Goal: Task Accomplishment & Management: Manage account settings

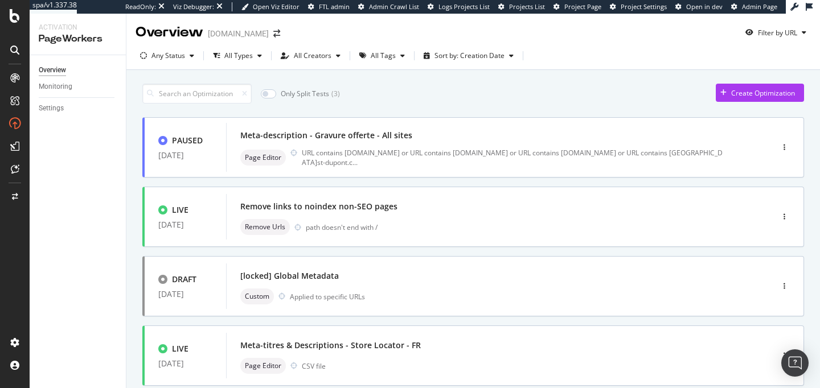
click at [47, 127] on div "ActionBoard" at bounding box center [64, 127] width 44 height 11
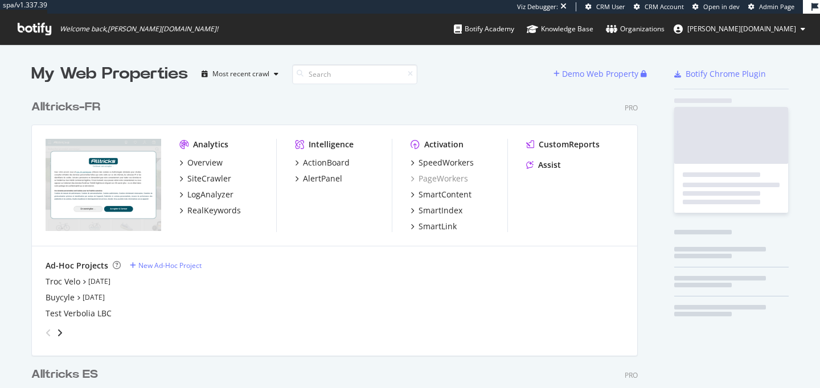
scroll to position [1277, 616]
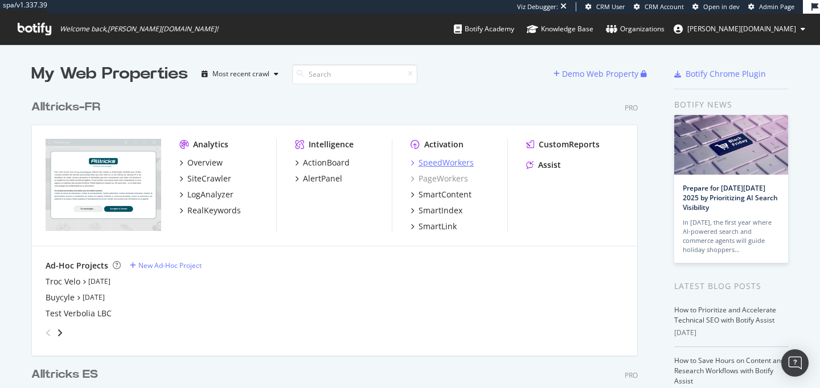
click at [436, 165] on div "SpeedWorkers" at bounding box center [446, 162] width 55 height 11
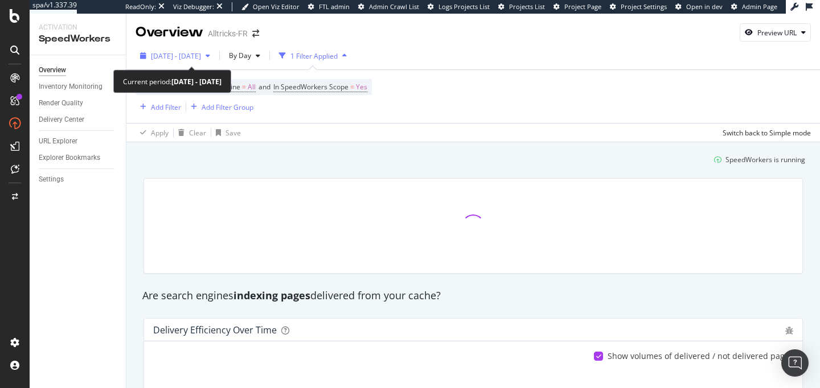
click at [215, 50] on div "[DATE] - [DATE]" at bounding box center [175, 55] width 79 height 17
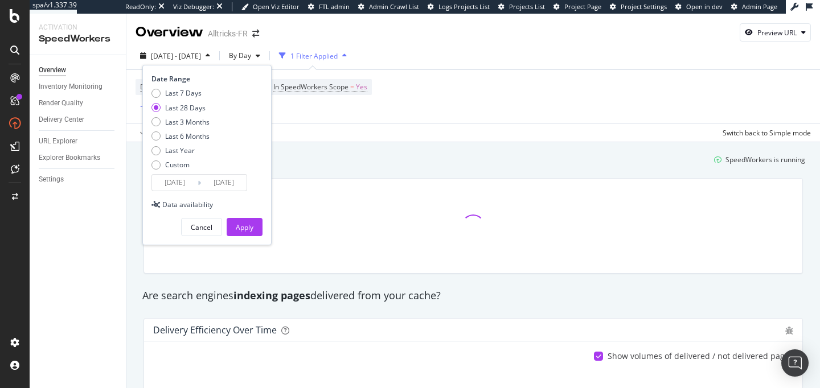
click at [429, 72] on div "Device = All and Search Engine = All and In SpeedWorkers Scope = Yes Add Filter…" at bounding box center [474, 96] width 676 height 53
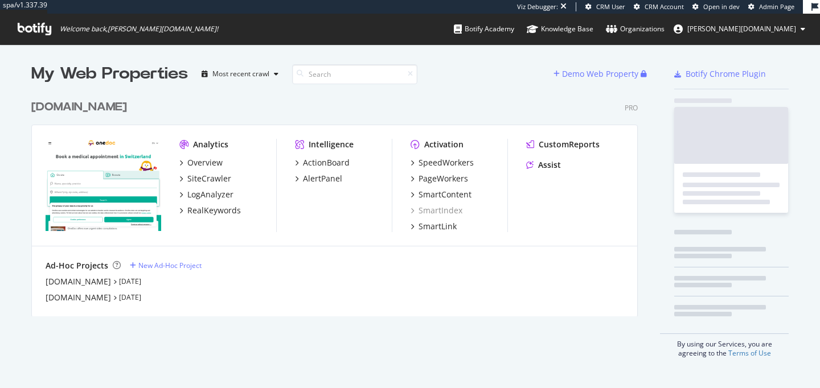
scroll to position [231, 616]
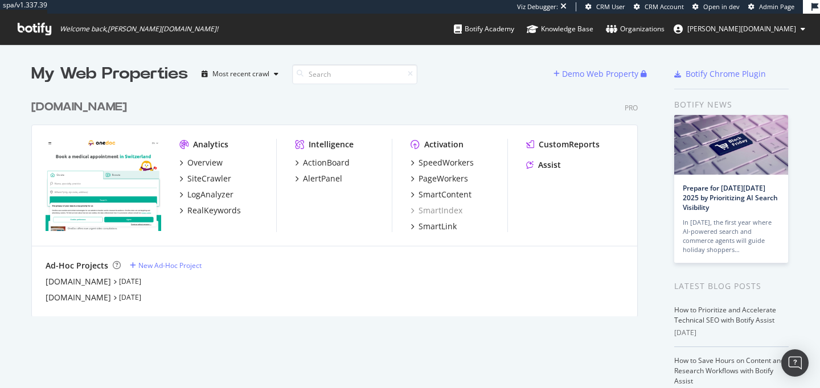
click at [72, 109] on div "onedoc.ch" at bounding box center [79, 107] width 96 height 17
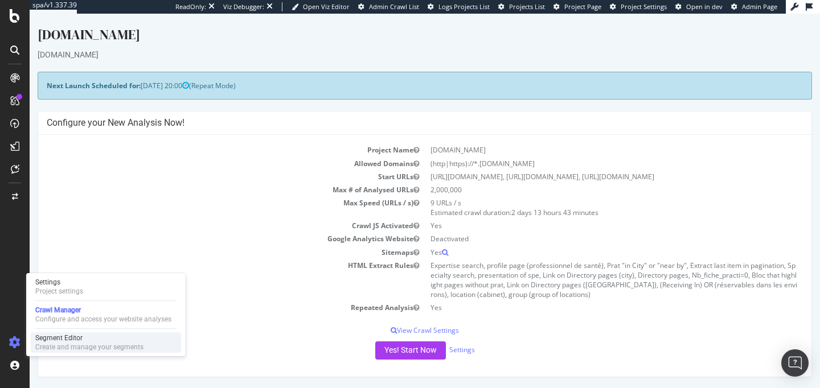
click at [80, 344] on div "Create and manage your segments" at bounding box center [89, 347] width 108 height 9
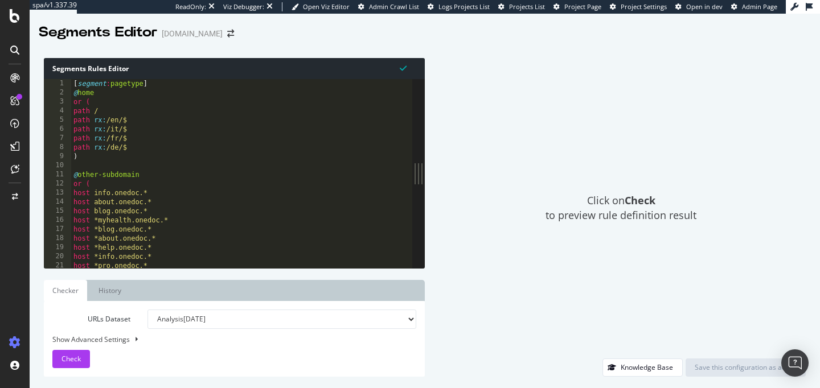
drag, startPoint x: 269, startPoint y: 165, endPoint x: 596, endPoint y: 166, distance: 327.0
click at [596, 166] on div "Segments Rules Editor 1 2 3 4 5 6 7 8 9 10 11 12 13 14 15 16 17 18 19 20 21 22 …" at bounding box center [425, 218] width 791 height 342
type textarea "@other-subdomain"
click at [360, 176] on div "[ segment : pagetype ] @ home or ( path / path rx : /en/$ path rx : /it/$ path …" at bounding box center [282, 182] width 423 height 207
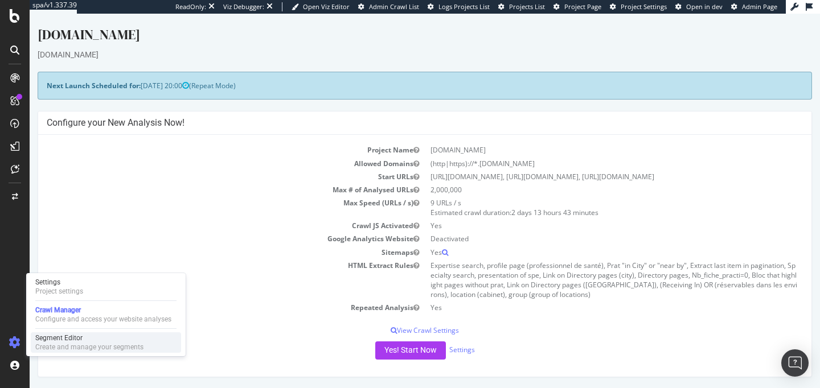
click at [96, 343] on div "Create and manage your segments" at bounding box center [89, 347] width 108 height 9
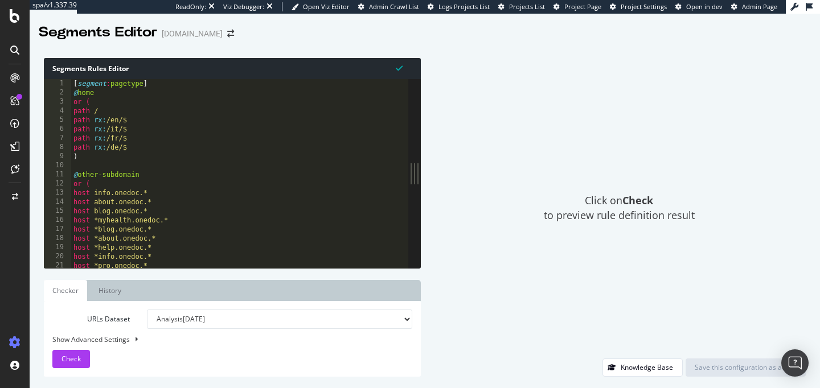
drag, startPoint x: 266, startPoint y: 165, endPoint x: 493, endPoint y: 151, distance: 227.1
click at [493, 151] on div "Segments Rules Editor 1 2 3 4 5 6 7 8 9 10 11 12 13 14 15 16 17 18 19 20 21 [ s…" at bounding box center [425, 218] width 791 height 342
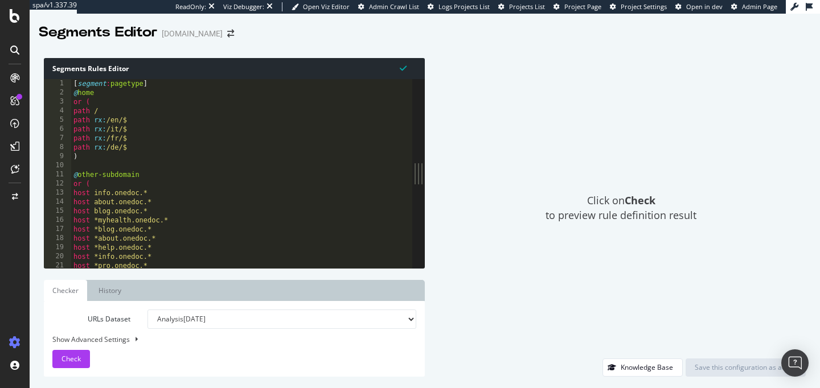
type textarea "path rx:/de/$"
click at [339, 152] on div "[ segment : pagetype ] @ home or ( path / path rx : /en/$ path rx : /it/$ path …" at bounding box center [282, 182] width 423 height 207
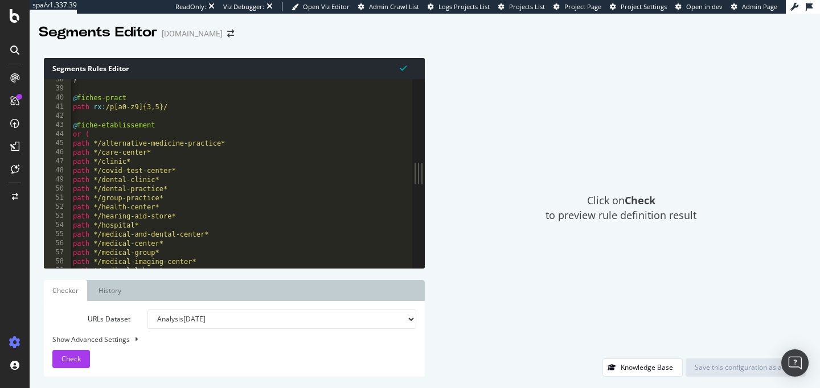
scroll to position [0, 1]
click at [795, 361] on img "Open Intercom Messenger" at bounding box center [795, 363] width 15 height 15
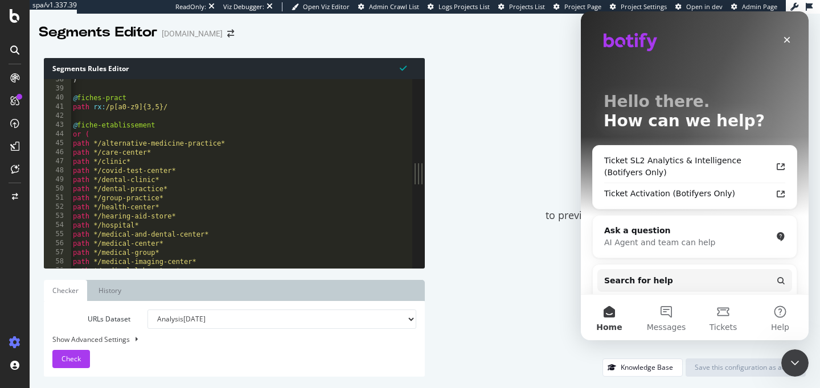
scroll to position [0, 0]
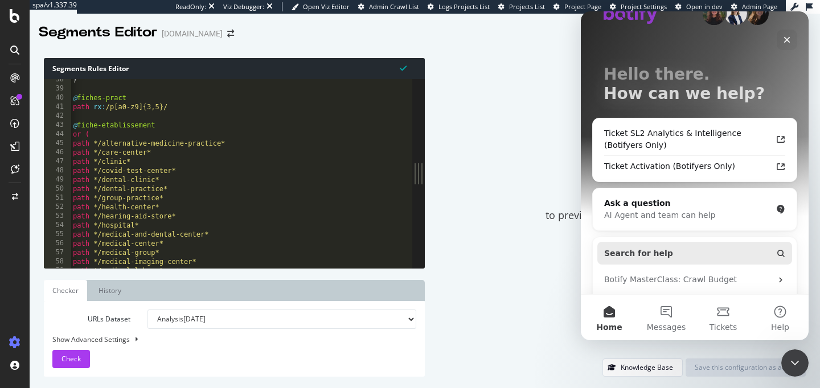
click at [678, 255] on button "Search for help" at bounding box center [695, 253] width 195 height 23
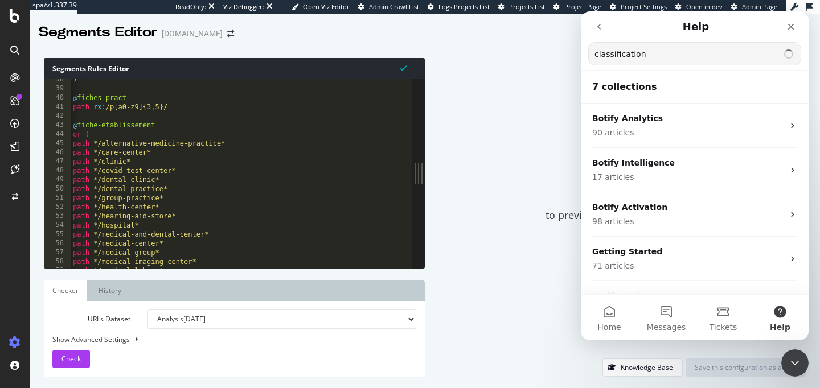
type input "classification"
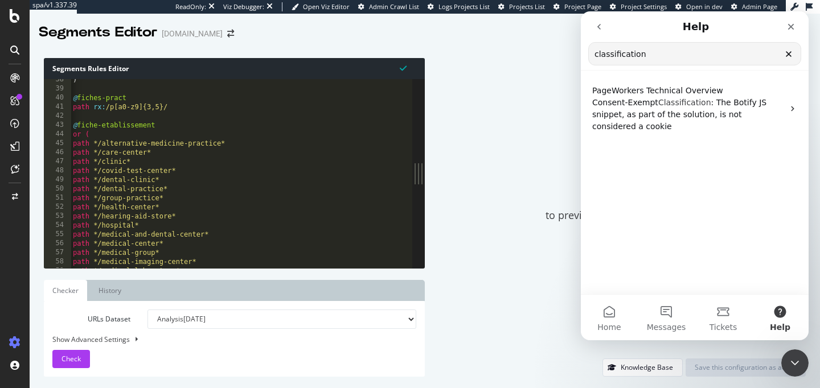
click at [531, 132] on div "Click on Check to preview rule definition result" at bounding box center [621, 208] width 370 height 301
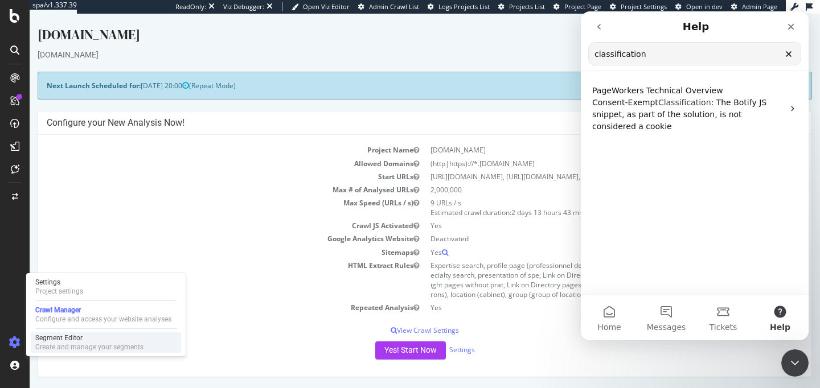
click at [71, 341] on div "Segment Editor" at bounding box center [89, 338] width 108 height 9
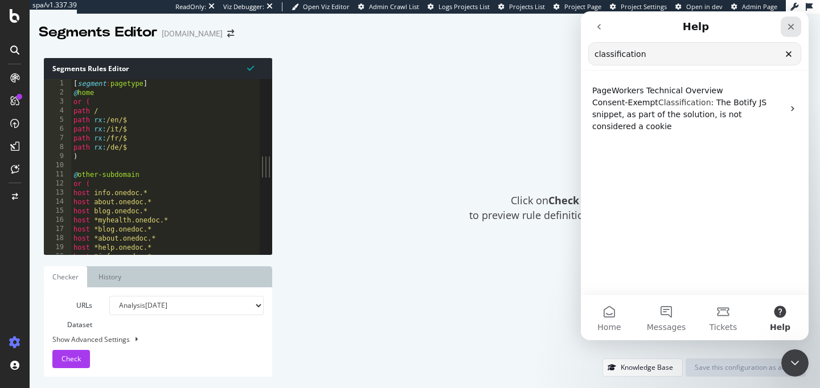
click at [786, 29] on div "Close" at bounding box center [791, 27] width 21 height 21
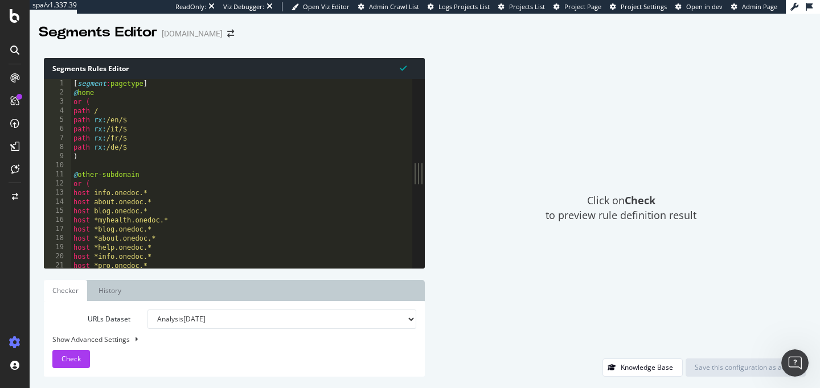
drag, startPoint x: 261, startPoint y: 167, endPoint x: 472, endPoint y: 166, distance: 210.8
click at [472, 166] on div "Segments Rules Editor 1 2 3 4 5 6 7 8 9 10 11 12 13 14 15 16 17 18 19 20 21 22 …" at bounding box center [425, 218] width 791 height 342
type textarea "@home"
click at [145, 97] on div "[ segment : pagetype ] @ home or ( path / path rx : /en/$ path rx : /it/$ path …" at bounding box center [282, 182] width 423 height 207
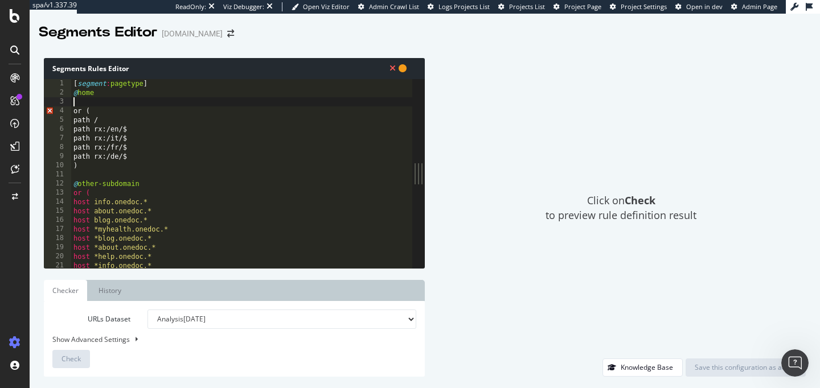
paste textarea "object homepage"
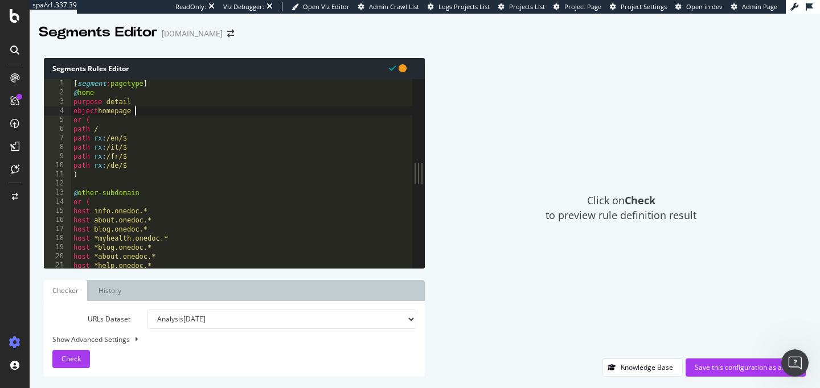
type textarea "object homepage"
click at [244, 186] on div "[ segment : pagetype ] @ home purpose detail object homepage or ( path / path r…" at bounding box center [282, 182] width 423 height 207
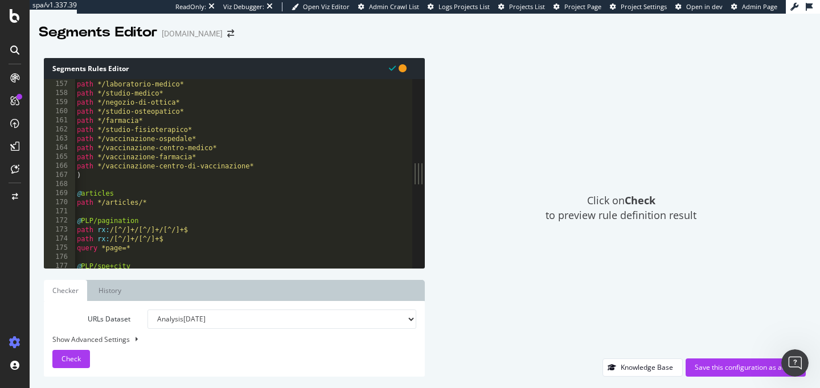
scroll to position [0, 1]
click at [166, 194] on div "path */centro-diagnostica-per-immagini* path */laboratorio-medico* path */studi…" at bounding box center [285, 174] width 423 height 207
type textarea "@articles"
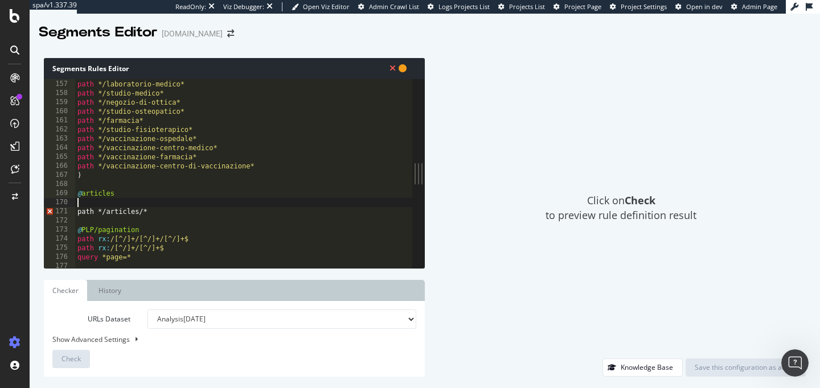
scroll to position [0, 0]
paste textarea "object article"
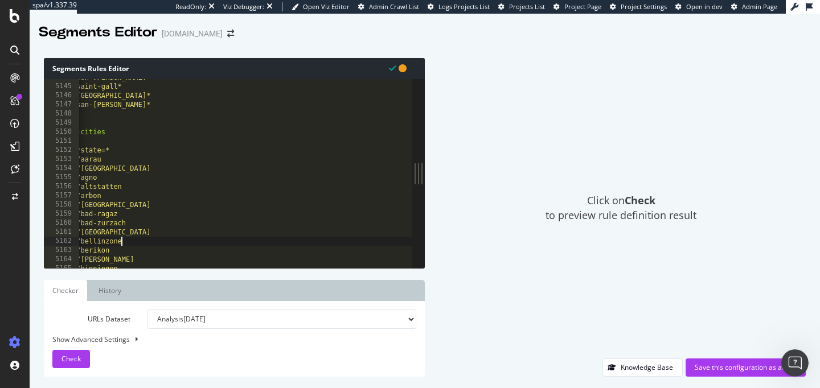
click at [174, 243] on div "path *san-gallo path *saint-gall* path *st-gallen* path *san-gallo* ) @ Other-c…" at bounding box center [261, 176] width 423 height 207
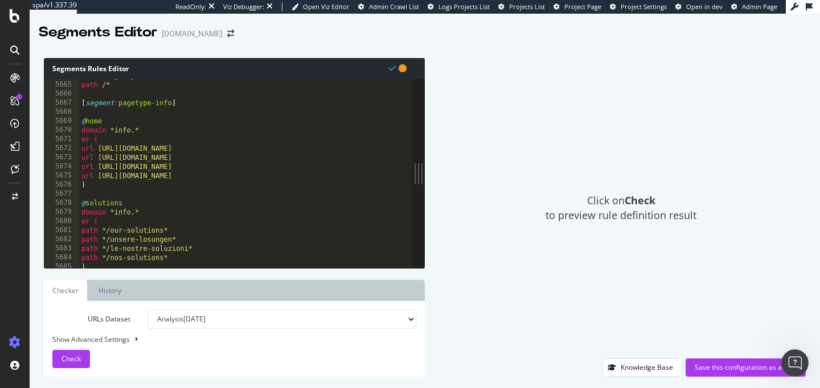
click at [150, 130] on div "@ ~Domain_Only path /* [ segment : pagetype-info ] @ home domain *info.* or ( u…" at bounding box center [290, 174] width 423 height 207
type textarea "domain *info.*"
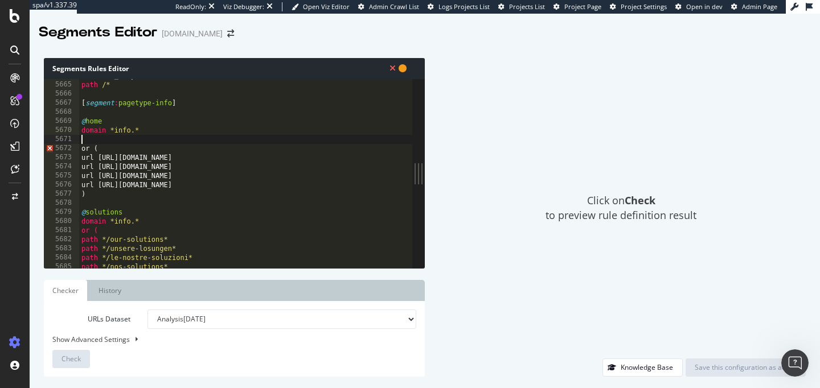
paste textarea "object homepage"
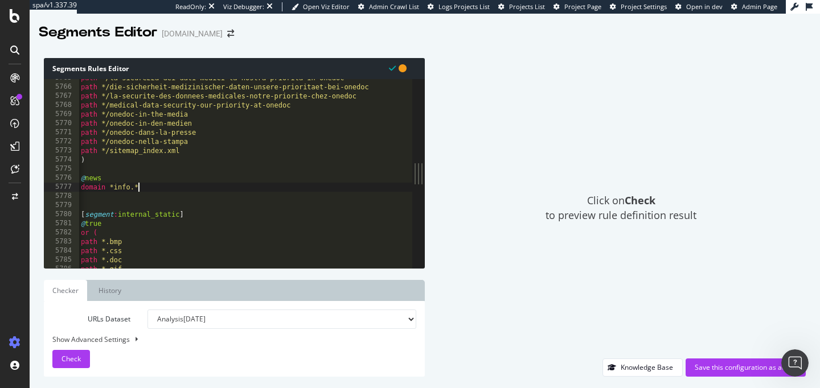
click at [146, 188] on div "path */la-sicurezza-dei-dati-medici-la-nostra-priorita-in-onedoc path */die-sic…" at bounding box center [290, 176] width 423 height 207
type textarea "domain *info.*"
paste textarea "object article"
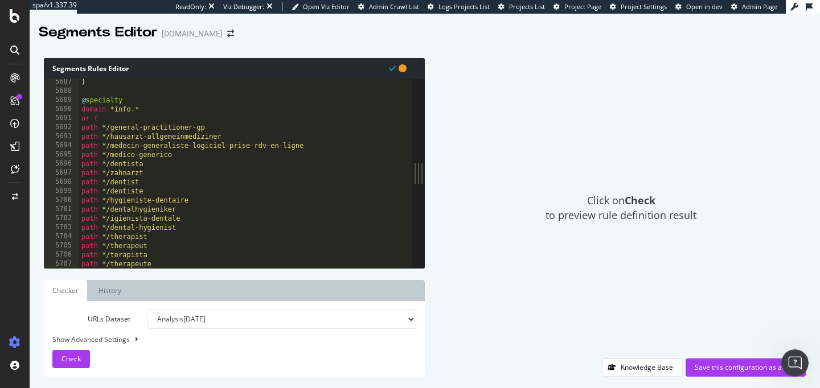
click at [148, 109] on div ") @ specialty domain *info.* or ( path */general-practitioner-gp path */hausarz…" at bounding box center [290, 180] width 423 height 207
type textarea "domain *info.*"
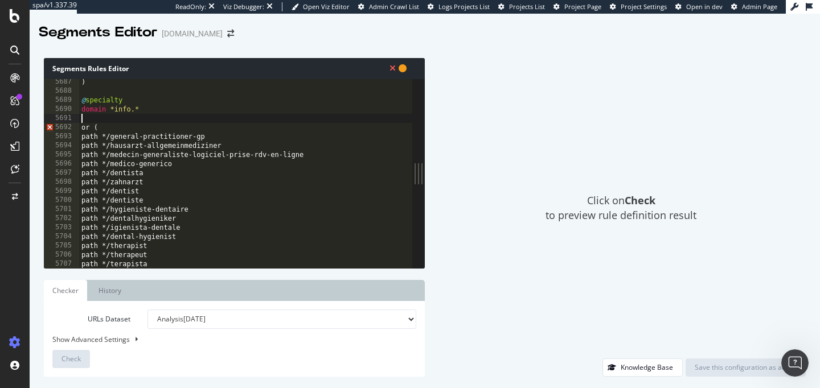
paste textarea "object article"
type textarea "object article"
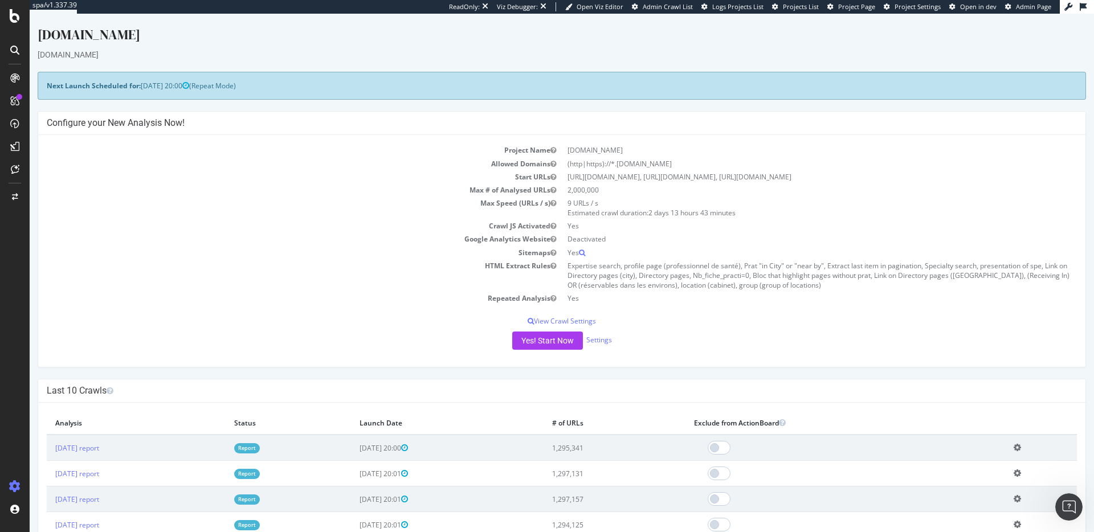
click at [373, 214] on td "Max Speed (URLs / s)" at bounding box center [304, 208] width 515 height 23
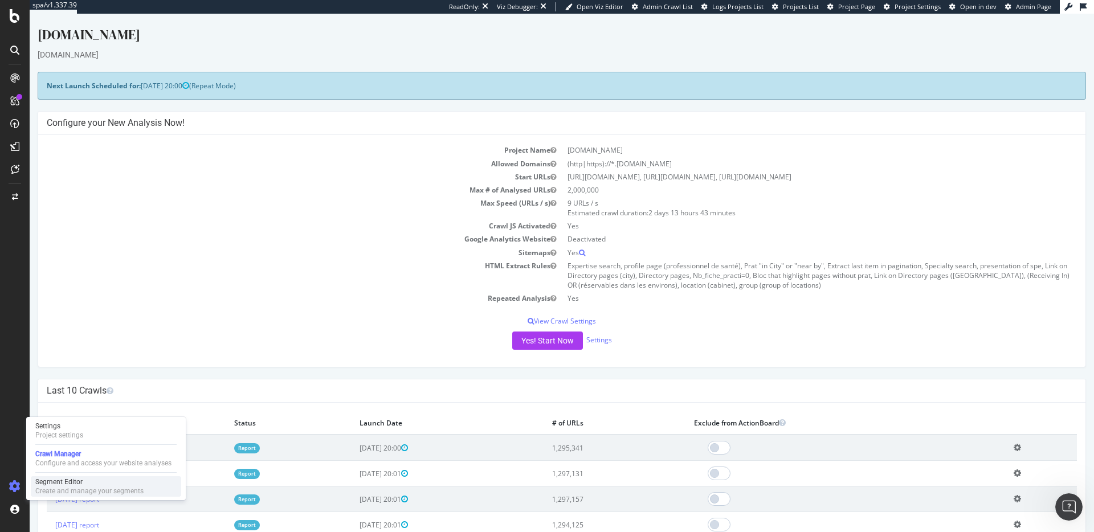
click at [101, 388] on div "Create and manage your segments" at bounding box center [89, 490] width 108 height 9
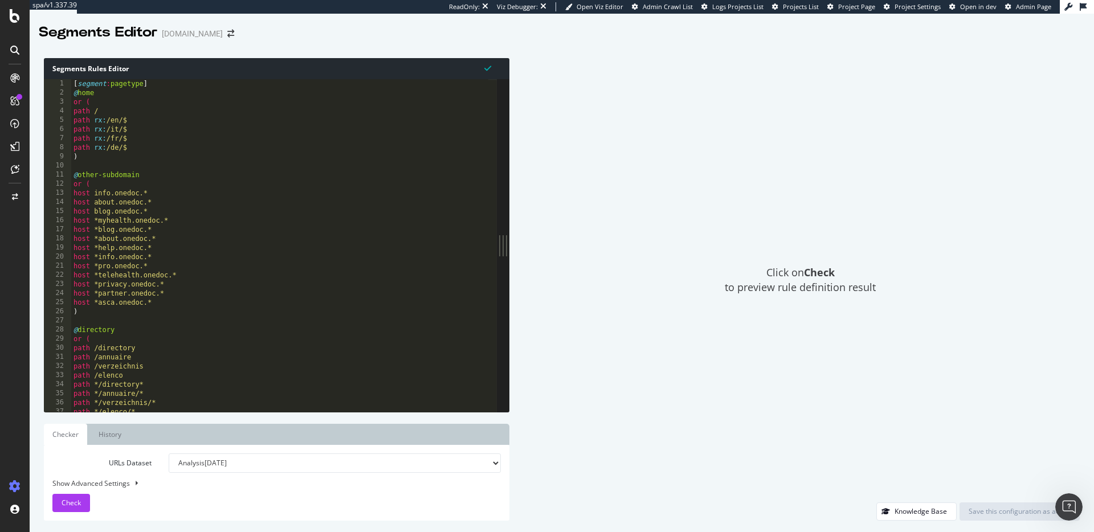
drag, startPoint x: 350, startPoint y: 240, endPoint x: 599, endPoint y: 246, distance: 248.4
click at [599, 246] on div "Segments Rules Editor 1 2 3 4 5 6 7 8 9 10 11 12 13 14 15 16 17 18 19 20 21 22 …" at bounding box center [562, 289] width 1064 height 485
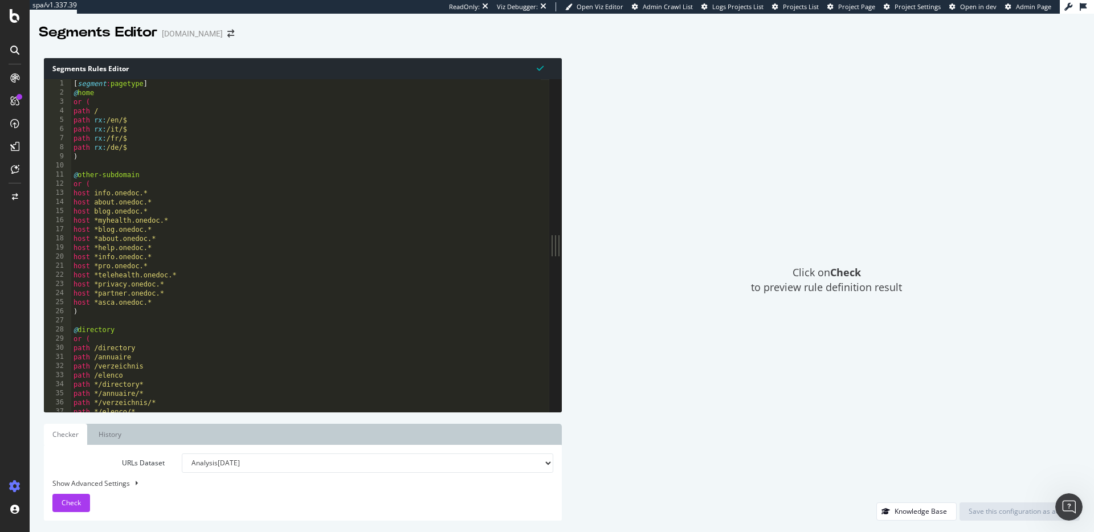
type textarea "@home"
click at [129, 97] on div "[ segment : pagetype ] @ home or ( path / path rx : /en/$ path rx : /it/$ path …" at bounding box center [305, 250] width 469 height 342
paste textarea "object homepage"
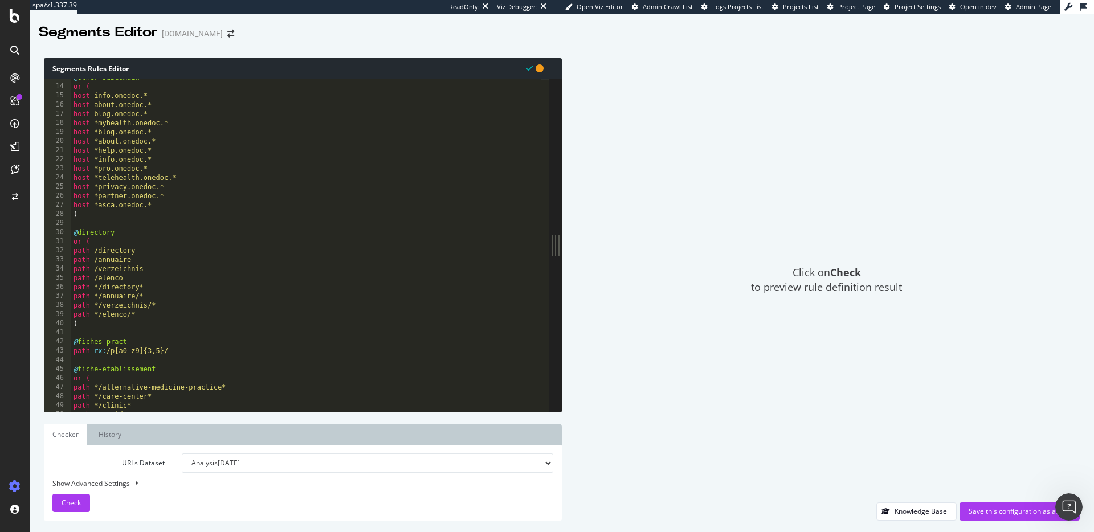
scroll to position [59, 0]
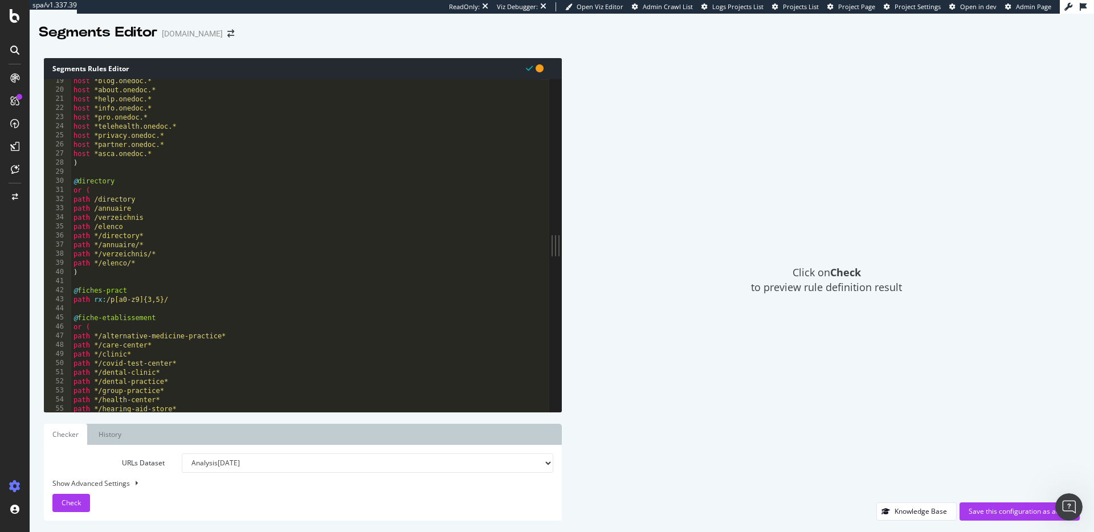
click at [195, 269] on div "host *blog.onedoc.* host *about.onedoc.* host *help.onedoc.* host *info.onedoc.…" at bounding box center [305, 251] width 469 height 351
type textarea ")"
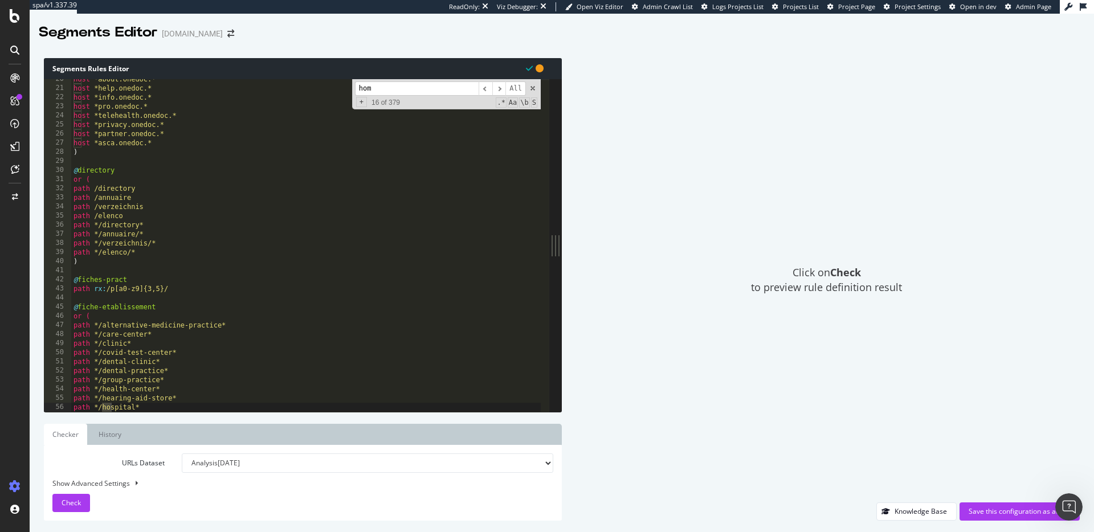
scroll to position [530, 0]
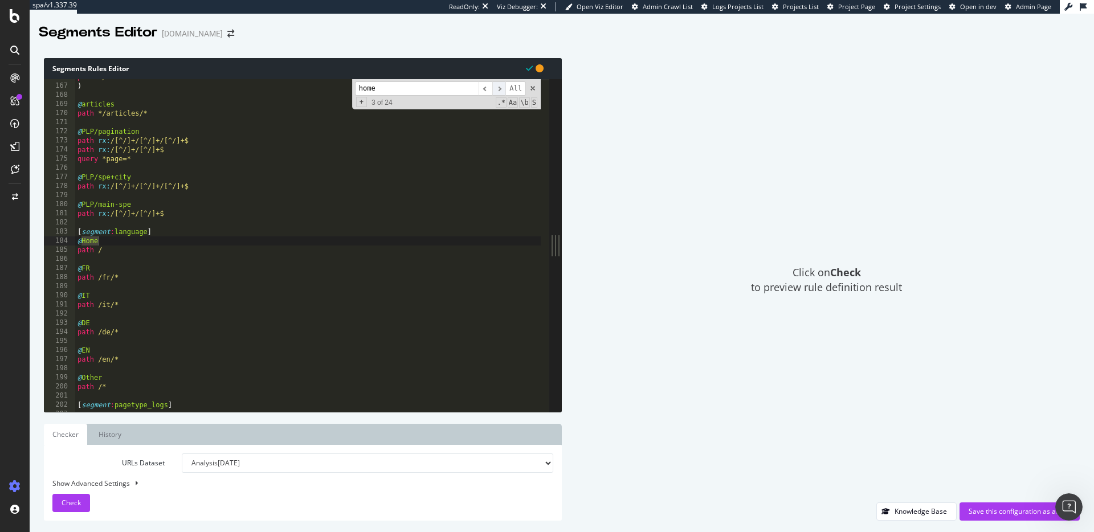
click at [500, 92] on span "​" at bounding box center [499, 88] width 14 height 14
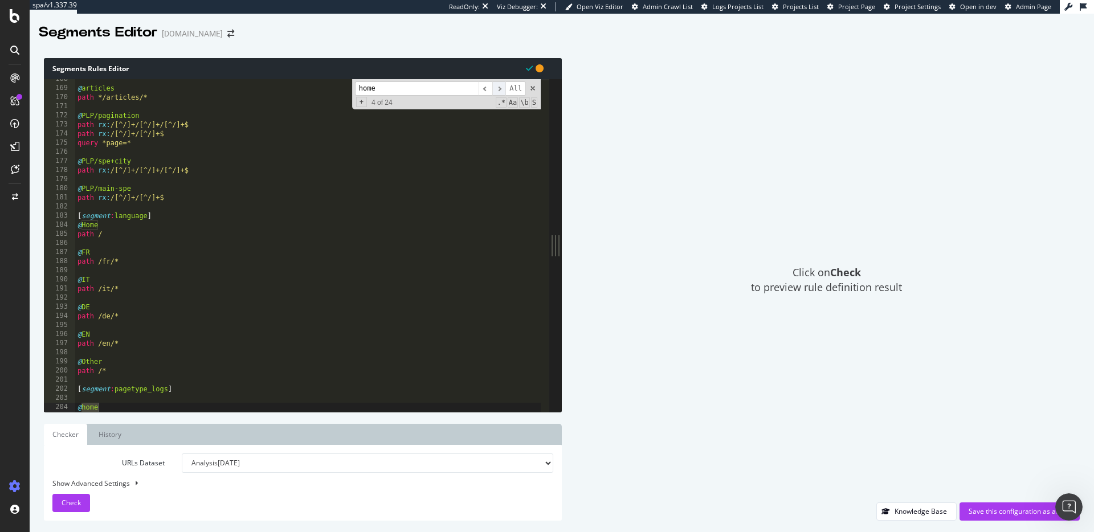
click at [499, 90] on span "​" at bounding box center [499, 88] width 14 height 14
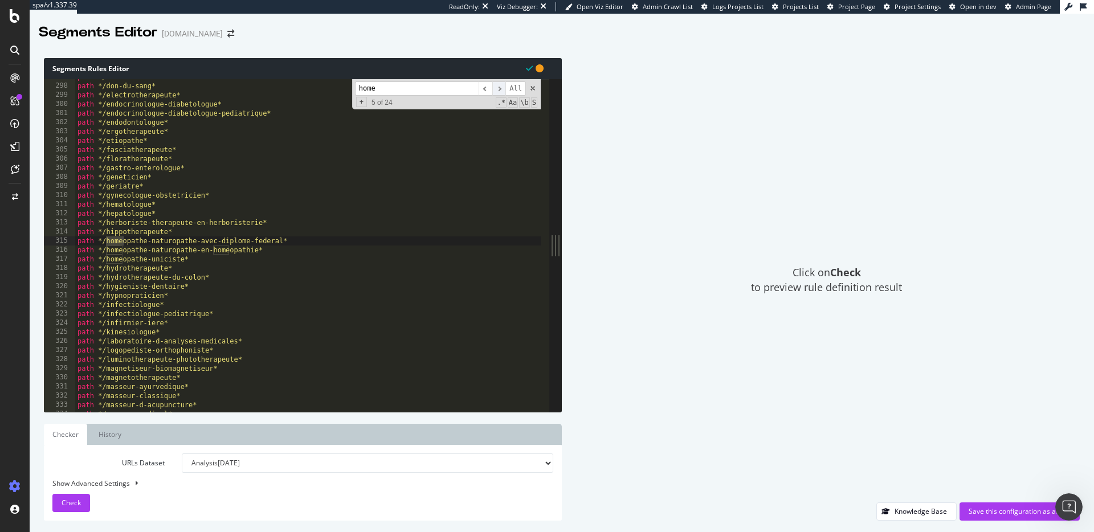
scroll to position [950, 0]
click at [499, 90] on span "​" at bounding box center [499, 88] width 14 height 14
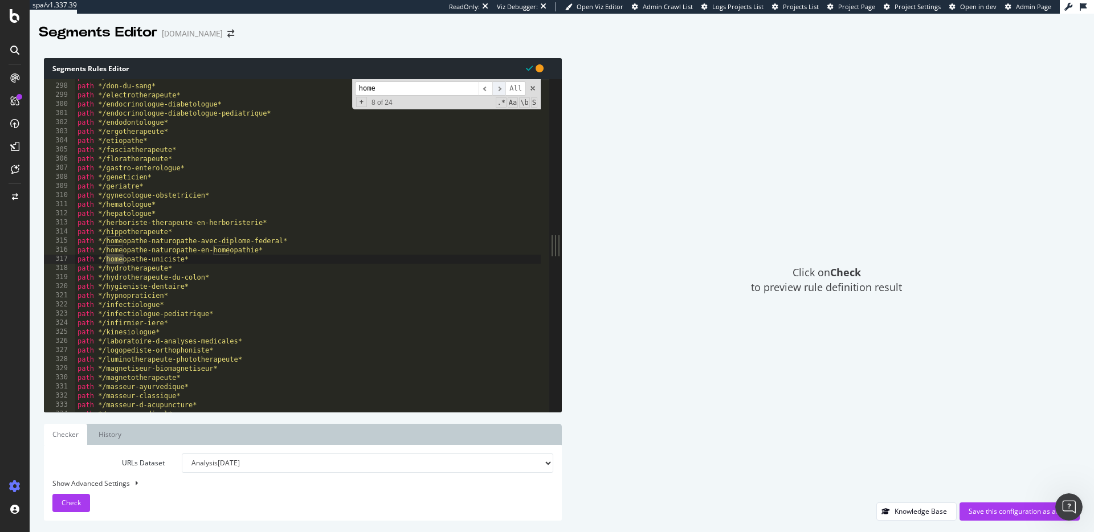
scroll to position [3299, 0]
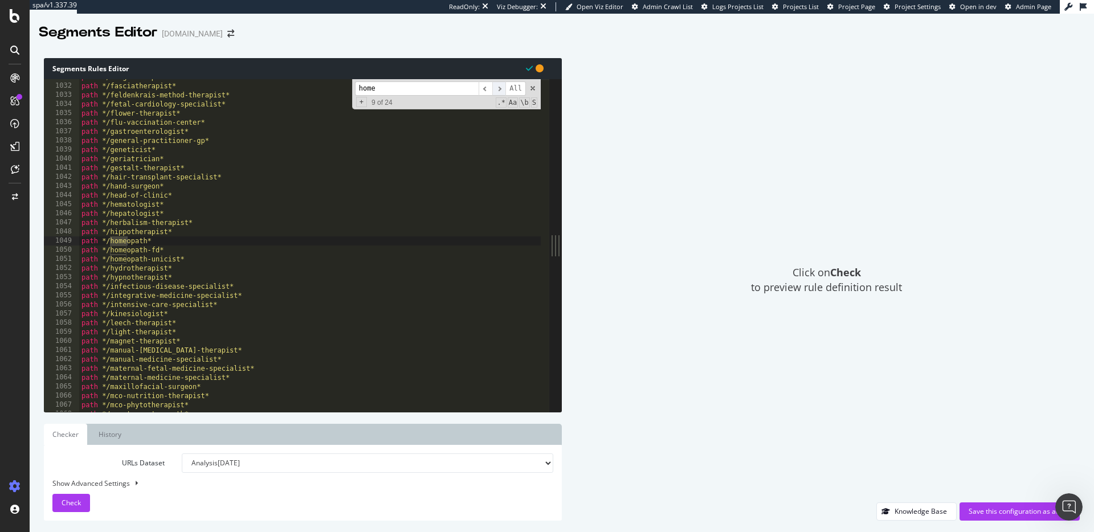
click at [499, 90] on span "​" at bounding box center [499, 88] width 14 height 14
click at [439, 91] on input "home" at bounding box center [417, 88] width 124 height 14
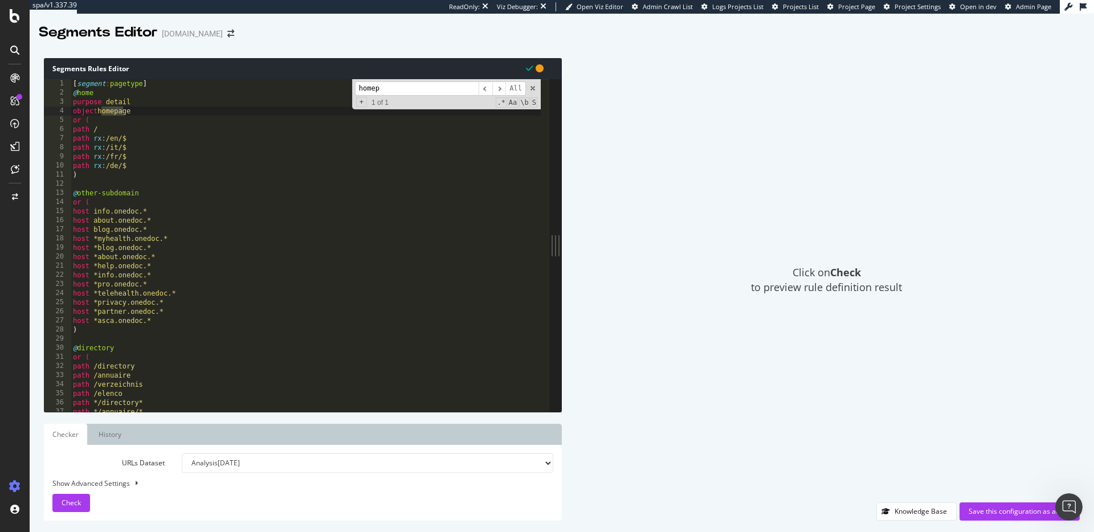
scroll to position [0, 0]
type input "homepage"
click at [500, 87] on span "​" at bounding box center [499, 88] width 14 height 14
click at [532, 90] on span at bounding box center [533, 88] width 8 height 8
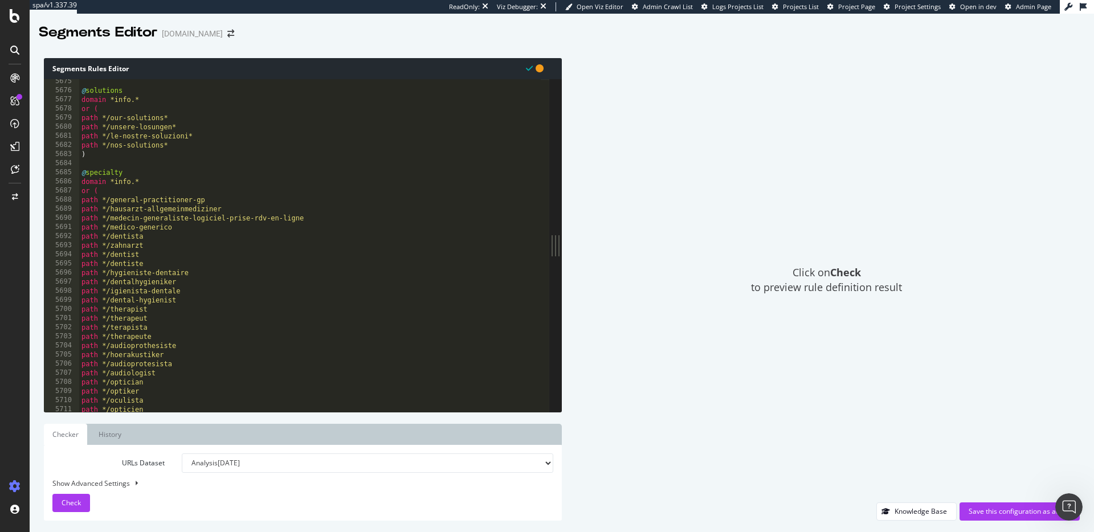
scroll to position [18117, 0]
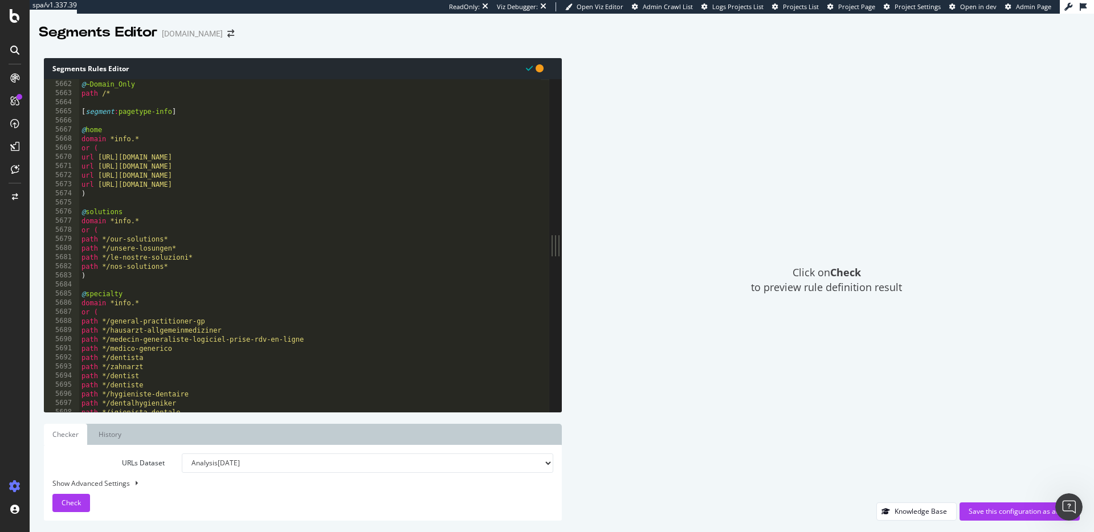
click at [150, 142] on div "@ ~Domain_Only path /* [ segment : pagetype-info ] @ home domain *info.* or ( u…" at bounding box center [309, 246] width 461 height 351
type textarea "domain *info.*"
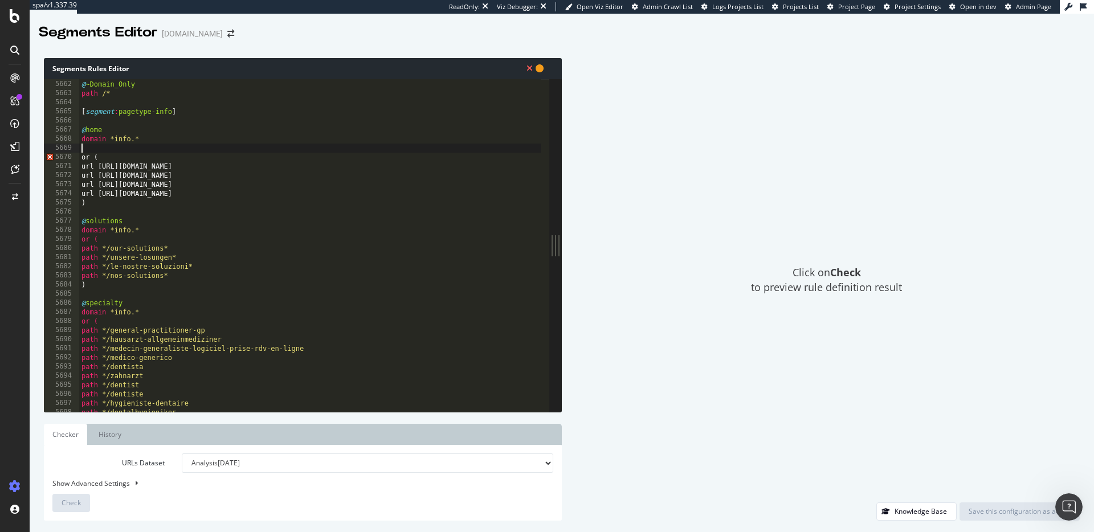
paste textarea "object homepage"
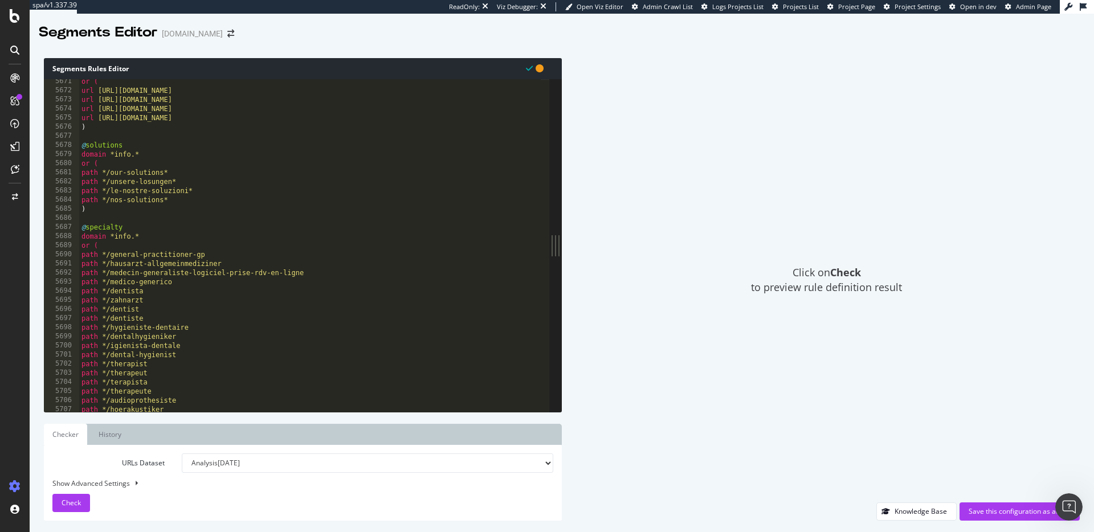
scroll to position [18141, 0]
click at [136, 146] on div "or ( url https://info.onedoc.ch/fr url https://info.onedoc.ch/de url https://in…" at bounding box center [309, 252] width 461 height 351
click at [152, 154] on div "or ( url https://info.onedoc.ch/fr url https://info.onedoc.ch/de url https://in…" at bounding box center [309, 252] width 461 height 351
type textarea "domain *info.*"
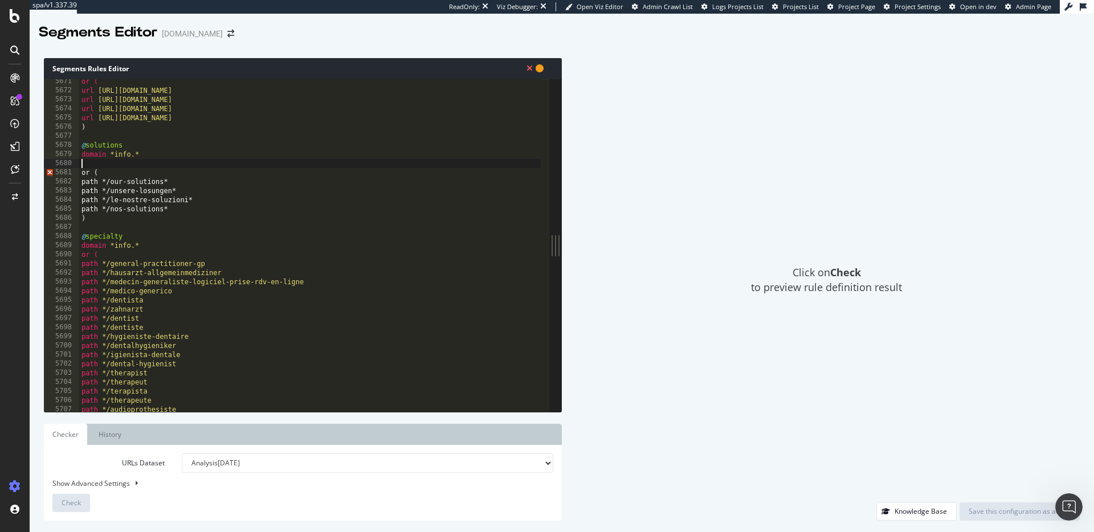
paste textarea "object product"
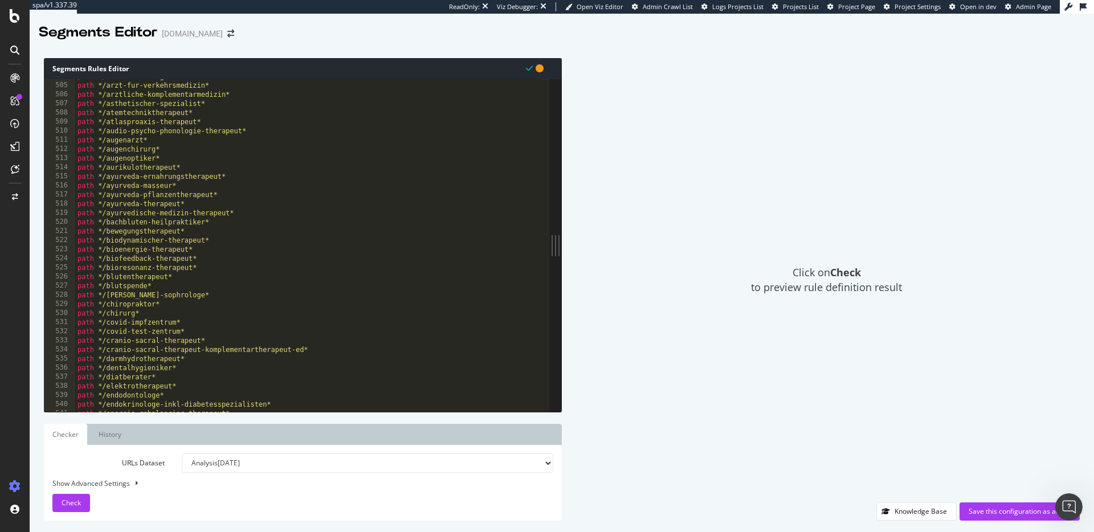
scroll to position [0, 0]
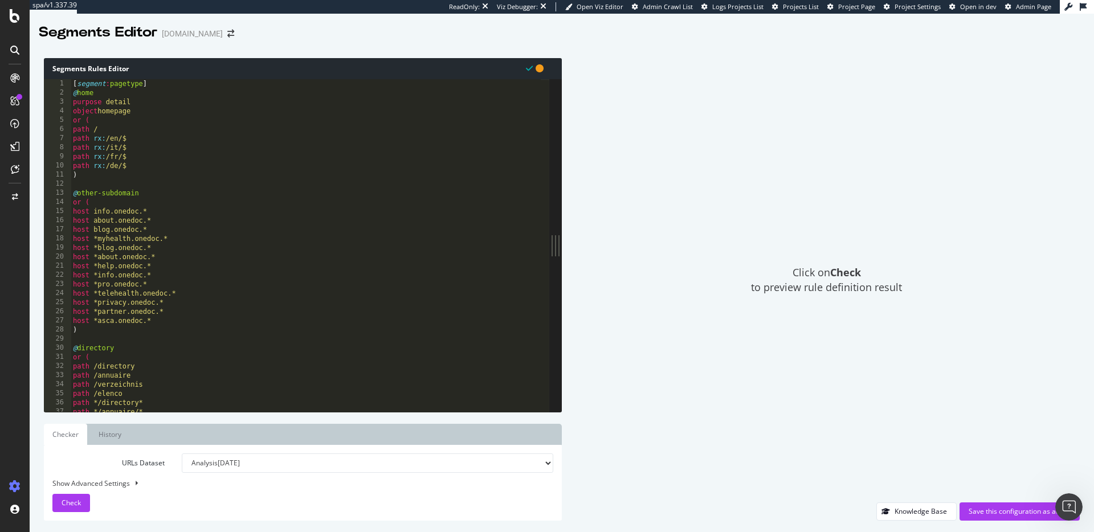
click at [312, 273] on div "[ segment : pagetype ] @ home purpose detail object homepage or ( path / path r…" at bounding box center [306, 254] width 470 height 351
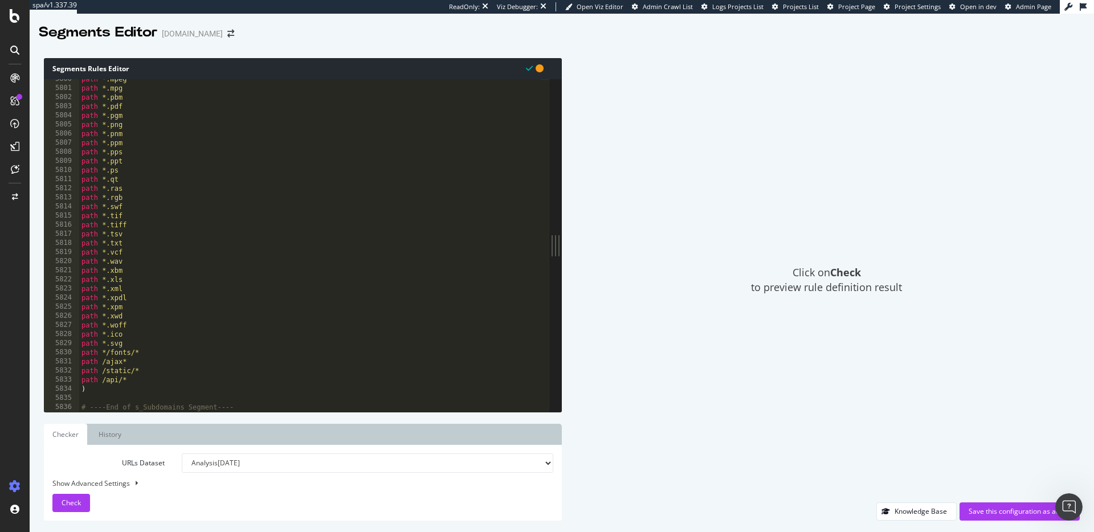
scroll to position [18332, 0]
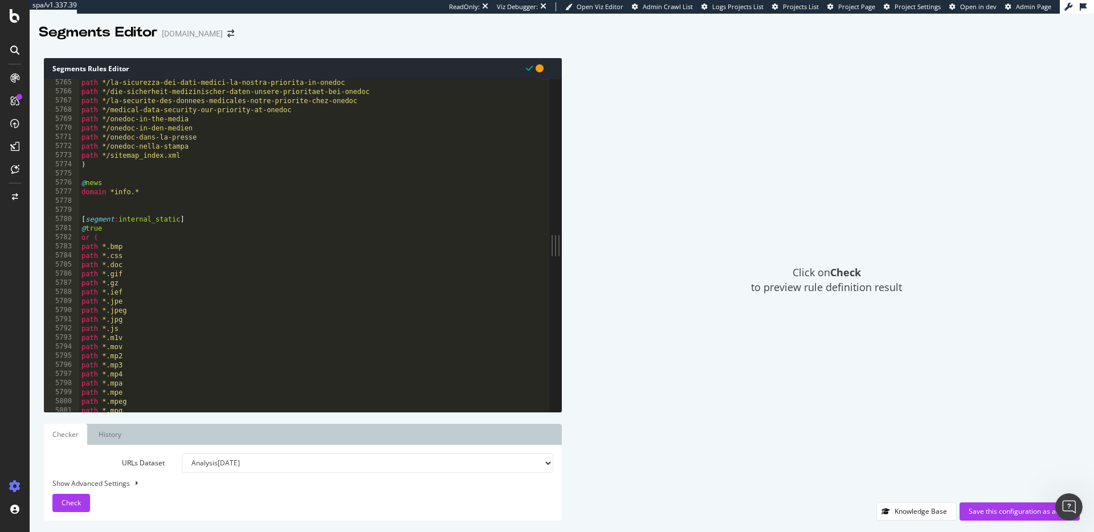
click at [154, 193] on div "path */la-sicurezza-dei-dati-medici-la-nostra-priorita-in-onedoc path */die-sic…" at bounding box center [309, 253] width 461 height 351
type textarea "domain *info.*"
paste textarea "object article"
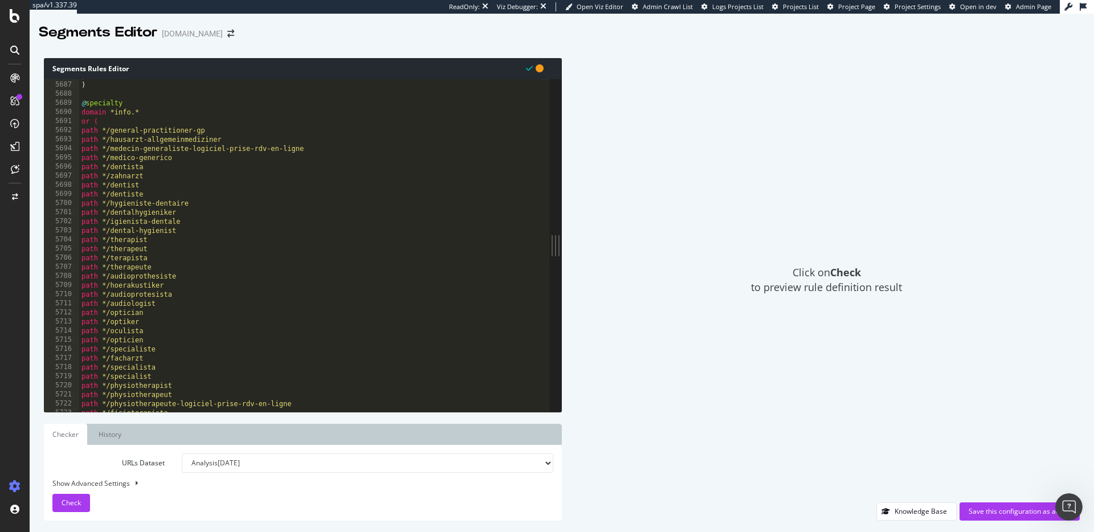
scroll to position [18111, 0]
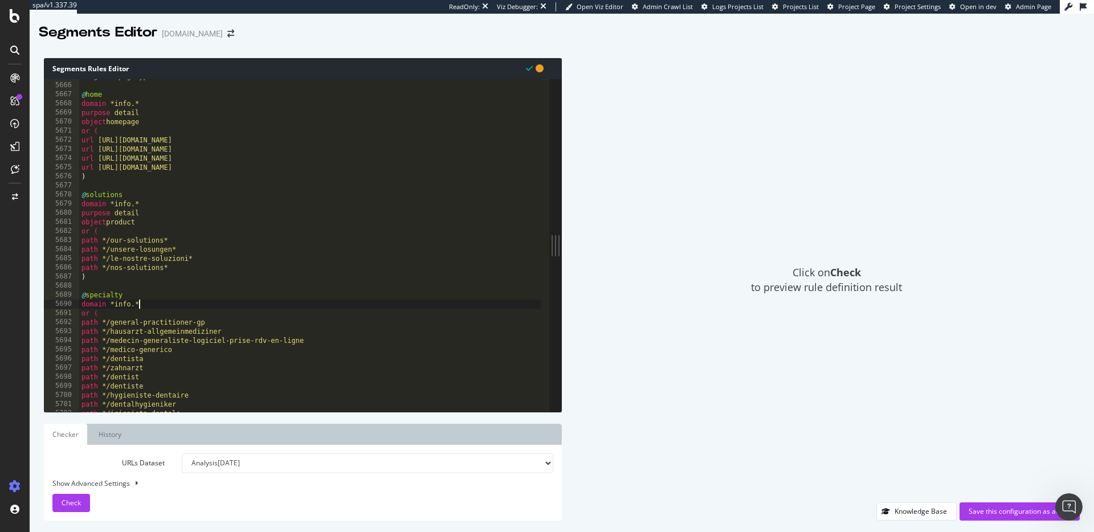
click at [154, 302] on div "[ segment : pagetype-info ] @ home domain *info.* purpose detail object homepag…" at bounding box center [309, 247] width 461 height 351
type textarea "domain *info.*"
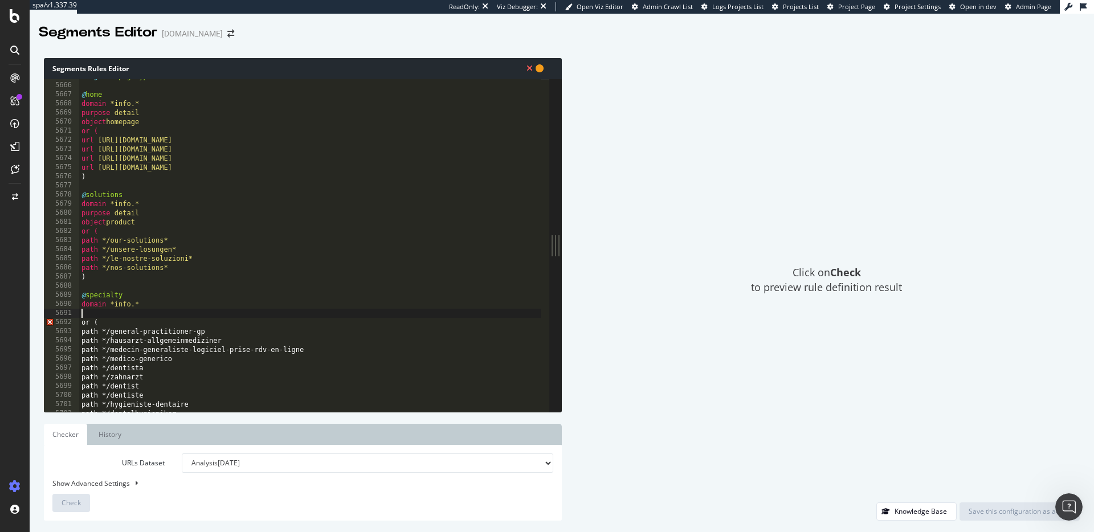
paste textarea "object article"
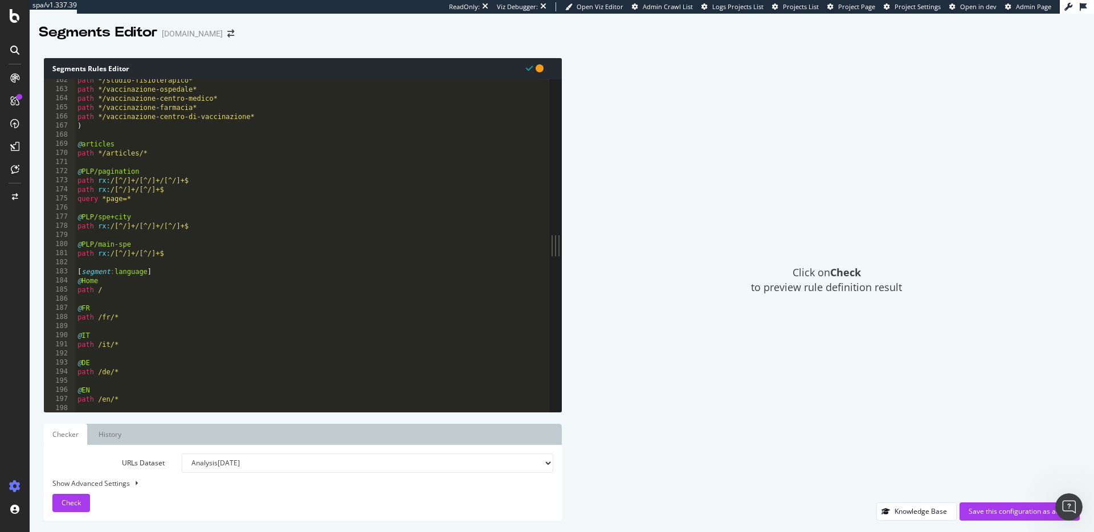
scroll to position [480, 0]
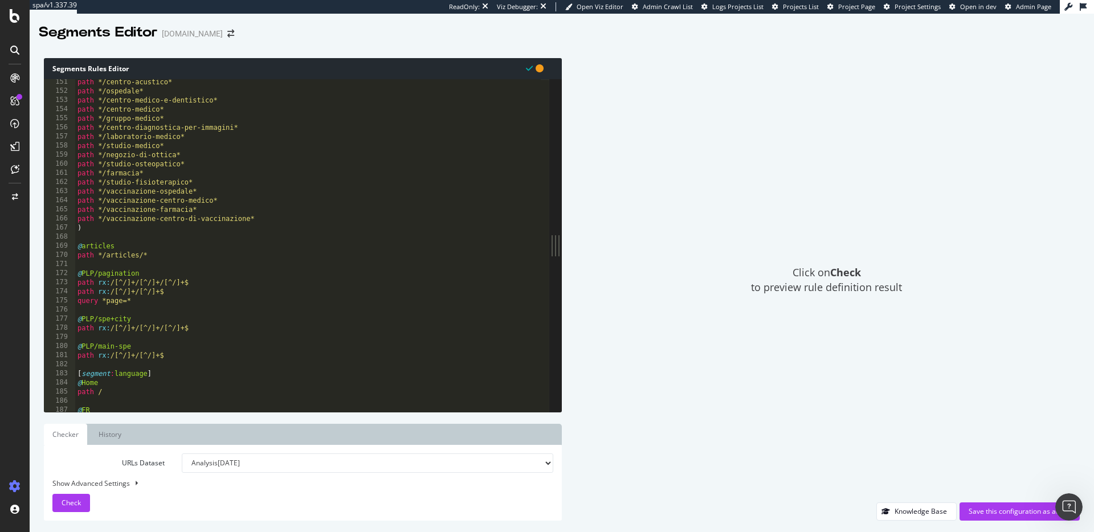
click at [156, 247] on div "path */centro-acustico* path */ospedale* path */centro-medico-e-dentistico* pat…" at bounding box center [307, 252] width 465 height 351
type textarea "@articles"
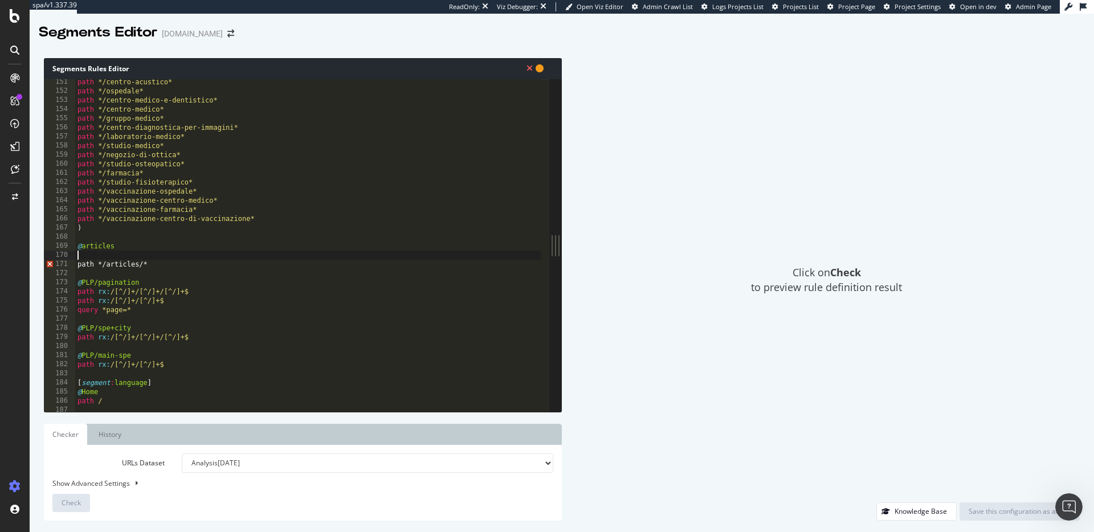
paste textarea "object article"
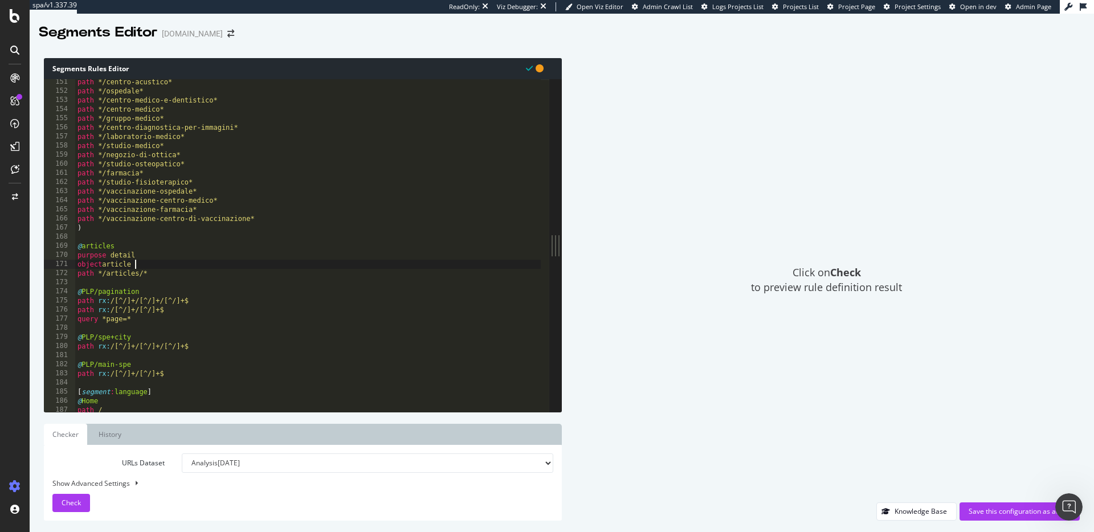
scroll to position [518, 0]
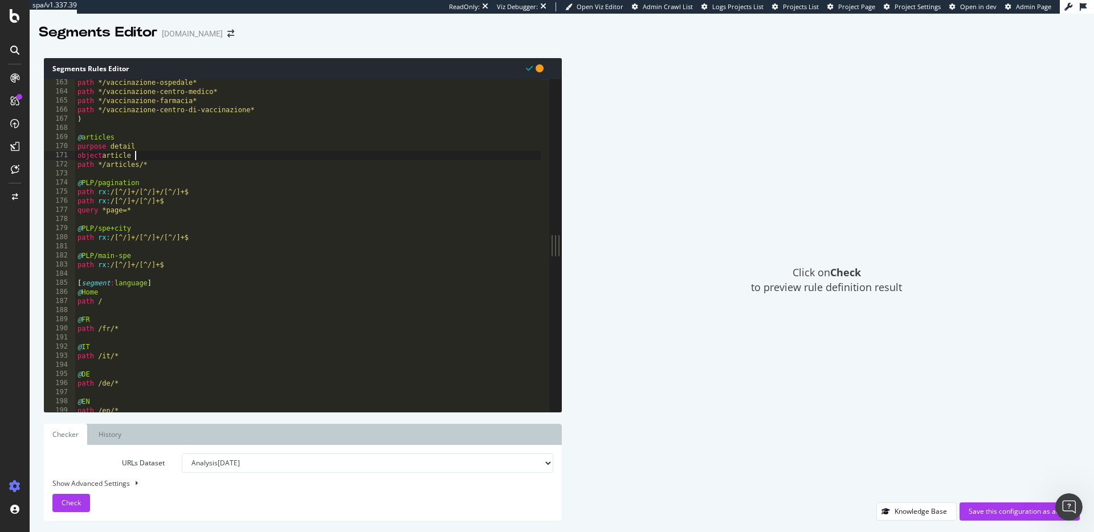
click at [334, 213] on div "path */vaccinazione-ospedale* path */vaccinazione-centro-medico* path */vaccina…" at bounding box center [307, 253] width 465 height 351
type textarea "query *page=*"
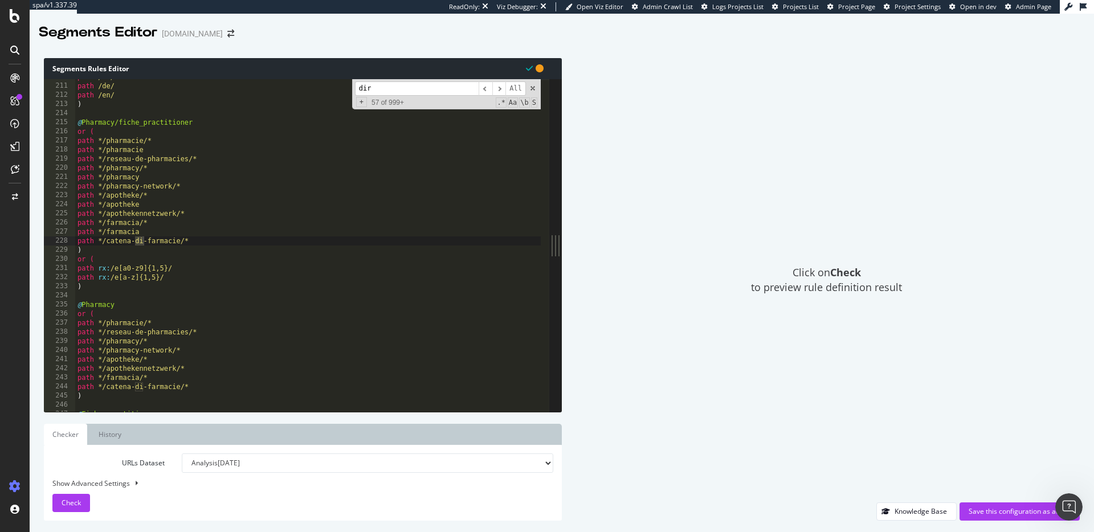
scroll to position [16002, 0]
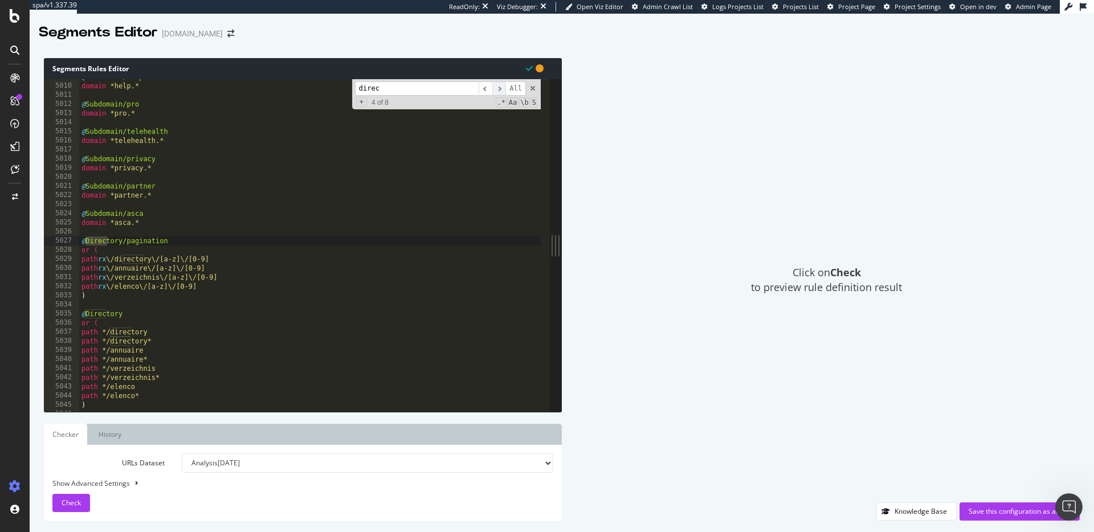
type input "direc"
click at [497, 90] on span "​" at bounding box center [499, 88] width 14 height 14
click at [174, 308] on div "@ Subdomain/help domain *help.* @ Subdomain/pro domain *pro.* @ Subdomain/teleh…" at bounding box center [309, 247] width 461 height 351
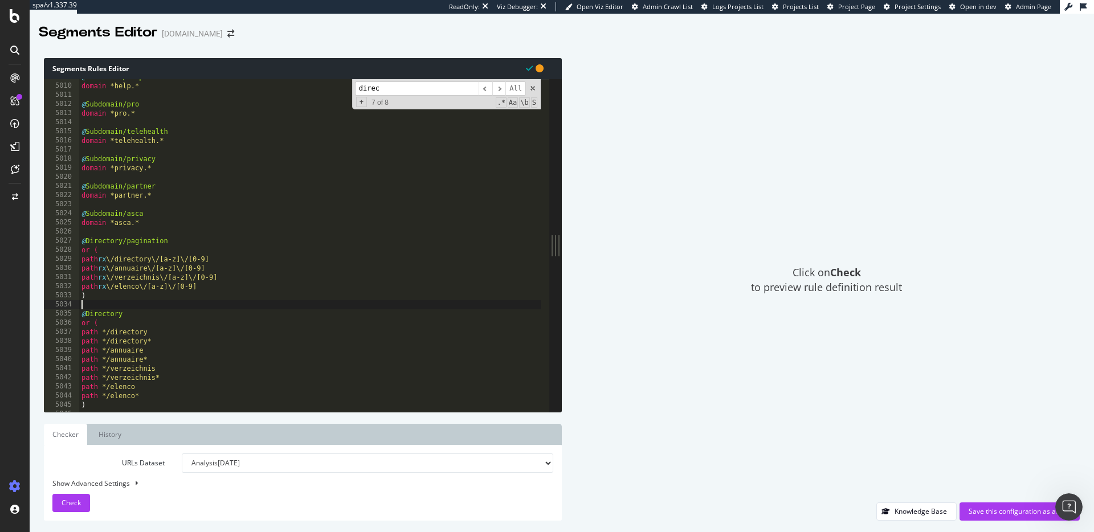
click at [140, 312] on div "@ Subdomain/help domain *help.* @ Subdomain/pro domain *pro.* @ Subdomain/teleh…" at bounding box center [309, 247] width 461 height 351
type textarea "@Directory"
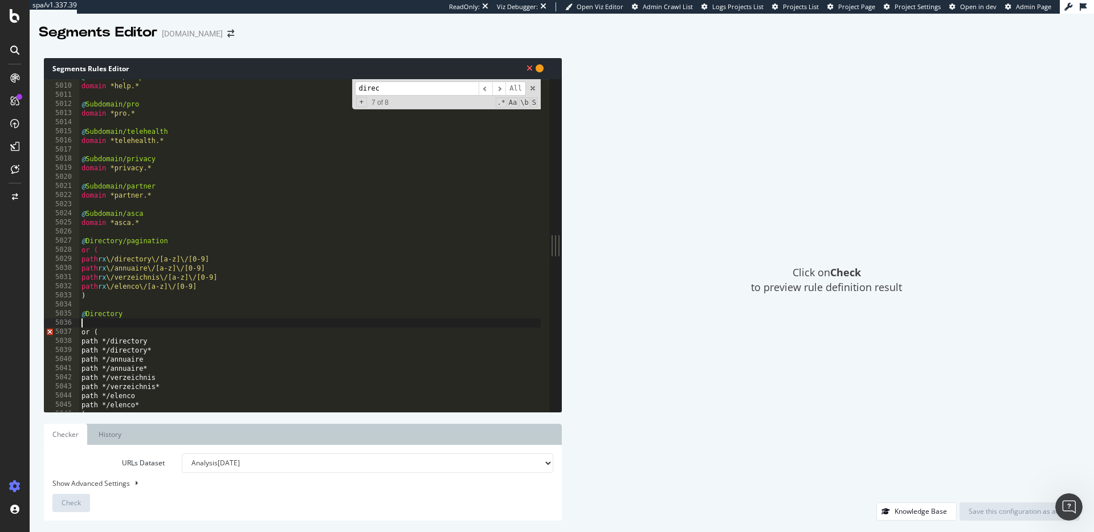
paste textarea "listing_objects product"
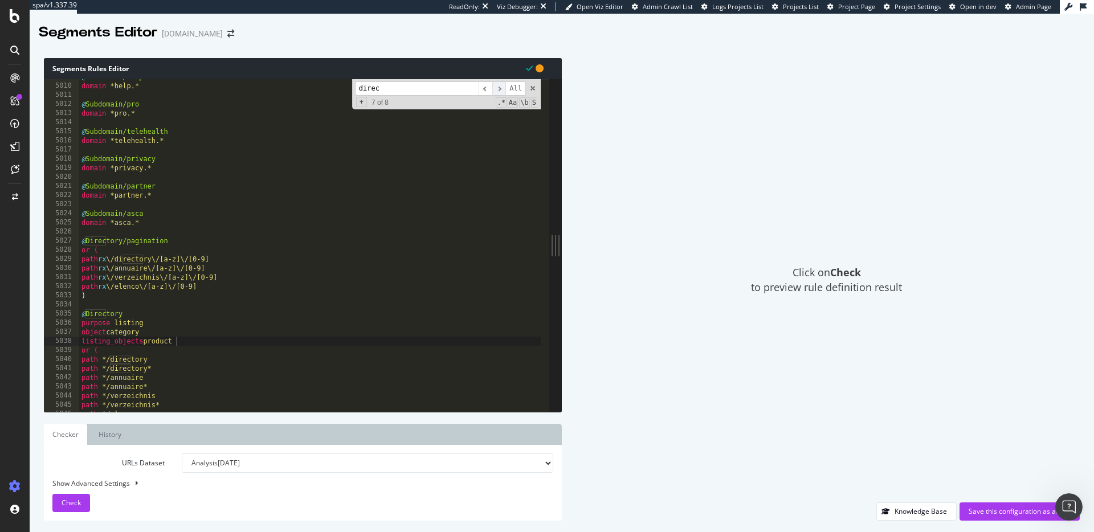
click at [497, 89] on span "​" at bounding box center [499, 88] width 14 height 14
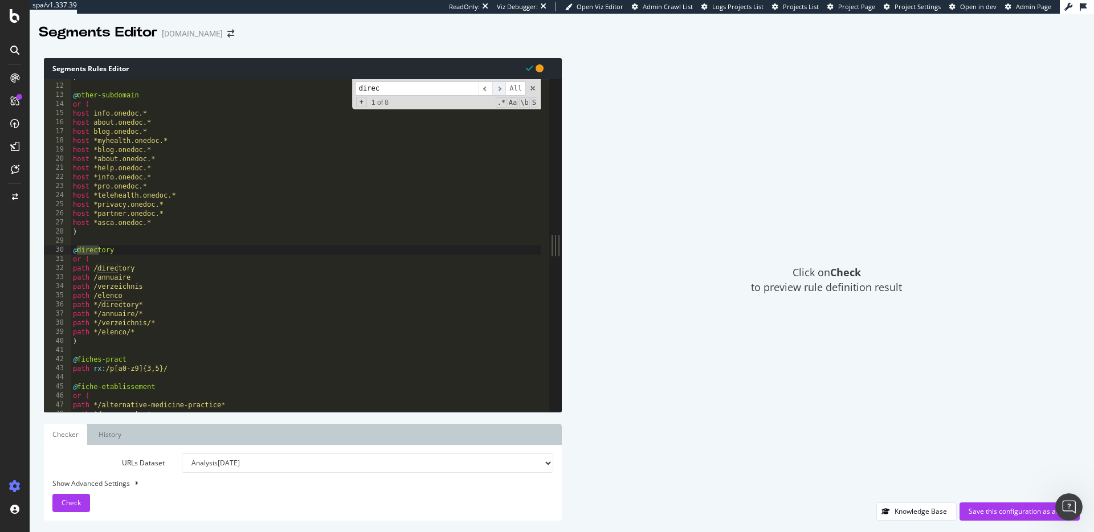
scroll to position [34, 0]
type textarea "@directory"
click at [132, 248] on div ") @ other-subdomain or ( host info.onedoc.* host about.onedoc.* host blog.onedo…" at bounding box center [306, 247] width 470 height 351
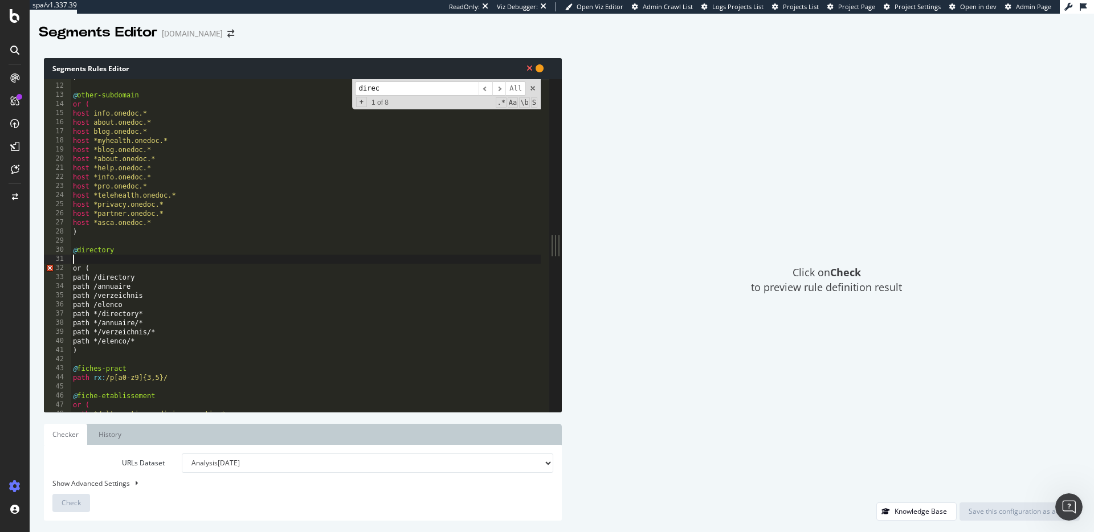
paste textarea "listing_objects product"
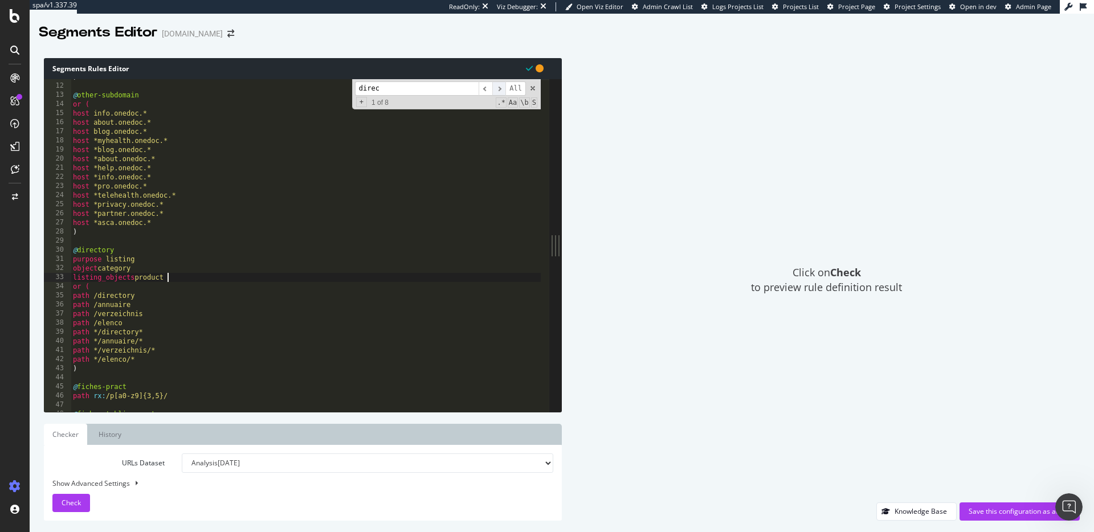
click at [501, 87] on span "​" at bounding box center [499, 88] width 14 height 14
click at [530, 89] on span at bounding box center [533, 88] width 8 height 8
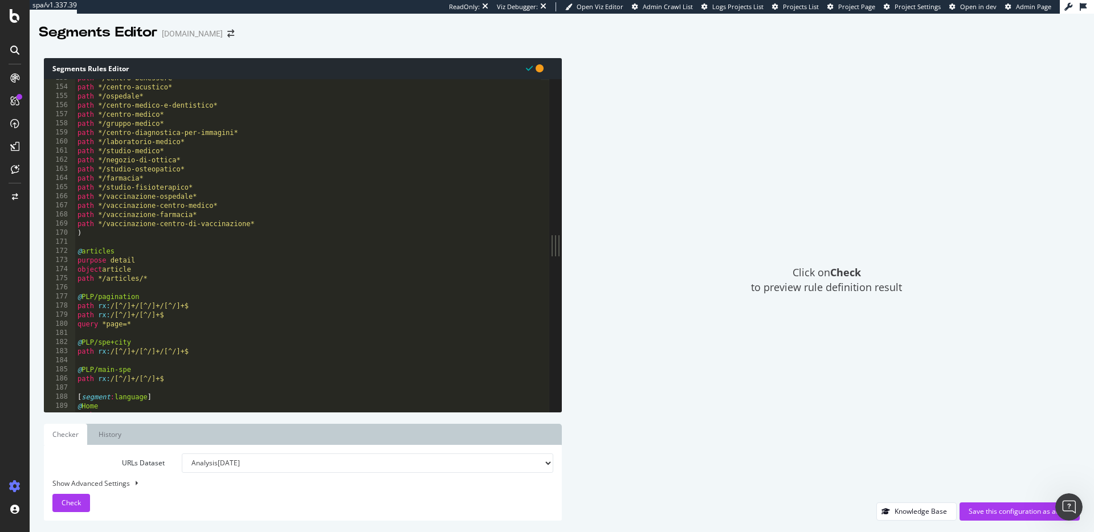
scroll to position [487, 0]
click at [158, 325] on div "path */centro-benessere* path */centro-acustico* path */ospedale* path */centro…" at bounding box center [307, 248] width 465 height 351
type textarea "query *page=*"
paste textarea "flag p+"
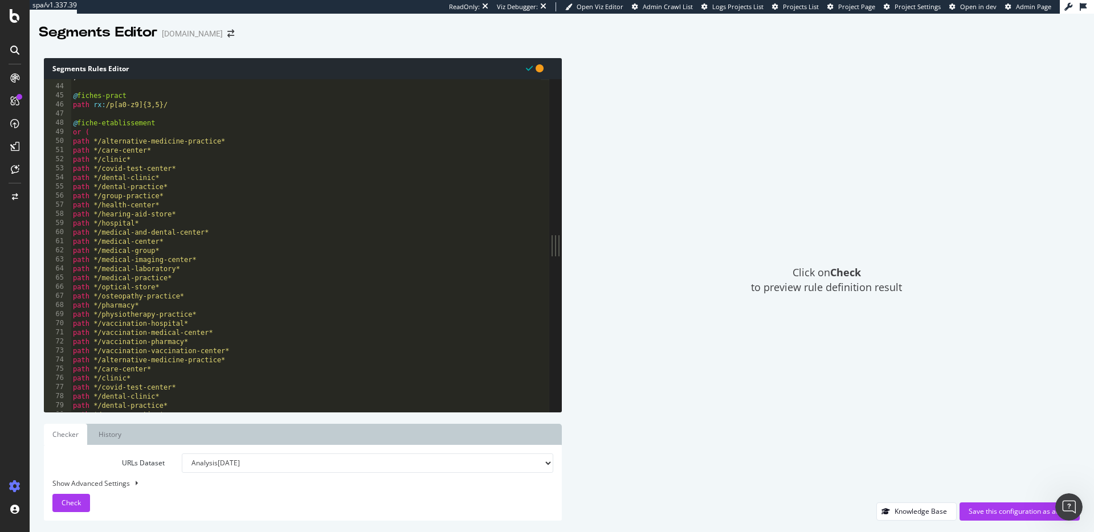
scroll to position [130, 0]
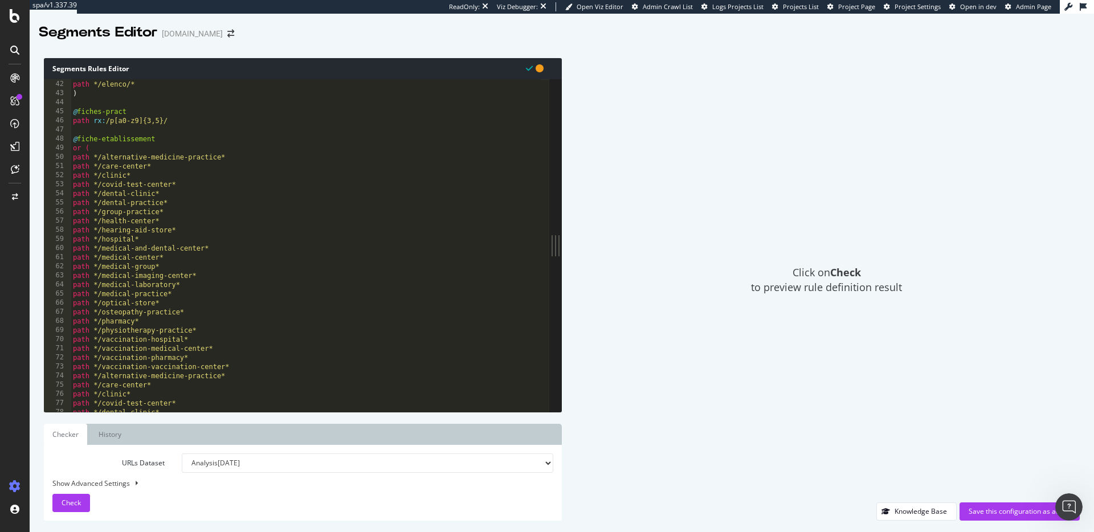
click at [152, 110] on div "path */verzeichnis/* path */elenco/* ) @ fiches-pract path rx : /p[a0-z9]{3,5}/…" at bounding box center [306, 246] width 470 height 351
type textarea "@fiches-pract"
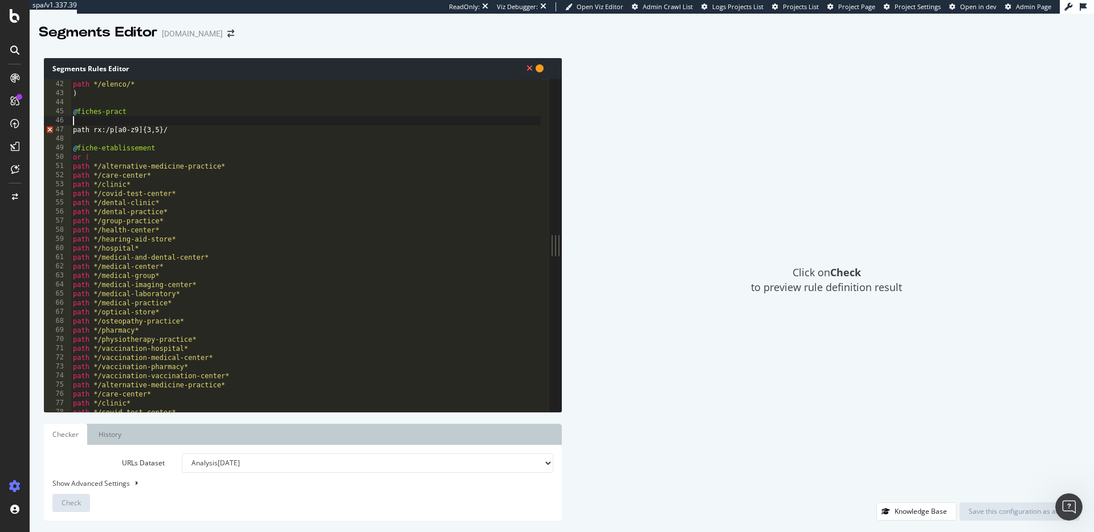
paste textarea "object product"
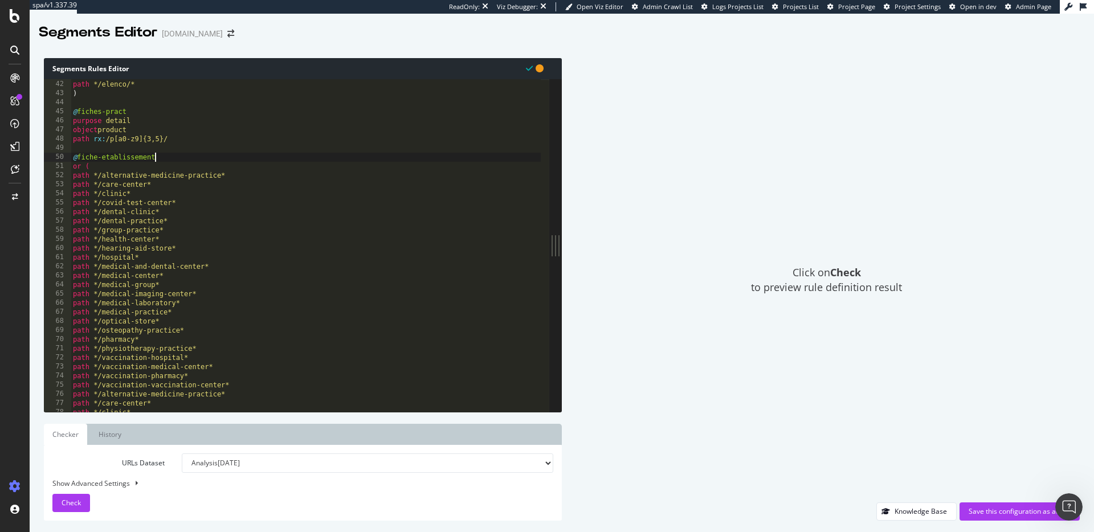
click at [162, 157] on div "path */verzeichnis/* path */elenco/* ) @ fiches-pract purpose detail object pro…" at bounding box center [306, 246] width 470 height 351
type textarea "@fiche-etablissement"
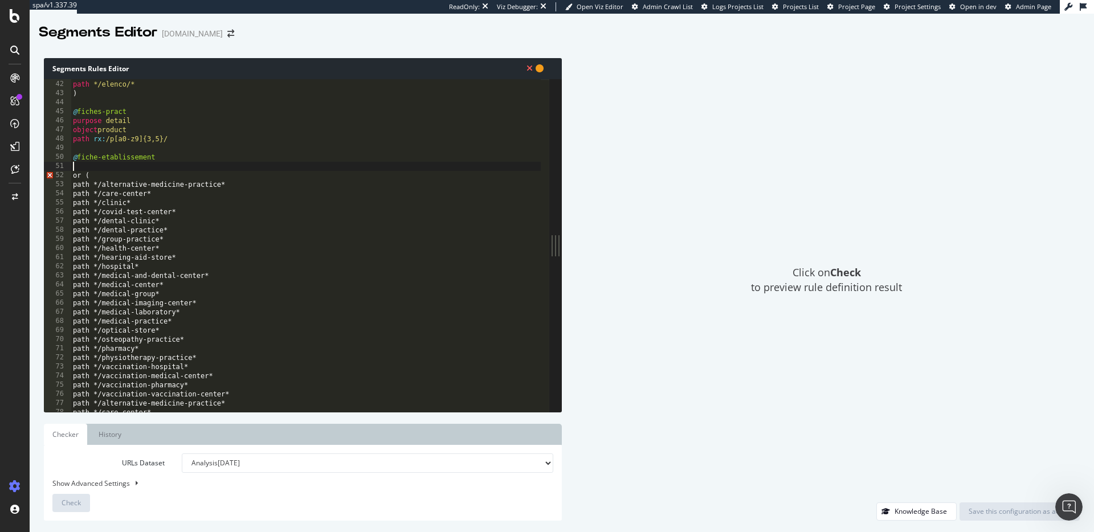
paste textarea "object product"
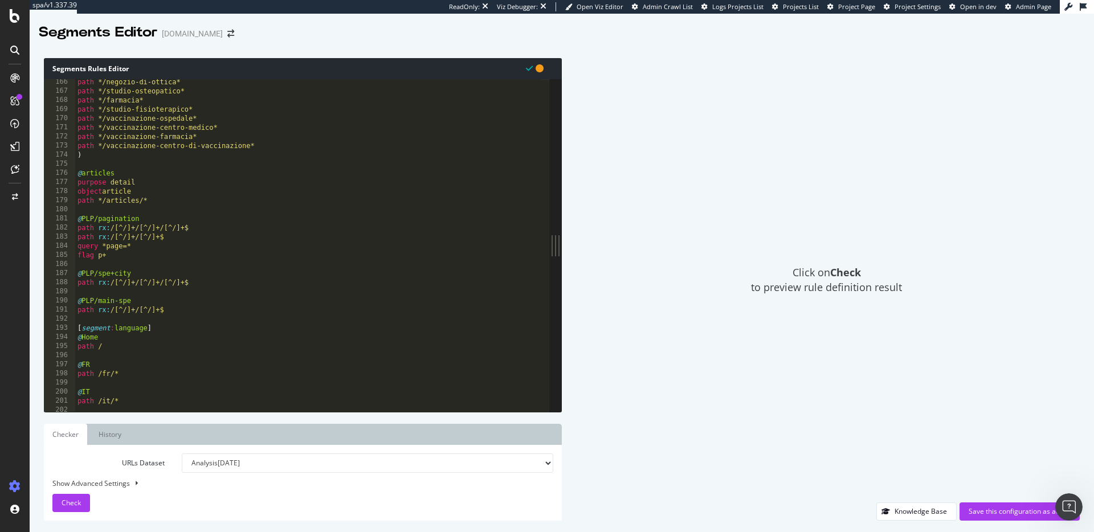
scroll to position [527, 0]
click at [142, 272] on div "path */negozio-di-ottica* path */studio-osteopatico* path */farmacia* path */st…" at bounding box center [307, 252] width 465 height 351
type textarea "@PLP/spe+city"
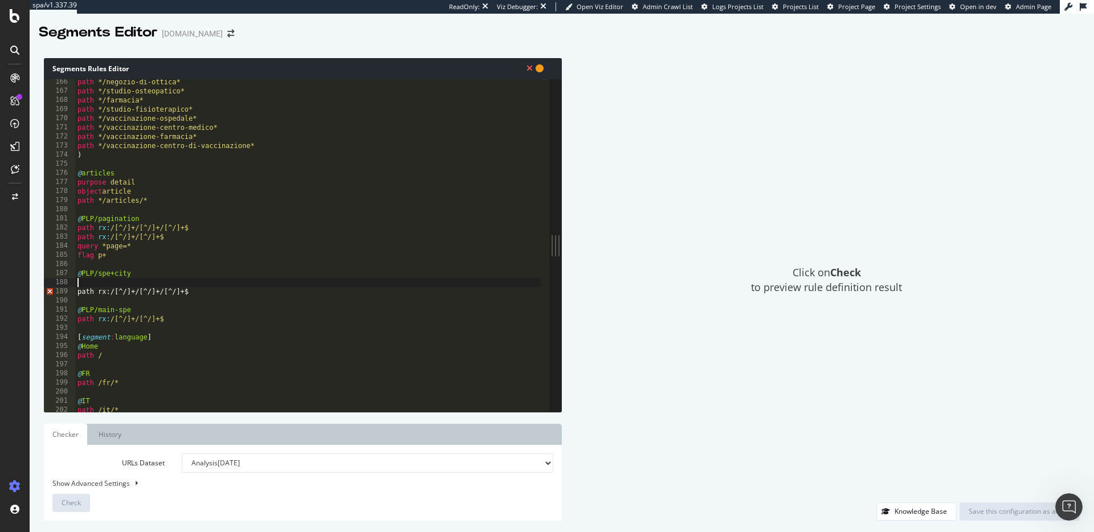
paste textarea "listing_objects product"
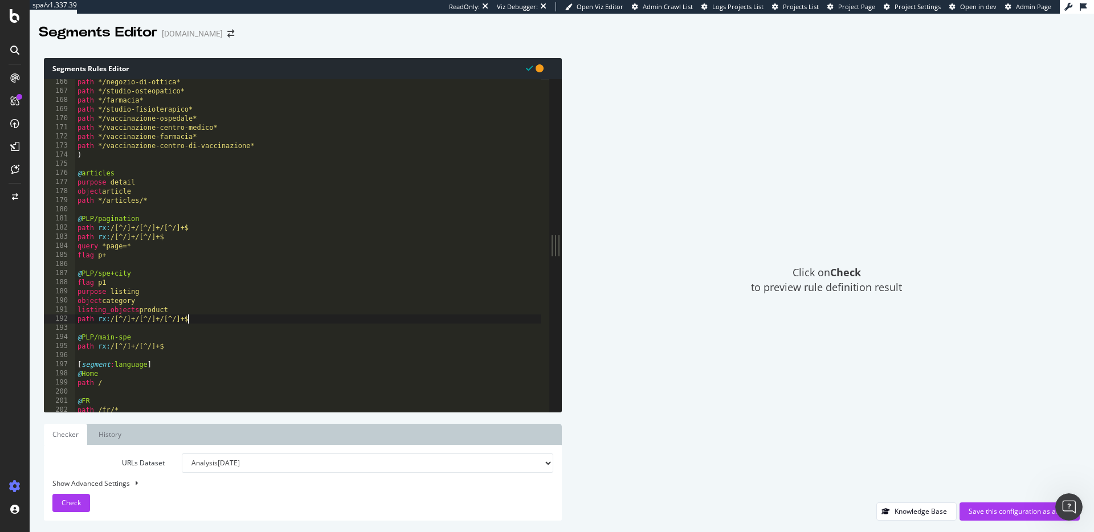
click at [200, 318] on div "path */negozio-di-ottica* path */studio-osteopatico* path */farmacia* path */st…" at bounding box center [307, 252] width 465 height 351
click at [170, 339] on div "path */negozio-di-ottica* path */studio-osteopatico* path */farmacia* path */st…" at bounding box center [307, 252] width 465 height 351
type textarea "@PLP/main-spe"
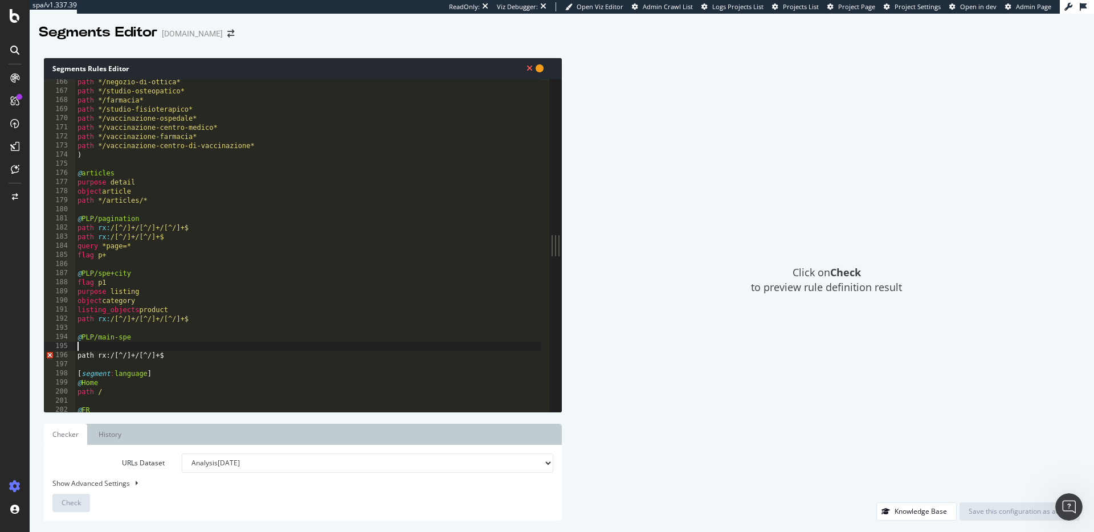
paste textarea "listing_objects product"
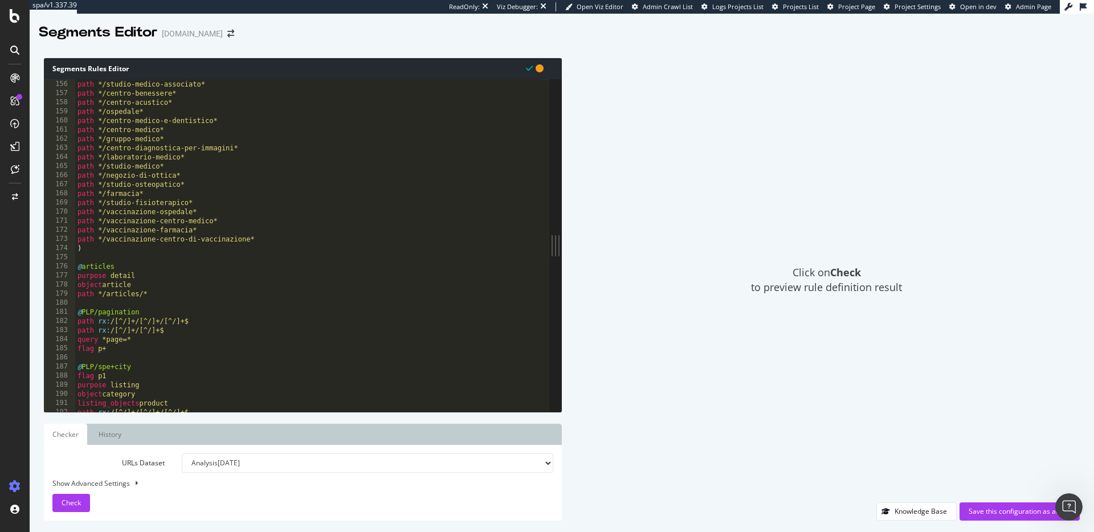
scroll to position [0, 0]
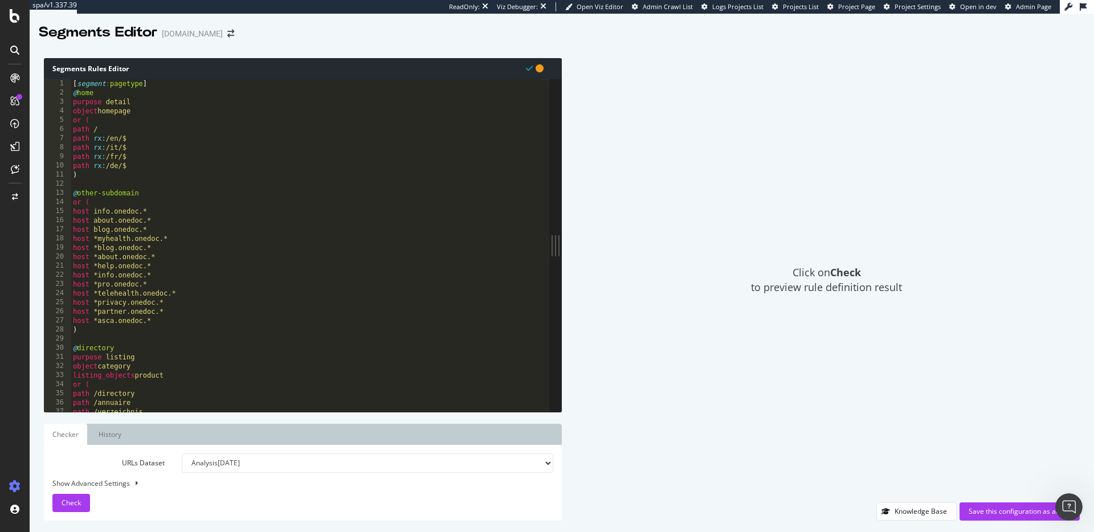
type textarea "listing_objects product"
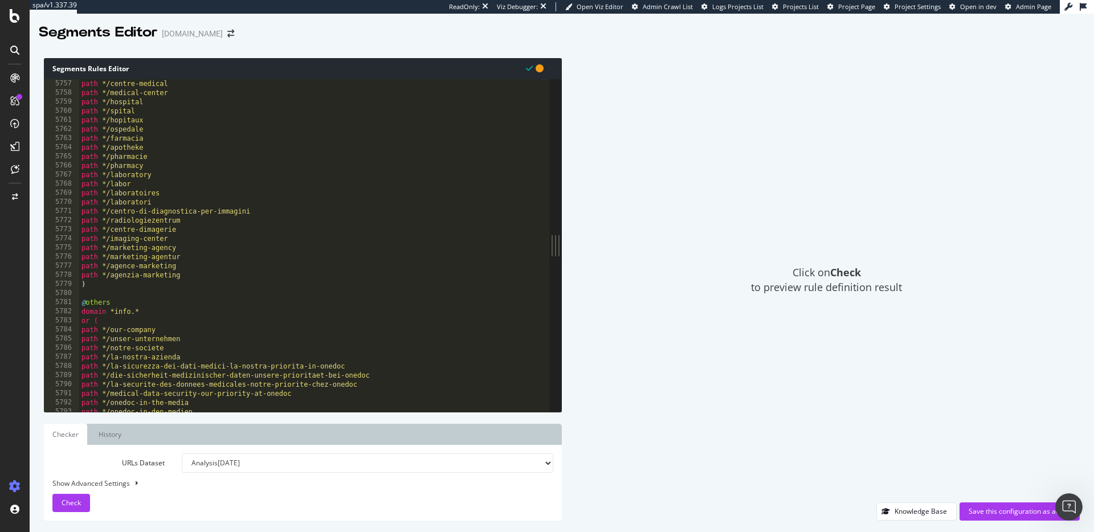
scroll to position [18332, 0]
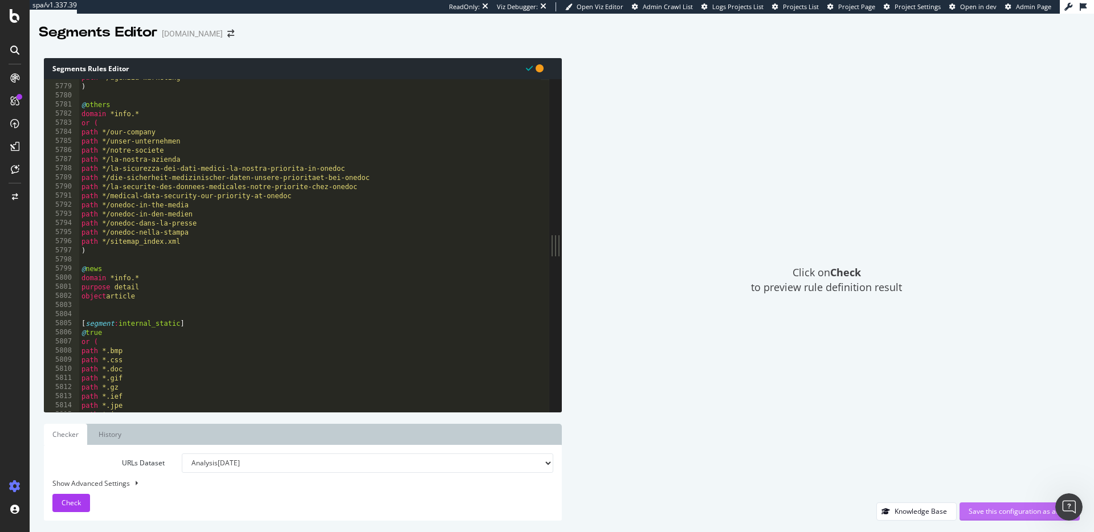
click at [820, 388] on div "Save this configuration as active" at bounding box center [1019, 511] width 102 height 10
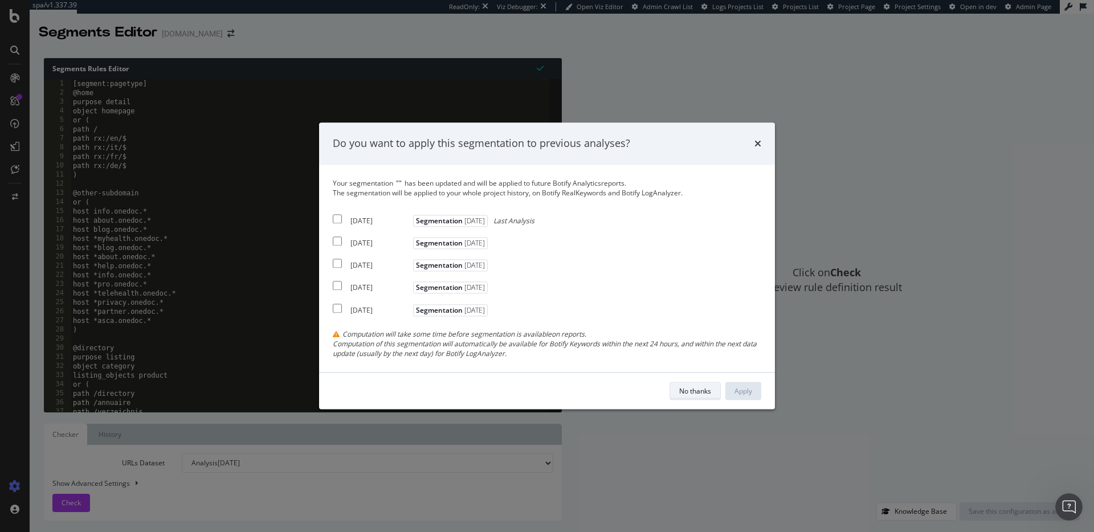
click at [686, 388] on div "No thanks" at bounding box center [695, 391] width 32 height 10
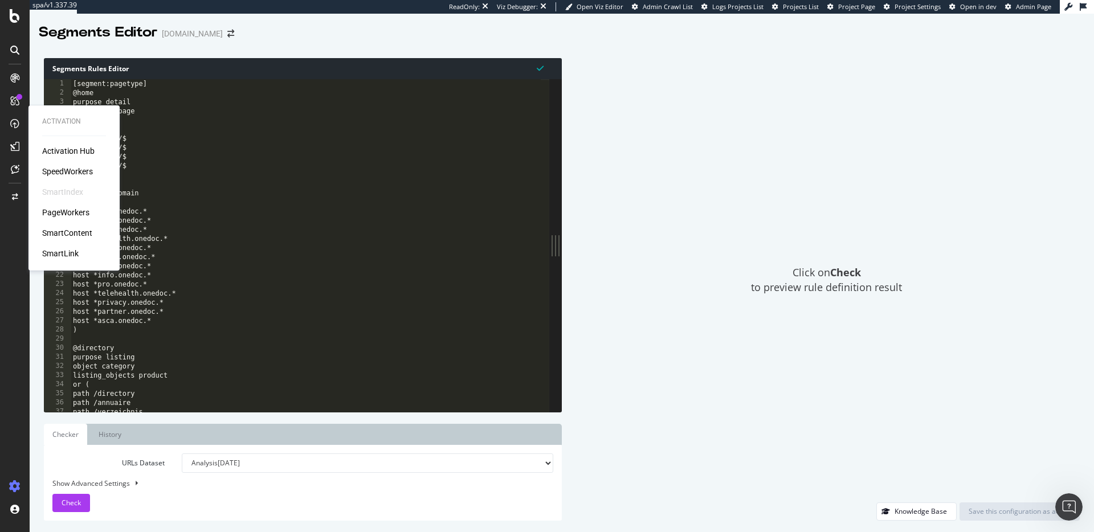
click at [72, 195] on div "SmartIndex" at bounding box center [62, 191] width 41 height 11
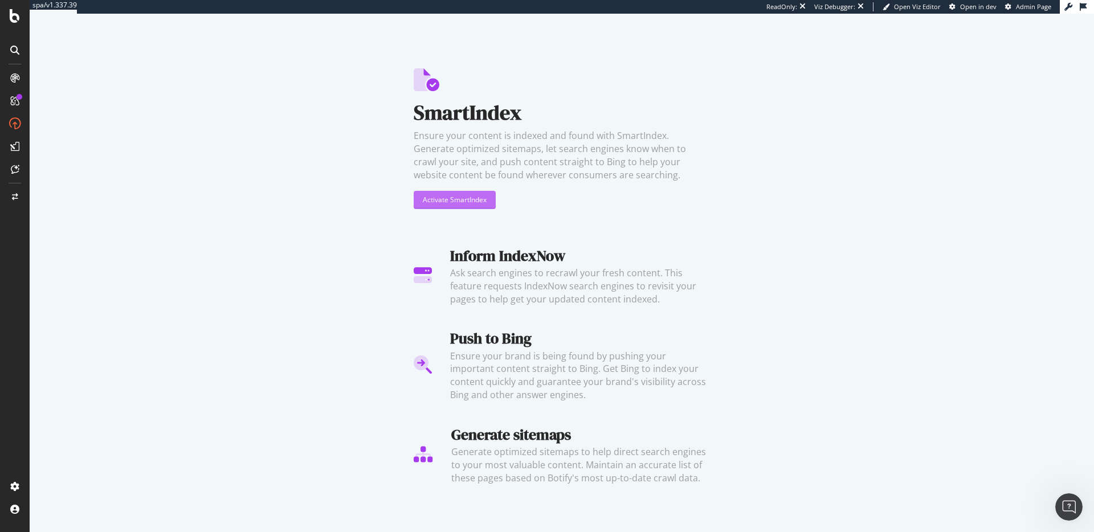
click at [445, 199] on div "Activate SmartIndex" at bounding box center [455, 200] width 64 height 10
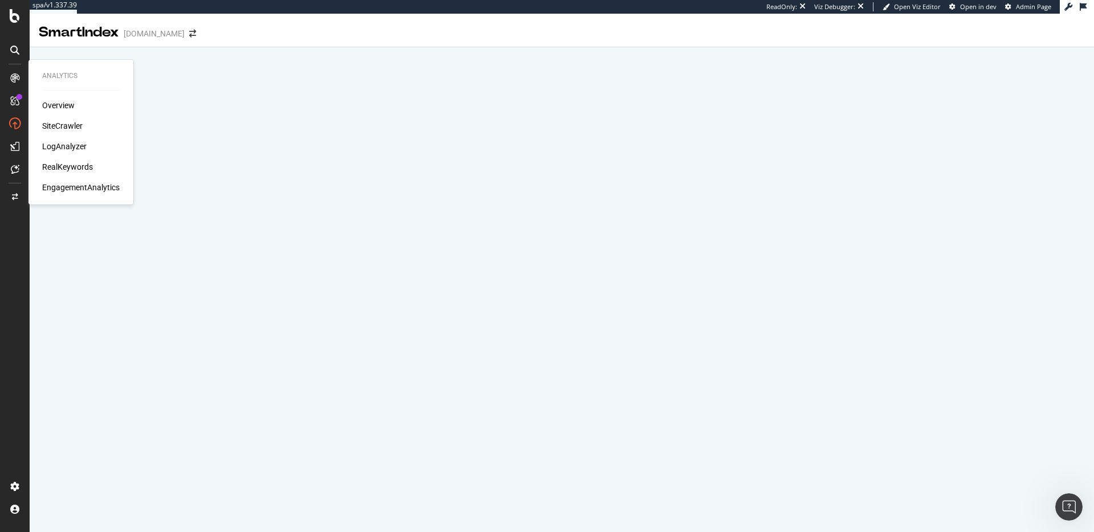
click at [63, 111] on div "Overview" at bounding box center [58, 105] width 32 height 11
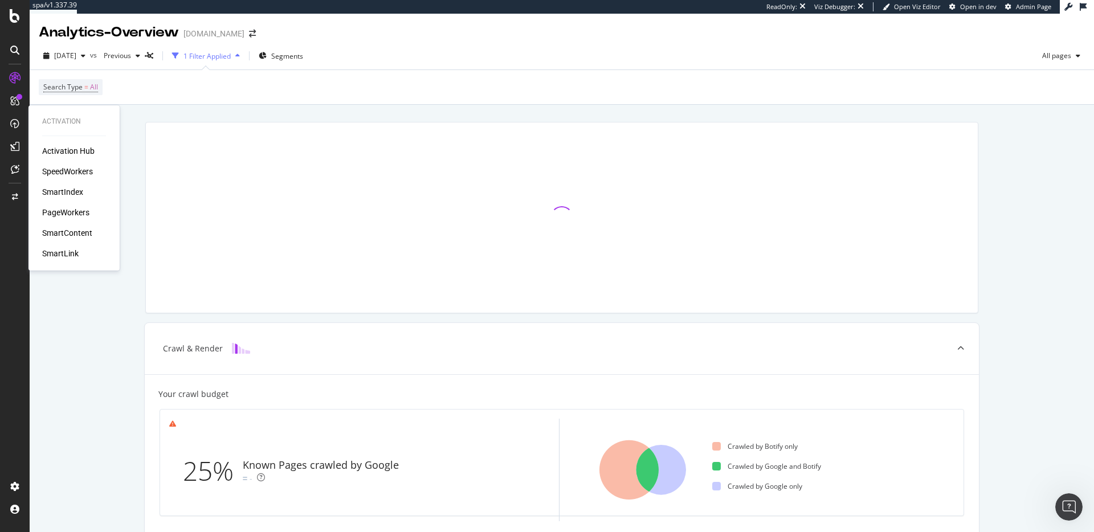
click at [71, 175] on div "SpeedWorkers" at bounding box center [67, 171] width 51 height 11
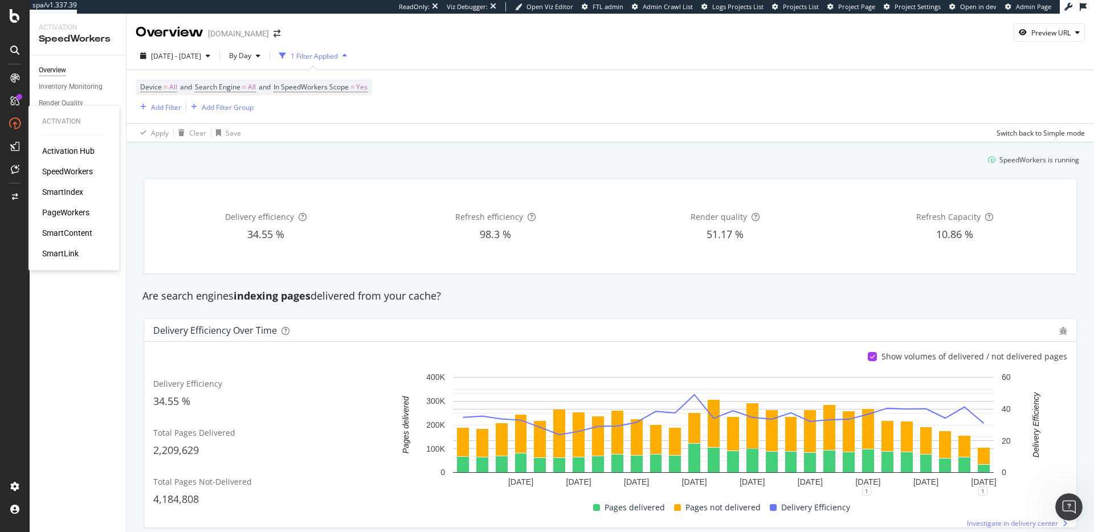
click at [54, 193] on div "SmartIndex" at bounding box center [62, 191] width 41 height 11
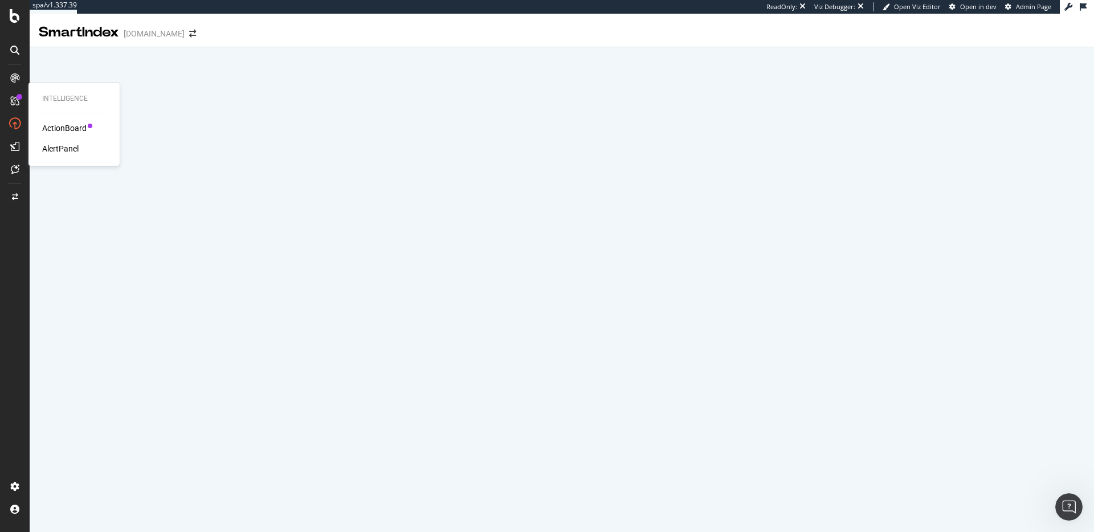
click at [58, 130] on div "ActionBoard" at bounding box center [64, 127] width 44 height 11
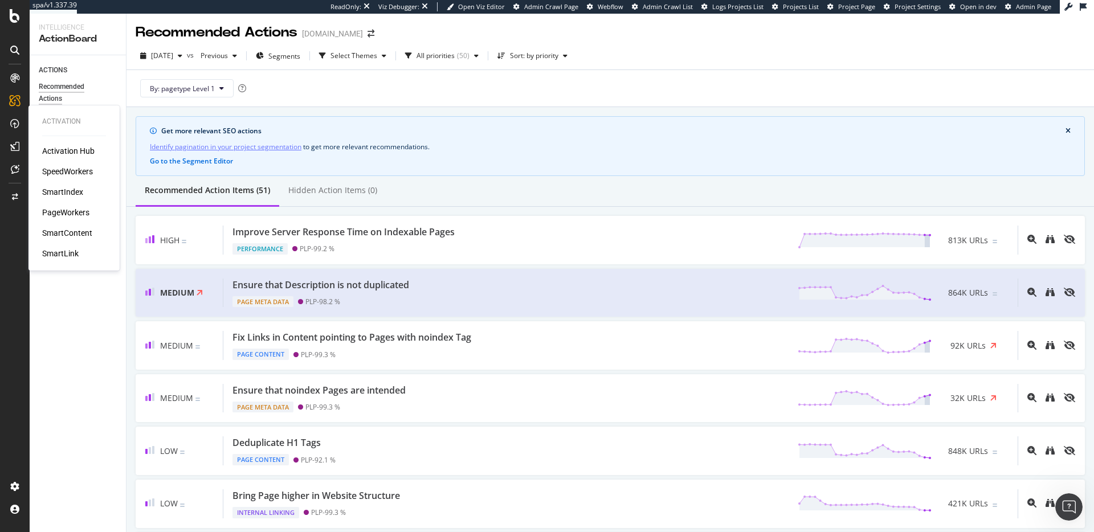
click at [60, 171] on div "SpeedWorkers" at bounding box center [67, 171] width 51 height 11
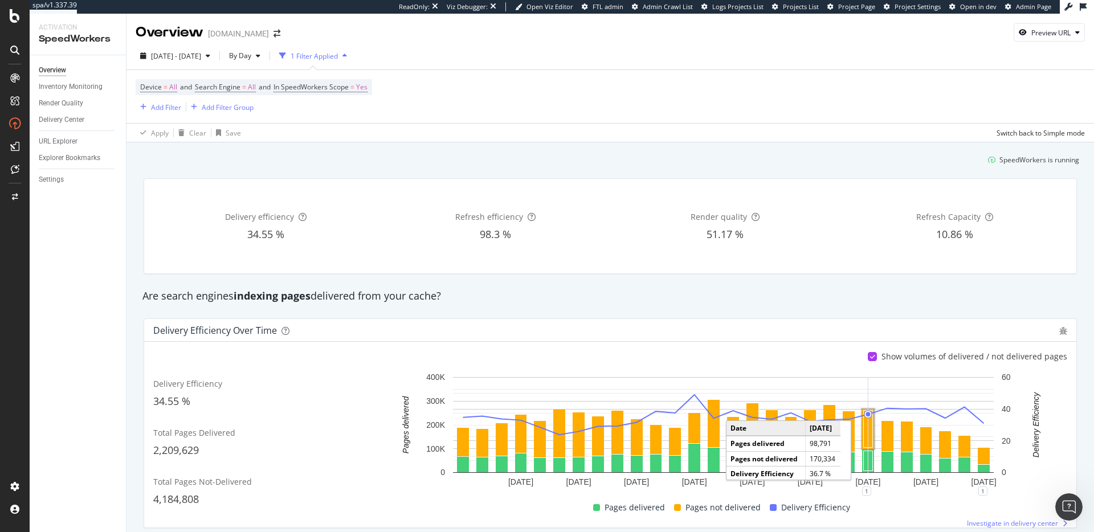
click at [820, 388] on rect "A chart." at bounding box center [868, 429] width 9 height 37
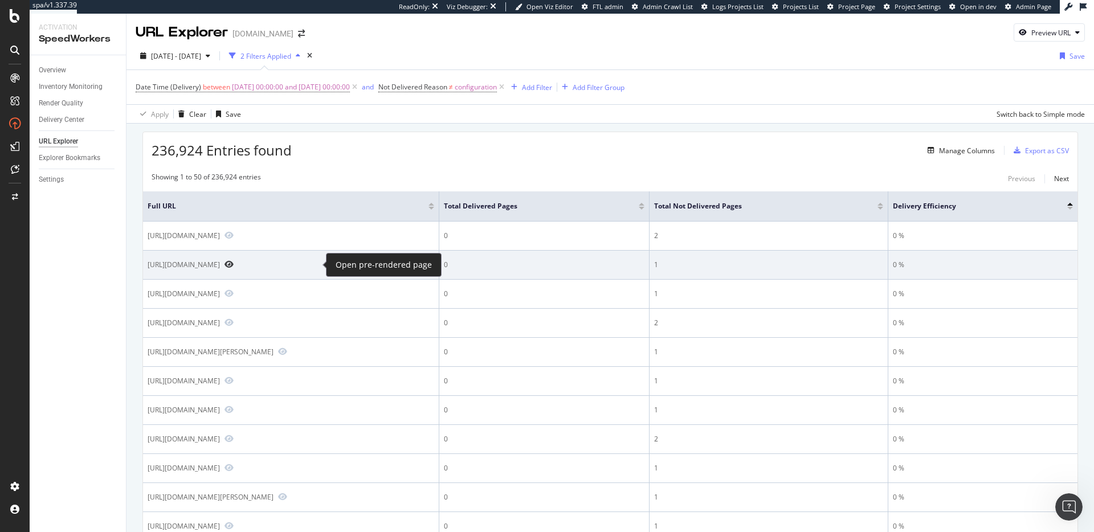
click at [234, 265] on icon "Preview https://www.onedoc.ch/fr/neurologue/rue?page=7" at bounding box center [228, 264] width 9 height 8
drag, startPoint x: 145, startPoint y: 264, endPoint x: 308, endPoint y: 263, distance: 162.9
click at [308, 263] on td "https://www.onedoc.ch/fr/neurologue/rue?page=7" at bounding box center [291, 265] width 296 height 29
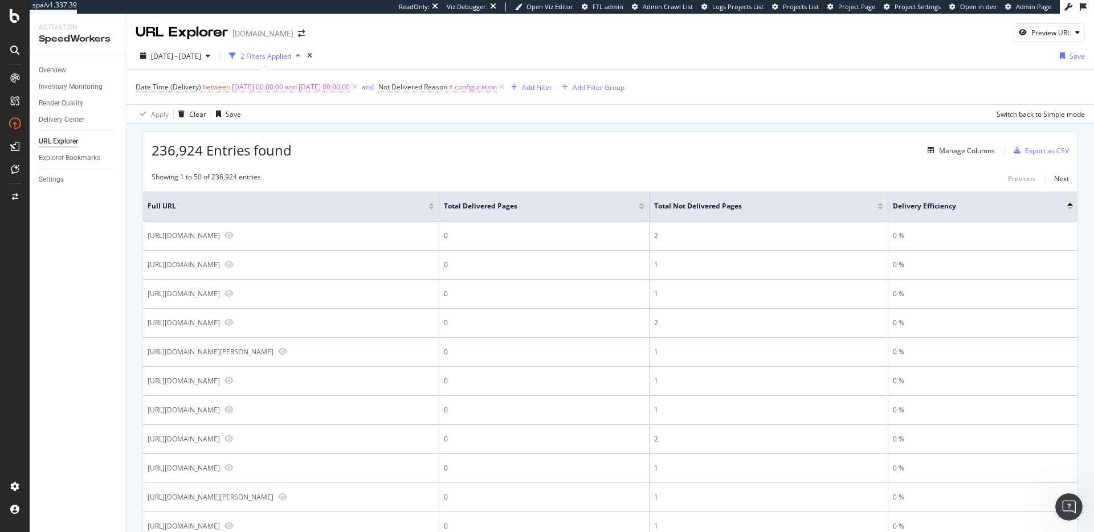
click at [510, 118] on div "Apply Clear Save Switch back to Simple mode" at bounding box center [609, 113] width 967 height 19
click at [552, 84] on div "Add Filter" at bounding box center [537, 88] width 30 height 10
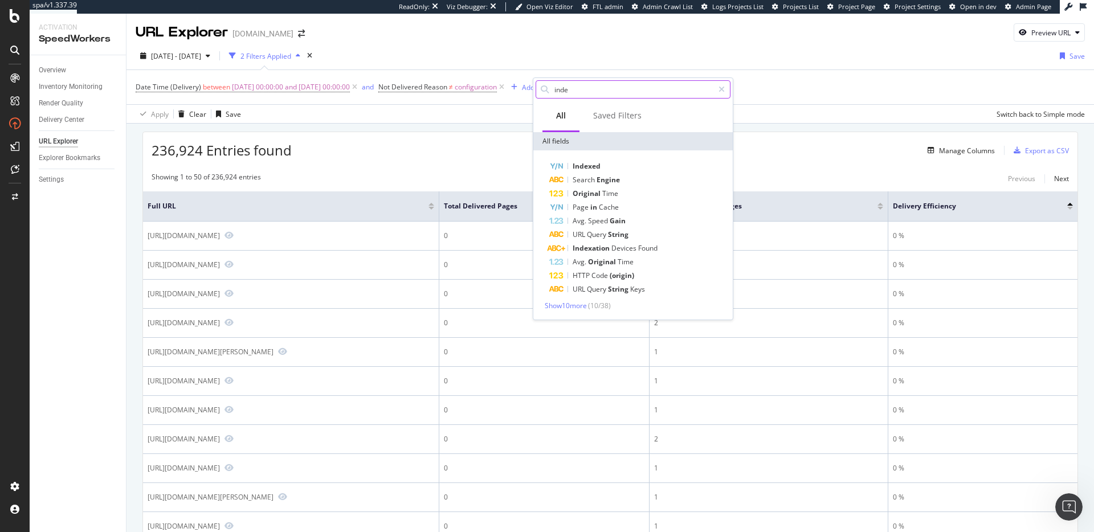
type input "index"
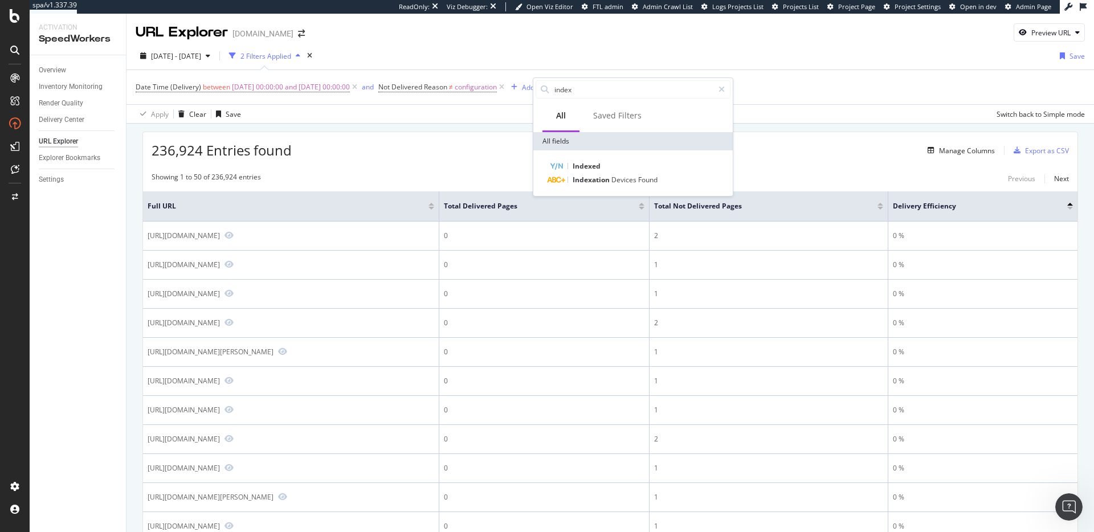
click at [440, 141] on div "236,924 Entries found Manage Columns Export as CSV" at bounding box center [610, 146] width 934 height 28
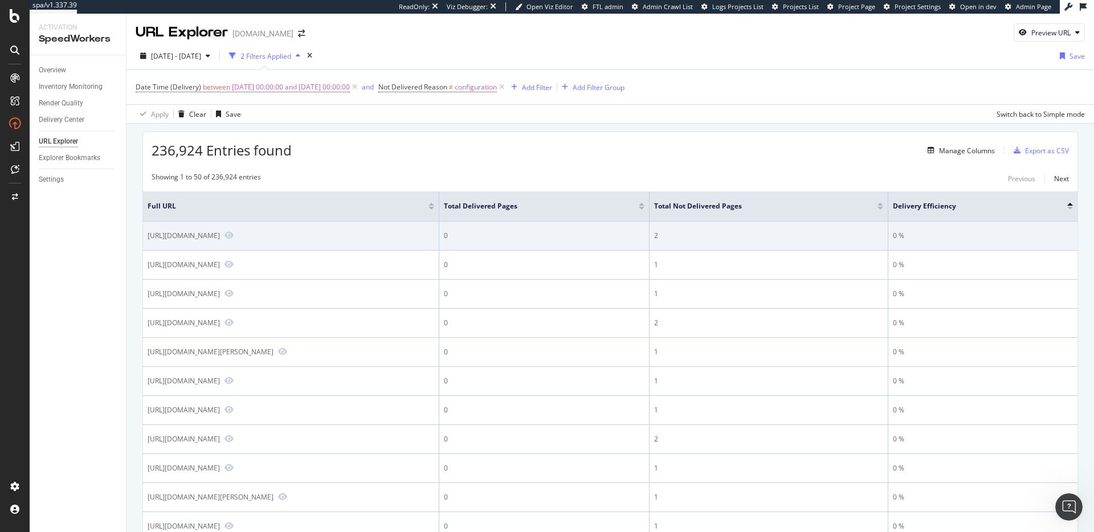
drag, startPoint x: 146, startPoint y: 237, endPoint x: 400, endPoint y: 238, distance: 253.5
click at [400, 238] on td "https://www.onedoc.ch/de/hausarzt-allgemeinmedizin/hofstetten-fluh?page=17" at bounding box center [291, 236] width 296 height 29
click at [234, 235] on icon "Preview https://www.onedoc.ch/de/hausarzt-allgemeinmedizin/hofstetten-fluh?page…" at bounding box center [228, 235] width 9 height 8
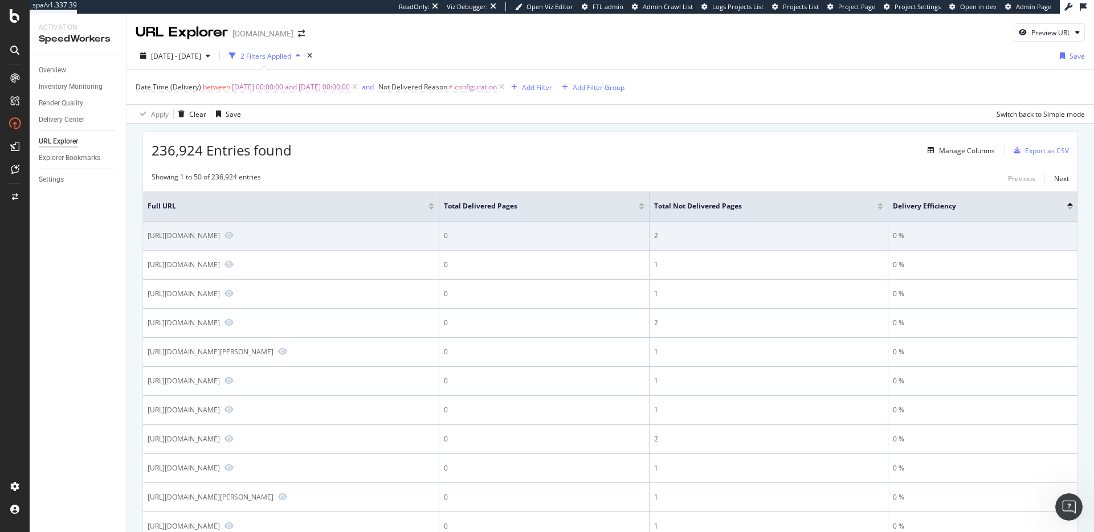
drag, startPoint x: 148, startPoint y: 237, endPoint x: 399, endPoint y: 235, distance: 251.2
click at [220, 235] on div "https://www.onedoc.ch/de/hausarzt-allgemeinmedizin/hofstetten-fluh?page=17" at bounding box center [184, 236] width 72 height 10
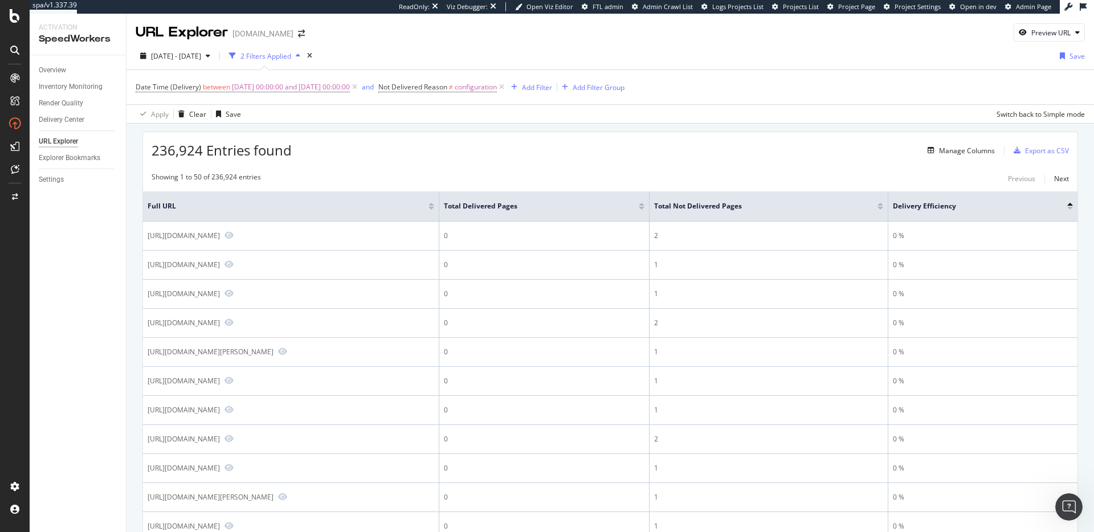
copy div "https://www.onedoc.ch/de/hausarzt-allgemeinmedizin/hofstetten-fluh?page=17"
click at [820, 208] on div at bounding box center [880, 208] width 6 height 3
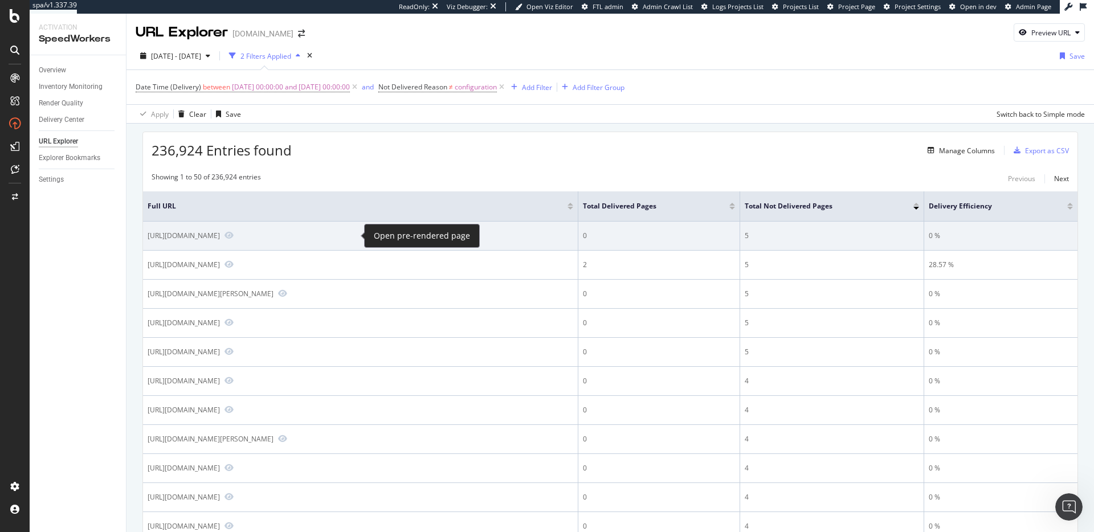
drag, startPoint x: 148, startPoint y: 236, endPoint x: 346, endPoint y: 238, distance: 198.2
click at [346, 238] on div "https://www.onedoc.ch/en/orthopedic-surgeon/munchenstein" at bounding box center [360, 236] width 425 height 10
click at [234, 235] on icon "Preview https://www.onedoc.ch/en/orthopedic-surgeon/munchenstein" at bounding box center [228, 235] width 9 height 8
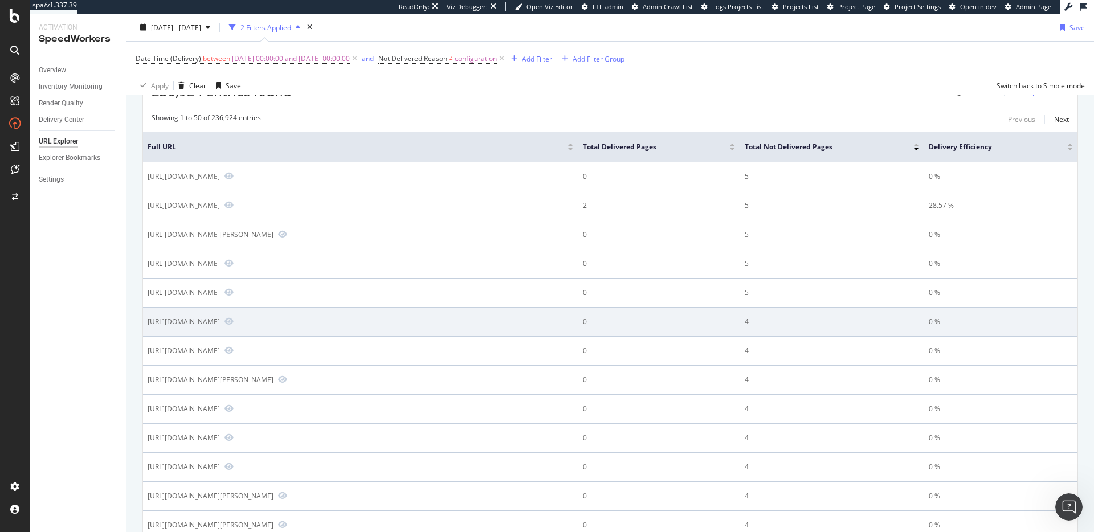
scroll to position [93, 0]
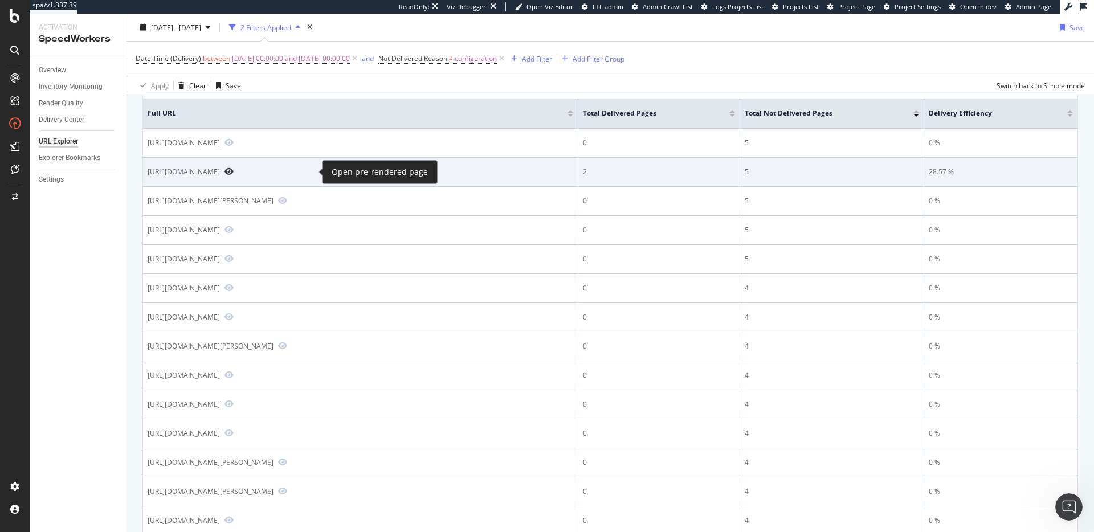
click at [234, 170] on icon "Preview https://info.onedoc.ch/de/schnittstellen/softplus/" at bounding box center [228, 171] width 9 height 8
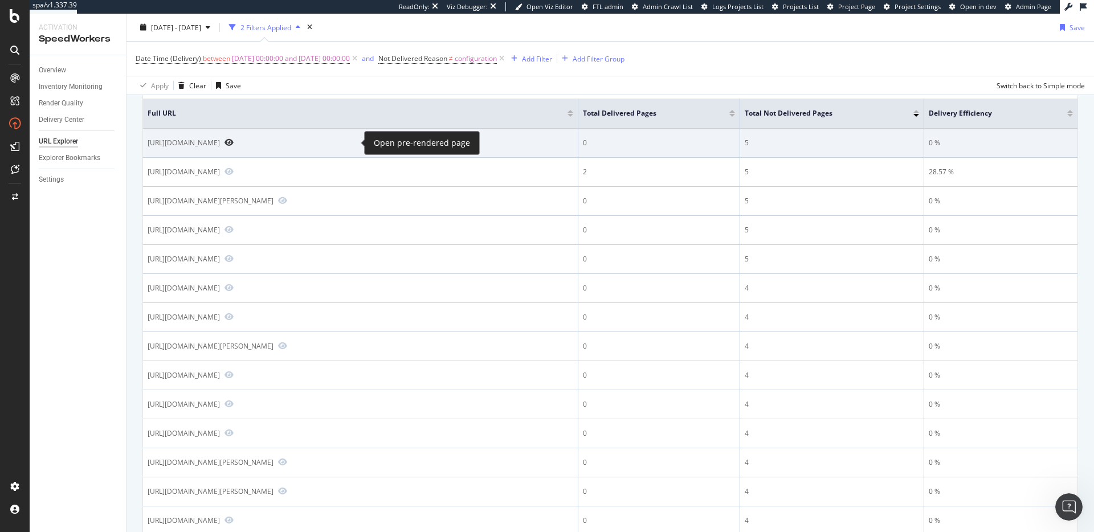
click at [234, 142] on icon "Preview https://www.onedoc.ch/en/orthopedic-surgeon/munchenstein" at bounding box center [228, 142] width 9 height 8
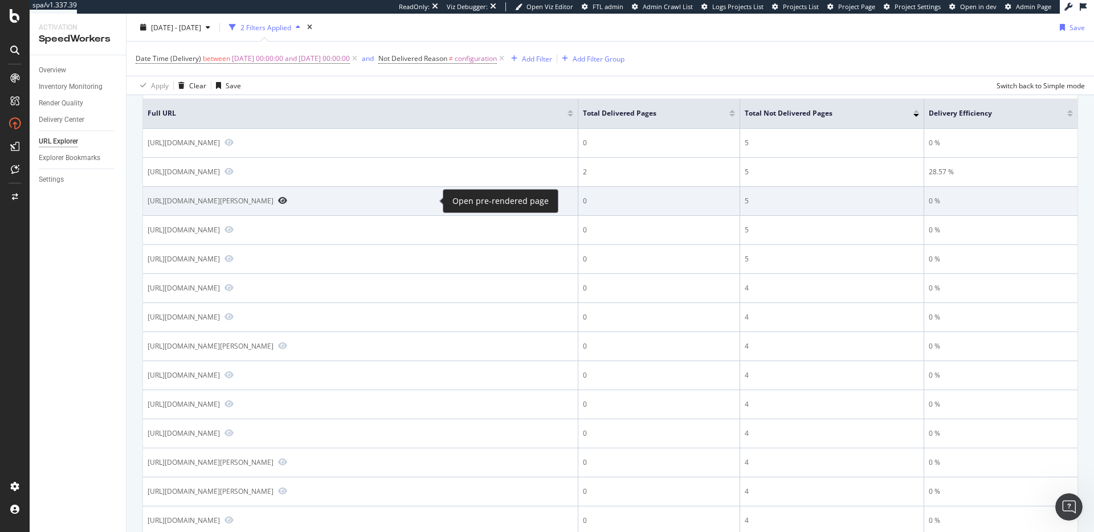
click at [287, 203] on icon "Preview https://www.onedoc.ch/fr/physiotherapeute/preverenges/pcyta/charlyne-se…" at bounding box center [282, 201] width 9 height 8
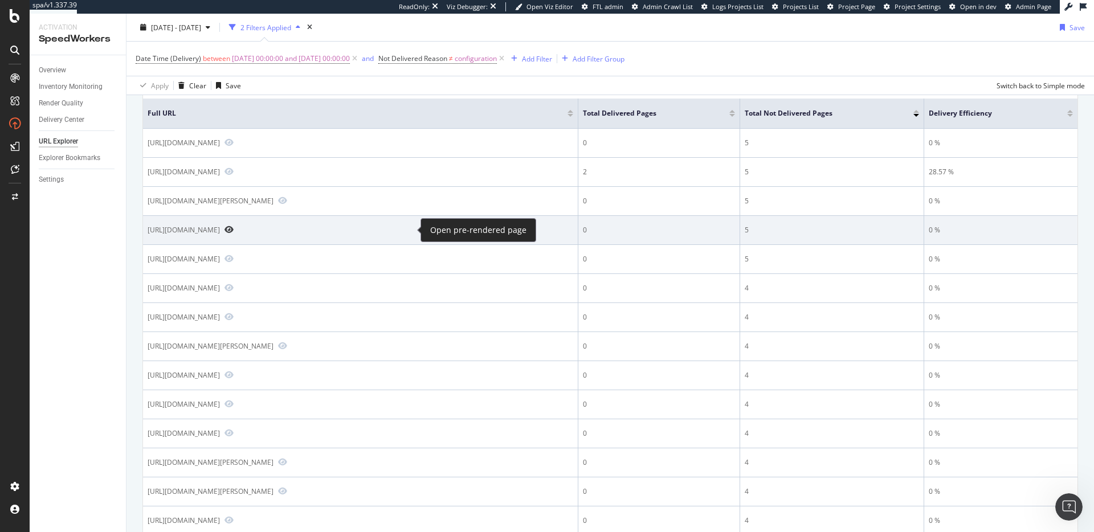
click at [234, 228] on icon "Preview https://www.onedoc.ch/de/physiotherapeut/preverenges/pcyti/yannick-cait…" at bounding box center [228, 230] width 9 height 8
drag, startPoint x: 146, startPoint y: 229, endPoint x: 404, endPoint y: 231, distance: 258.0
click at [404, 231] on td "https://www.onedoc.ch/de/physiotherapeut/preverenges/pcyti/yannick-caitucoli" at bounding box center [360, 230] width 435 height 29
copy div "https://www.onedoc.ch/de/physiotherapeut/preverenges/pcyti/yannick-caitucoli"
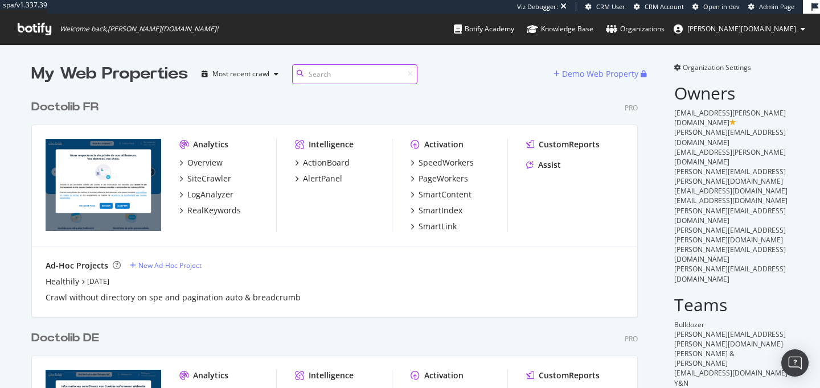
scroll to position [927, 616]
click at [85, 110] on div "Doctolib FR" at bounding box center [64, 107] width 67 height 17
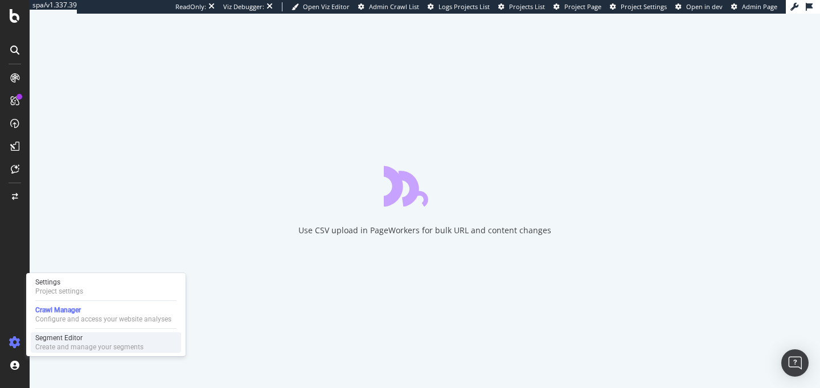
click at [71, 343] on div "Create and manage your segments" at bounding box center [89, 347] width 108 height 9
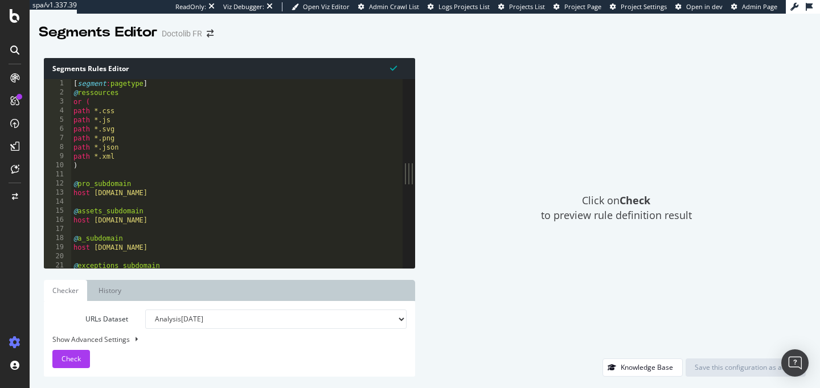
drag, startPoint x: 263, startPoint y: 163, endPoint x: 586, endPoint y: 156, distance: 323.0
click at [588, 157] on div "Segments Rules Editor 1 2 3 4 5 6 7 8 9 10 11 12 13 14 15 16 17 18 19 20 21 [ s…" at bounding box center [425, 218] width 791 height 342
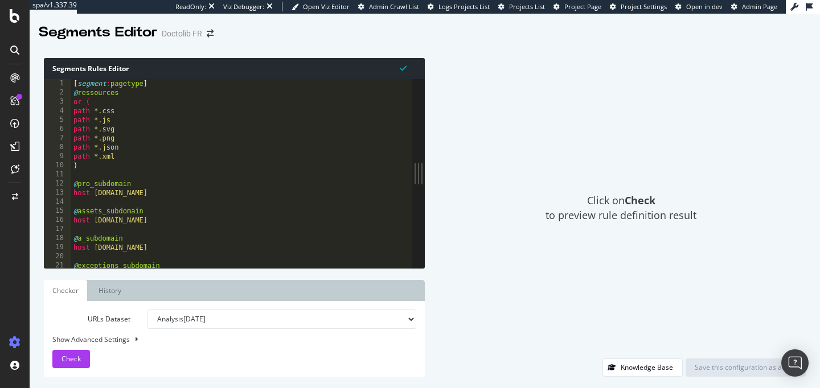
click at [328, 182] on div "[ segment : pagetype ] @ ressources or ( path *.css path *.js path *.svg path *…" at bounding box center [241, 182] width 341 height 207
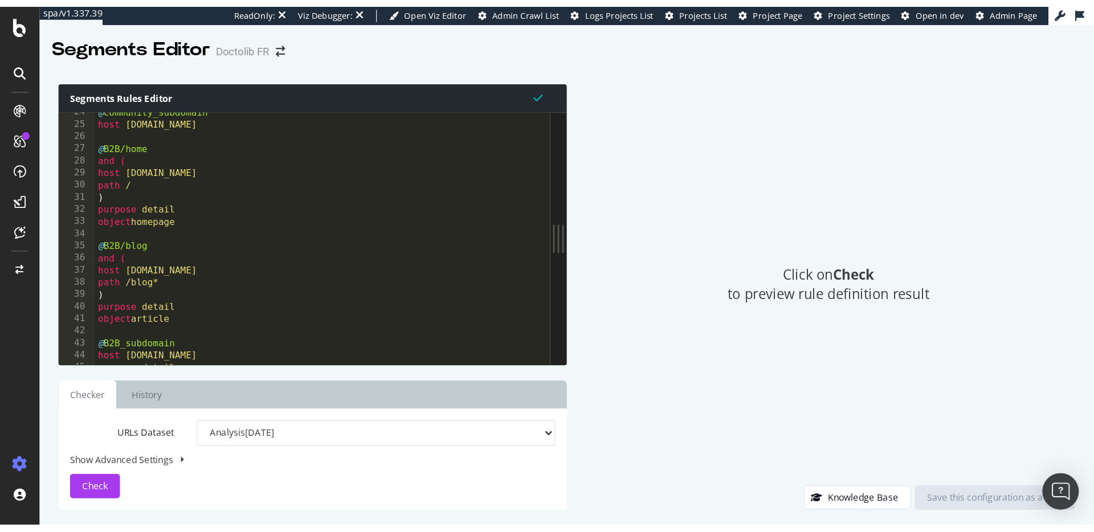
scroll to position [216, 0]
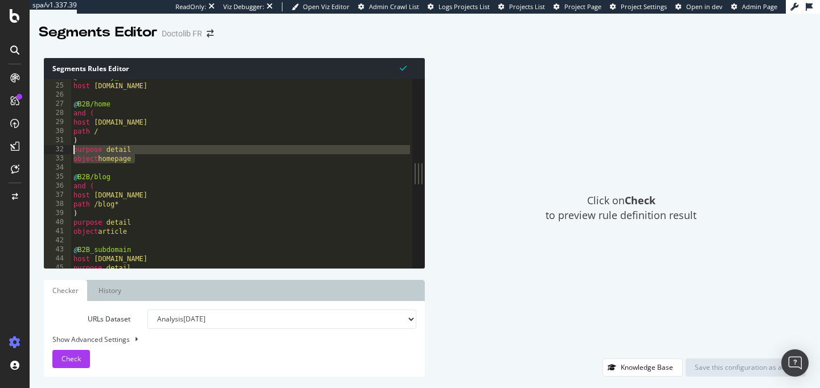
drag, startPoint x: 148, startPoint y: 159, endPoint x: 69, endPoint y: 150, distance: 79.1
click at [69, 150] on div "@pro_subdomain 24 25 26 27 28 29 30 31 32 33 34 35 36 37 38 39 40 41 42 43 44 4…" at bounding box center [228, 173] width 369 height 189
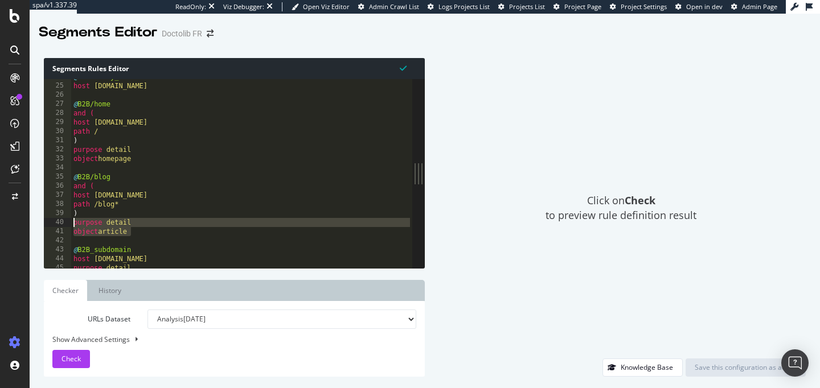
drag, startPoint x: 138, startPoint y: 231, endPoint x: 64, endPoint y: 224, distance: 73.7
click at [64, 224] on div "purpose detail object homepage 24 25 26 27 28 29 30 31 32 33 34 35 36 37 38 39 …" at bounding box center [228, 173] width 369 height 189
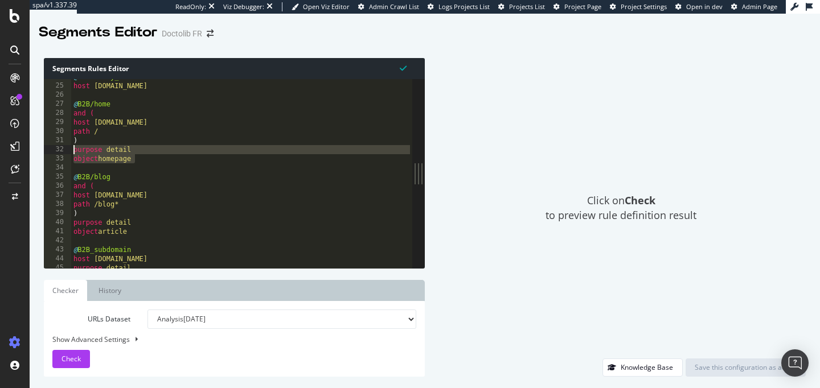
drag, startPoint x: 150, startPoint y: 156, endPoint x: 62, endPoint y: 151, distance: 89.0
click at [62, 151] on div "purpose detail object article 24 25 26 27 28 29 30 31 32 33 34 35 36 37 38 39 4…" at bounding box center [228, 173] width 369 height 189
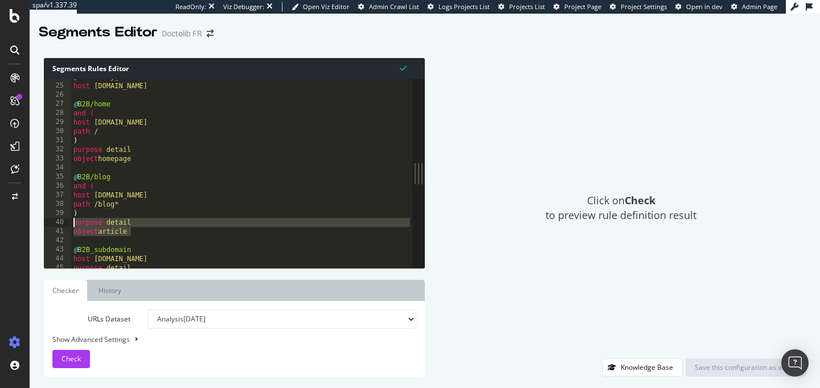
drag, startPoint x: 137, startPoint y: 231, endPoint x: 69, endPoint y: 223, distance: 67.8
click at [69, 223] on div "purpose detail object homepage 24 25 26 27 28 29 30 31 32 33 34 35 36 37 38 39 …" at bounding box center [228, 173] width 369 height 189
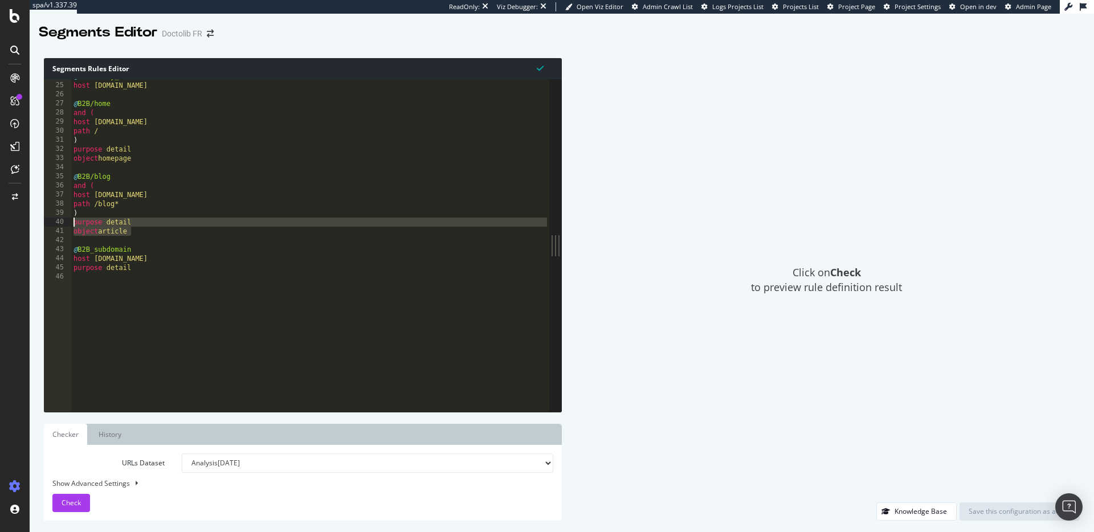
scroll to position [217, 0]
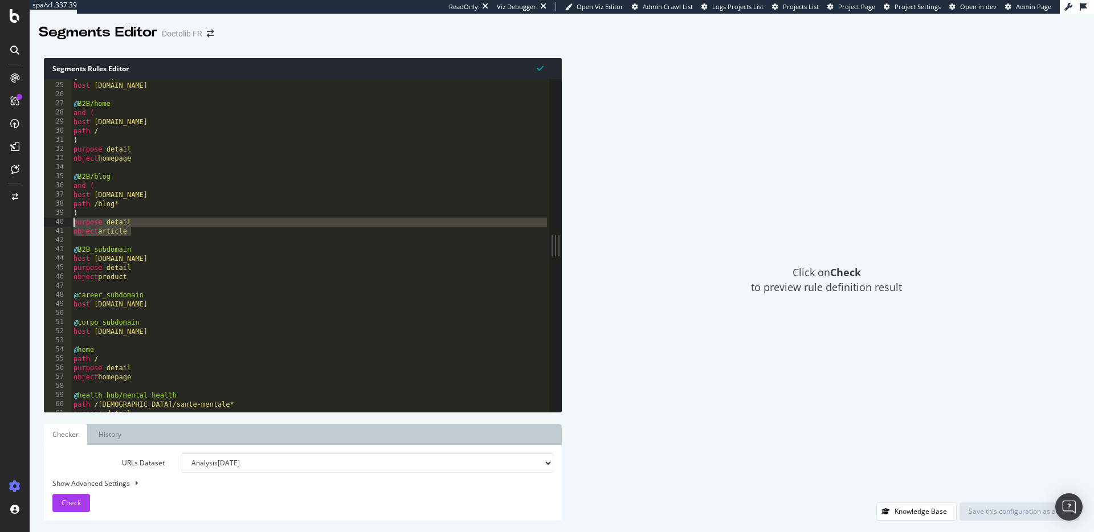
click at [121, 246] on div "@ community_subdomain host community.doctolib.fr @ B2B/home and ( host info.doc…" at bounding box center [310, 247] width 478 height 351
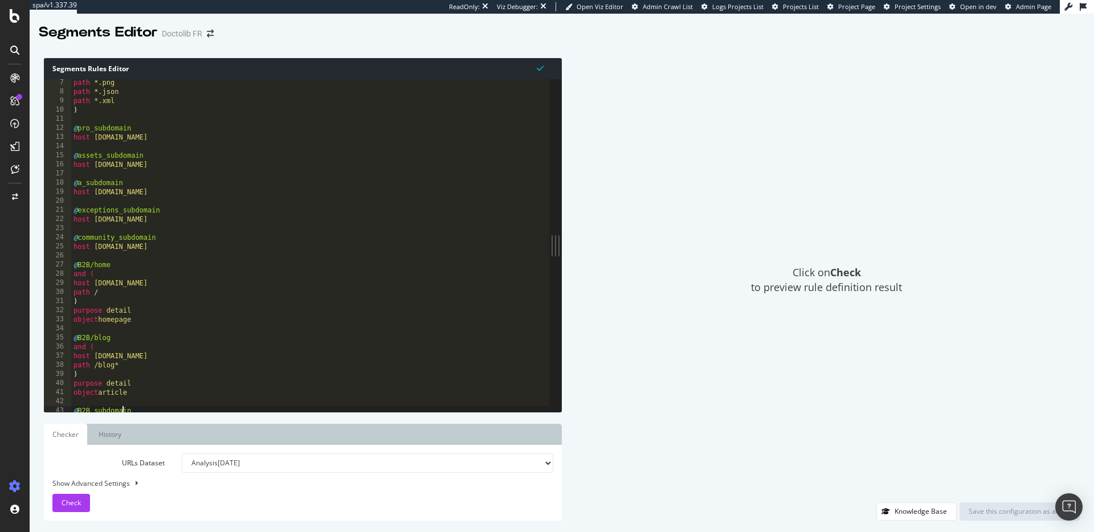
scroll to position [114, 0]
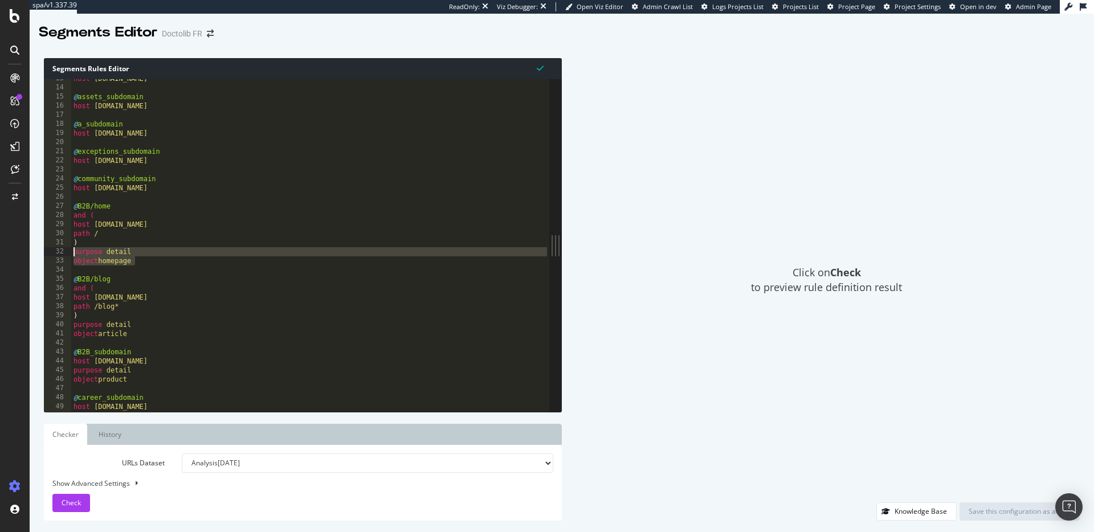
drag, startPoint x: 142, startPoint y: 260, endPoint x: 65, endPoint y: 249, distance: 77.7
click at [65, 249] on div "@B2B_subdomain 13 14 15 16 17 18 19 20 21 22 23 24 25 26 27 28 29 30 31 32 33 3…" at bounding box center [296, 245] width 505 height 333
click at [162, 279] on div "host pro.doctolib.fr @ assets_subdomain host assets.doctolib.fr @ a_subdomain h…" at bounding box center [310, 249] width 478 height 351
drag, startPoint x: 148, startPoint y: 332, endPoint x: 85, endPoint y: 330, distance: 63.3
click at [85, 330] on div "host pro.doctolib.fr @ assets_subdomain host assets.doctolib.fr @ a_subdomain h…" at bounding box center [310, 249] width 478 height 351
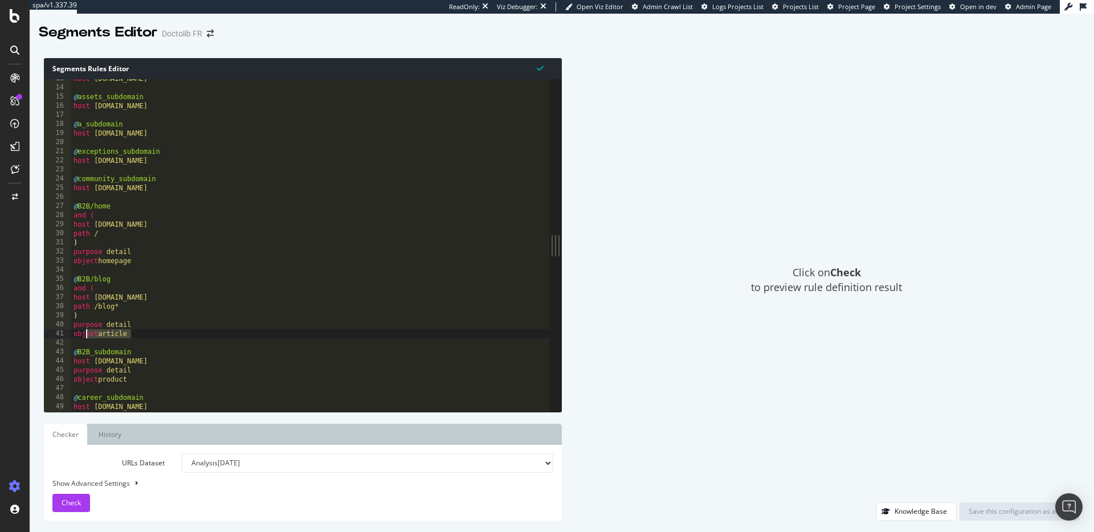
type textarea "object article"
click at [94, 269] on div "host pro.doctolib.fr @ assets_subdomain host assets.doctolib.fr @ a_subdomain h…" at bounding box center [310, 249] width 478 height 351
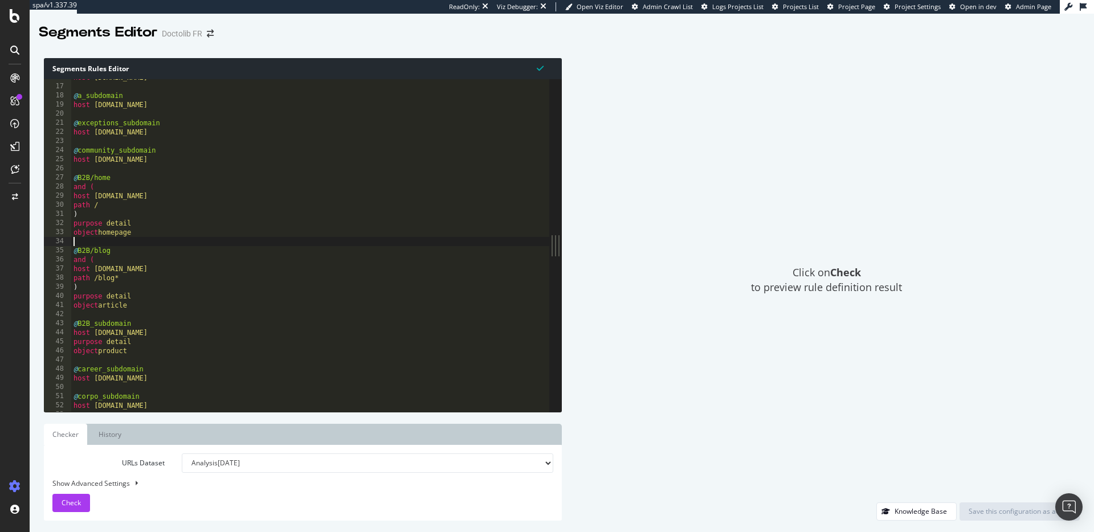
scroll to position [157, 0]
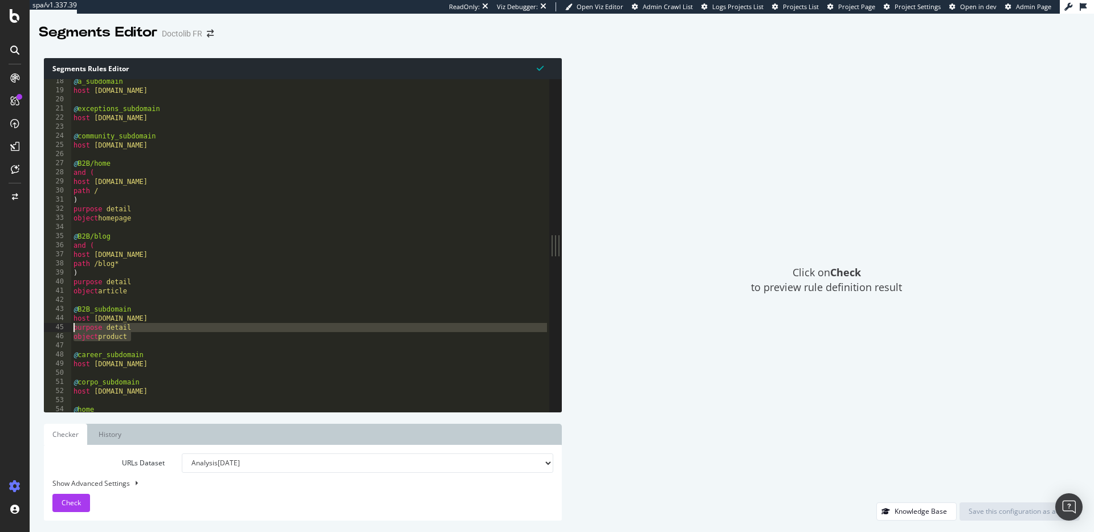
drag, startPoint x: 140, startPoint y: 337, endPoint x: 36, endPoint y: 326, distance: 103.7
click at [36, 326] on div "Segments Rules Editor 18 19 20 21 22 23 24 25 26 27 28 29 30 31 32 33 34 35 36 …" at bounding box center [562, 289] width 1064 height 485
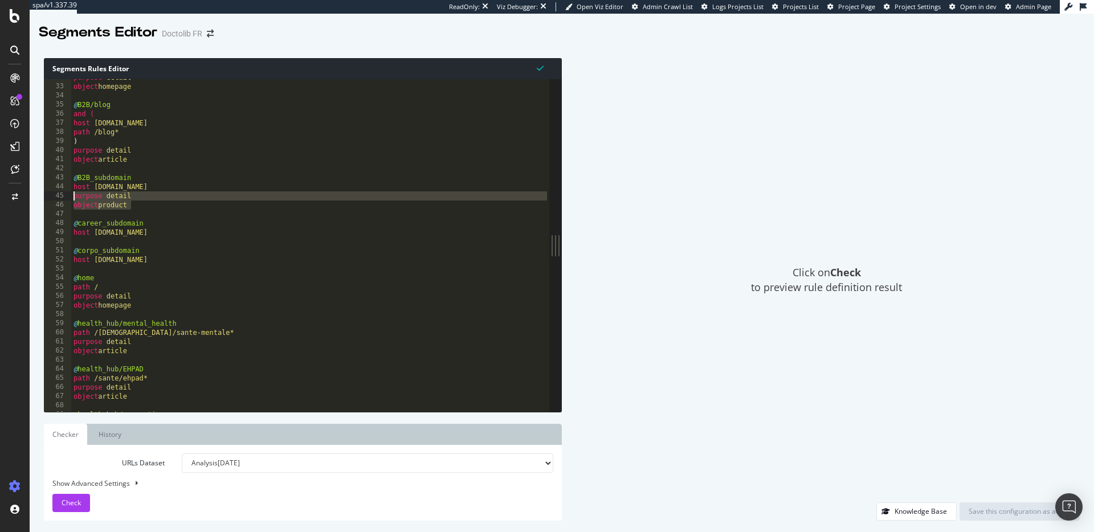
scroll to position [388, 0]
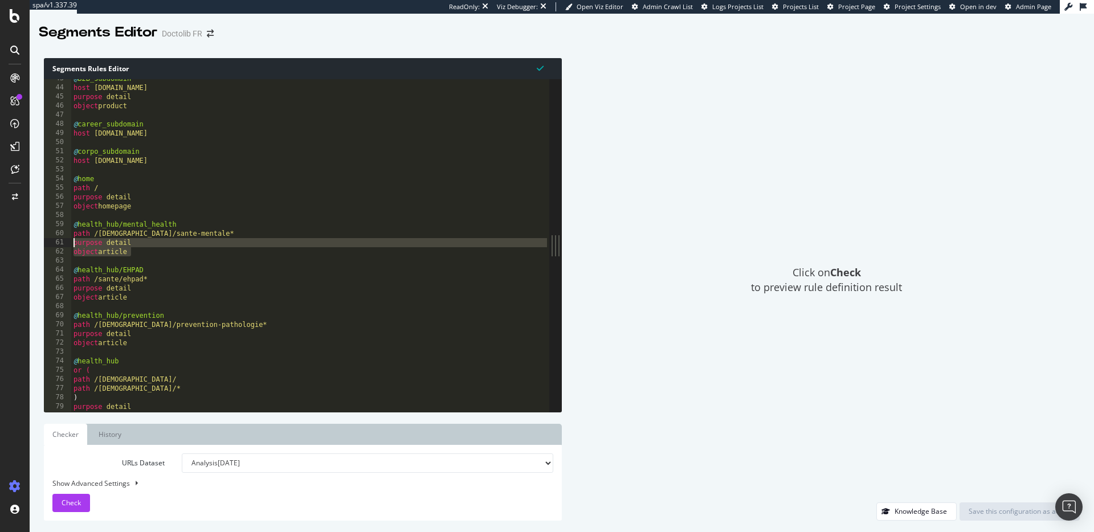
drag, startPoint x: 136, startPoint y: 253, endPoint x: 51, endPoint y: 243, distance: 85.5
click at [51, 243] on div "purpose detail object product 43 44 45 46 47 48 49 50 51 52 53 54 55 56 57 58 5…" at bounding box center [296, 245] width 505 height 333
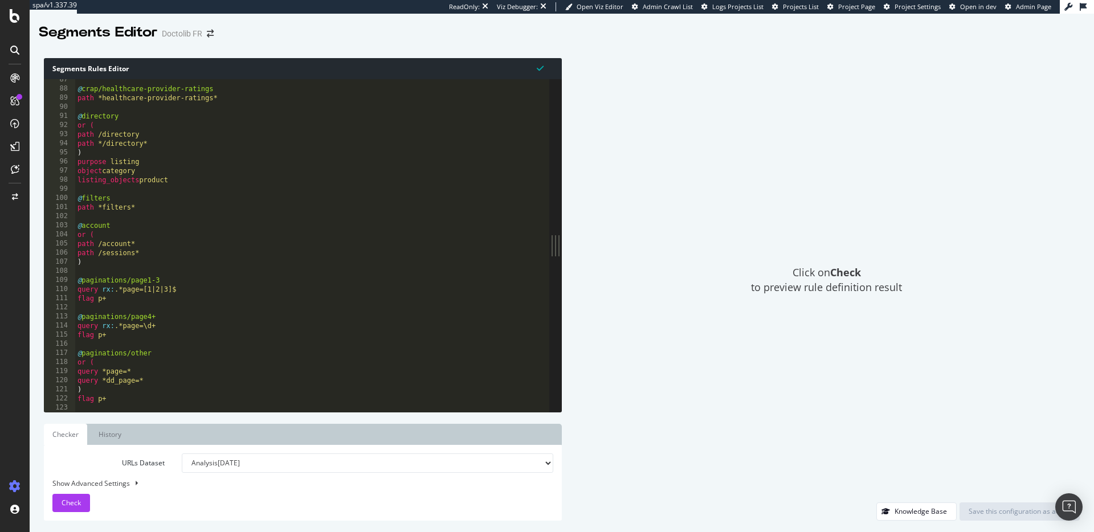
scroll to position [789, 0]
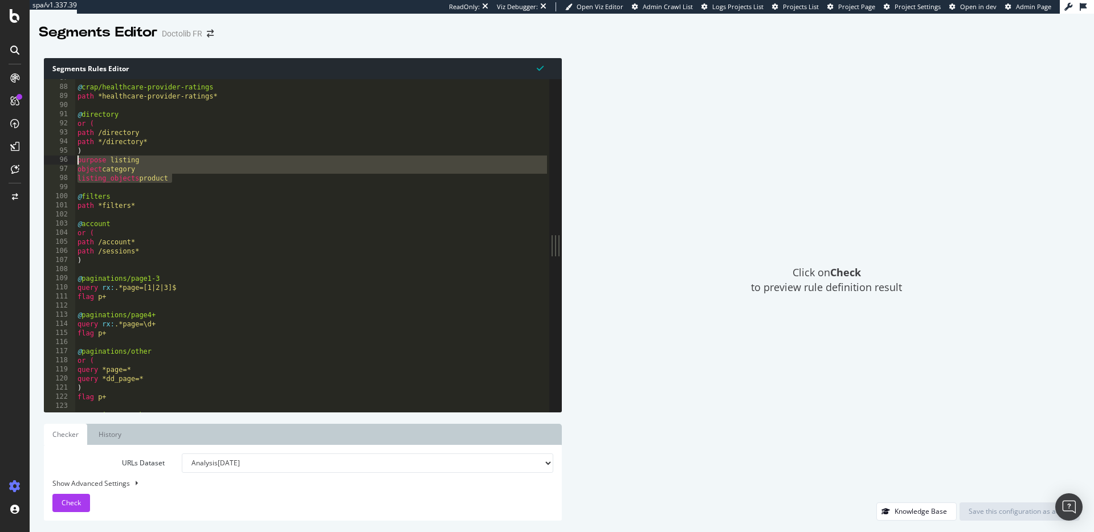
drag, startPoint x: 175, startPoint y: 176, endPoint x: 74, endPoint y: 159, distance: 102.7
click at [74, 159] on div "purpose detail object article 87 88 89 90 91 92 93 94 95 96 97 98 99 100 101 10…" at bounding box center [296, 245] width 505 height 333
click at [228, 284] on div "@ crap/healthcare-provider-ratings path *healthcare-provider-ratings* @ directo…" at bounding box center [312, 248] width 474 height 351
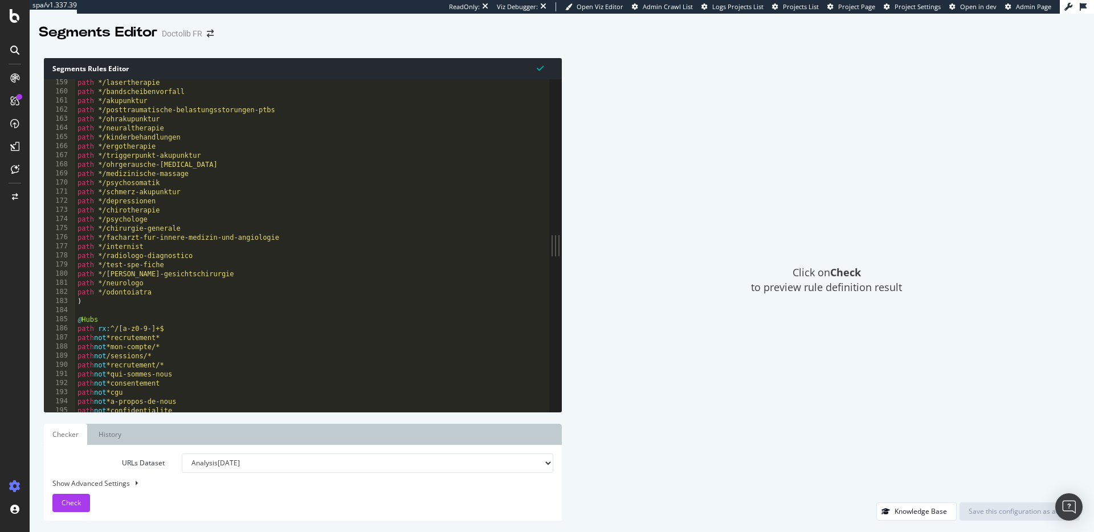
scroll to position [923, 0]
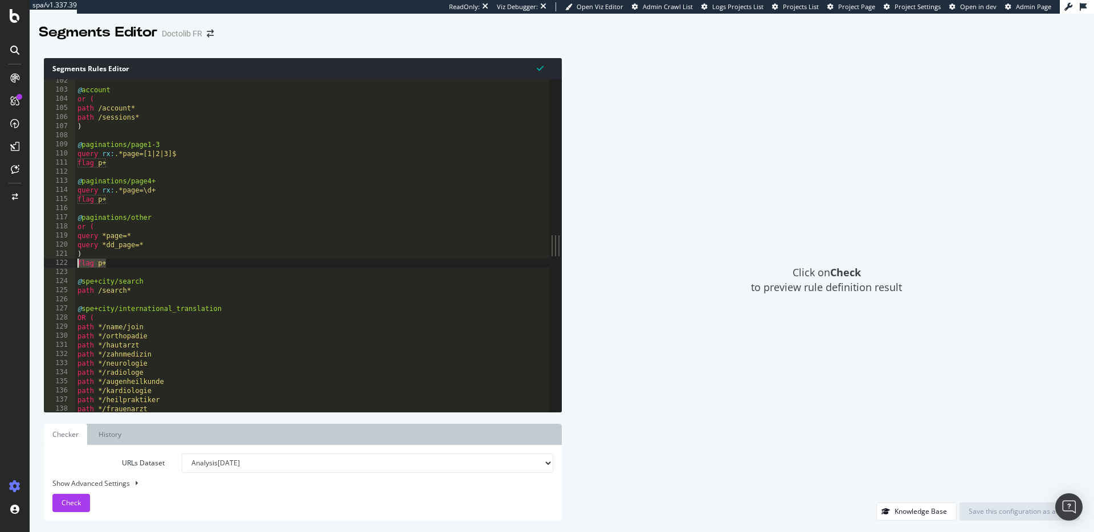
drag, startPoint x: 112, startPoint y: 267, endPoint x: 56, endPoint y: 265, distance: 55.8
click at [56, 265] on div "query rx:.*page=[1|2|3]$ 102 103 104 105 106 107 108 109 110 111 112 113 114 11…" at bounding box center [296, 245] width 505 height 333
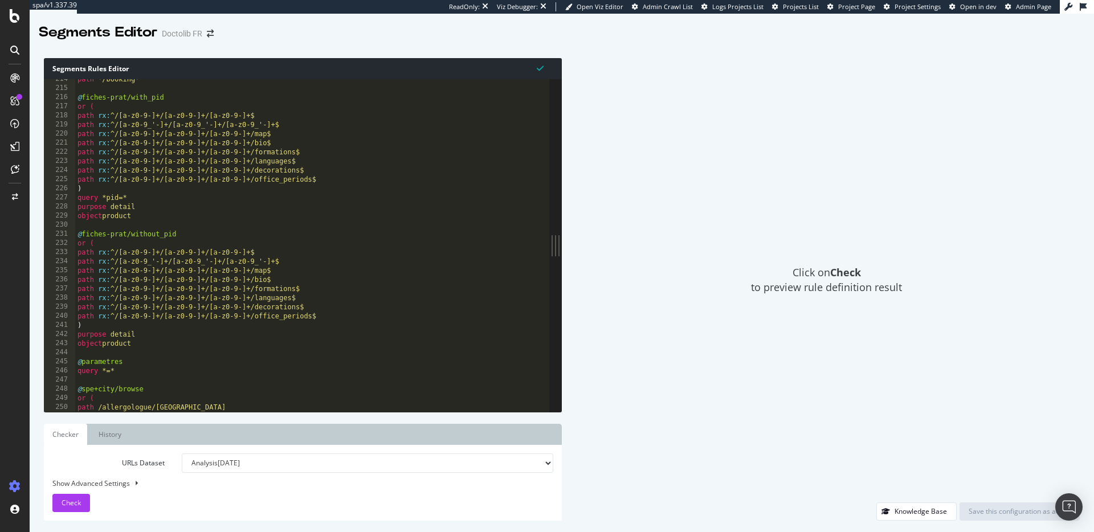
scroll to position [1946, 0]
drag, startPoint x: 140, startPoint y: 215, endPoint x: 69, endPoint y: 210, distance: 70.8
click at [69, 210] on div "flag p+ 214 215 216 217 218 219 220 221 222 223 224 225 226 227 228 229 230 231…" at bounding box center [296, 245] width 505 height 333
click at [294, 246] on div "path */booking* @ fiches-prat/with_pid or ( path rx : ^/[a-z0-9-]+/[a-z0-9-]+/[…" at bounding box center [312, 250] width 474 height 351
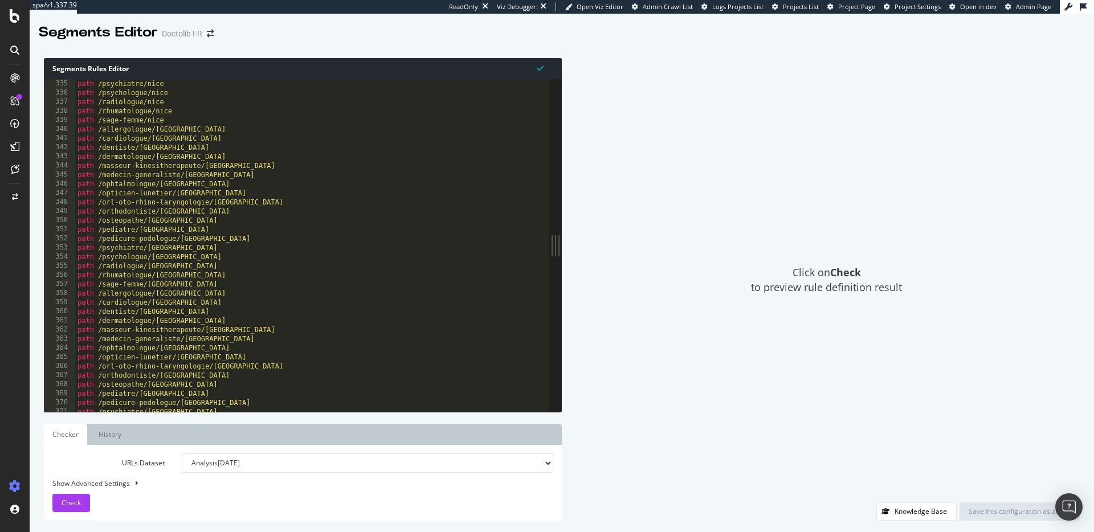
scroll to position [3257, 0]
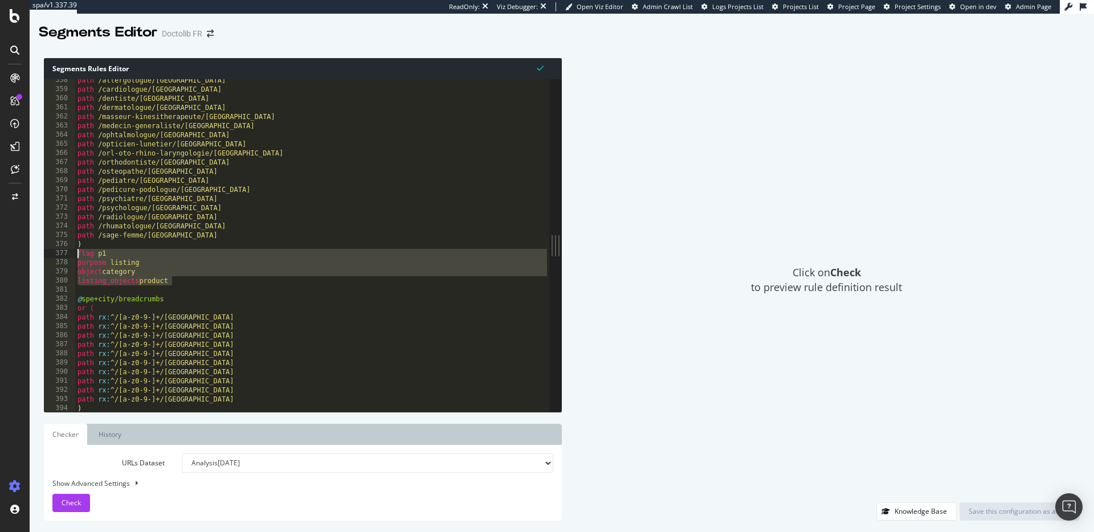
drag, startPoint x: 183, startPoint y: 282, endPoint x: 73, endPoint y: 255, distance: 113.1
click at [73, 255] on div "or ( 358 359 360 361 362 363 364 365 366 367 368 369 370 371 372 373 374 375 37…" at bounding box center [296, 245] width 505 height 333
type textarea "flag p1 purpose listing"
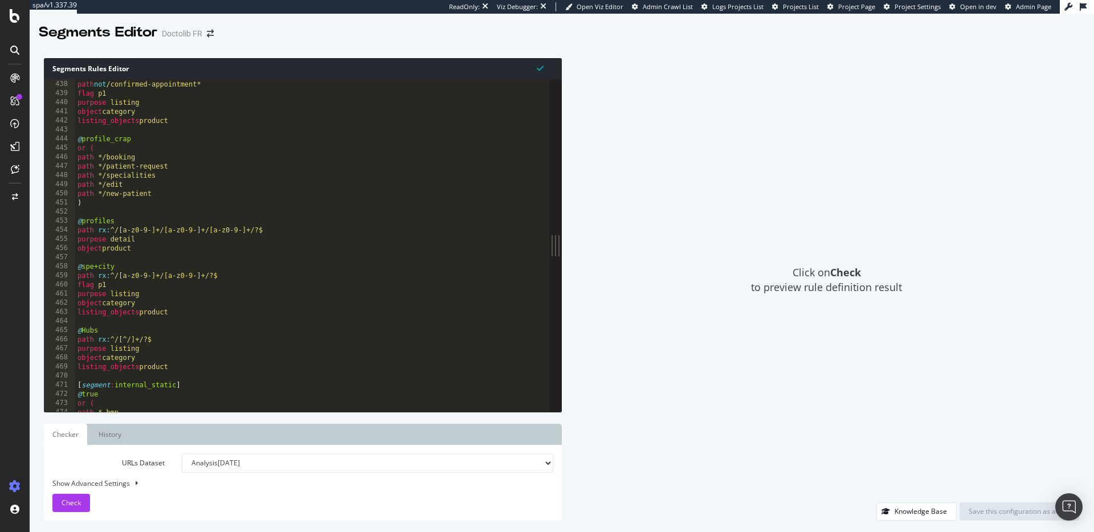
scroll to position [4047, 0]
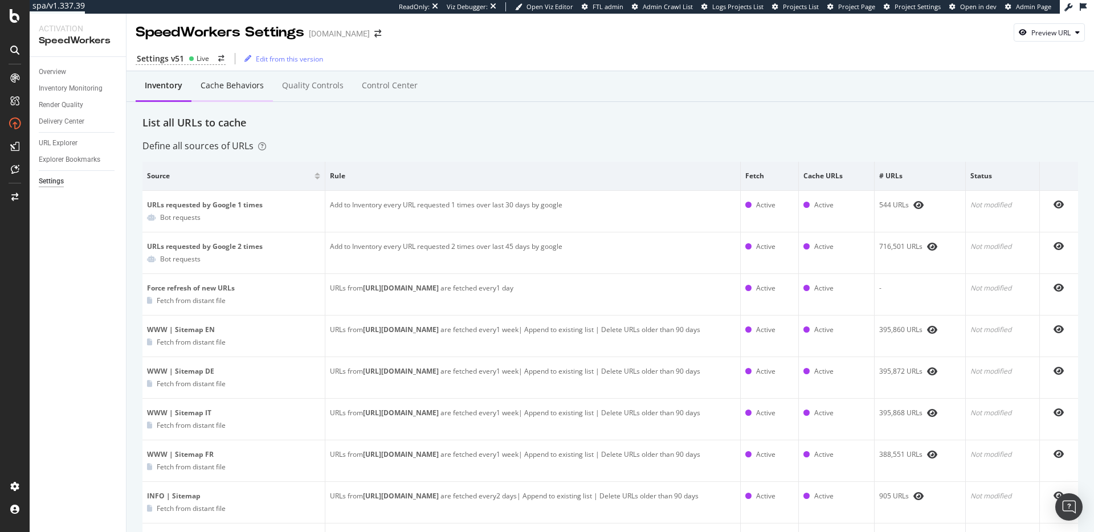
click at [267, 91] on div "Cache behaviors" at bounding box center [231, 86] width 81 height 31
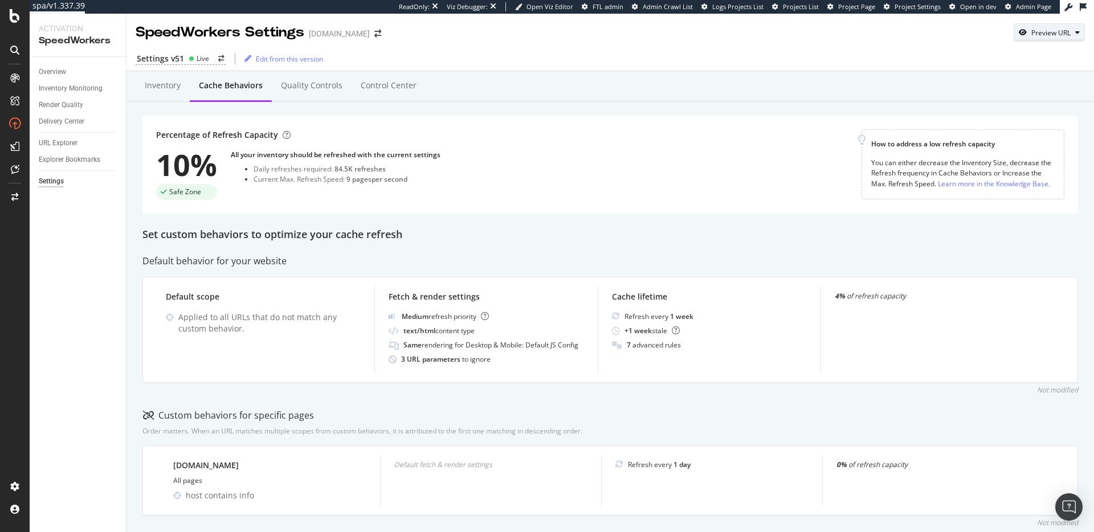
click at [1045, 28] on div "Preview URL" at bounding box center [1050, 33] width 39 height 10
click at [1001, 79] on input "url" at bounding box center [1005, 85] width 124 height 20
paste input "[URL][DOMAIN_NAME]"
type input "[URL][DOMAIN_NAME]"
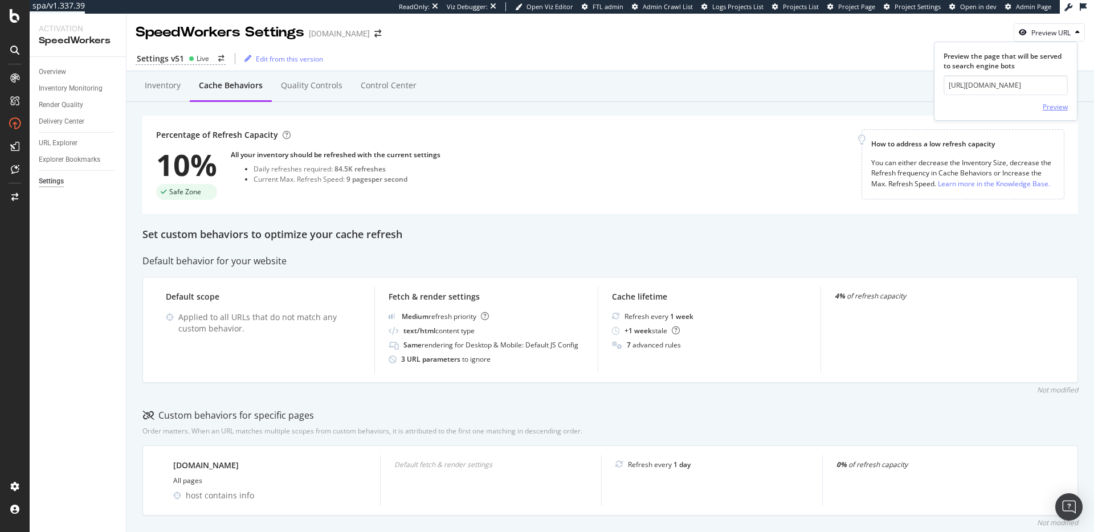
click at [1048, 109] on div "Preview" at bounding box center [1054, 107] width 25 height 10
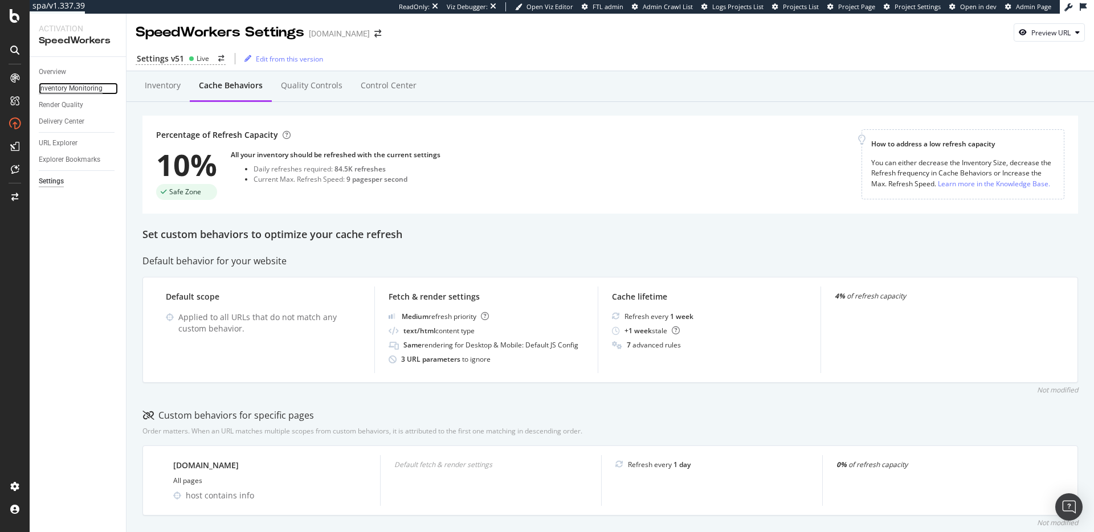
click at [78, 89] on div "Inventory Monitoring" at bounding box center [71, 89] width 64 height 12
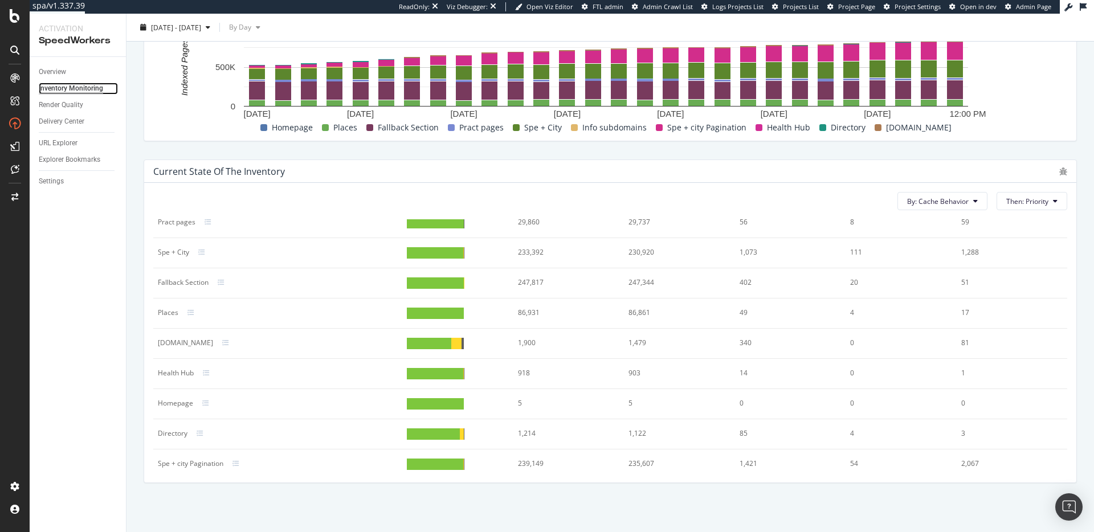
scroll to position [47, 0]
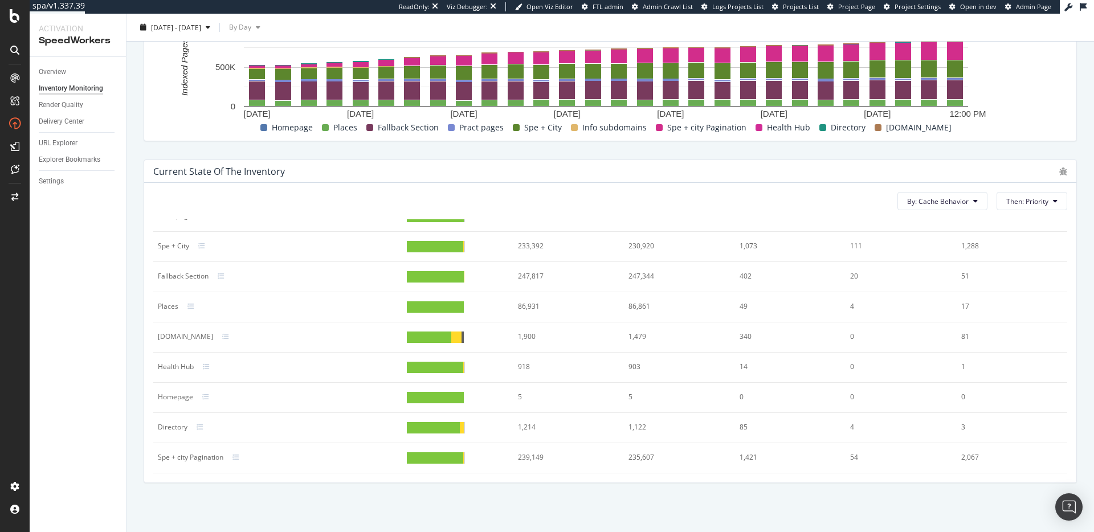
click at [451, 337] on div at bounding box center [456, 337] width 10 height 11
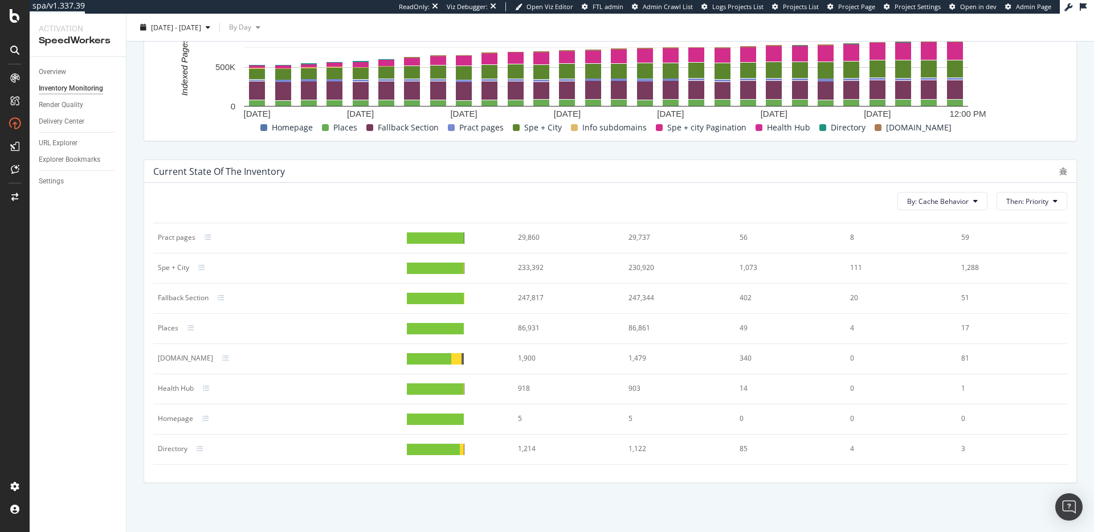
scroll to position [0, 0]
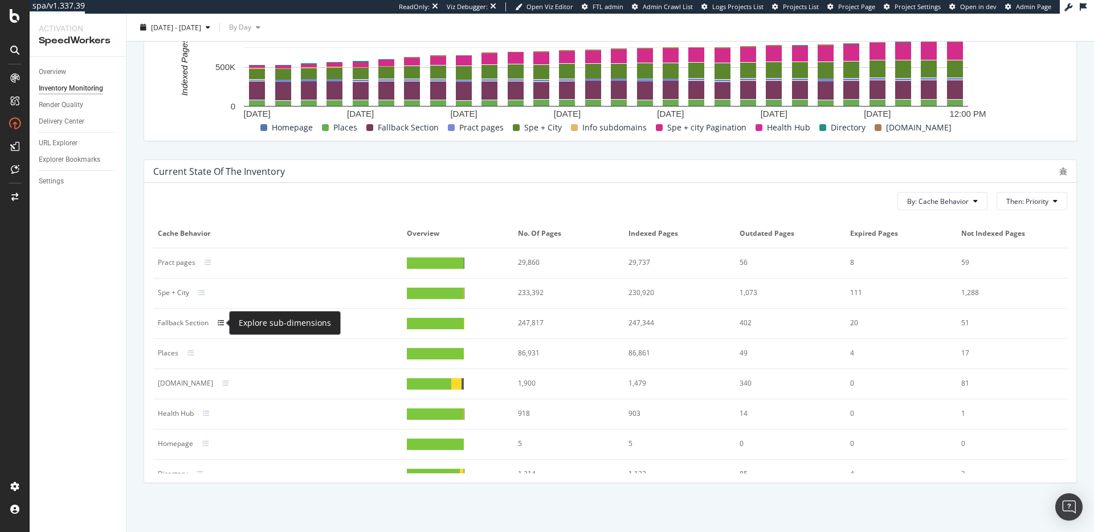
click at [222, 323] on icon at bounding box center [221, 323] width 7 height 7
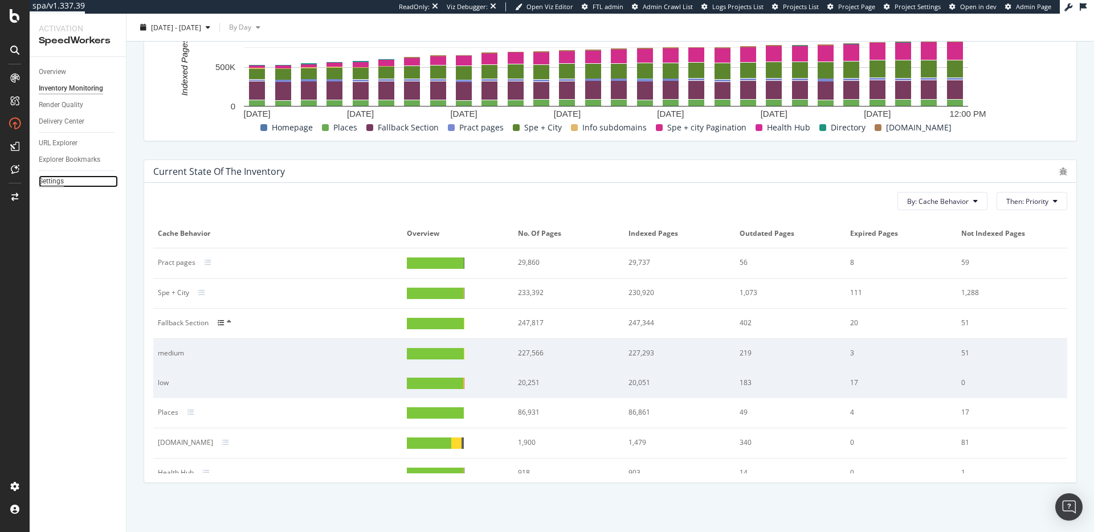
click at [59, 183] on div "Settings" at bounding box center [51, 181] width 25 height 12
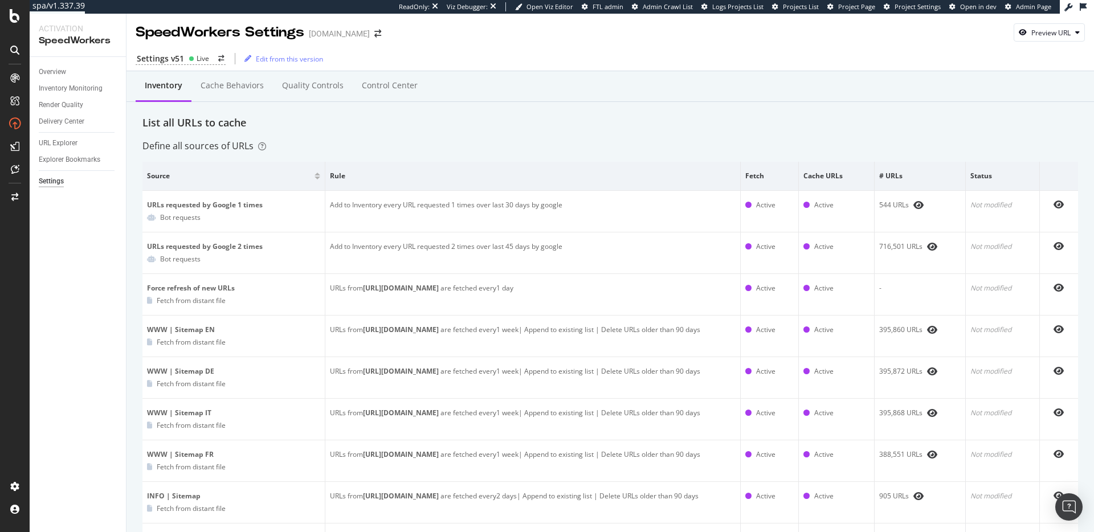
click at [509, 143] on div "Define all sources of URLs" at bounding box center [609, 146] width 935 height 13
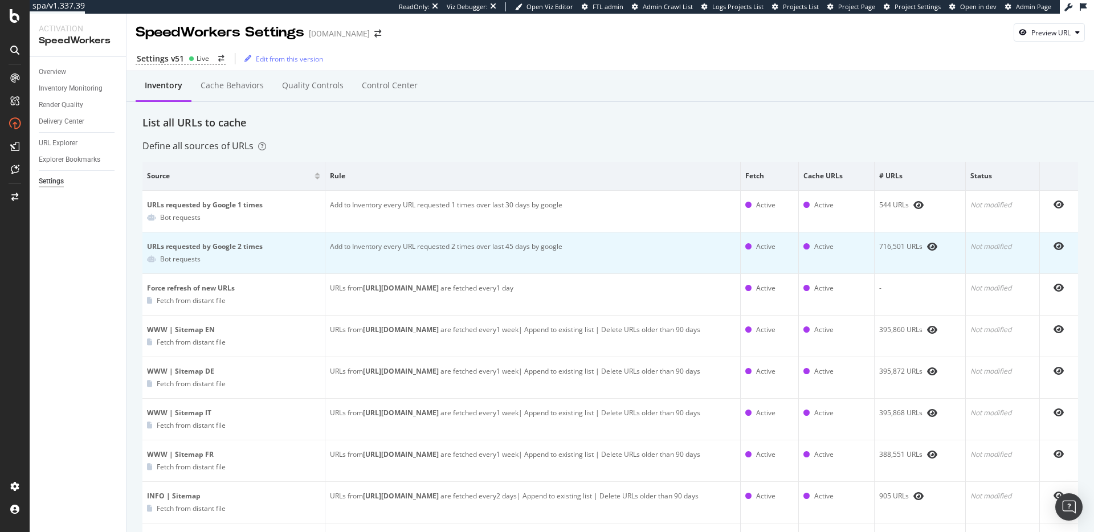
click at [490, 248] on td "Add to Inventory every URL requested 2 times over last 45 days by google" at bounding box center [532, 253] width 415 height 42
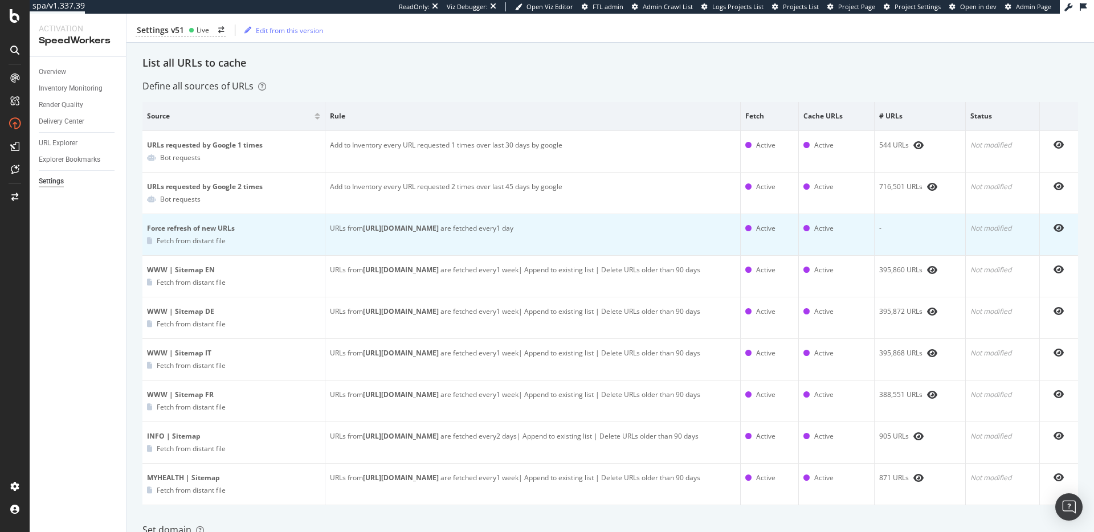
scroll to position [85, 0]
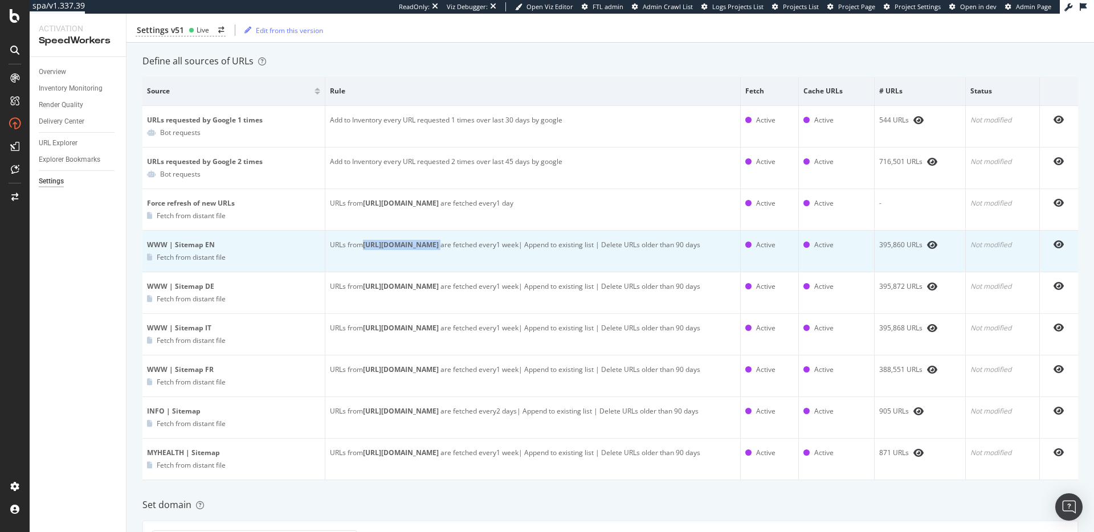
drag, startPoint x: 363, startPoint y: 246, endPoint x: 500, endPoint y: 246, distance: 137.3
click at [500, 246] on div "URLs from https://www.onedoc.ch/sitemap_en.xml are fetched every 1 week | Appen…" at bounding box center [533, 245] width 406 height 10
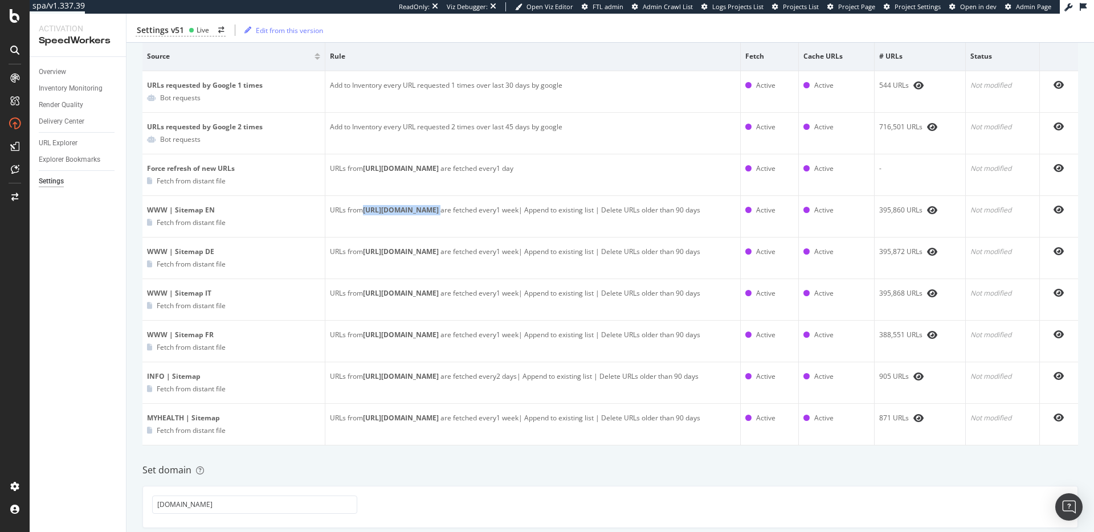
scroll to position [119, 0]
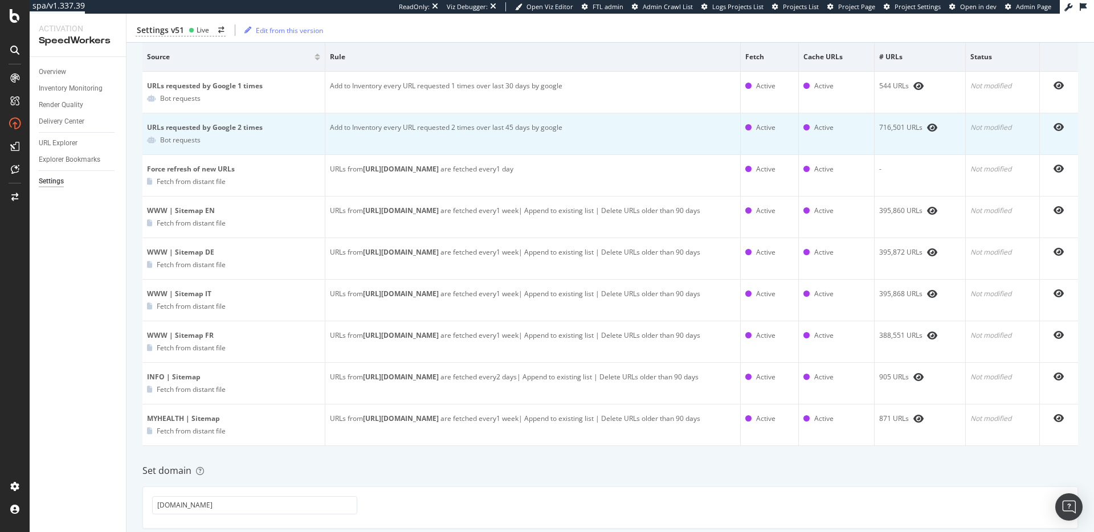
click at [472, 127] on td "Add to Inventory every URL requested 2 times over last 45 days by google" at bounding box center [532, 134] width 415 height 42
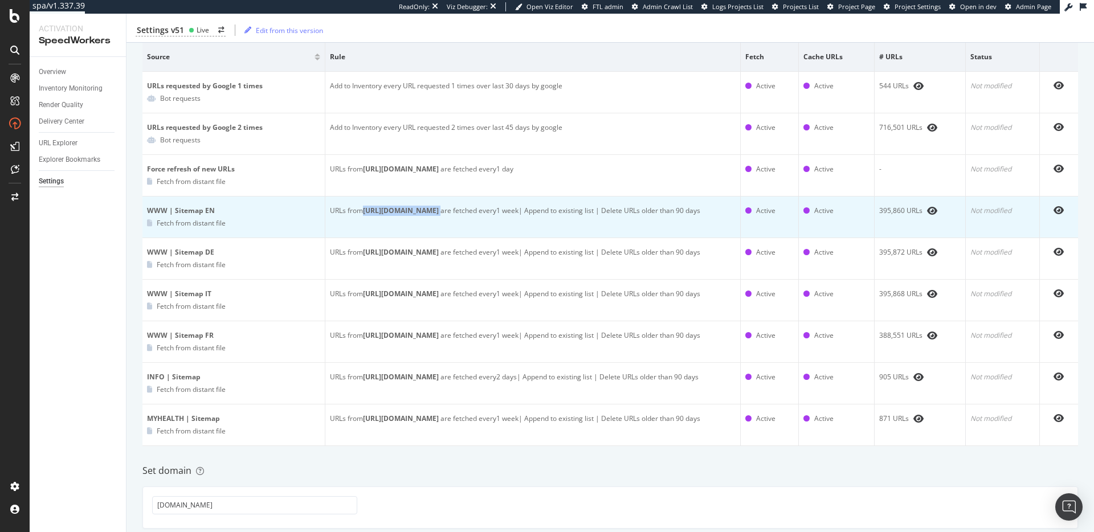
drag, startPoint x: 362, startPoint y: 211, endPoint x: 500, endPoint y: 210, distance: 137.8
click at [500, 210] on div "URLs from https://www.onedoc.ch/sitemap_en.xml are fetched every 1 week | Appen…" at bounding box center [533, 211] width 406 height 10
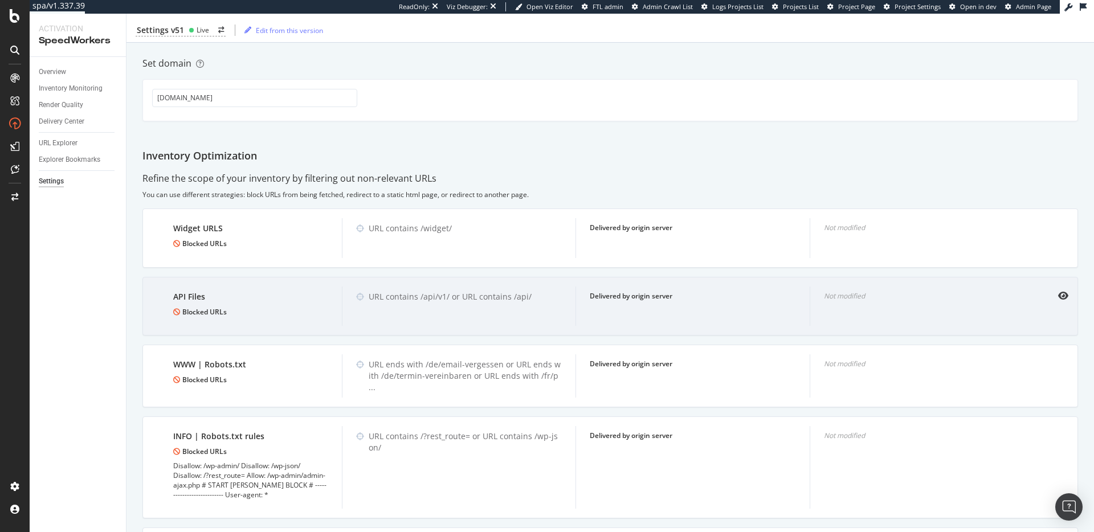
scroll to position [617, 0]
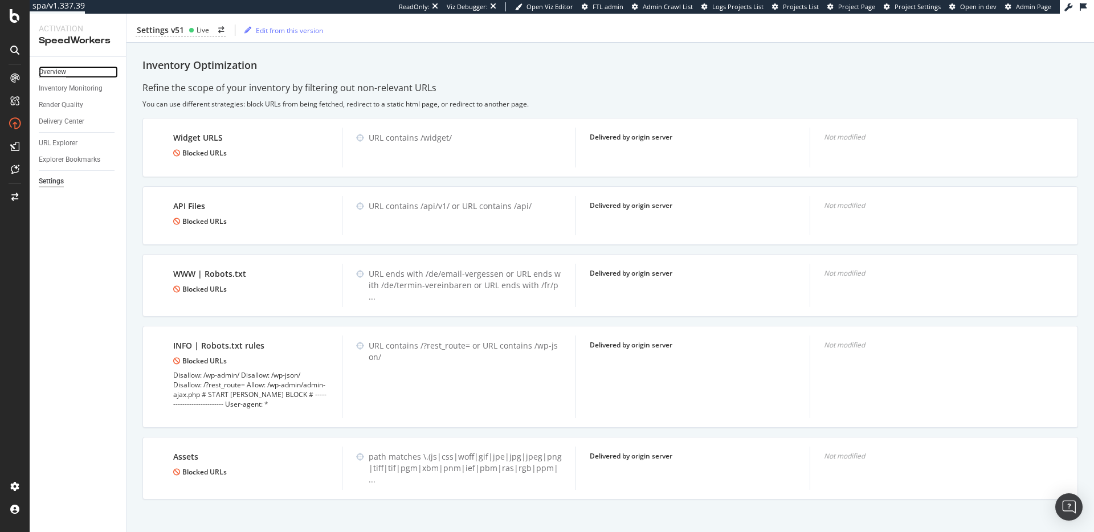
click at [50, 73] on div "Overview" at bounding box center [52, 72] width 27 height 12
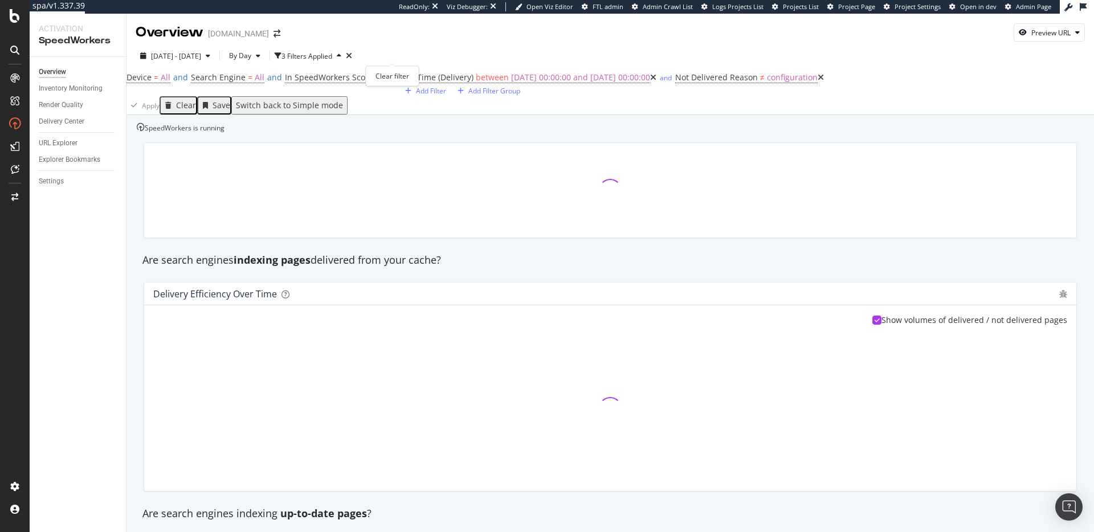
click at [352, 55] on icon "times" at bounding box center [349, 56] width 6 height 8
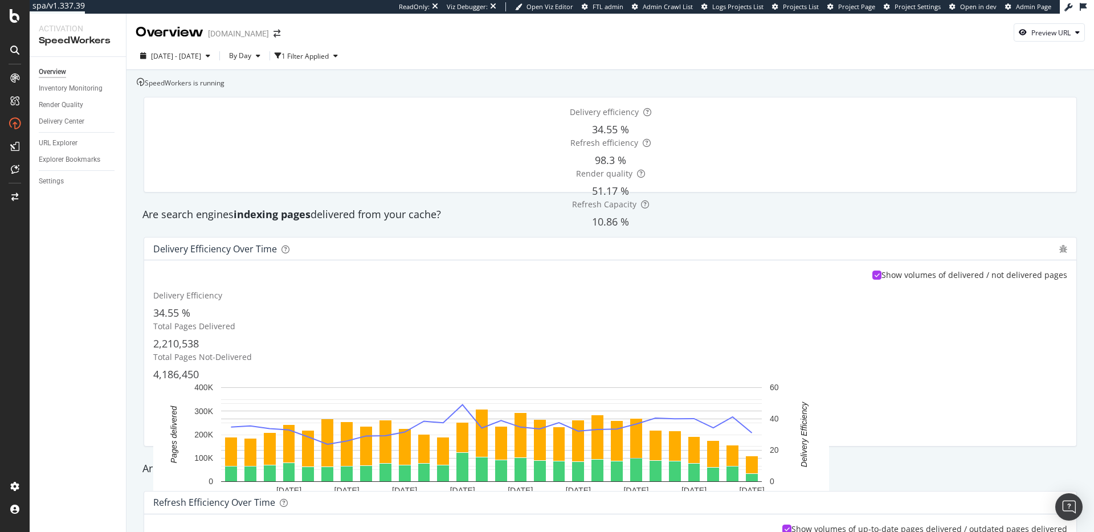
click at [44, 189] on div "Settings" at bounding box center [82, 181] width 87 height 17
click at [45, 185] on div "Settings" at bounding box center [51, 181] width 25 height 12
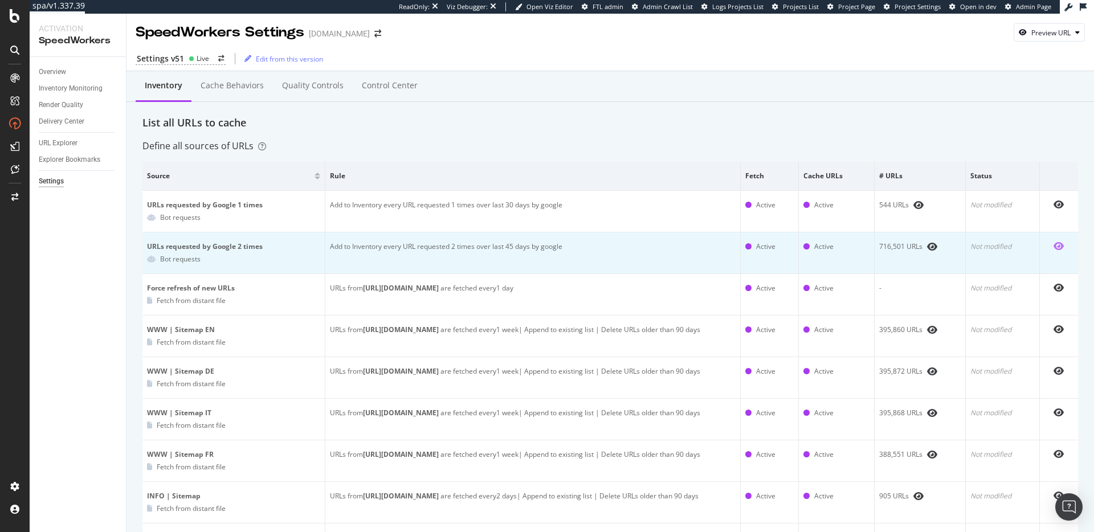
click at [1053, 247] on icon "eye" at bounding box center [1058, 246] width 10 height 9
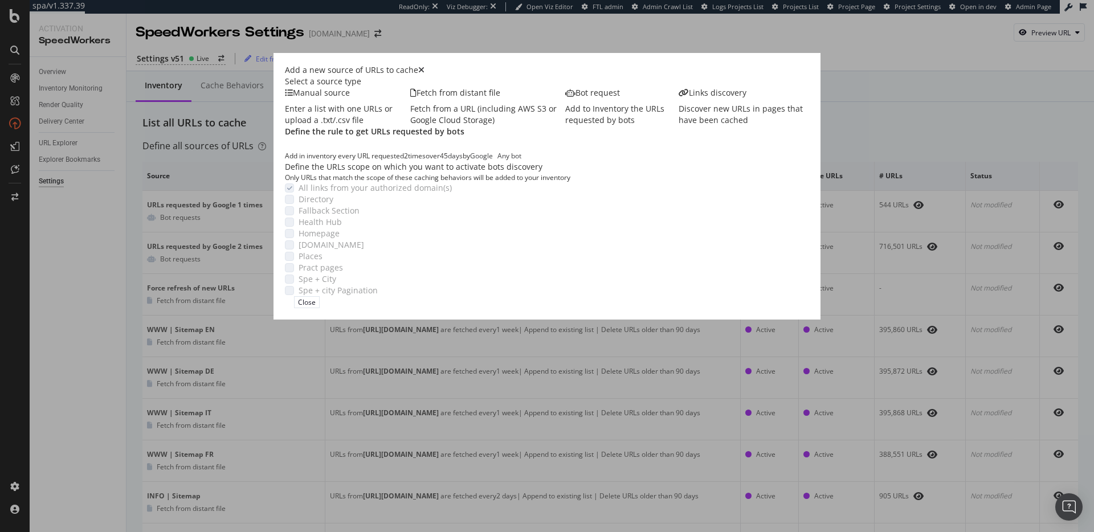
click at [424, 69] on icon "times" at bounding box center [421, 70] width 6 height 8
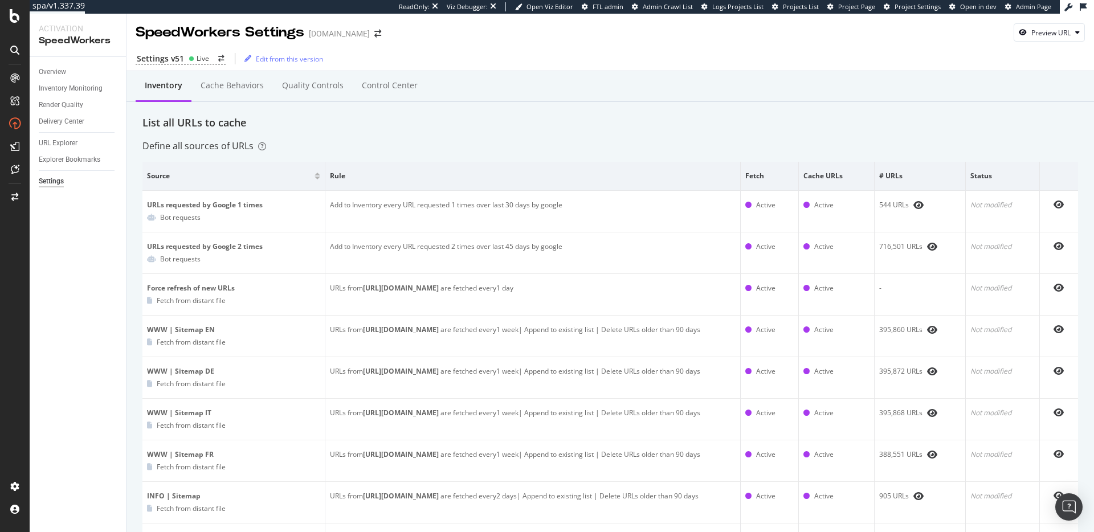
scroll to position [33, 0]
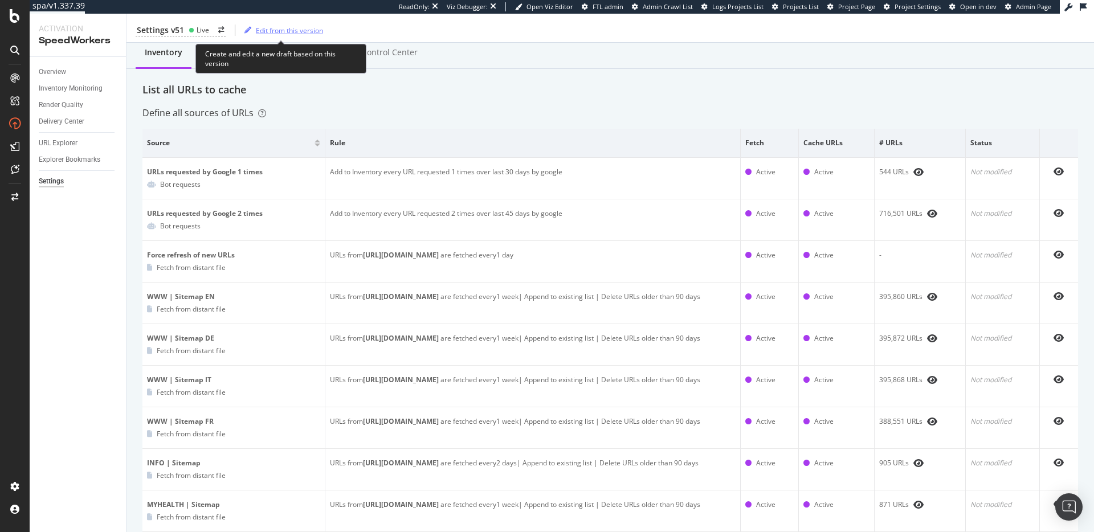
click at [295, 29] on div "Edit from this version" at bounding box center [289, 30] width 67 height 10
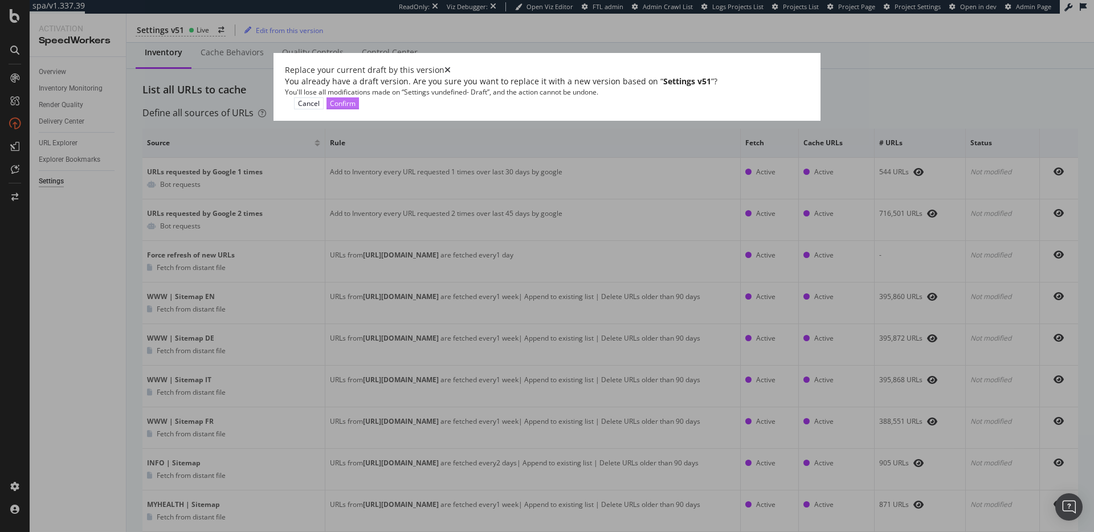
click at [355, 108] on div "Confirm" at bounding box center [343, 104] width 26 height 10
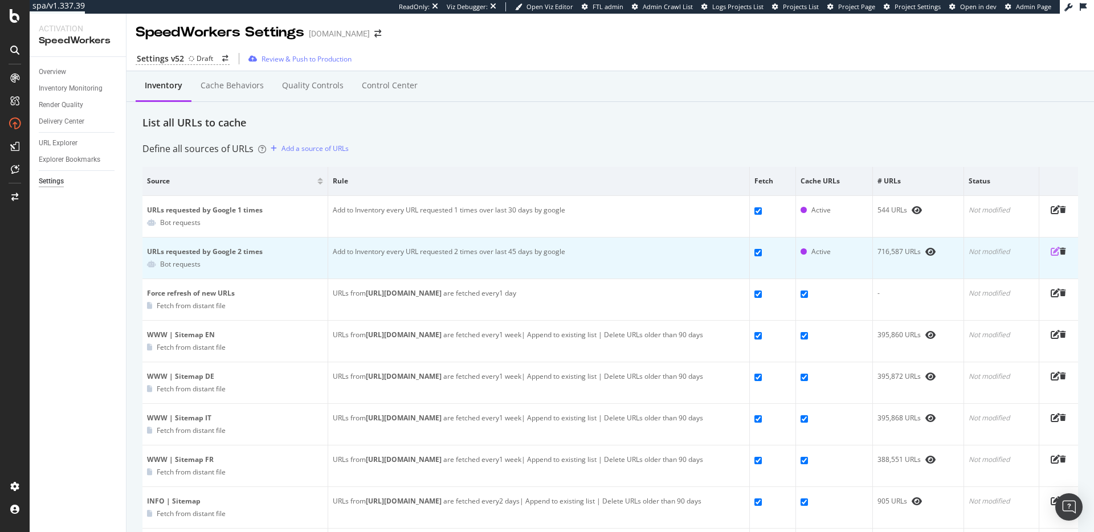
click at [1050, 252] on icon "pen-to-square" at bounding box center [1054, 251] width 9 height 9
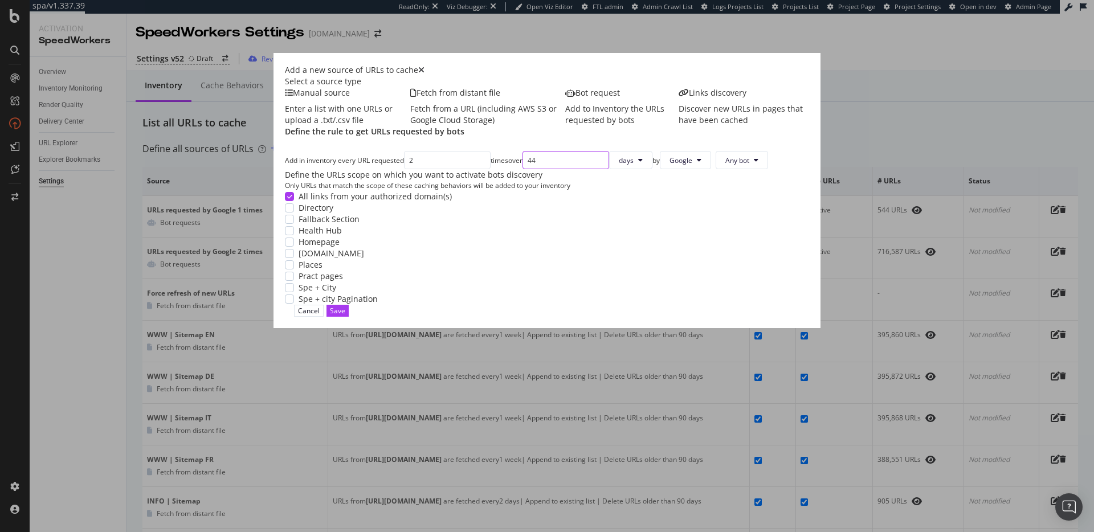
click at [522, 169] on input "44" at bounding box center [565, 160] width 87 height 18
click at [522, 169] on input "43" at bounding box center [565, 160] width 87 height 18
click at [522, 169] on input "42" at bounding box center [565, 160] width 87 height 18
click at [522, 169] on input "41" at bounding box center [565, 160] width 87 height 18
click at [522, 169] on input "40" at bounding box center [565, 160] width 87 height 18
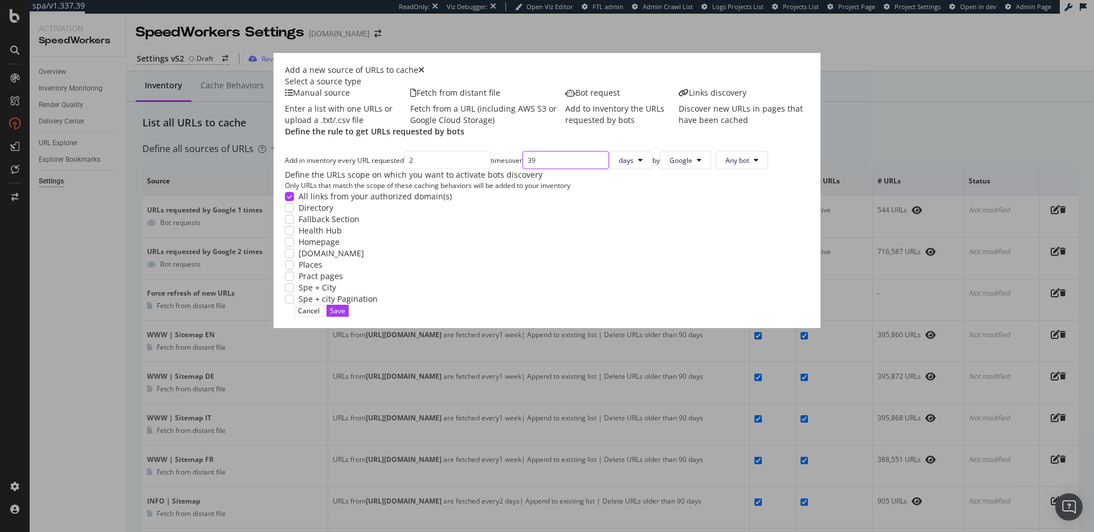
click at [522, 169] on input "39" at bounding box center [565, 160] width 87 height 18
click at [522, 169] on input "38" at bounding box center [565, 160] width 87 height 18
click at [522, 169] on input "37" at bounding box center [565, 160] width 87 height 18
click at [522, 169] on input "36" at bounding box center [565, 160] width 87 height 18
click at [522, 169] on input "35" at bounding box center [565, 160] width 87 height 18
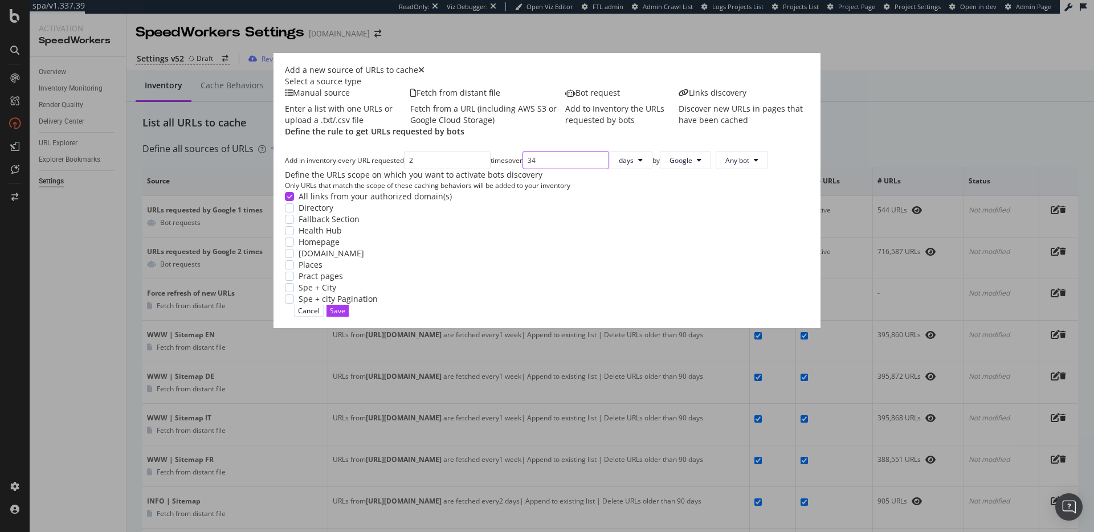
click at [522, 169] on input "34" at bounding box center [565, 160] width 87 height 18
click at [522, 169] on input "33" at bounding box center [565, 160] width 87 height 18
click at [522, 169] on input "32" at bounding box center [565, 160] width 87 height 18
click at [522, 169] on input "31" at bounding box center [565, 160] width 87 height 18
type input "30"
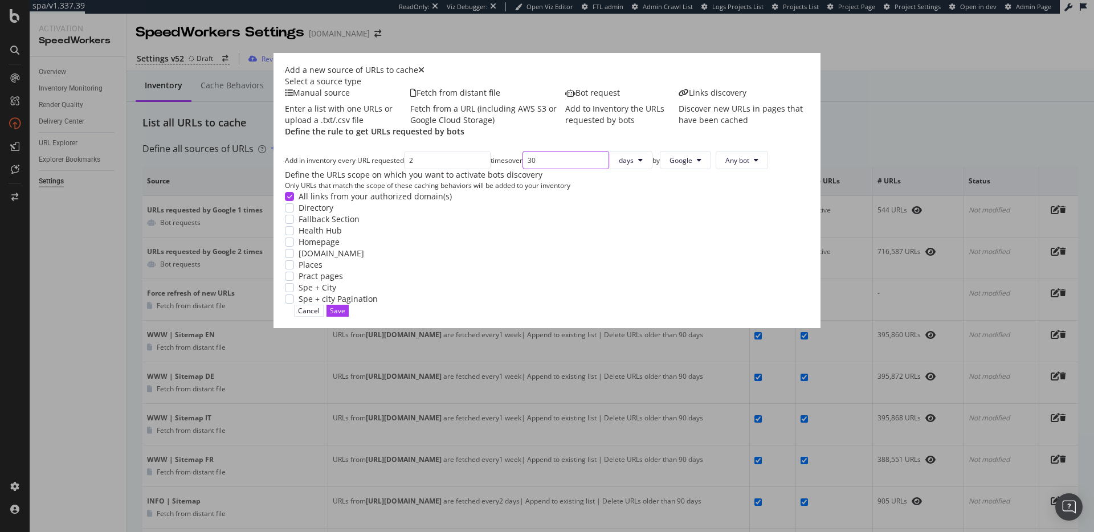
click at [522, 169] on input "30" at bounding box center [565, 160] width 87 height 18
click at [478, 253] on div "Select a source type Manual source Enter a list with one URLs or upload a .txt/…" at bounding box center [547, 190] width 524 height 228
click at [349, 317] on button "Save" at bounding box center [337, 311] width 22 height 12
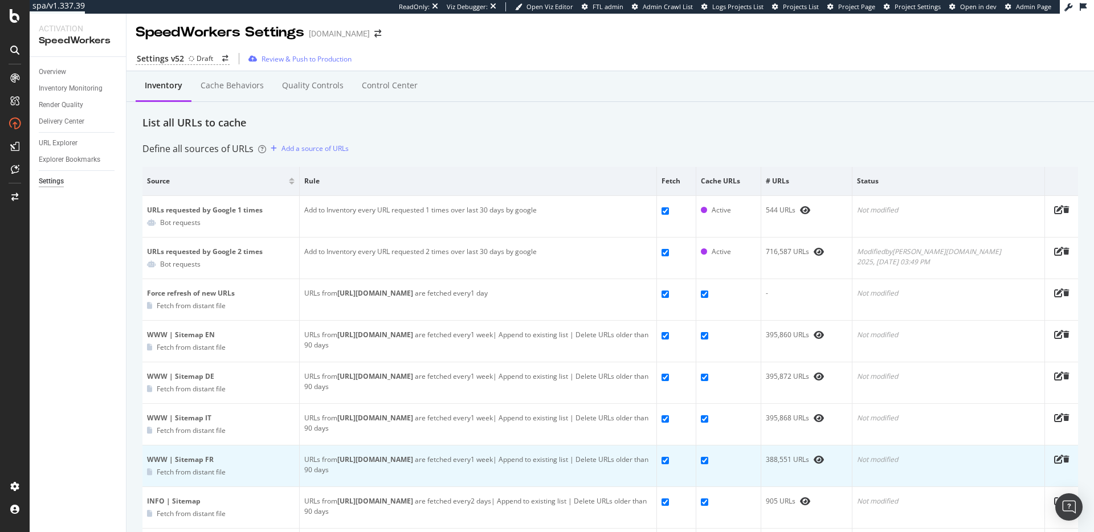
scroll to position [38, 0]
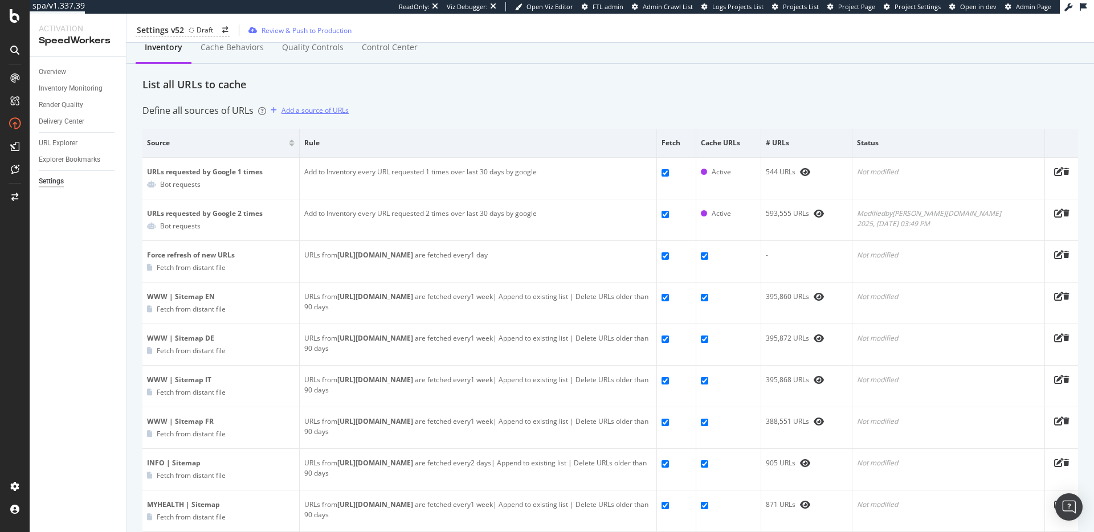
click at [329, 111] on div "Add a source of URLs" at bounding box center [314, 110] width 67 height 10
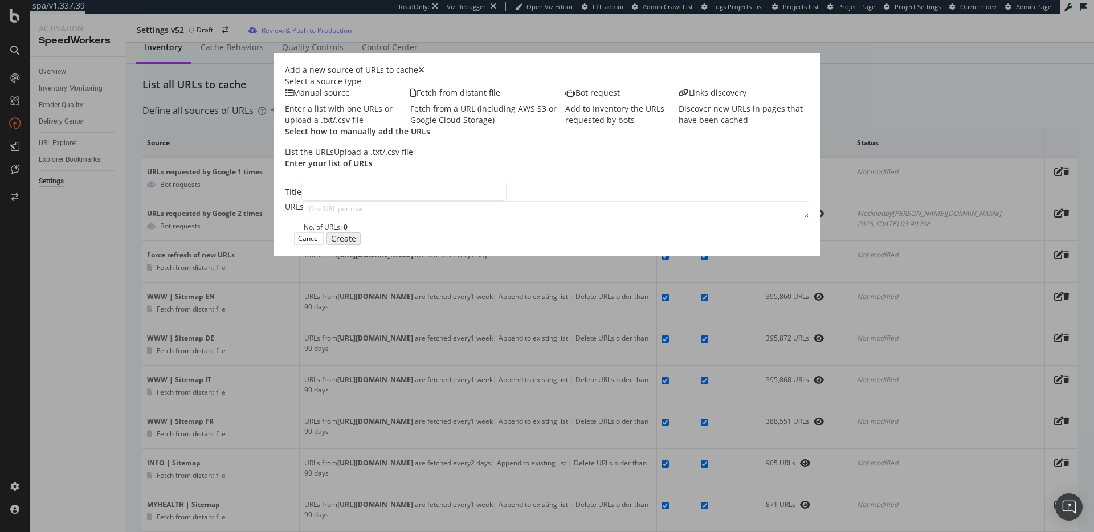
click at [582, 126] on div "Add to Inventory the URLs requested by bots" at bounding box center [621, 114] width 113 height 23
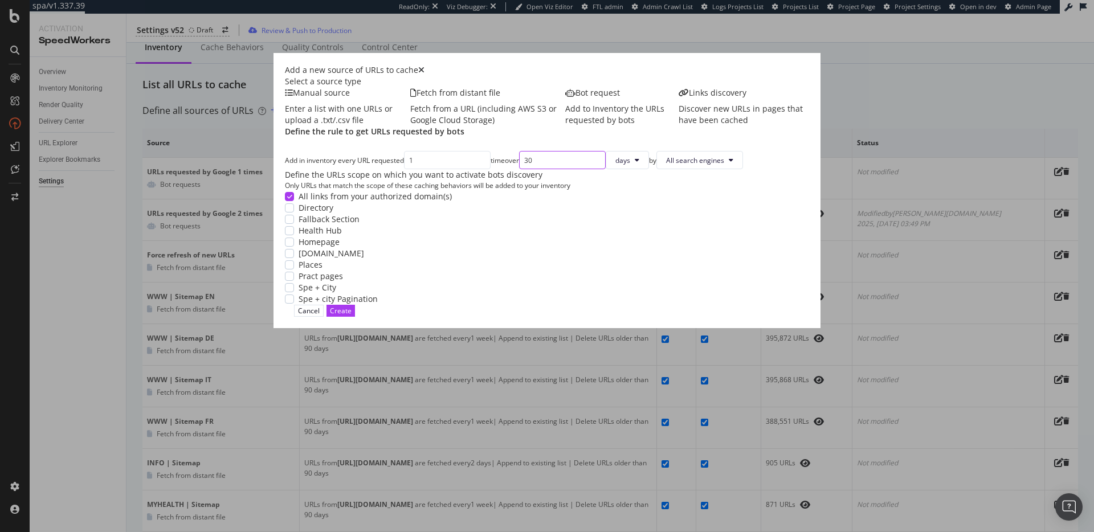
drag, startPoint x: 462, startPoint y: 236, endPoint x: 468, endPoint y: 236, distance: 6.3
click at [519, 169] on input "30" at bounding box center [562, 160] width 87 height 18
type input "1"
click at [408, 169] on input "2" at bounding box center [447, 160] width 87 height 18
type input "3"
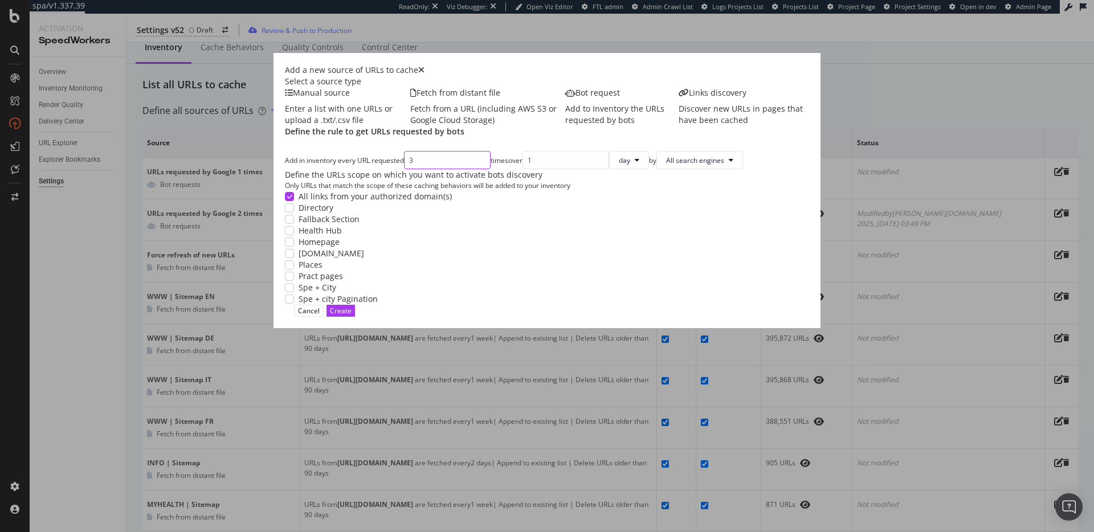
click at [408, 169] on input "3" at bounding box center [447, 160] width 87 height 18
click at [414, 181] on div "Define the URLs scope on which you want to activate bots discovery" at bounding box center [547, 174] width 524 height 11
click at [351, 316] on div "Create" at bounding box center [341, 311] width 22 height 10
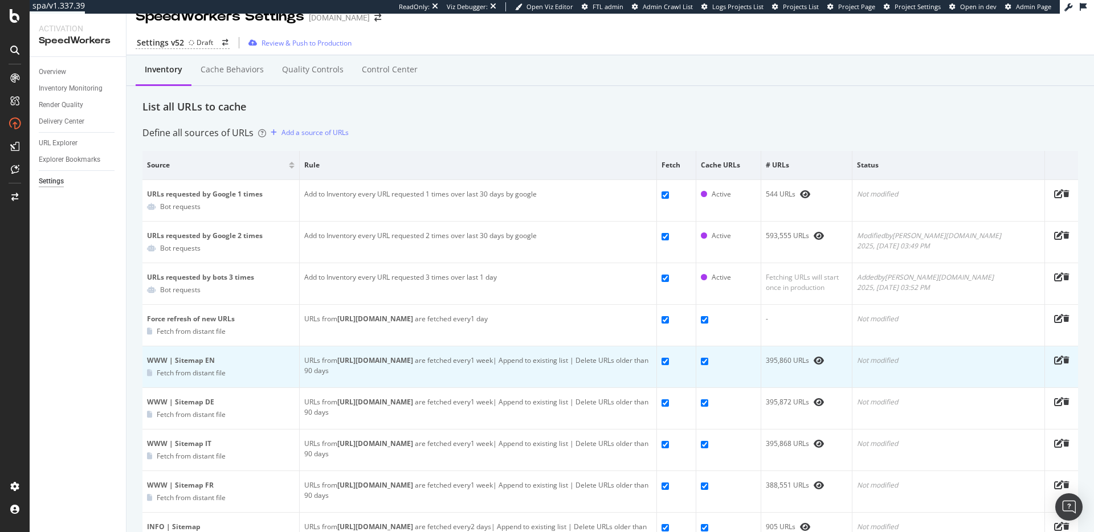
scroll to position [6, 0]
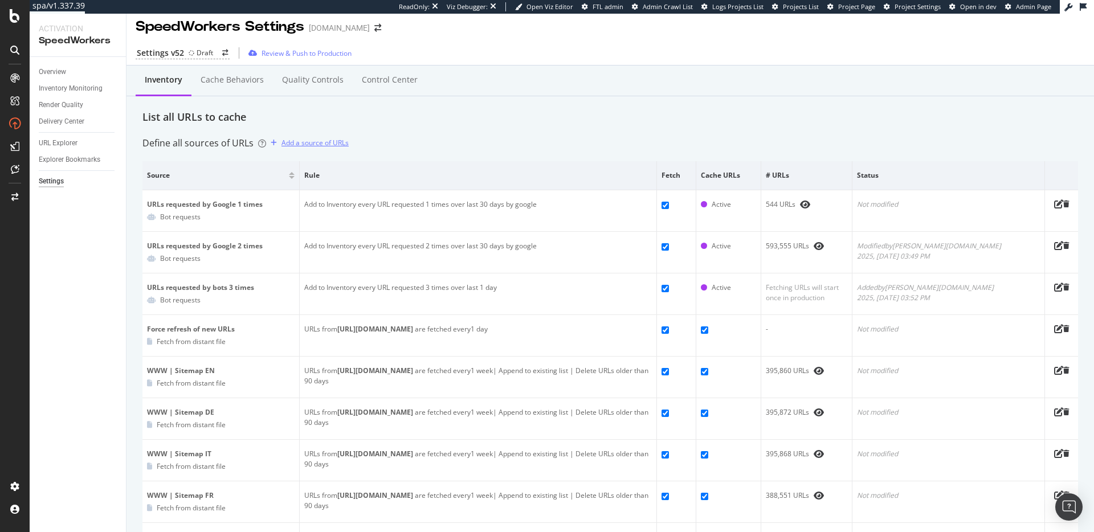
click at [328, 144] on div "Add a source of URLs" at bounding box center [314, 143] width 67 height 10
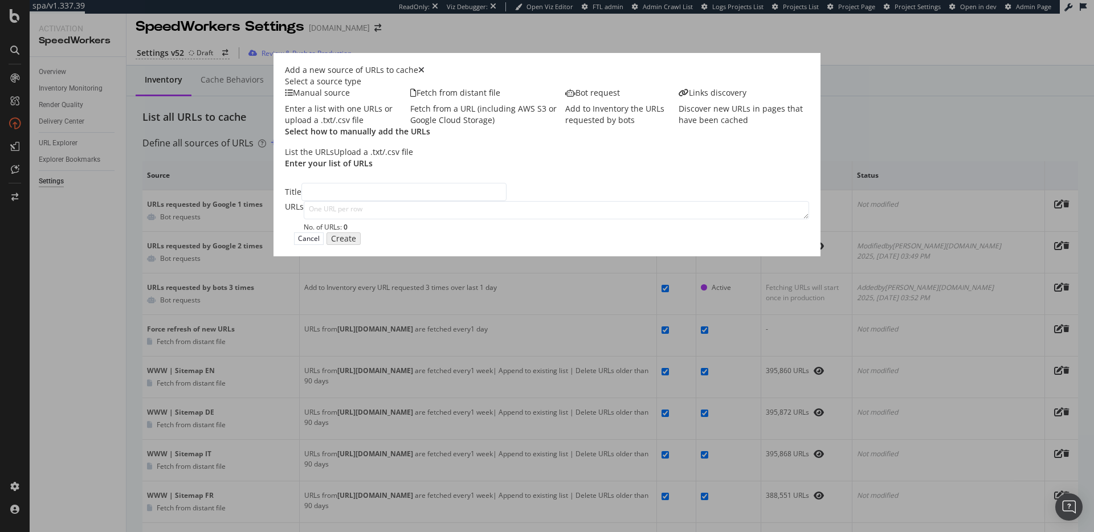
click at [405, 158] on div "Upload a .txt/.csv file" at bounding box center [373, 151] width 79 height 11
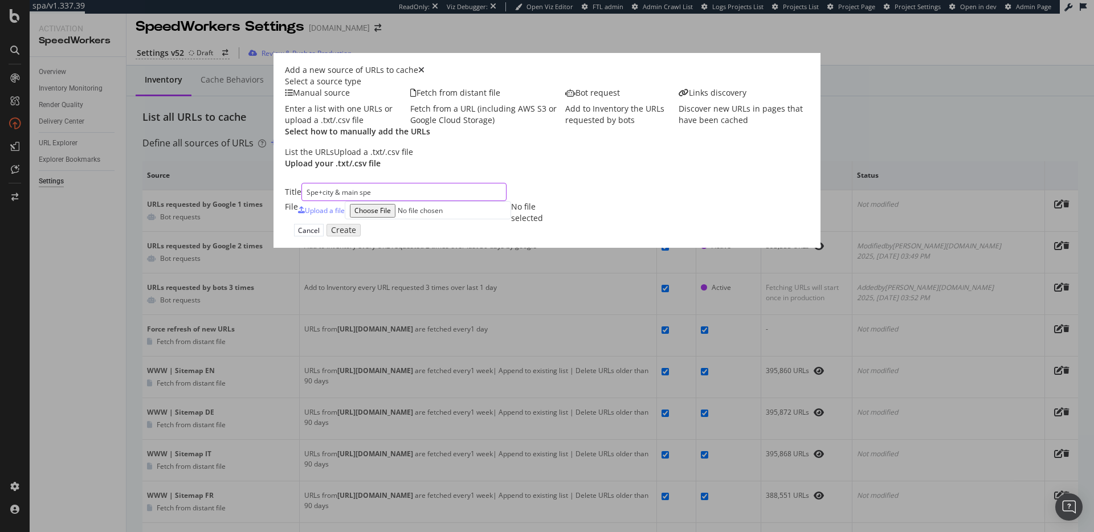
type input "Spe+city & main spe"
click at [559, 201] on div "Title Spe+city & main spe" at bounding box center [547, 192] width 524 height 18
click at [310, 215] on div "Upload a file" at bounding box center [325, 211] width 40 height 10
click at [317, 215] on div "Upload a file" at bounding box center [325, 211] width 40 height 10
click at [355, 236] on button "Create" at bounding box center [340, 230] width 28 height 12
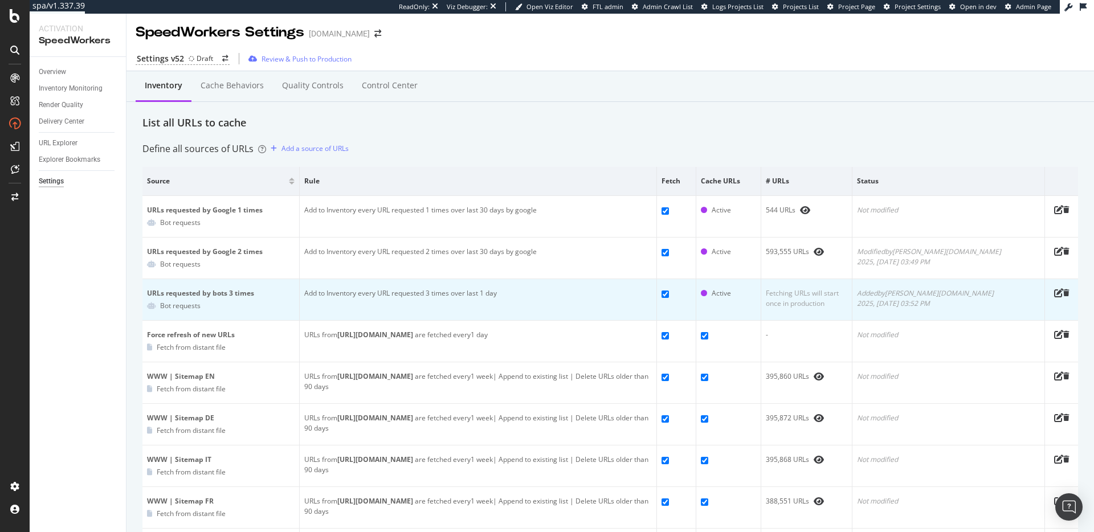
scroll to position [218, 0]
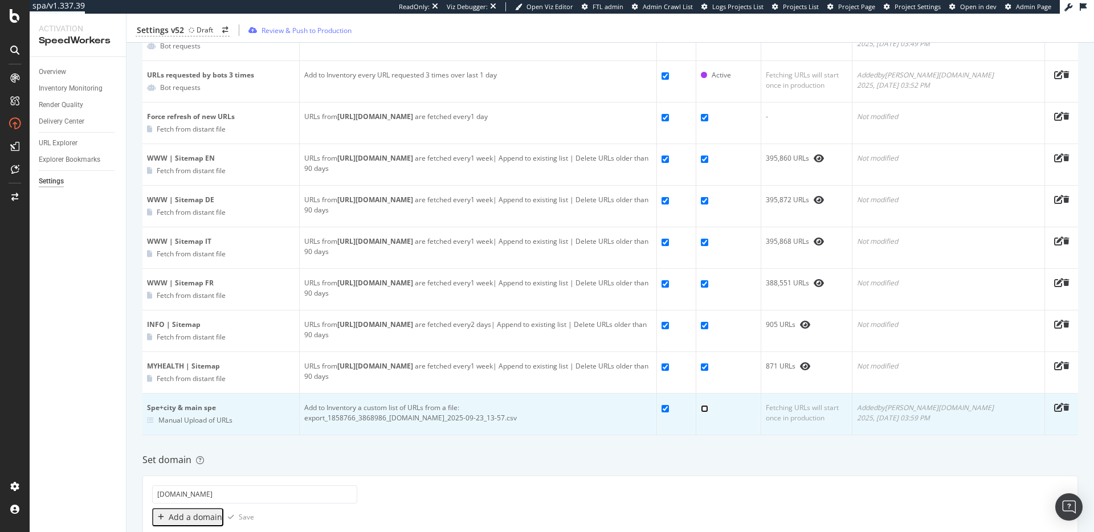
click at [708, 406] on input "checkbox" at bounding box center [704, 408] width 7 height 7
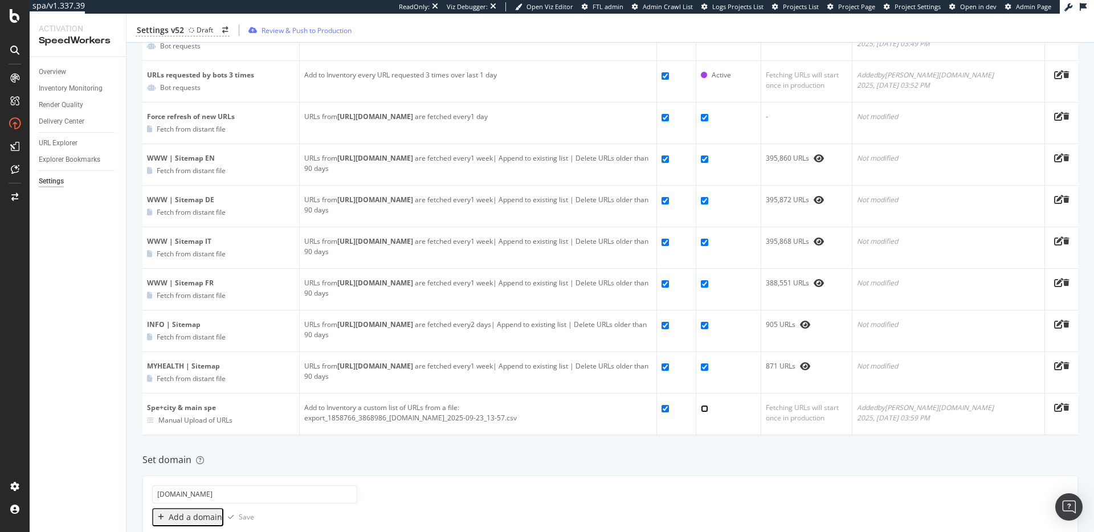
checkbox input "true"
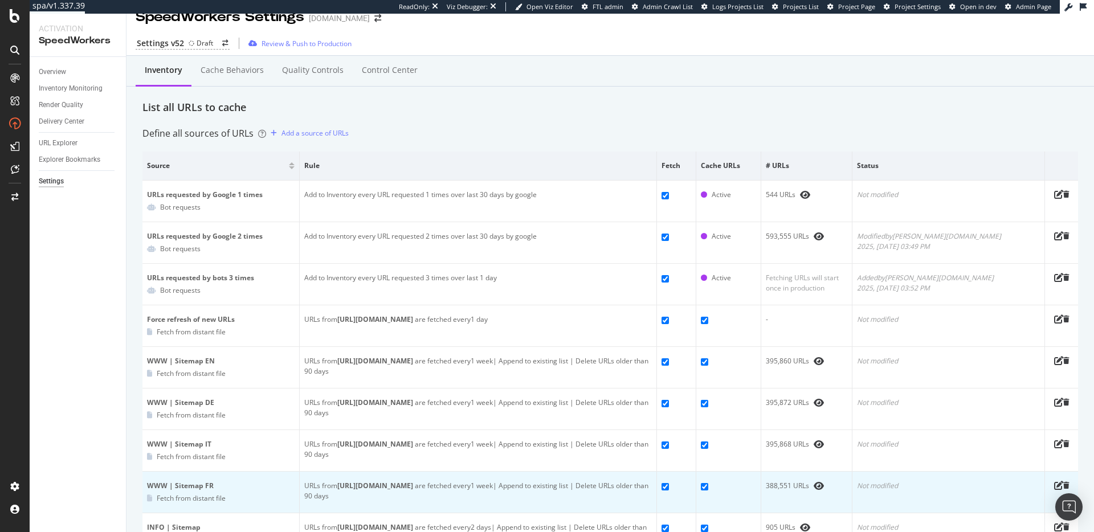
scroll to position [0, 0]
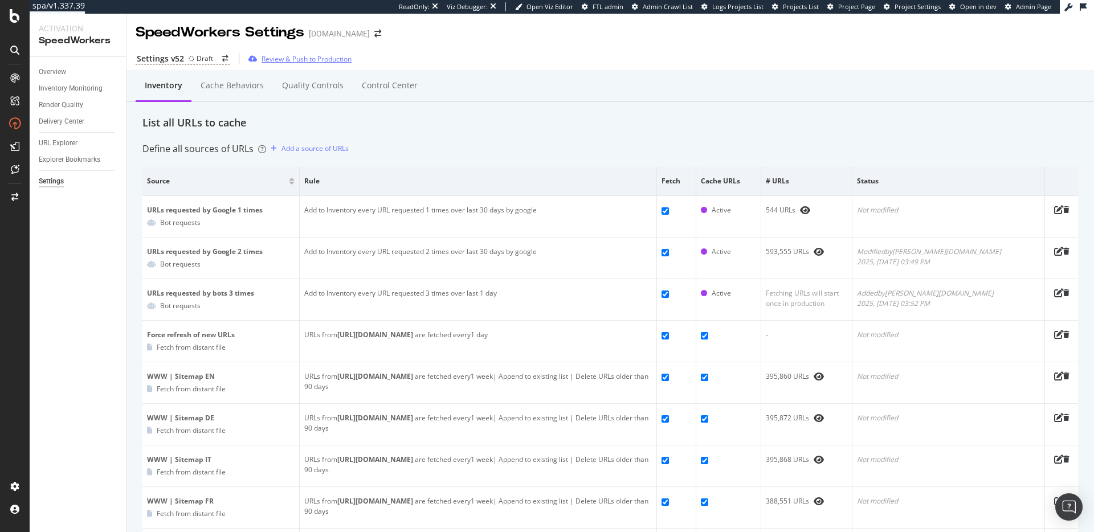
click at [326, 57] on div "Review & Push to Production" at bounding box center [306, 59] width 90 height 10
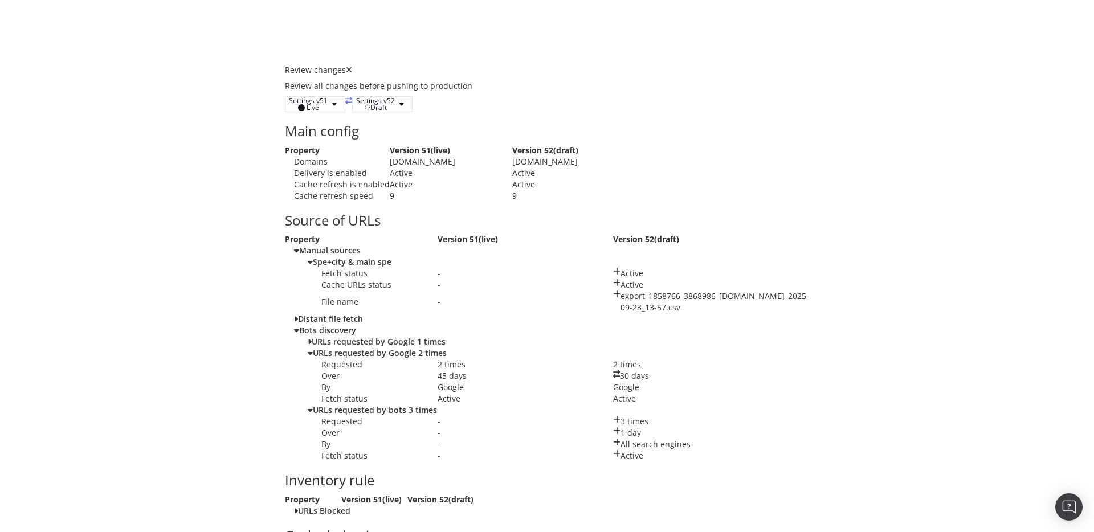
scroll to position [934, 0]
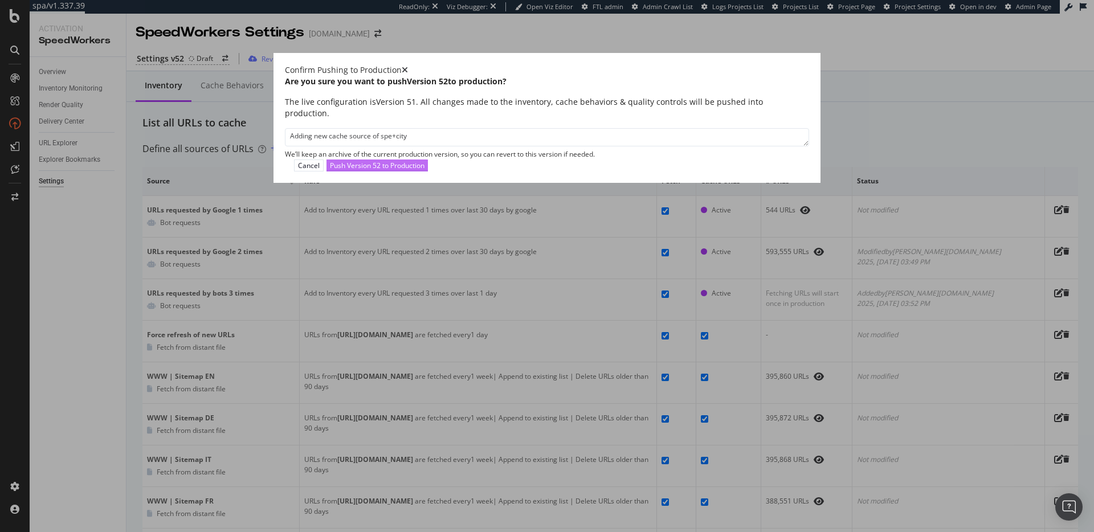
type textarea "Adding new cache source of spe+city"
click at [424, 170] on div "Push Version 52 to Production" at bounding box center [377, 166] width 95 height 10
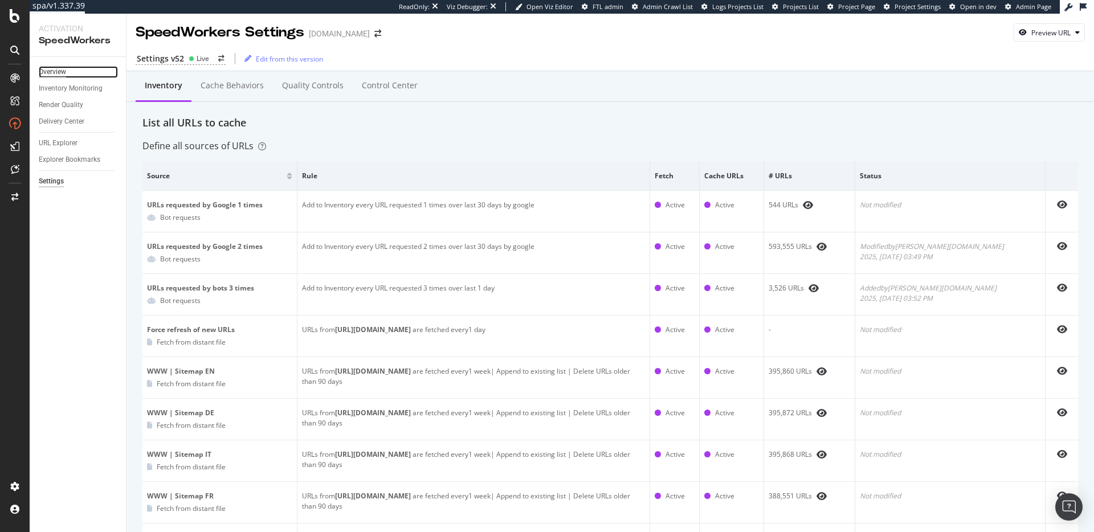
click at [45, 69] on div "Overview" at bounding box center [52, 72] width 27 height 12
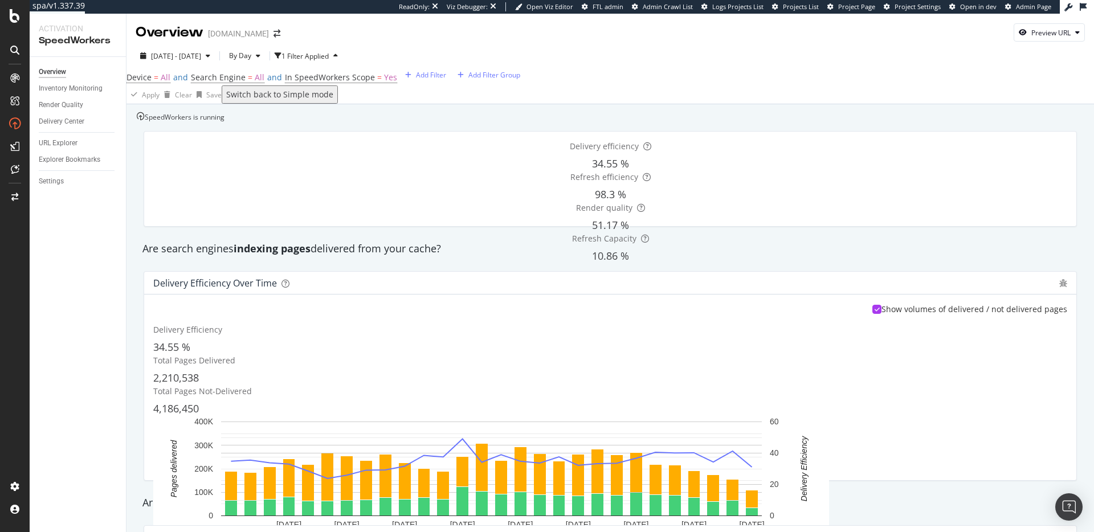
click at [788, 226] on div "Delivery efficiency 34.55 % Refresh efficiency 98.3 % Render quality 51.17 % Re…" at bounding box center [610, 179] width 932 height 95
click at [756, 492] on rect "A chart." at bounding box center [751, 499] width 9 height 14
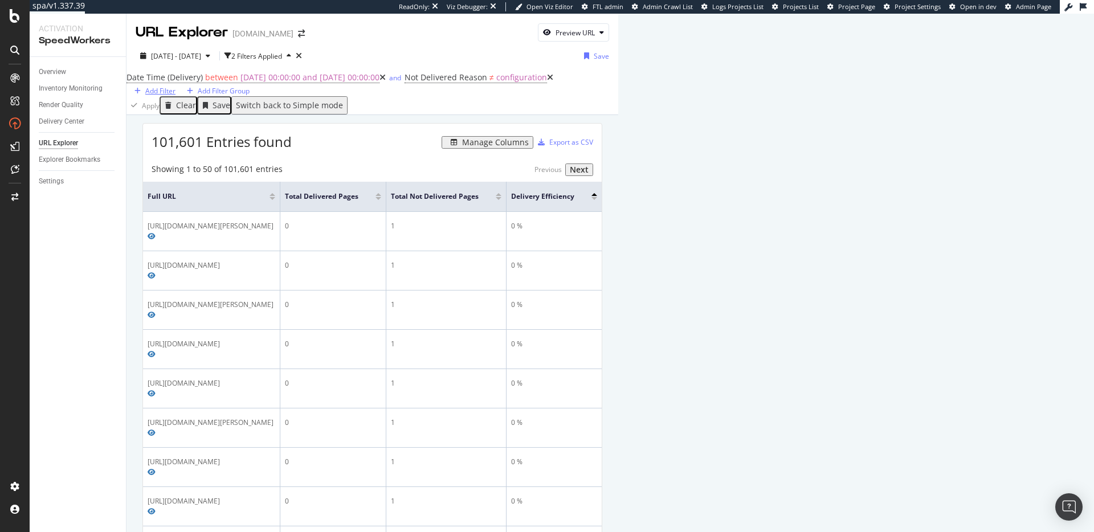
click at [175, 92] on div "Add Filter" at bounding box center [160, 91] width 30 height 10
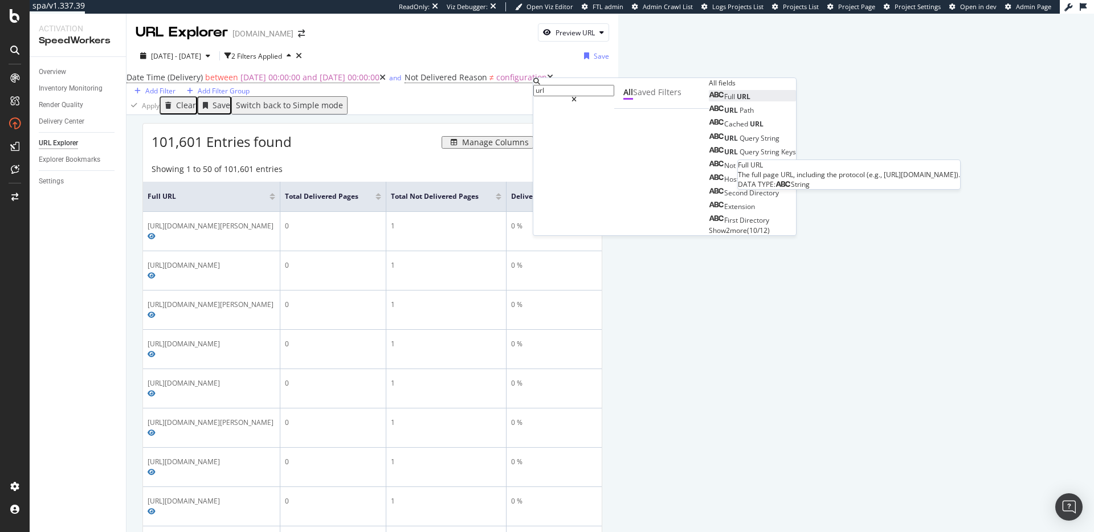
type input "url"
click at [709, 101] on div "Full URL" at bounding box center [730, 97] width 42 height 10
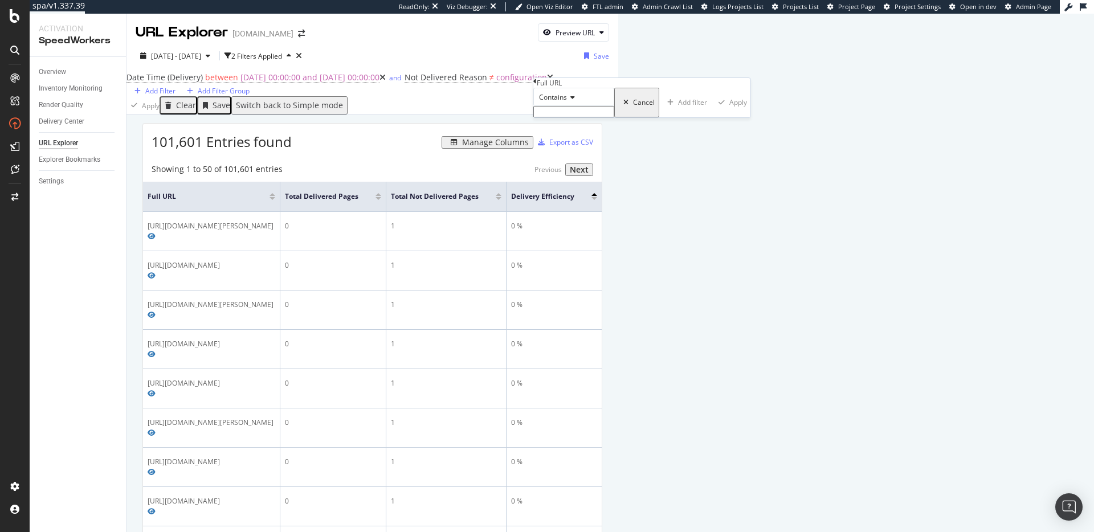
click at [567, 102] on span "Contains" at bounding box center [553, 97] width 28 height 10
click at [586, 201] on span "Doesn't contain" at bounding box center [562, 196] width 50 height 10
click at [568, 117] on input "text" at bounding box center [573, 111] width 81 height 11
type input "page="
click at [731, 111] on div "Apply" at bounding box center [740, 106] width 18 height 10
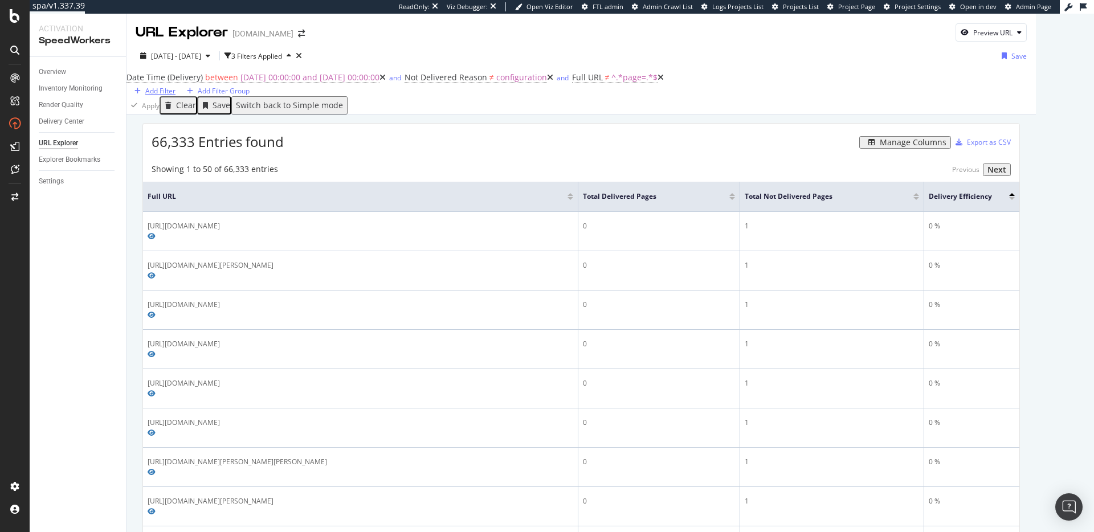
click at [175, 88] on div "Add Filter" at bounding box center [160, 91] width 30 height 10
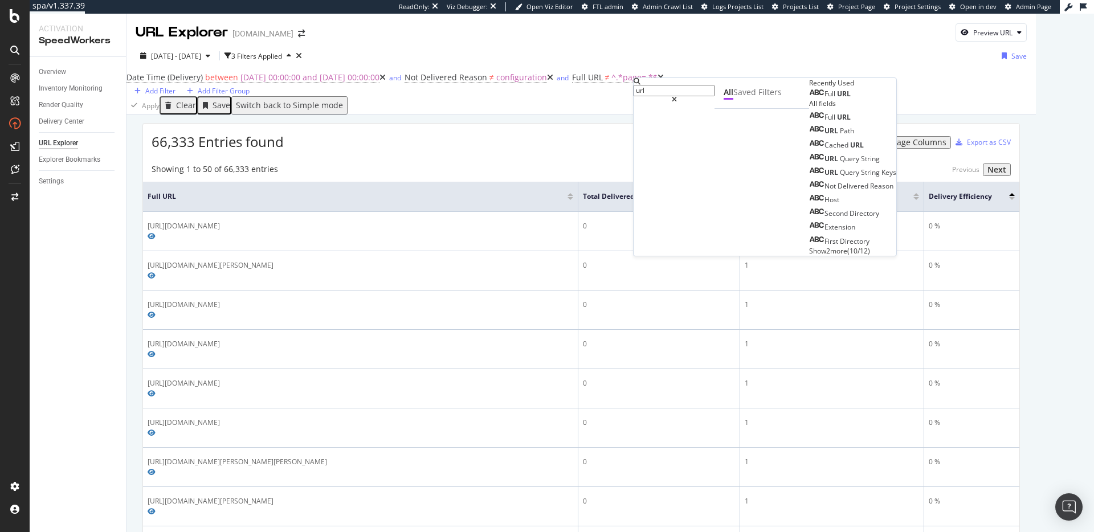
click at [809, 99] on div "Full URL" at bounding box center [830, 93] width 42 height 9
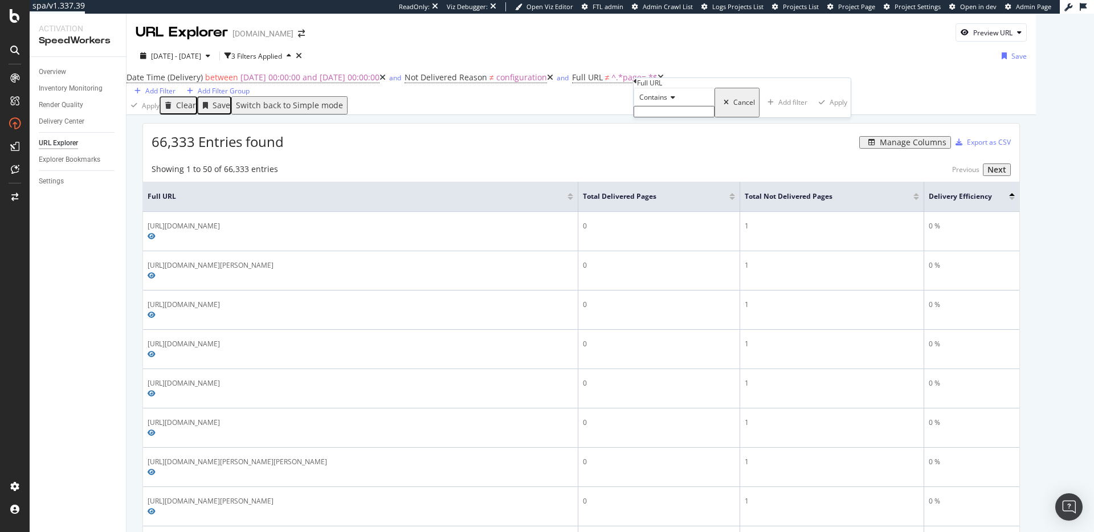
click at [650, 102] on span "Contains" at bounding box center [653, 97] width 28 height 10
click at [677, 201] on span "Doesn't contain" at bounding box center [662, 196] width 50 height 10
click at [670, 117] on input "text" at bounding box center [673, 111] width 81 height 11
type input "?"
click at [832, 111] on div "Apply" at bounding box center [841, 106] width 18 height 10
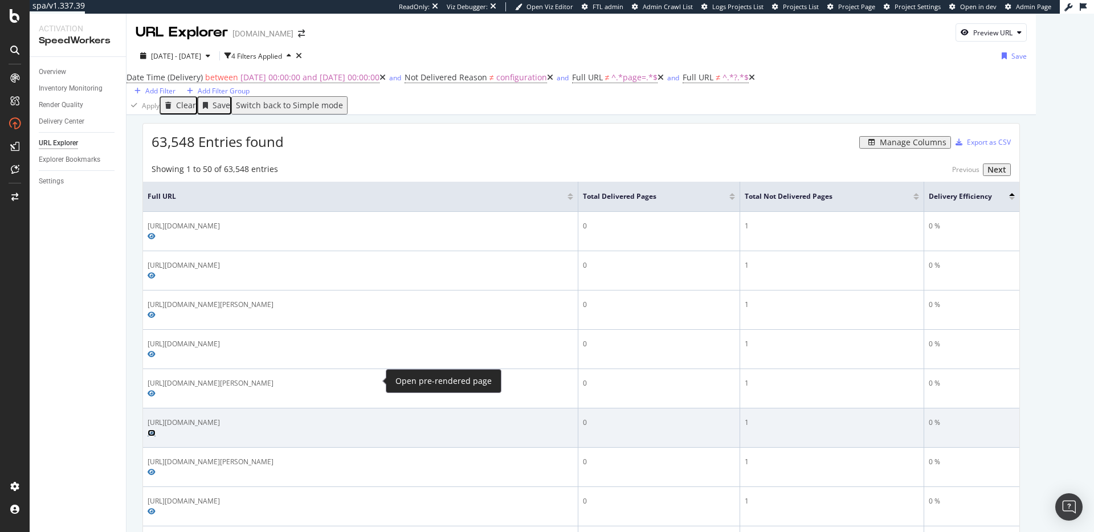
click at [156, 429] on icon "Preview https://www.onedoc.ch/it/specialista-in-fasciaterapia/unterlangenegg" at bounding box center [152, 432] width 8 height 7
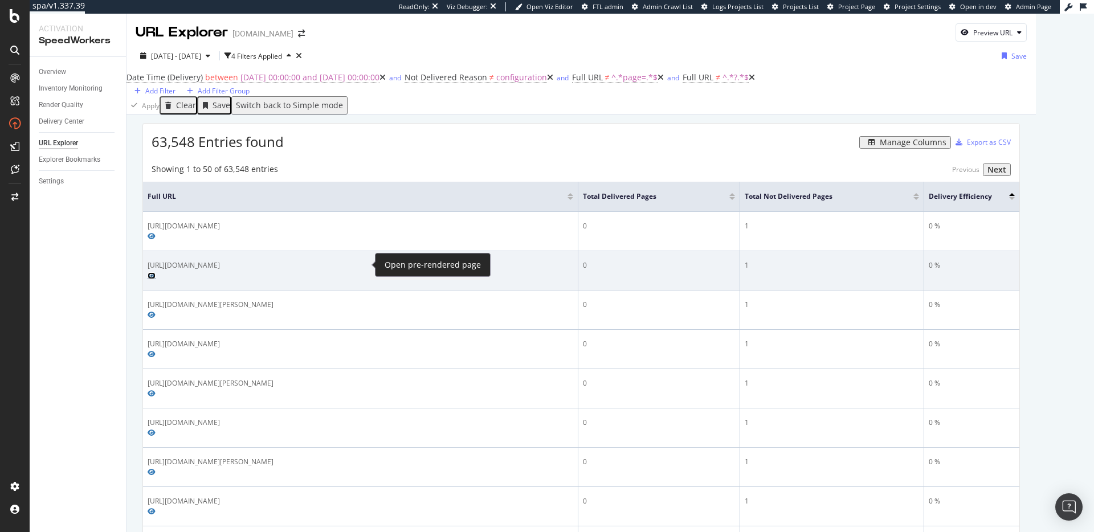
click at [156, 272] on icon "Preview https://www.onedoc.ch/fr/radiologie-vasculaire/affoltern-am-albis" at bounding box center [152, 275] width 8 height 7
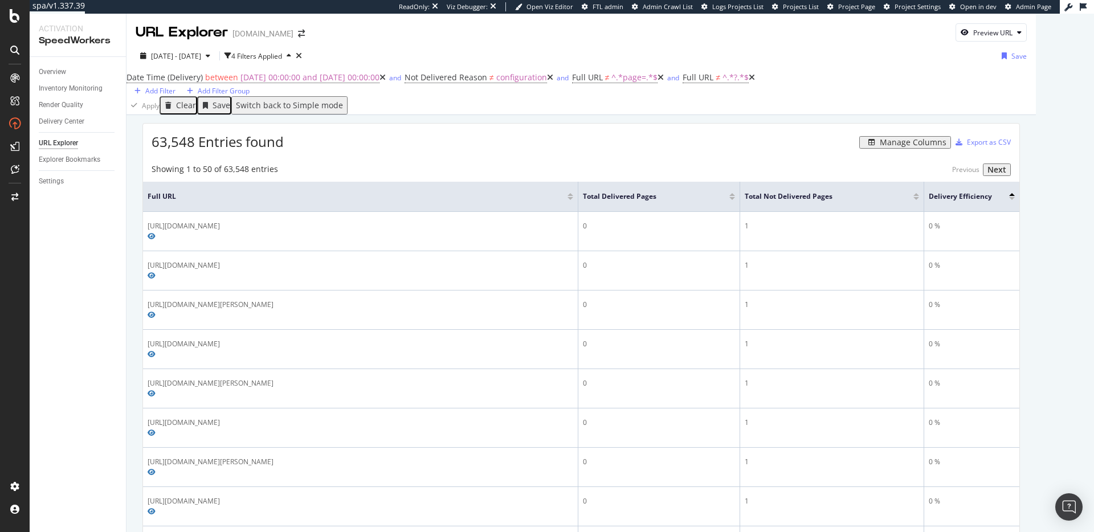
click at [410, 176] on div "Showing 1 to 50 of 63,548 entries Previous Next" at bounding box center [581, 169] width 876 height 13
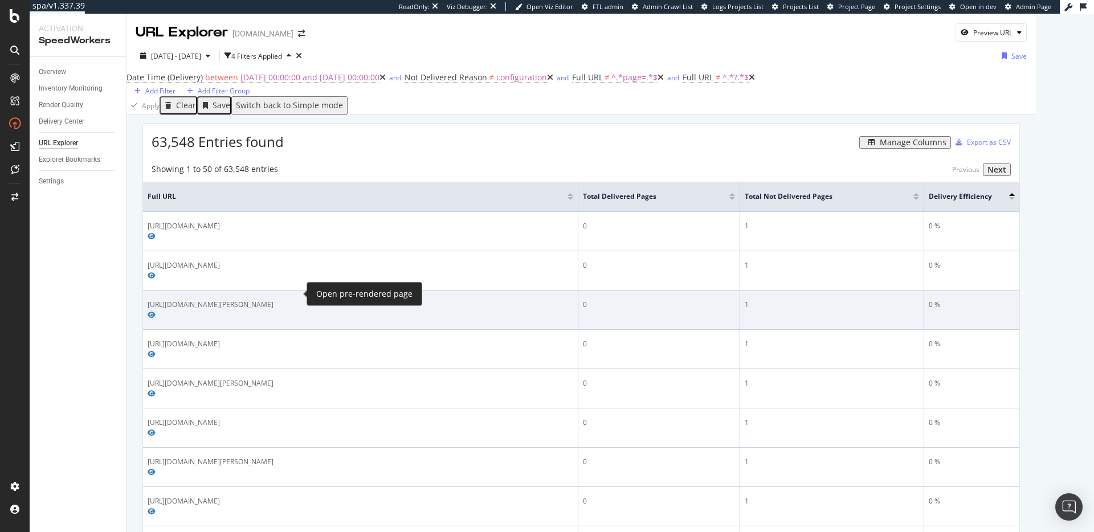
drag, startPoint x: 146, startPoint y: 295, endPoint x: 290, endPoint y: 296, distance: 143.5
click at [290, 296] on td "https://www.onedoc.ch/fr/phlebologue/rolle" at bounding box center [360, 309] width 435 height 39
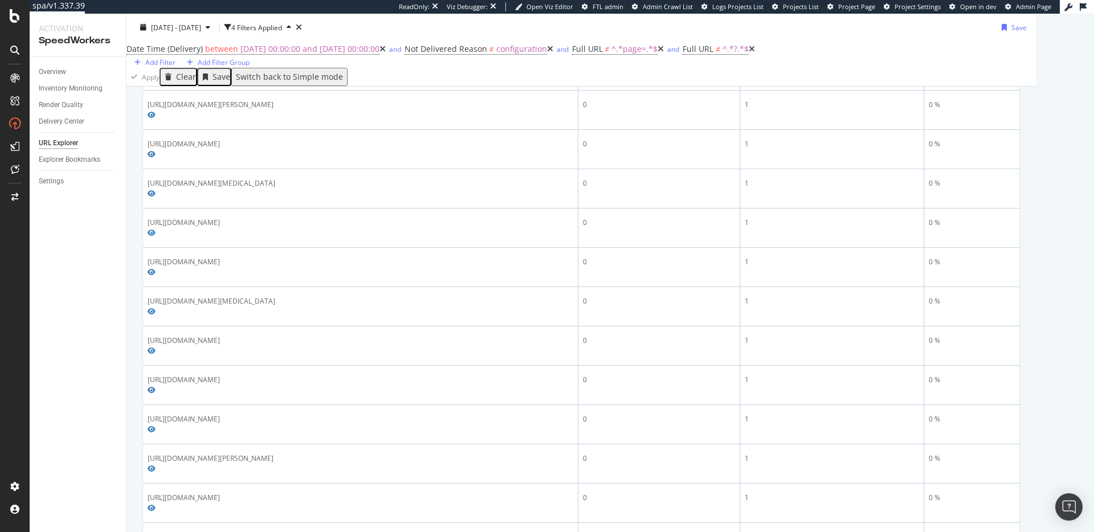
scroll to position [570, 0]
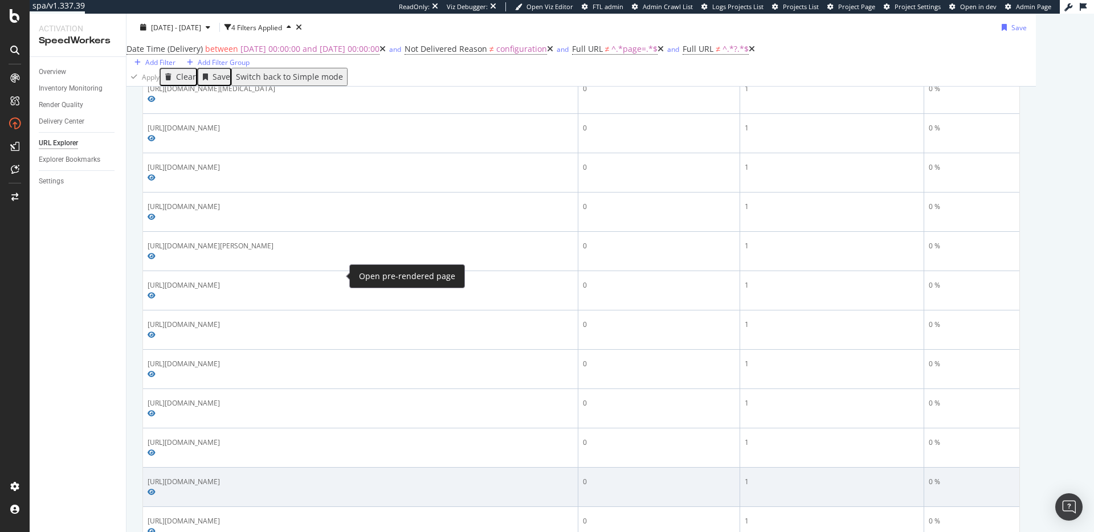
drag, startPoint x: 146, startPoint y: 279, endPoint x: 331, endPoint y: 276, distance: 184.6
click at [331, 468] on td "https://www.onedoc.ch/fr/chirurgien-vasculaire/habsburg" at bounding box center [360, 487] width 435 height 39
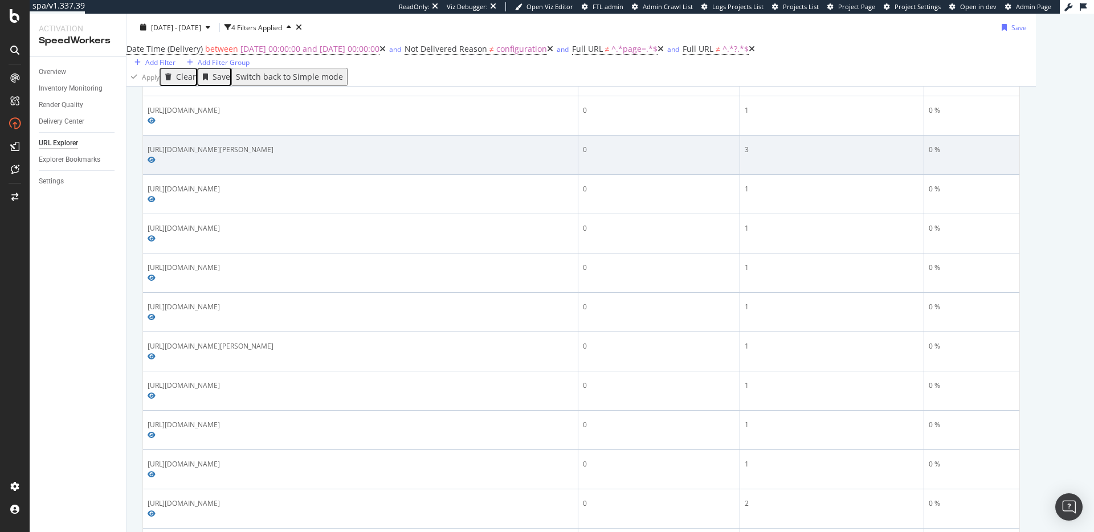
scroll to position [981, 0]
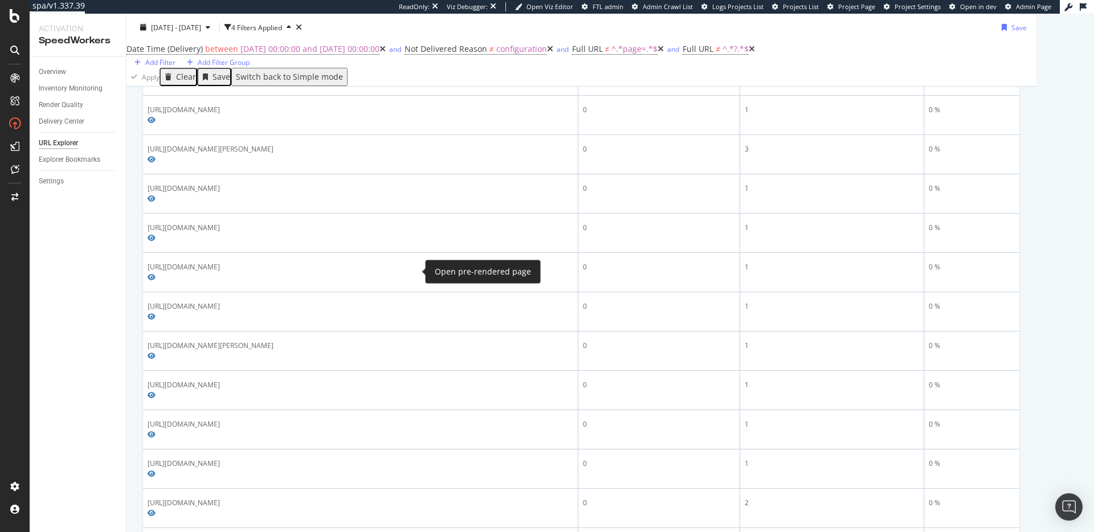
drag, startPoint x: 149, startPoint y: 272, endPoint x: 407, endPoint y: 274, distance: 258.6
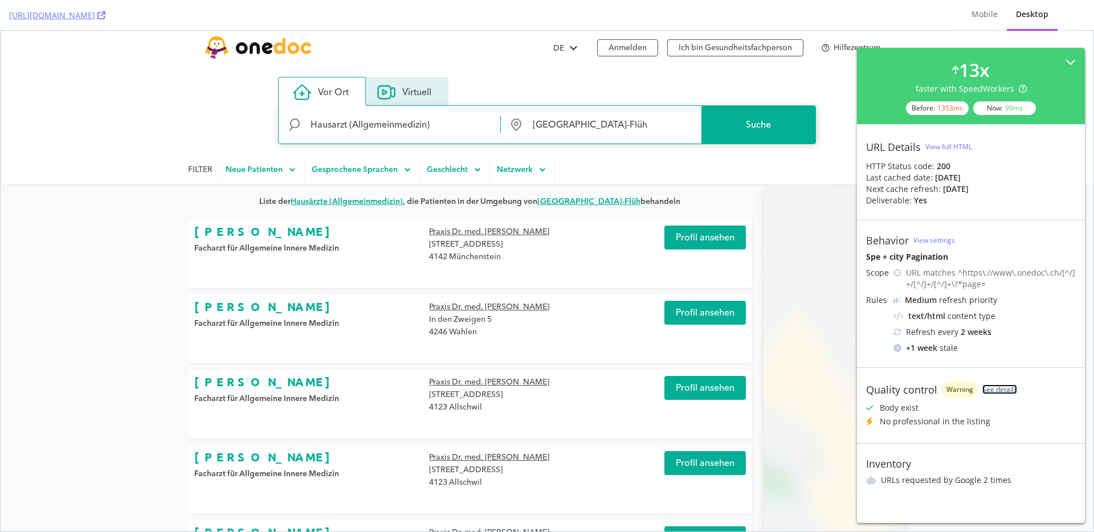
click at [1001, 388] on link "See details" at bounding box center [999, 389] width 35 height 10
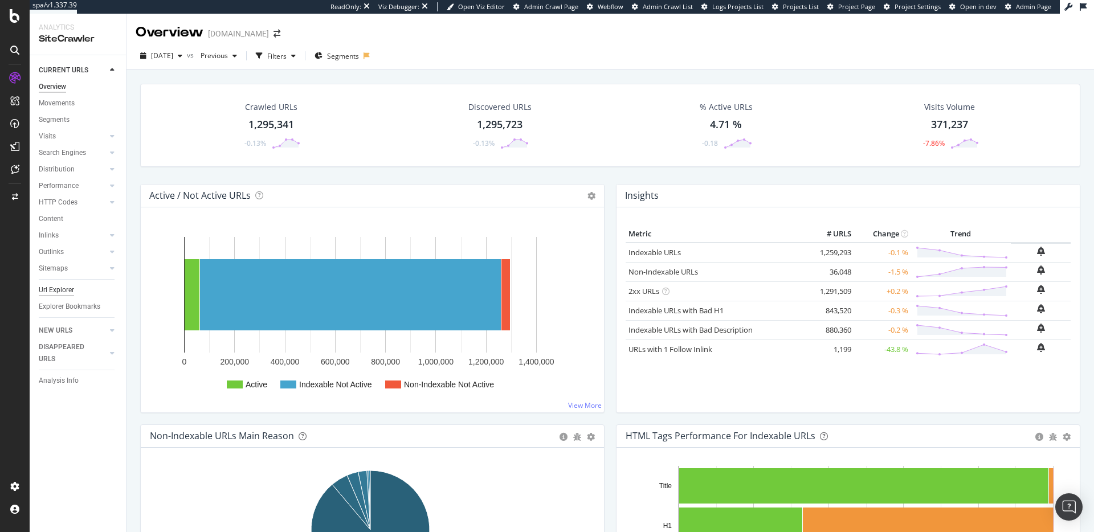
click at [71, 290] on div "Url Explorer" at bounding box center [56, 290] width 35 height 12
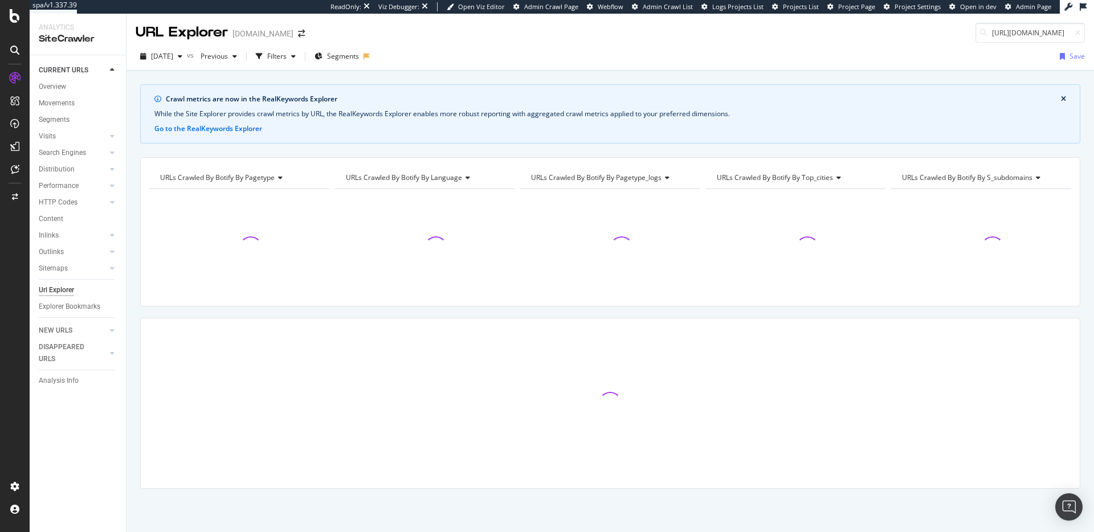
scroll to position [0, 178]
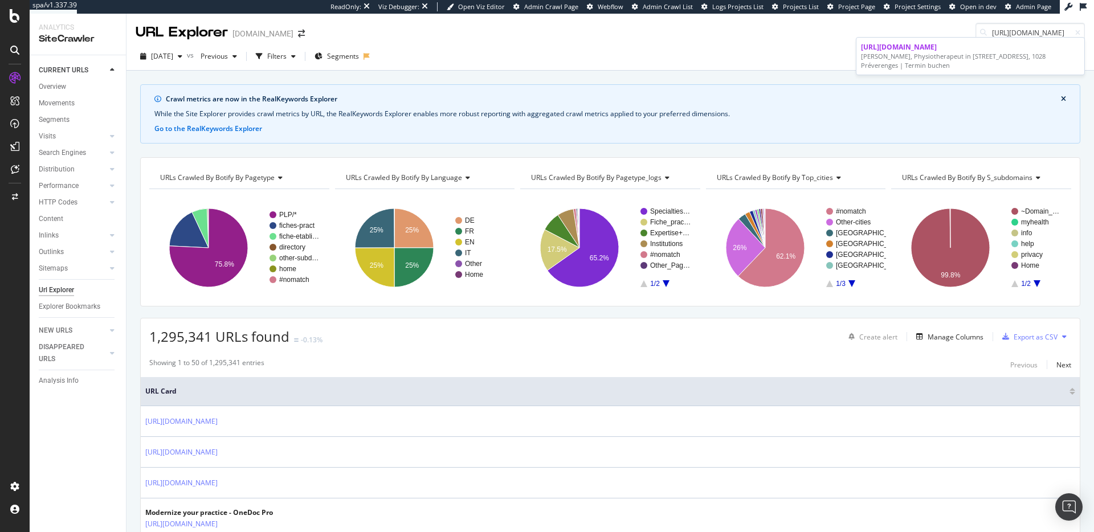
type input "https://www.onedoc.ch/de/physiotherapeut/preverenges/pcyti/yannick-caitucoli"
click at [502, 73] on div "Crawl metrics are now in the RealKeywords Explorer While the Site Explorer prov…" at bounding box center [609, 84] width 967 height 27
click at [1075, 33] on icon at bounding box center [1077, 33] width 5 height 7
click at [623, 44] on div "2025 Sep. 19th vs Previous Filters Segments Save" at bounding box center [609, 57] width 967 height 28
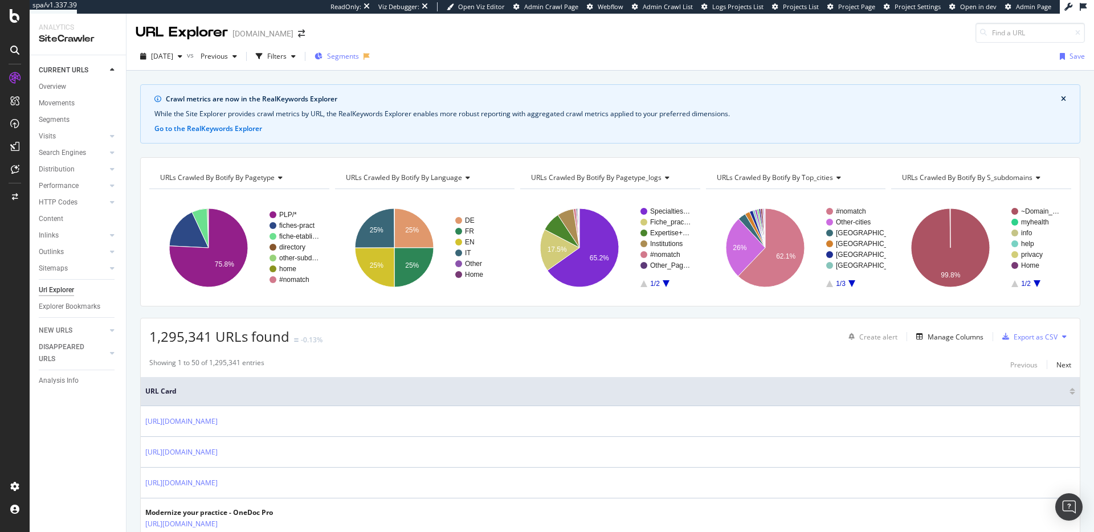
click at [355, 55] on span "Segments" at bounding box center [343, 56] width 32 height 10
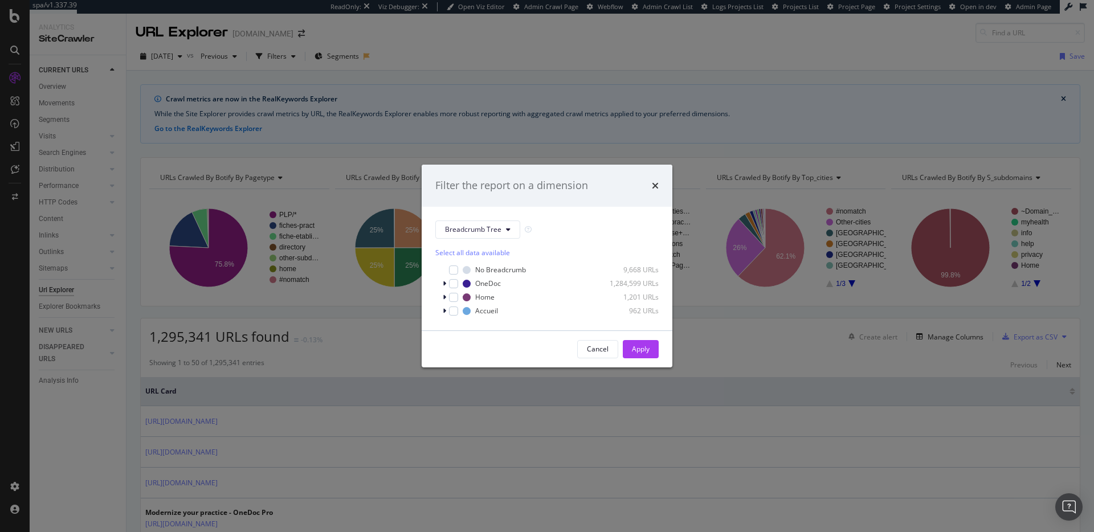
click at [658, 181] on div "Filter the report on a dimension" at bounding box center [547, 186] width 251 height 42
click at [288, 56] on div "Filter the report on a dimension Breadcrumb Tree Select all data available No B…" at bounding box center [547, 266] width 1094 height 532
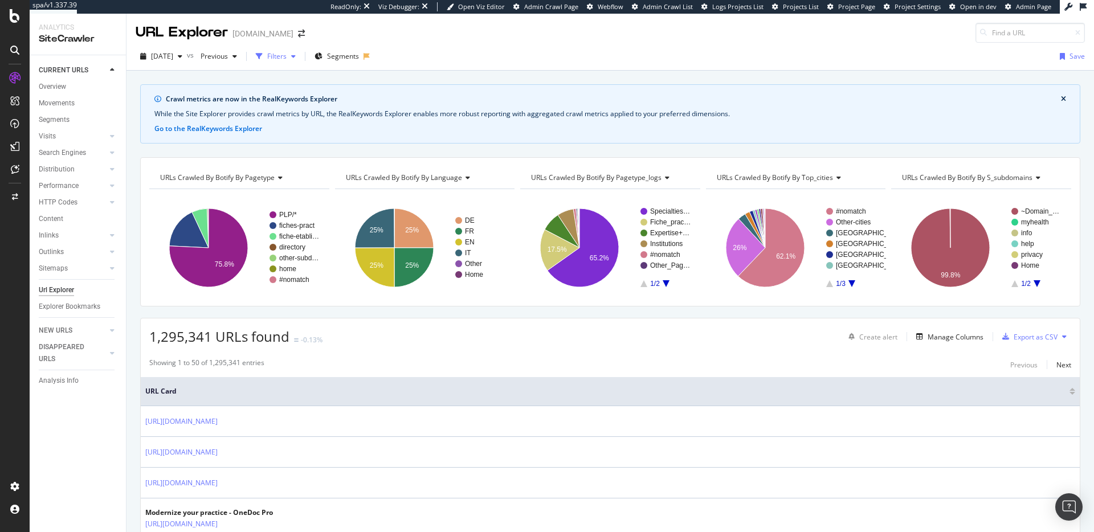
click at [287, 60] on div "Filters" at bounding box center [276, 56] width 19 height 10
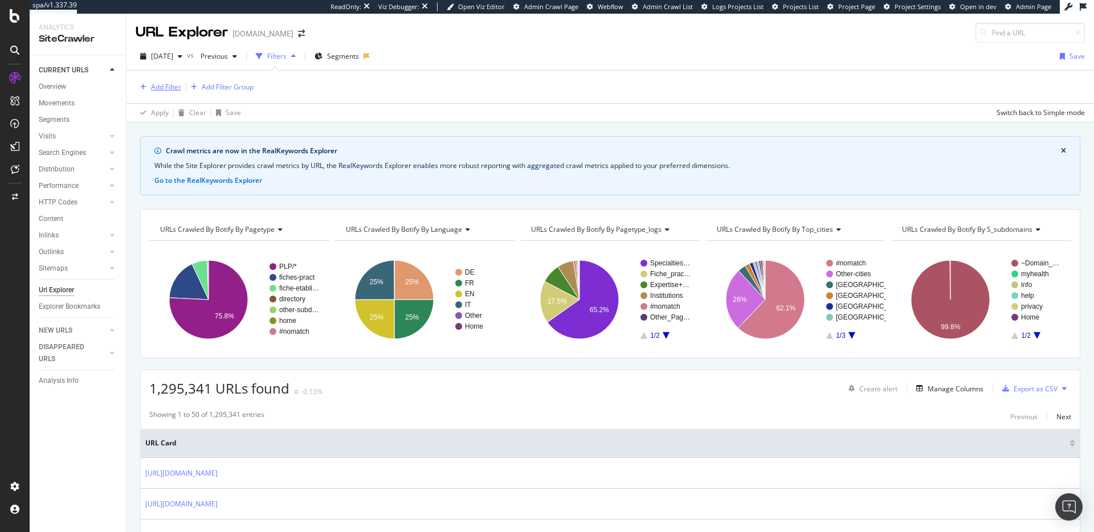
click at [153, 91] on div "Add Filter" at bounding box center [166, 87] width 30 height 10
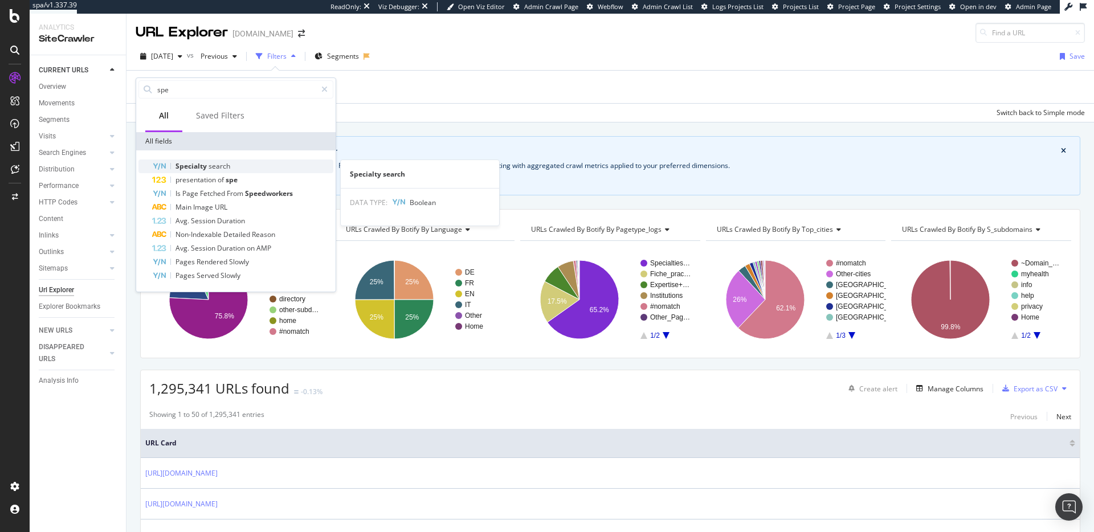
type input "spe"
click at [247, 160] on div "Specialty search" at bounding box center [242, 166] width 181 height 14
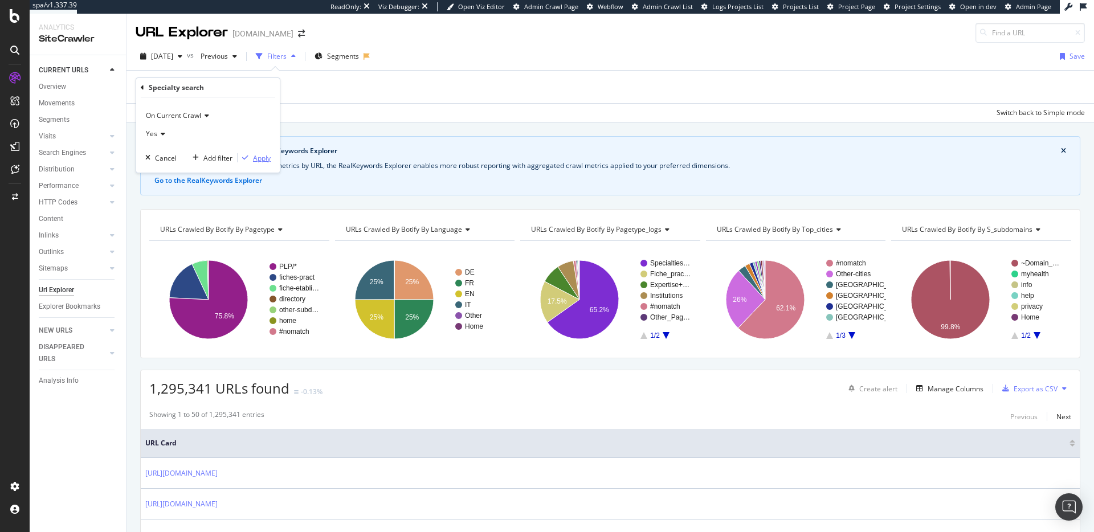
click at [258, 159] on div "Apply" at bounding box center [262, 158] width 18 height 10
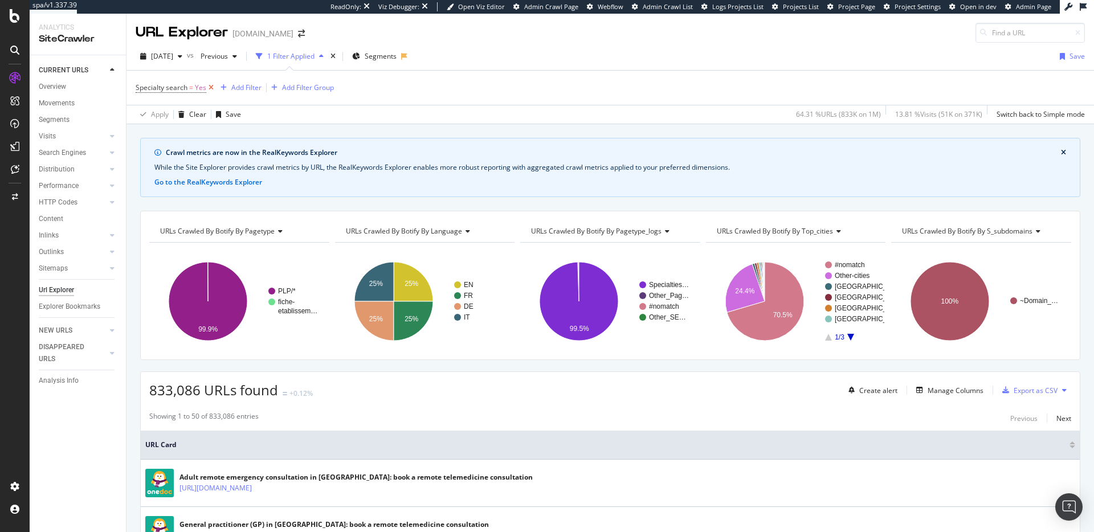
click at [212, 87] on icon at bounding box center [211, 87] width 10 height 11
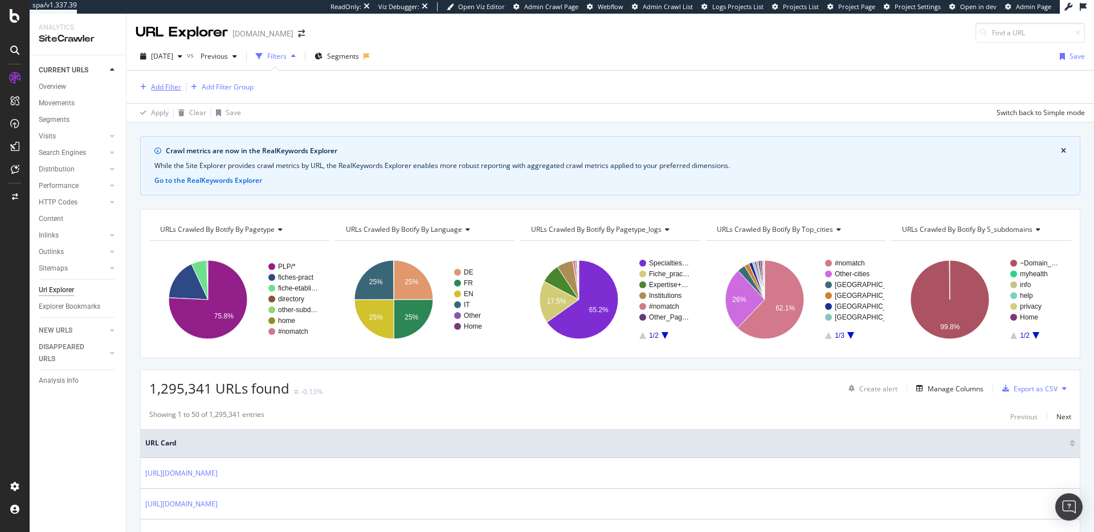
click at [177, 84] on div "Add Filter" at bounding box center [166, 87] width 30 height 10
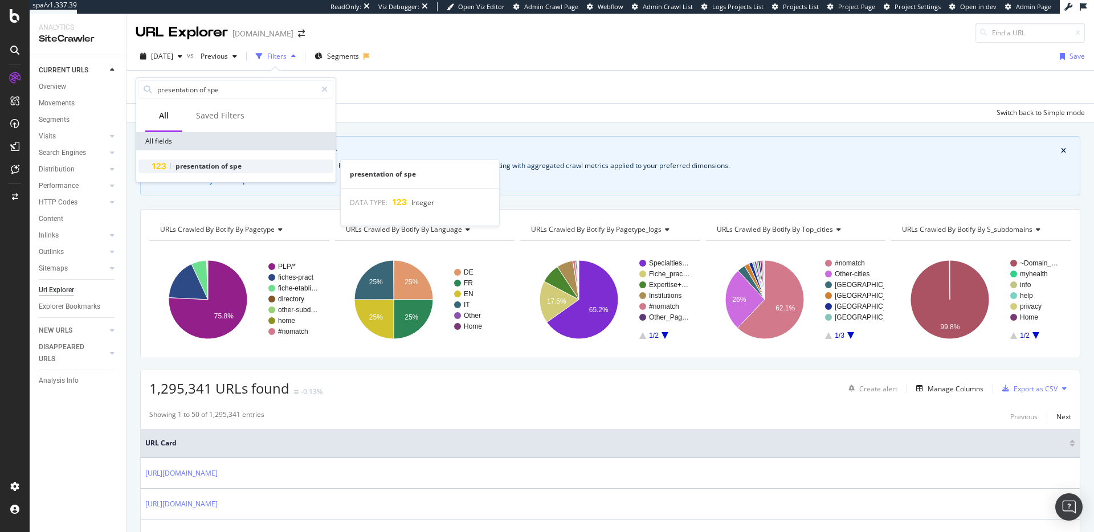
type input "presentation of spe"
click at [195, 167] on span "presentation" at bounding box center [198, 166] width 46 height 10
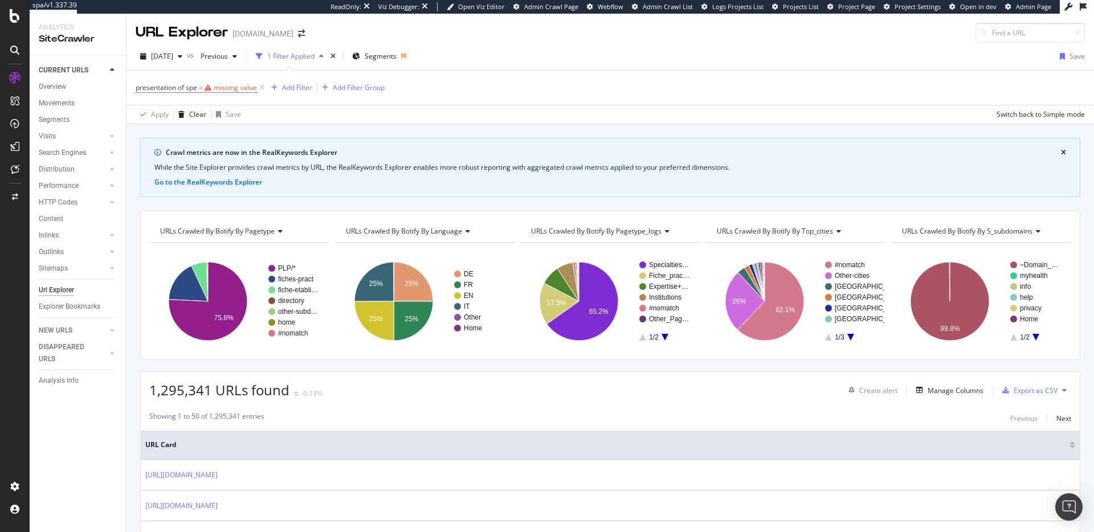
click at [404, 87] on div "presentation of spe = missing value Add Filter Add Filter Group" at bounding box center [610, 88] width 949 height 34
click at [257, 87] on icon at bounding box center [262, 87] width 10 height 11
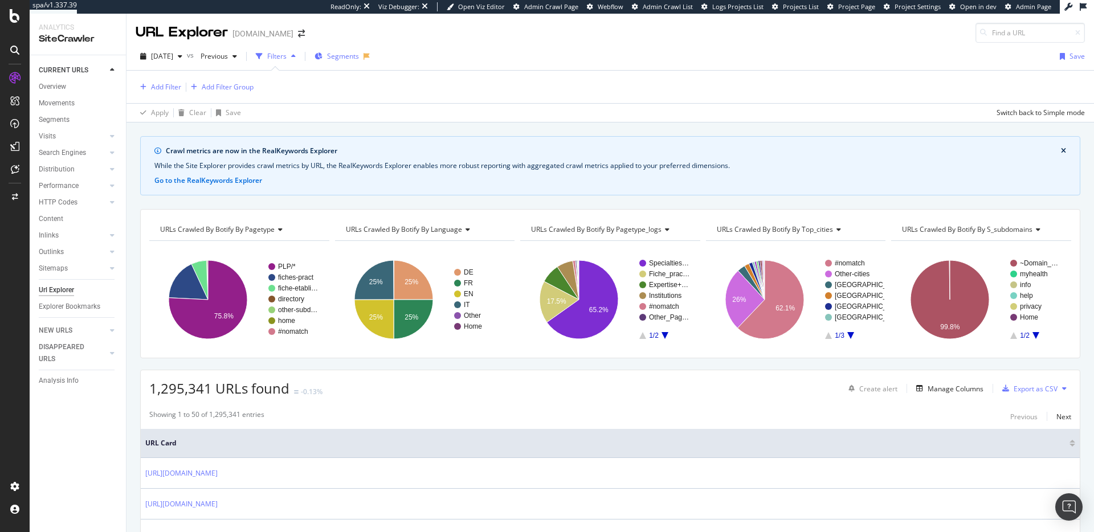
click at [351, 52] on span "Segments" at bounding box center [343, 56] width 32 height 10
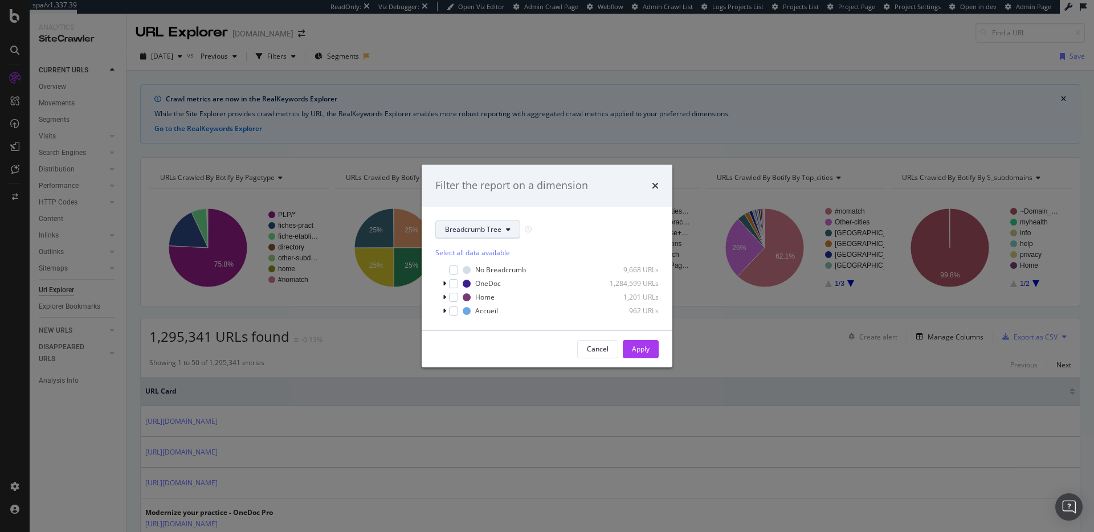
click at [484, 231] on span "Breadcrumb Tree" at bounding box center [473, 229] width 56 height 10
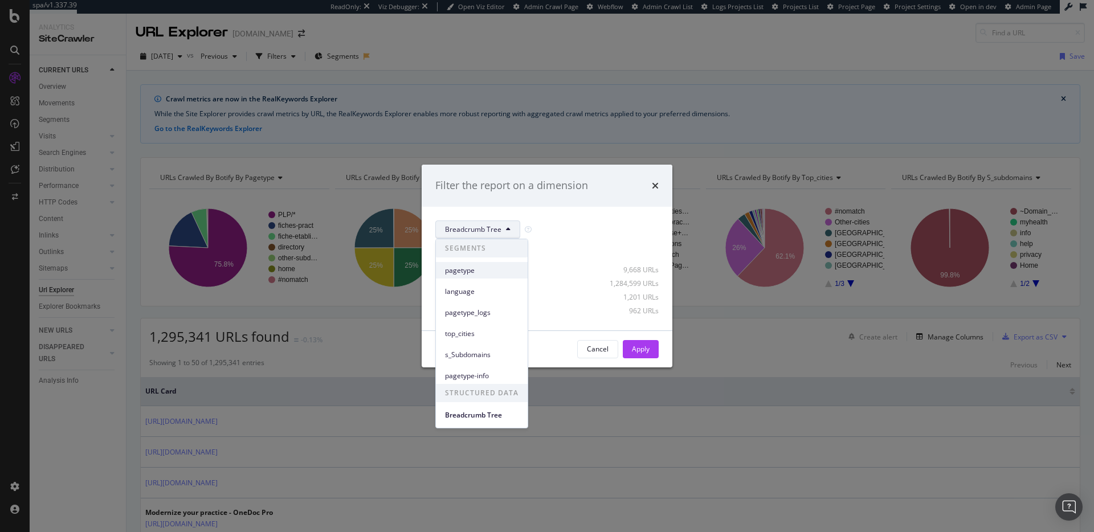
click at [486, 272] on span "pagetype" at bounding box center [481, 270] width 73 height 10
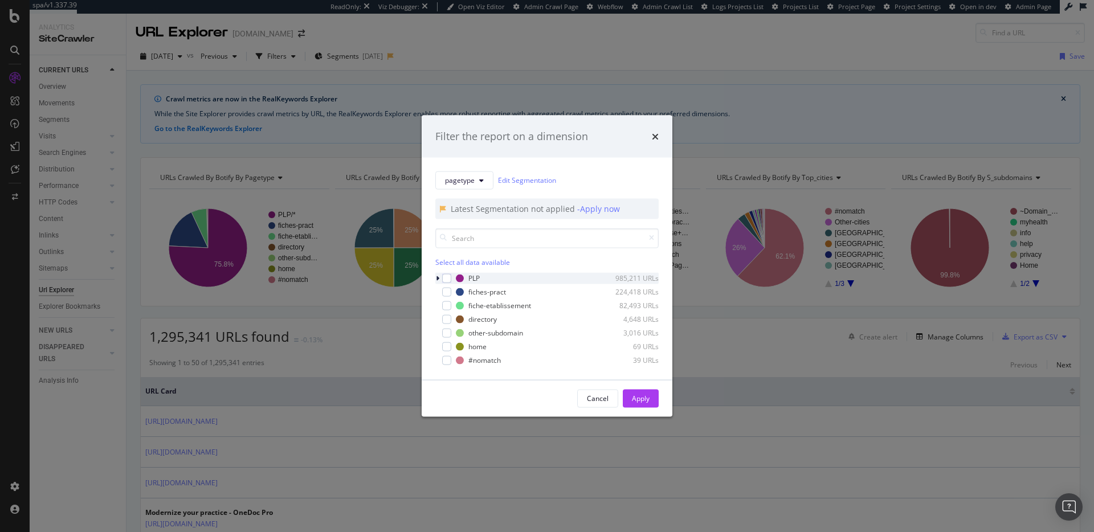
click at [437, 279] on icon "modal" at bounding box center [437, 278] width 3 height 7
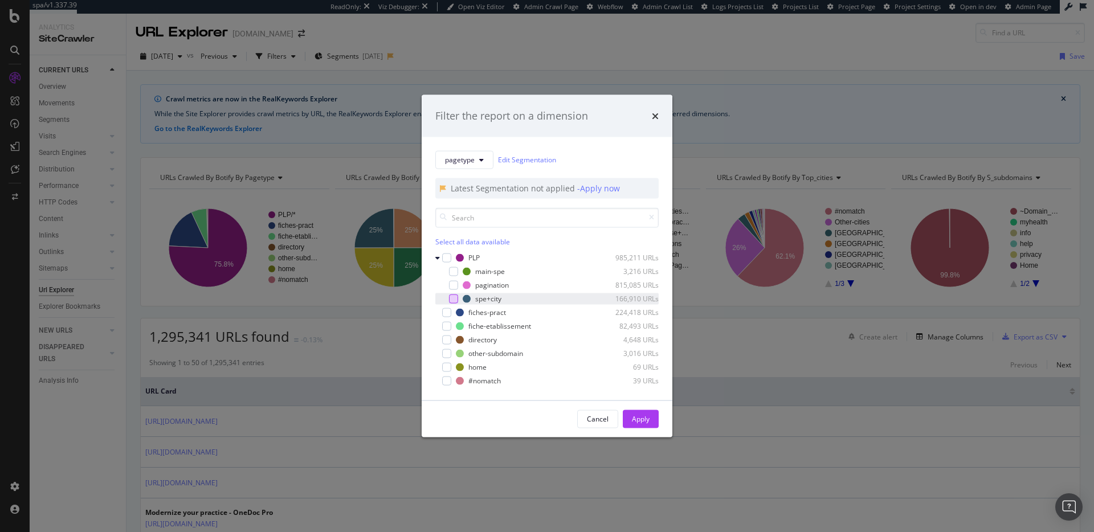
click at [452, 297] on div "modal" at bounding box center [453, 298] width 9 height 9
click at [457, 271] on div "modal" at bounding box center [453, 271] width 9 height 9
click at [647, 412] on div "Apply" at bounding box center [641, 418] width 18 height 17
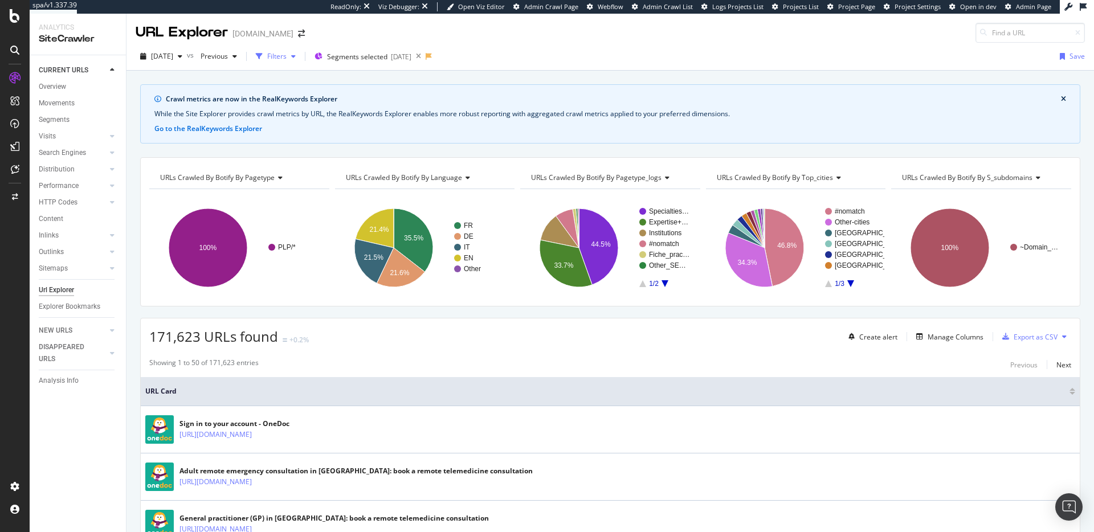
click at [287, 59] on div "Filters" at bounding box center [276, 56] width 19 height 10
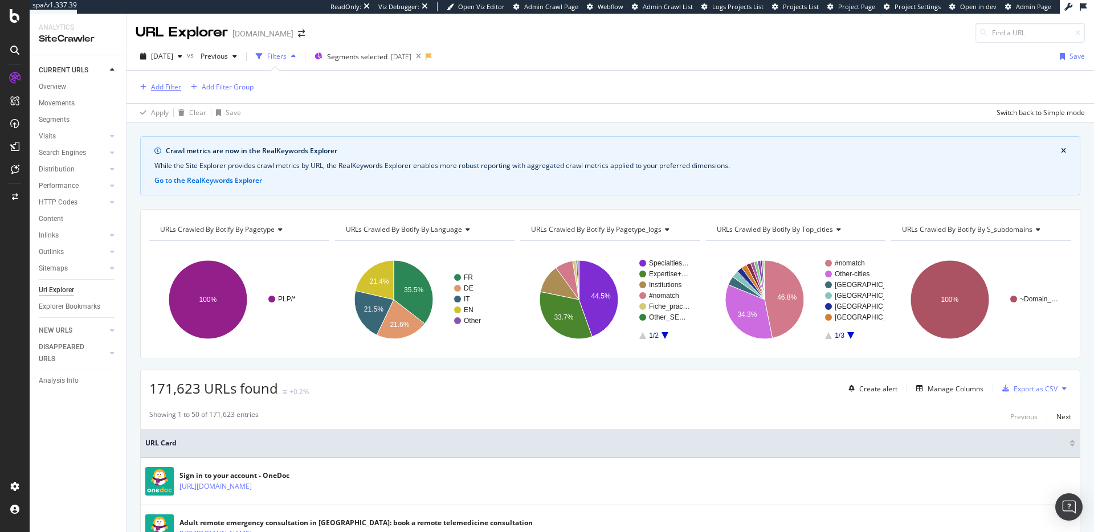
click at [159, 85] on div "Add Filter" at bounding box center [166, 87] width 30 height 10
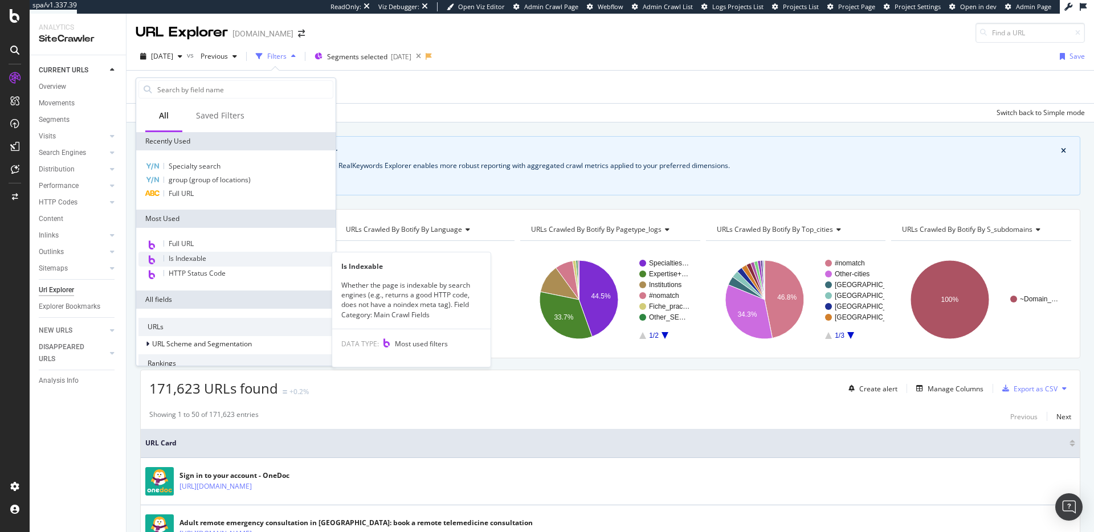
click at [195, 261] on span "Is Indexable" at bounding box center [188, 258] width 38 height 10
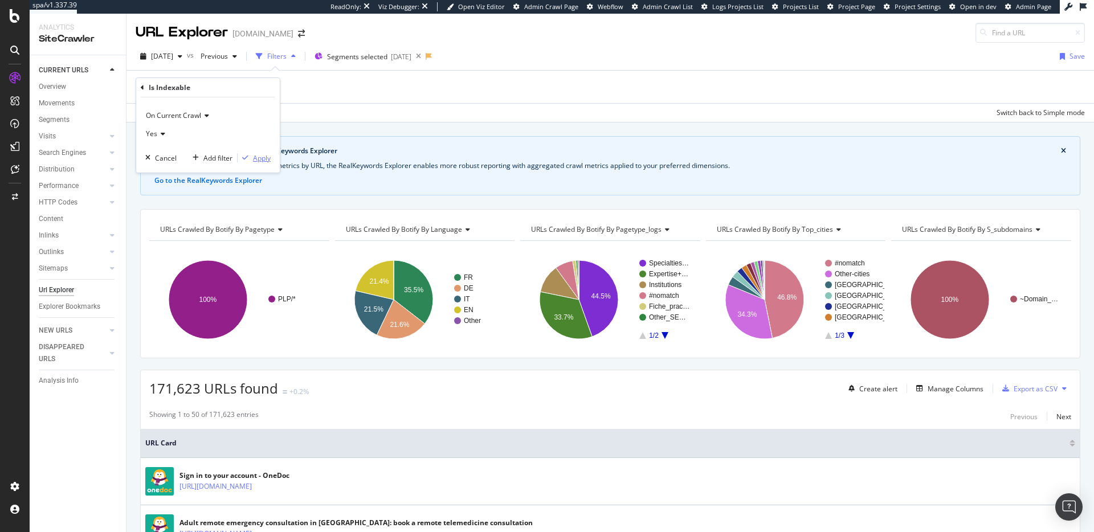
click at [266, 155] on div "Apply" at bounding box center [262, 158] width 18 height 10
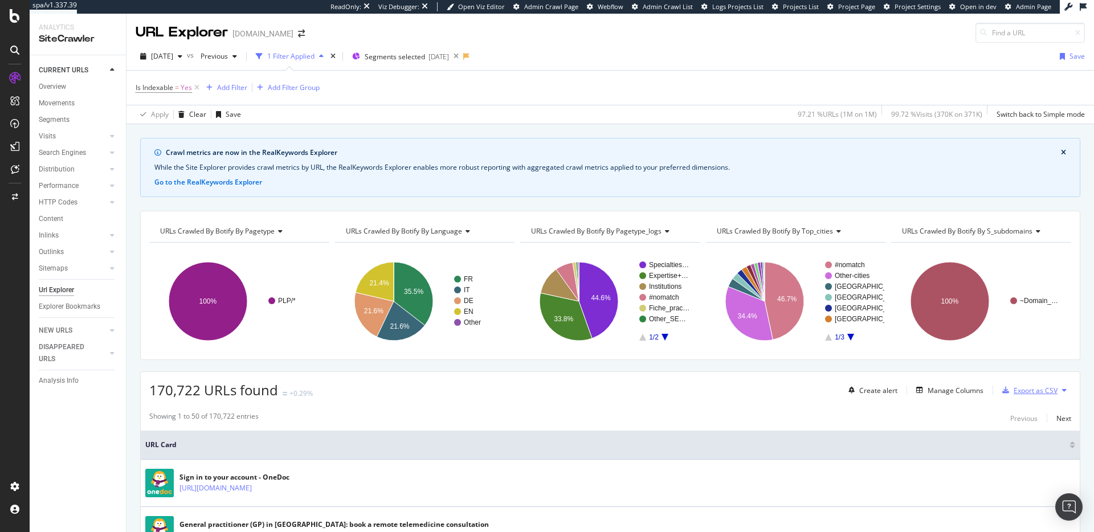
click at [1002, 396] on div "Export as CSV" at bounding box center [1027, 390] width 60 height 17
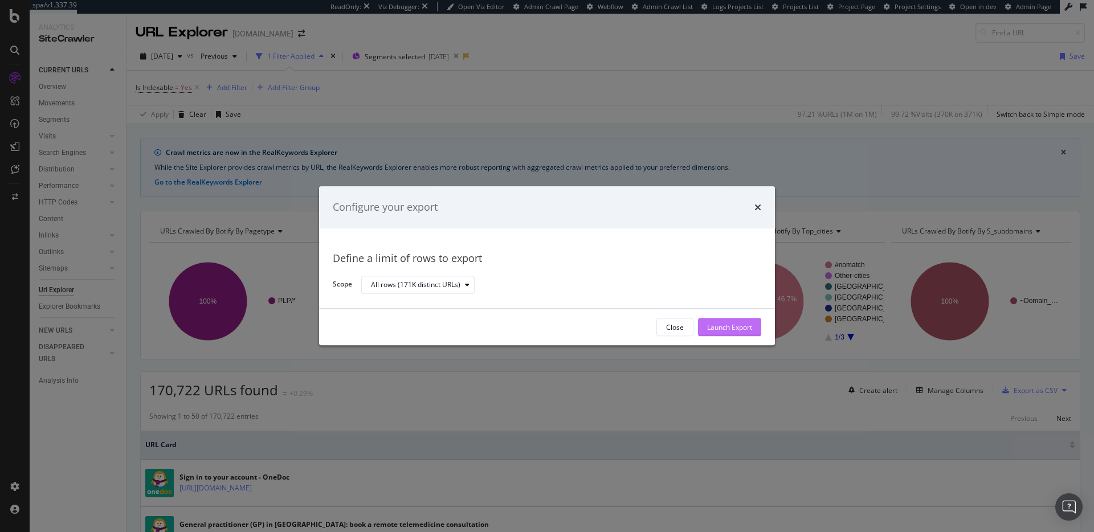
click at [745, 333] on div "Launch Export" at bounding box center [729, 327] width 45 height 17
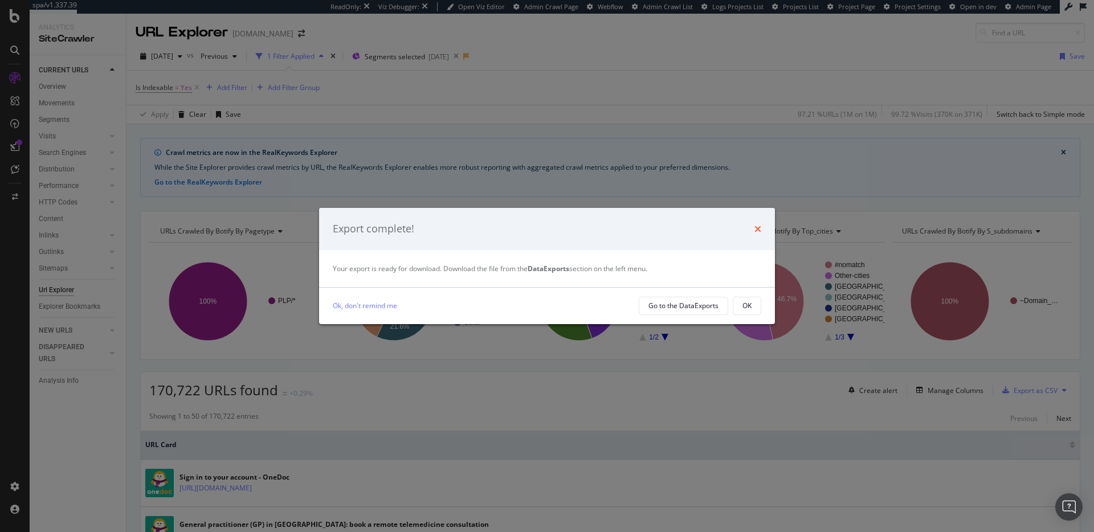
click at [760, 230] on icon "times" at bounding box center [757, 228] width 7 height 9
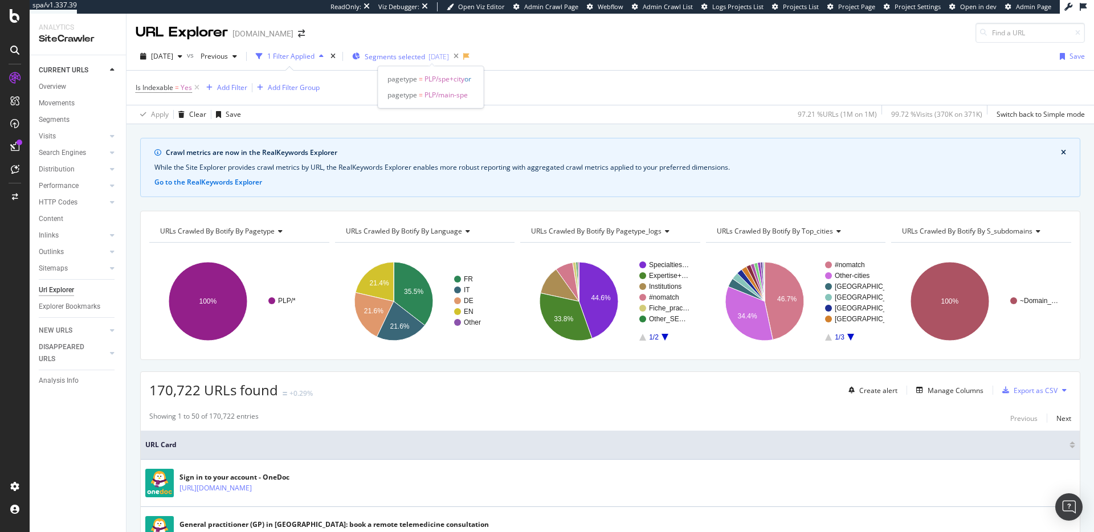
click at [425, 60] on span "Segments selected" at bounding box center [395, 57] width 60 height 10
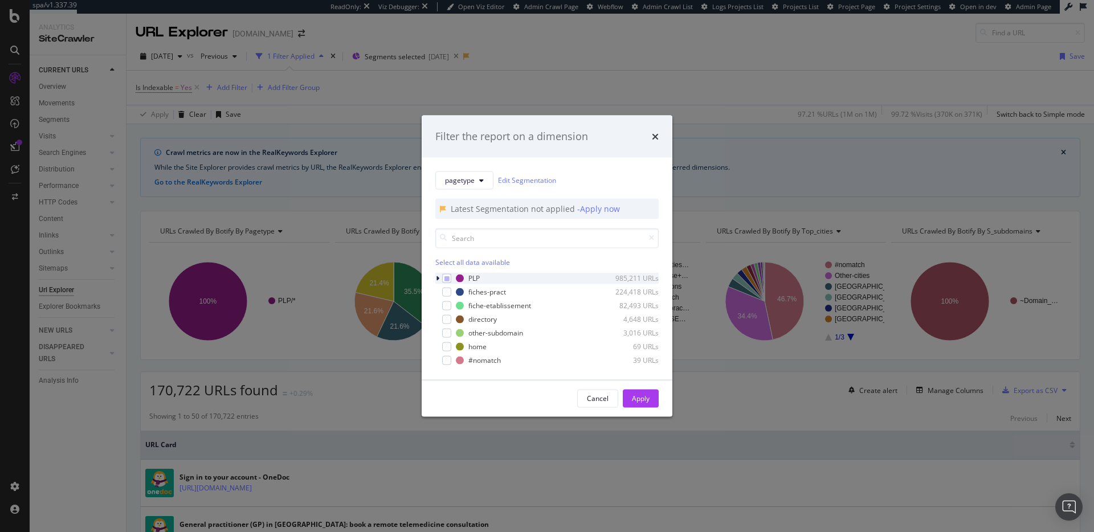
click at [437, 279] on icon "modal" at bounding box center [437, 278] width 3 height 7
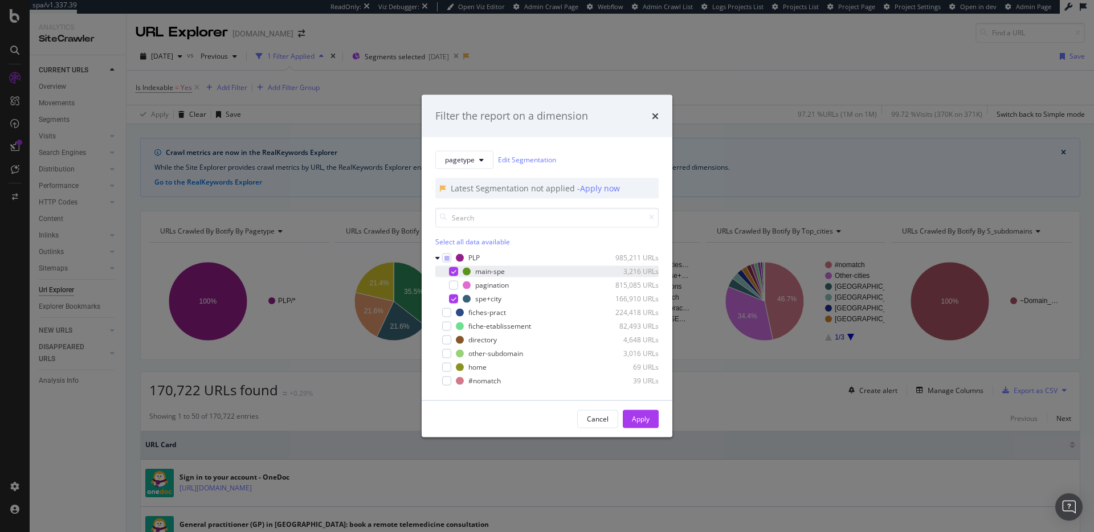
click at [453, 273] on icon "modal" at bounding box center [453, 271] width 5 height 6
click at [453, 298] on icon "modal" at bounding box center [453, 299] width 5 height 6
click at [447, 310] on div "modal" at bounding box center [446, 312] width 9 height 9
click at [447, 313] on icon "modal" at bounding box center [446, 312] width 5 height 6
click at [448, 328] on div "modal" at bounding box center [446, 325] width 9 height 9
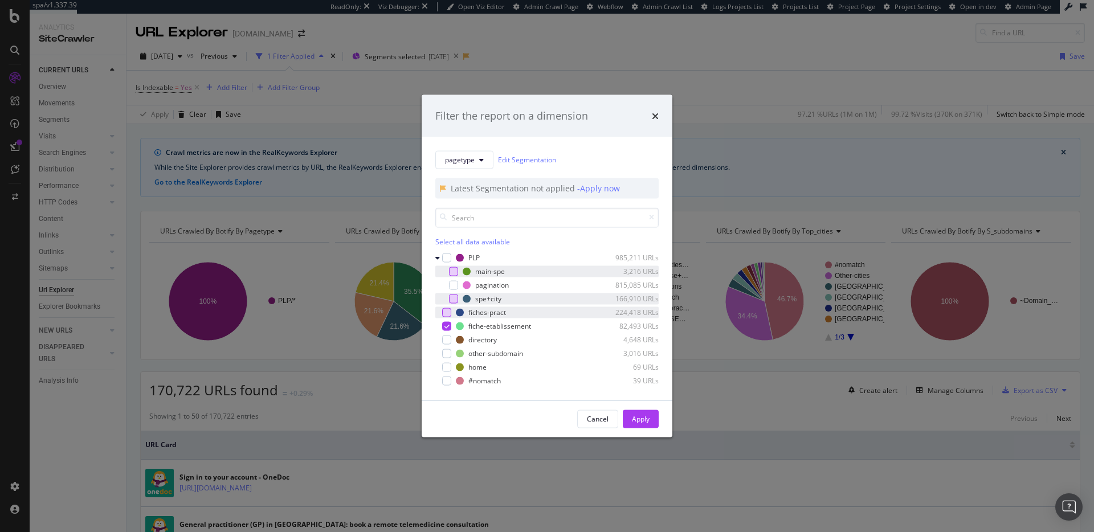
click at [646, 429] on div "Cancel Apply" at bounding box center [547, 418] width 251 height 36
click at [646, 424] on div "Apply" at bounding box center [641, 418] width 18 height 17
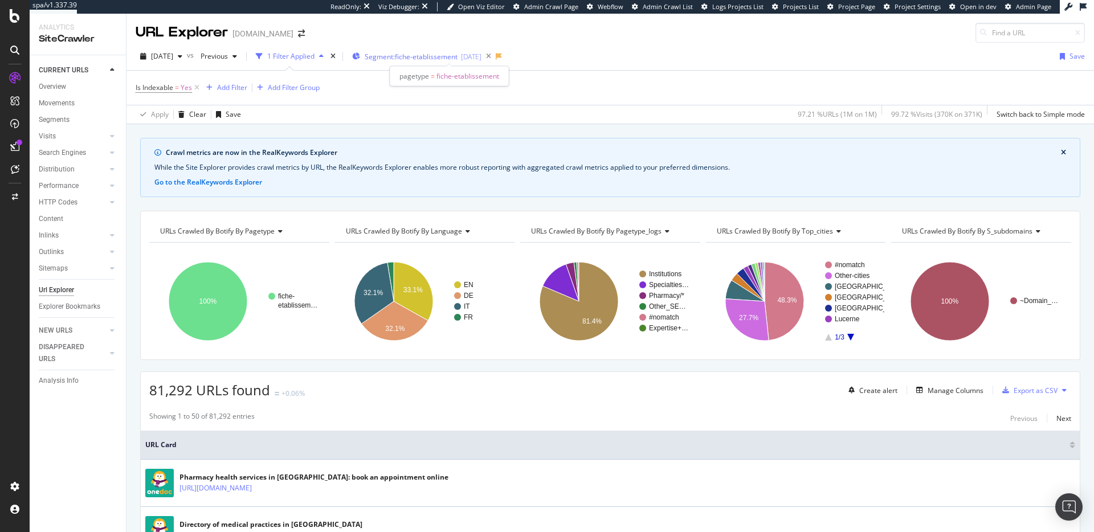
click at [393, 60] on span "Segment: fiche-etablissement" at bounding box center [411, 57] width 93 height 10
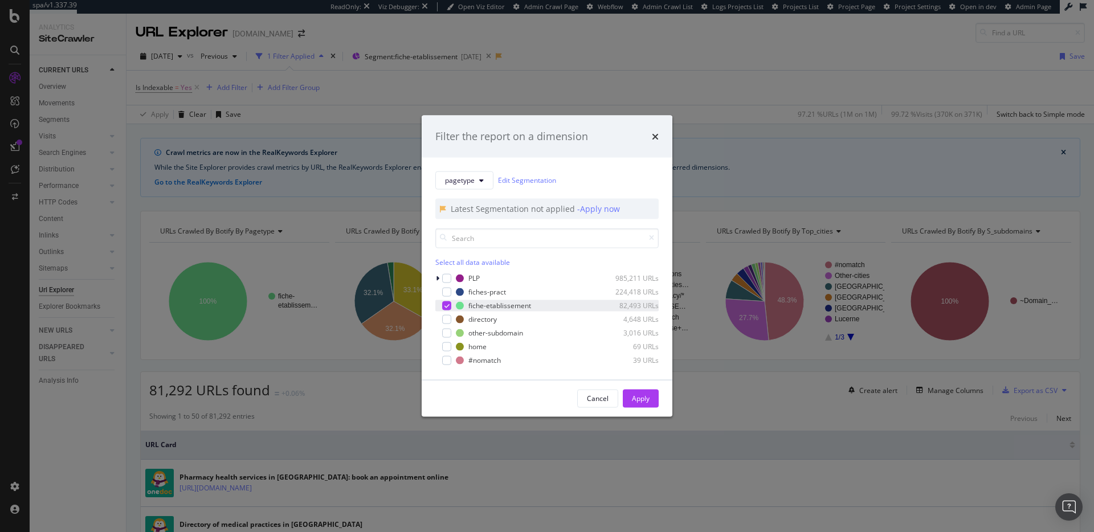
click at [445, 304] on icon "modal" at bounding box center [446, 305] width 5 height 6
click at [444, 289] on div "modal" at bounding box center [446, 291] width 9 height 9
click at [633, 402] on div "Apply" at bounding box center [641, 399] width 18 height 10
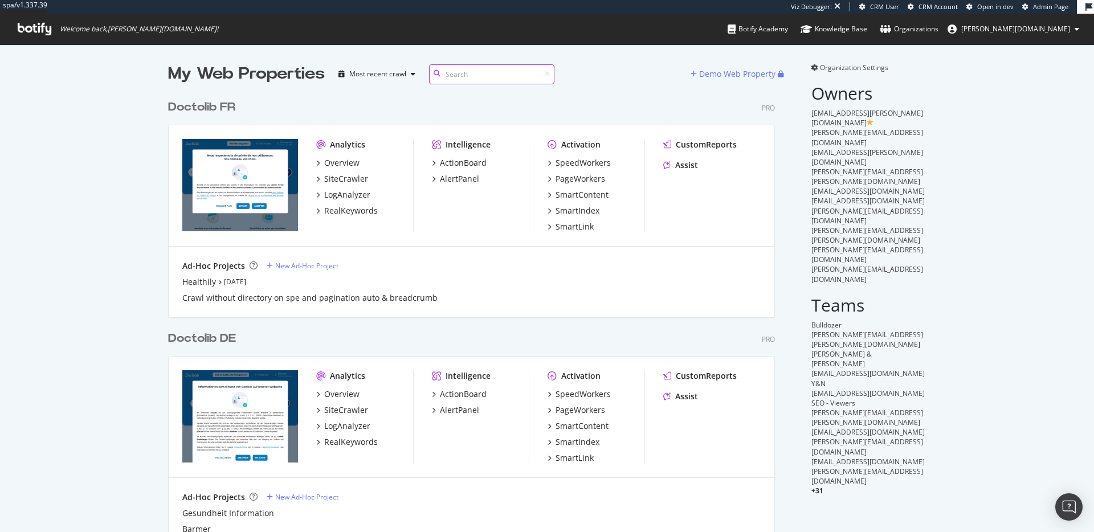
scroll to position [919, 607]
click at [574, 163] on div "SpeedWorkers" at bounding box center [582, 162] width 55 height 11
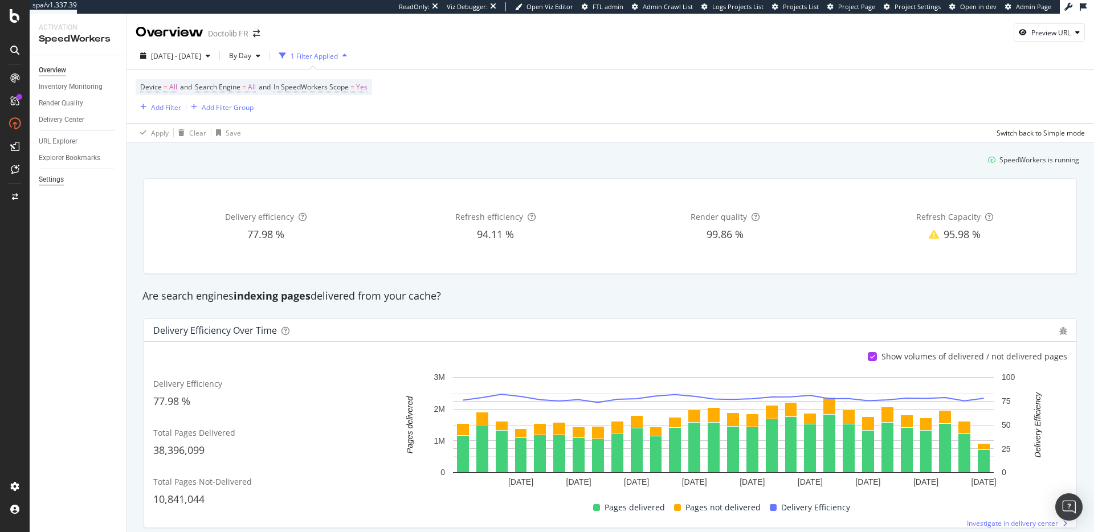
click at [52, 182] on div "Settings" at bounding box center [51, 180] width 25 height 12
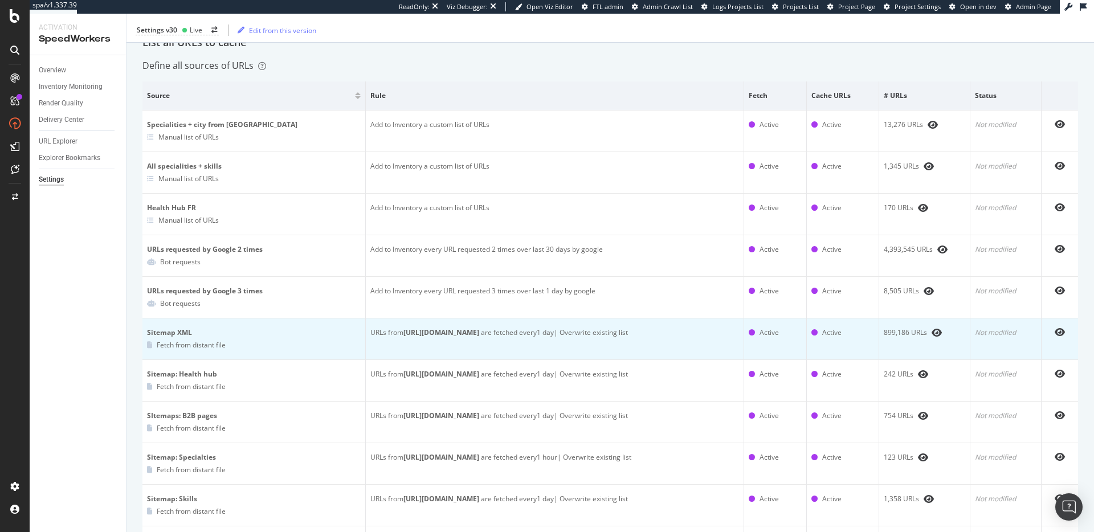
scroll to position [96, 0]
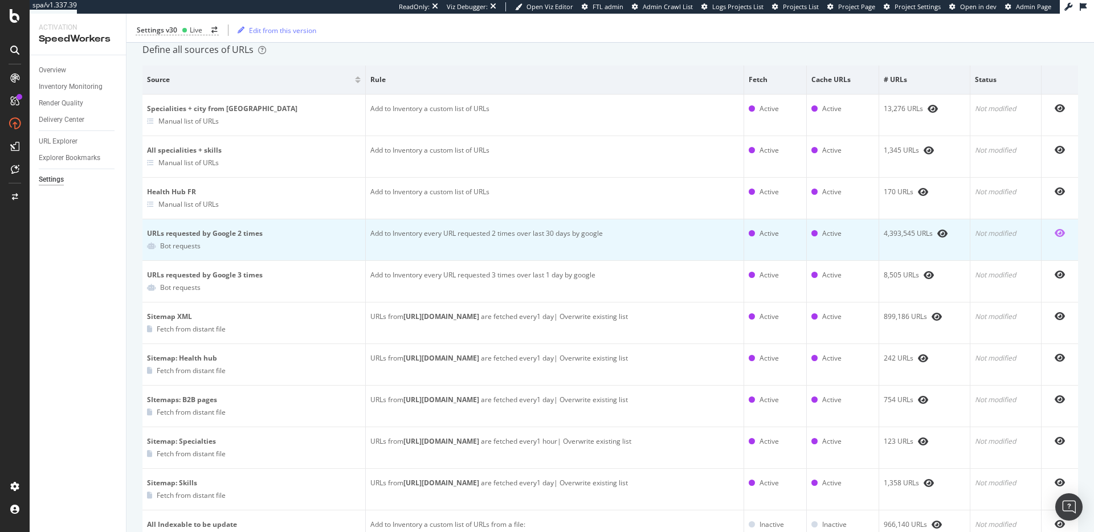
click at [1054, 236] on icon "eye" at bounding box center [1059, 232] width 10 height 9
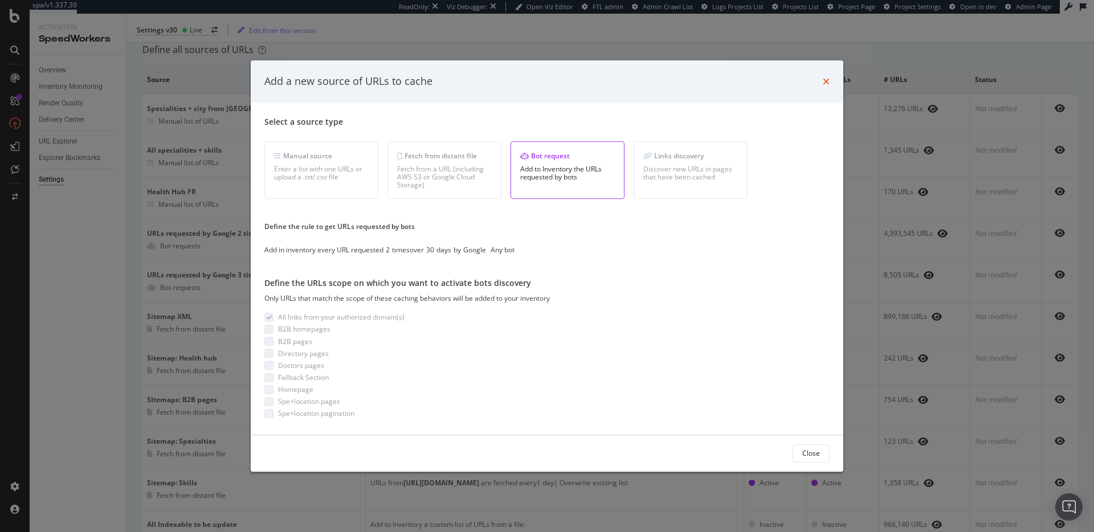
click at [828, 80] on icon "times" at bounding box center [826, 81] width 7 height 9
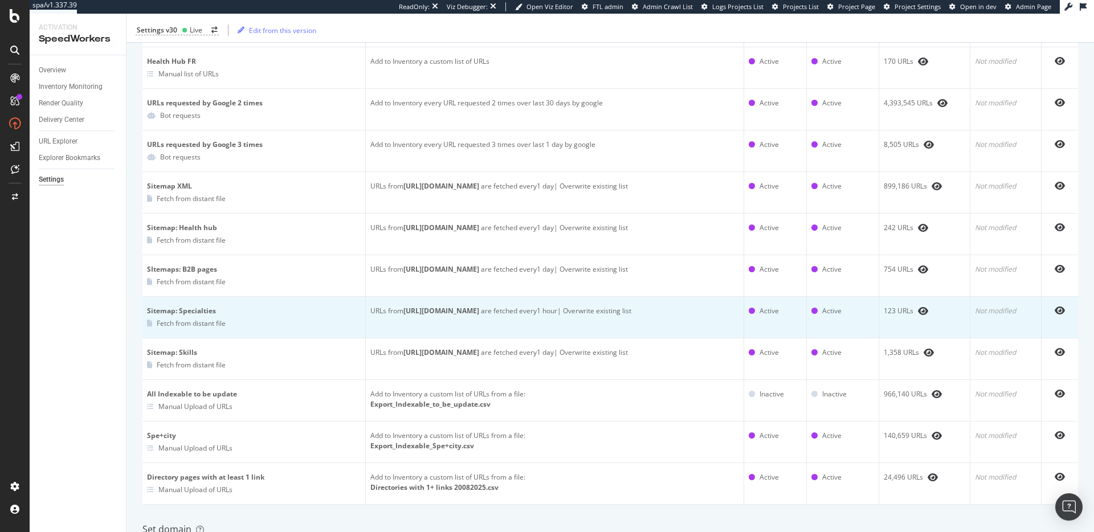
scroll to position [248, 0]
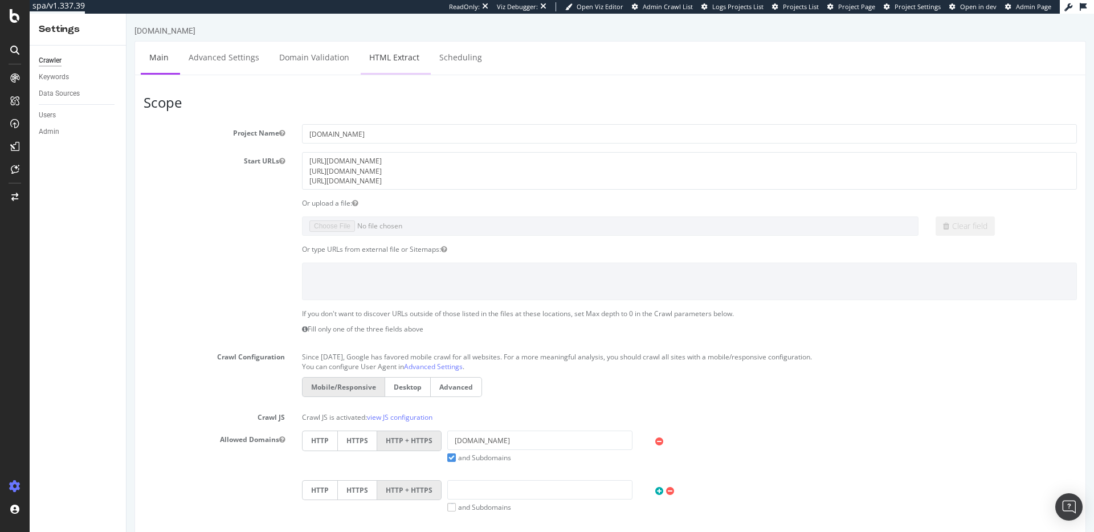
click at [377, 57] on link "HTML Extract" at bounding box center [394, 57] width 67 height 31
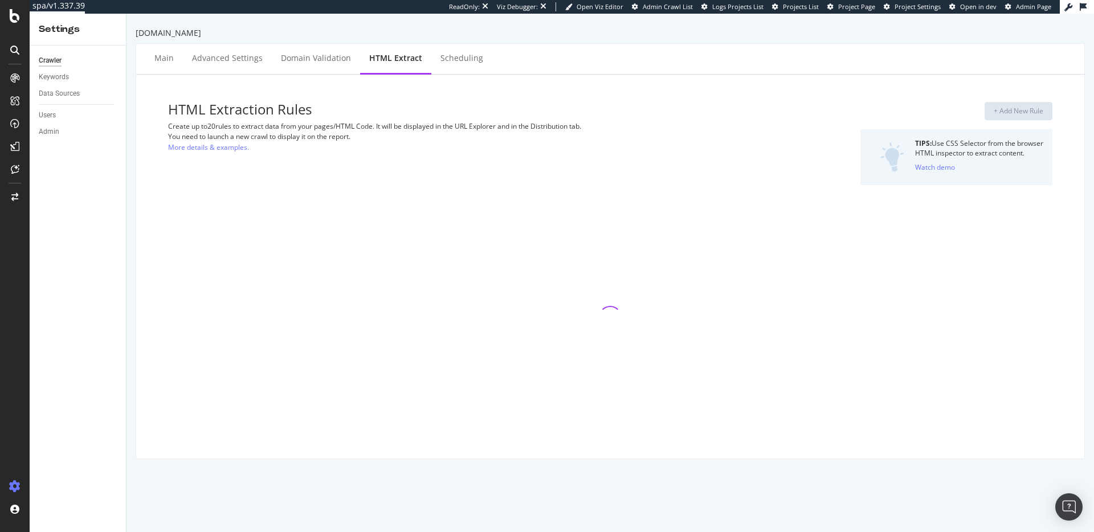
select select "exist"
select select "i"
select select "exist"
select select "html.length"
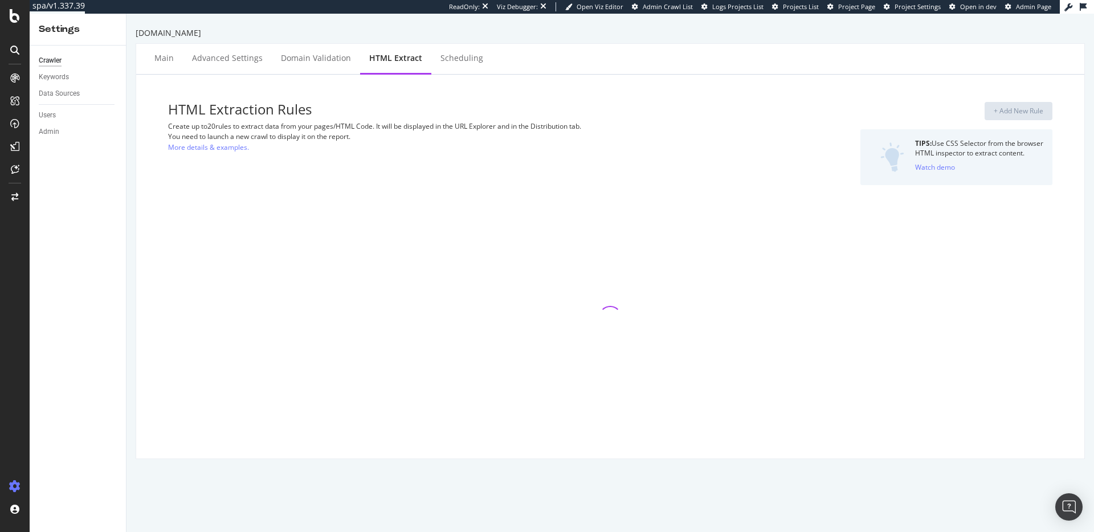
select select "exist"
select select "count"
select select "exist"
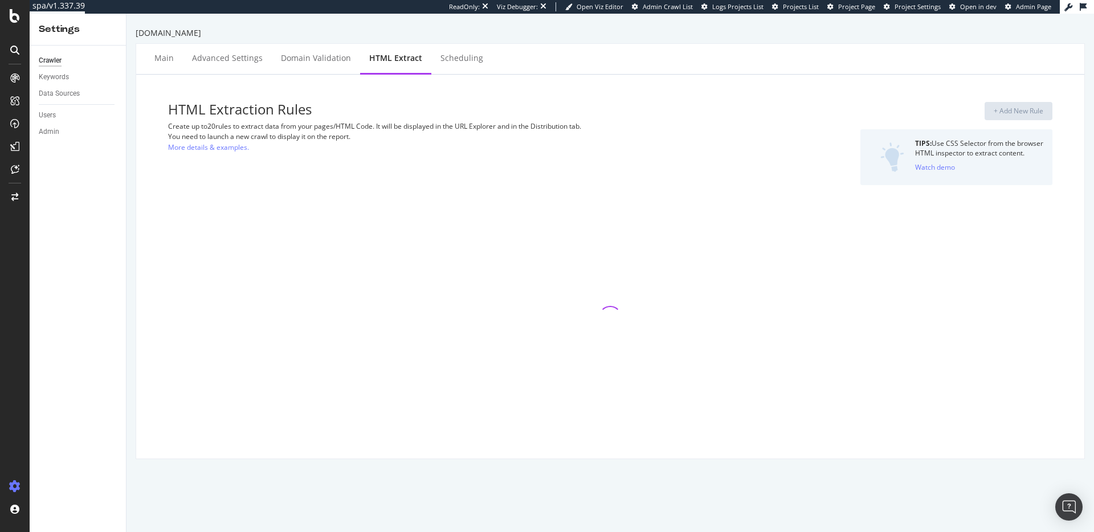
select select "exist"
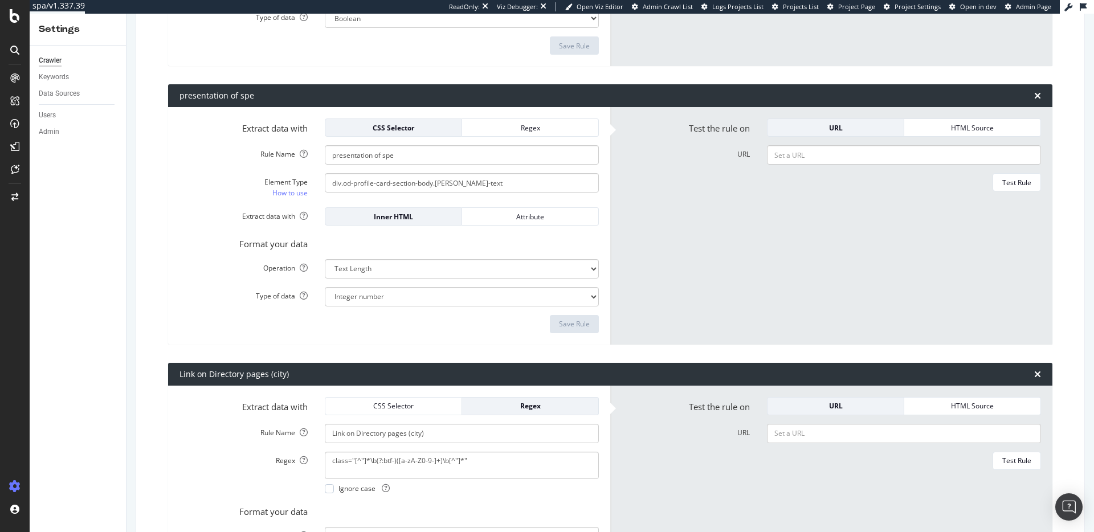
scroll to position [1547, 0]
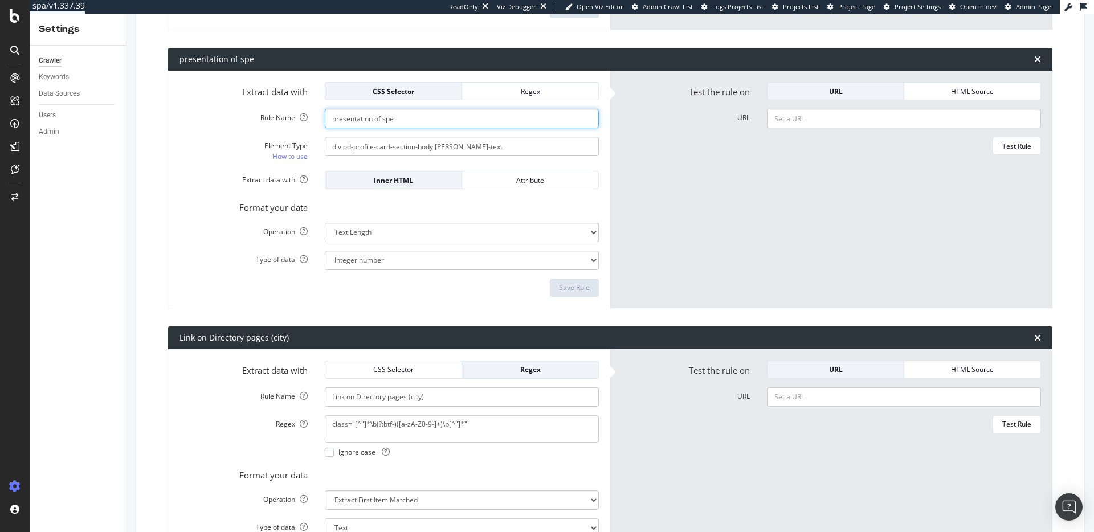
drag, startPoint x: 445, startPoint y: 118, endPoint x: 286, endPoint y: 118, distance: 159.5
click at [286, 118] on div "Rule Name presentation of spe" at bounding box center [389, 118] width 436 height 19
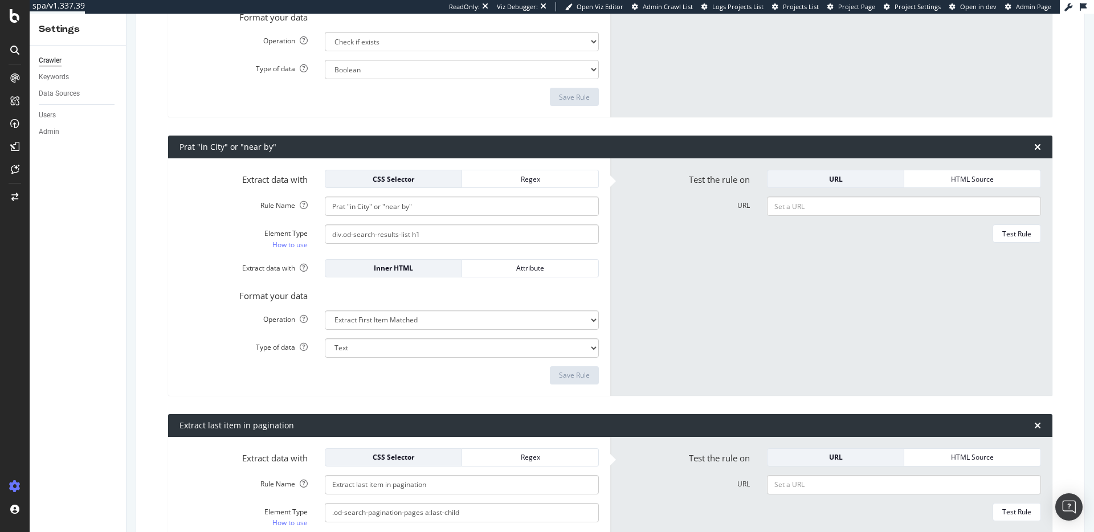
scroll to position [660, 0]
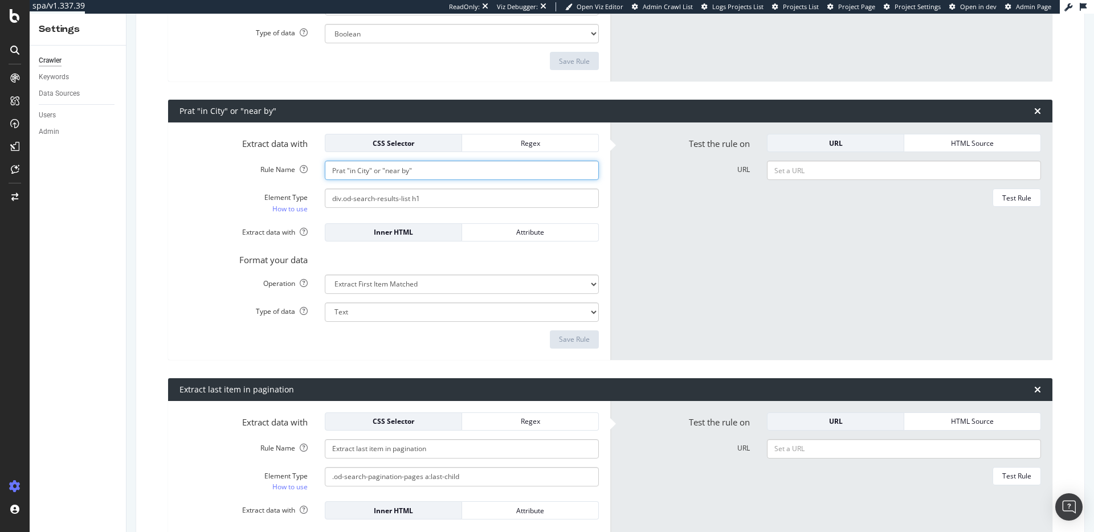
drag, startPoint x: 431, startPoint y: 171, endPoint x: 287, endPoint y: 171, distance: 144.7
click at [287, 171] on div "Rule Name Prat "in City" or "near by"" at bounding box center [389, 170] width 436 height 19
click at [448, 328] on form "Extract data with CSS Selector Regex Rule Name Prat "in City" or "near by" Elem…" at bounding box center [388, 241] width 419 height 215
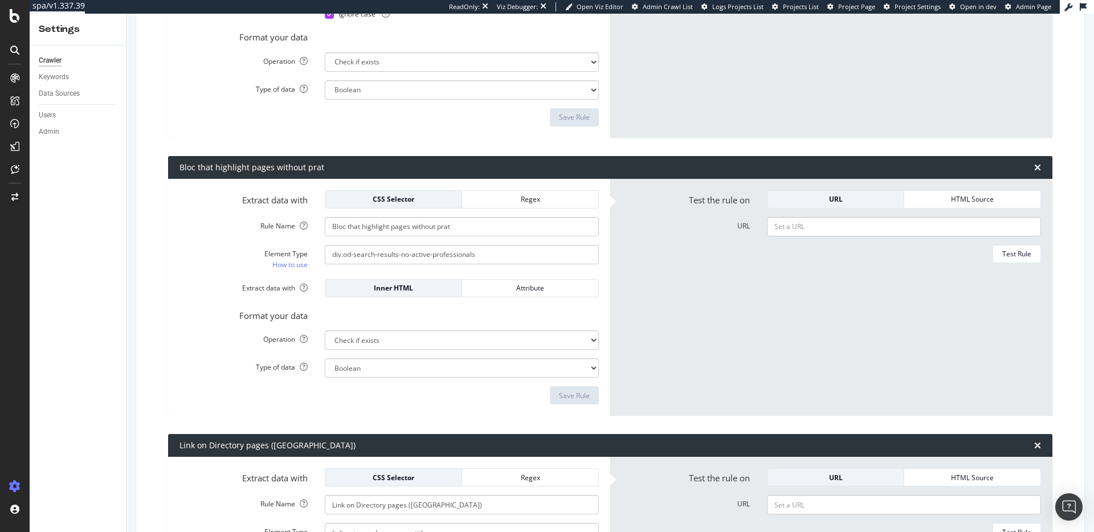
scroll to position [2552, 0]
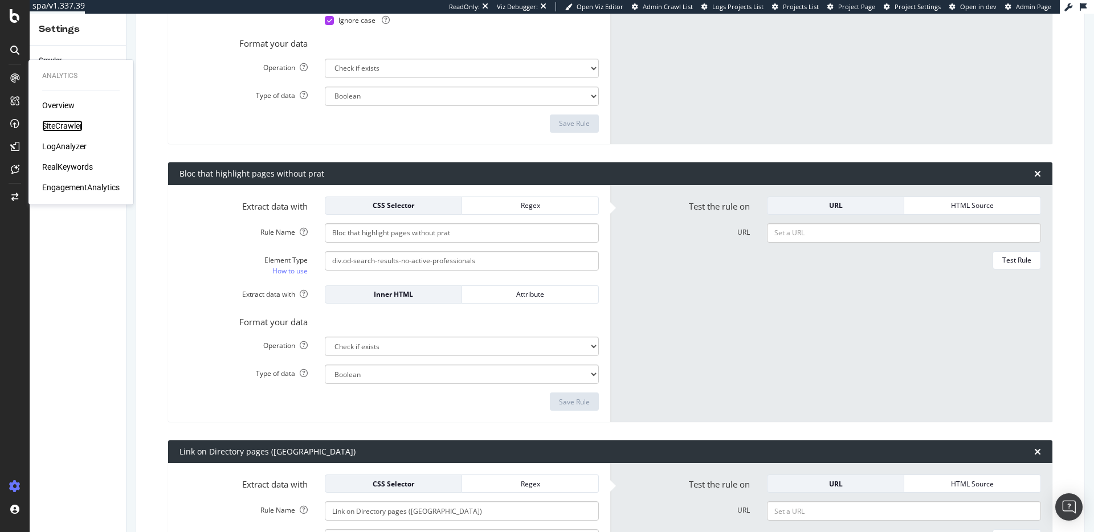
click at [61, 128] on div "SiteCrawler" at bounding box center [62, 125] width 40 height 11
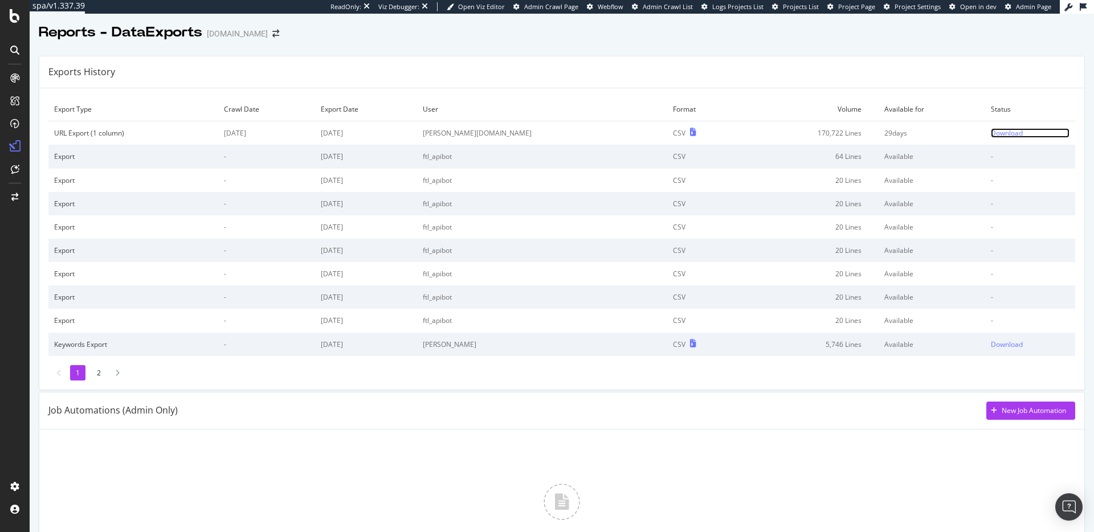
click at [991, 134] on div "Download" at bounding box center [1007, 133] width 32 height 10
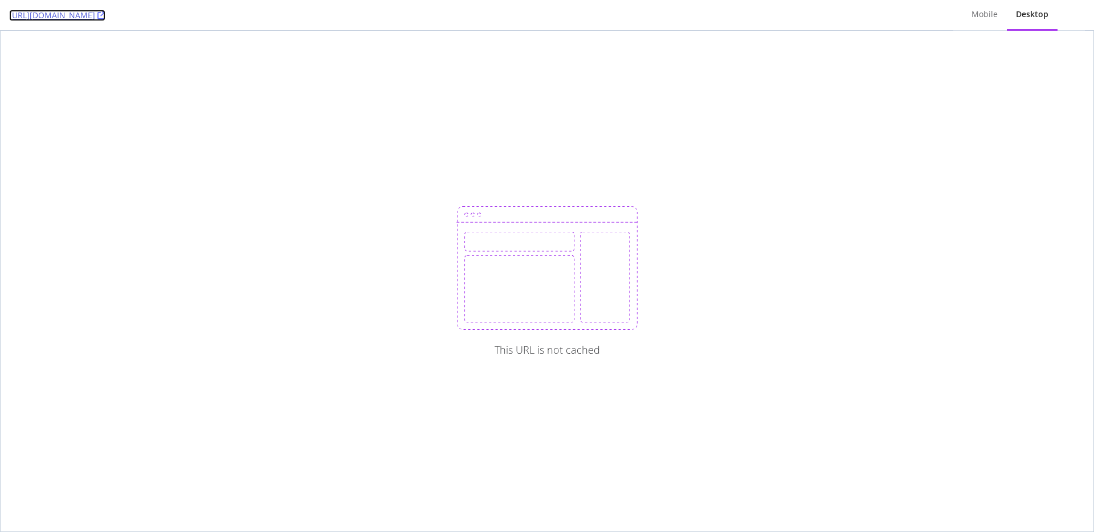
click at [105, 14] on icon at bounding box center [101, 15] width 8 height 8
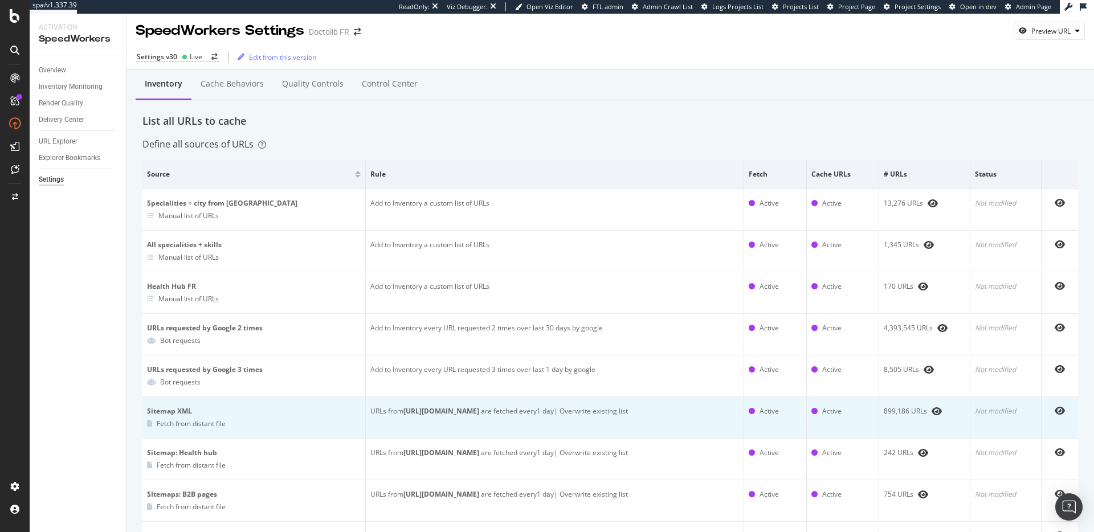
scroll to position [2, 0]
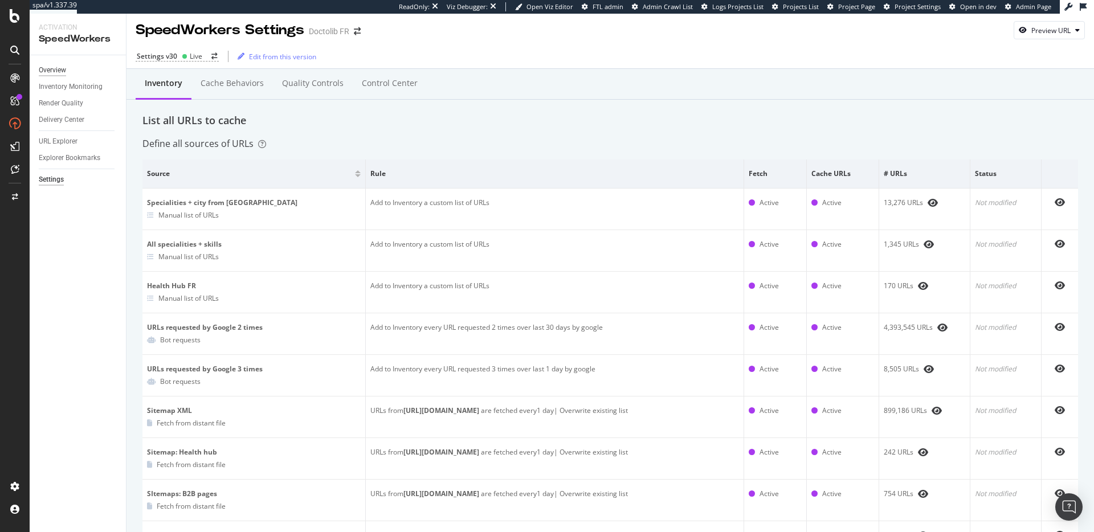
click at [59, 65] on div "Overview" at bounding box center [52, 70] width 27 height 12
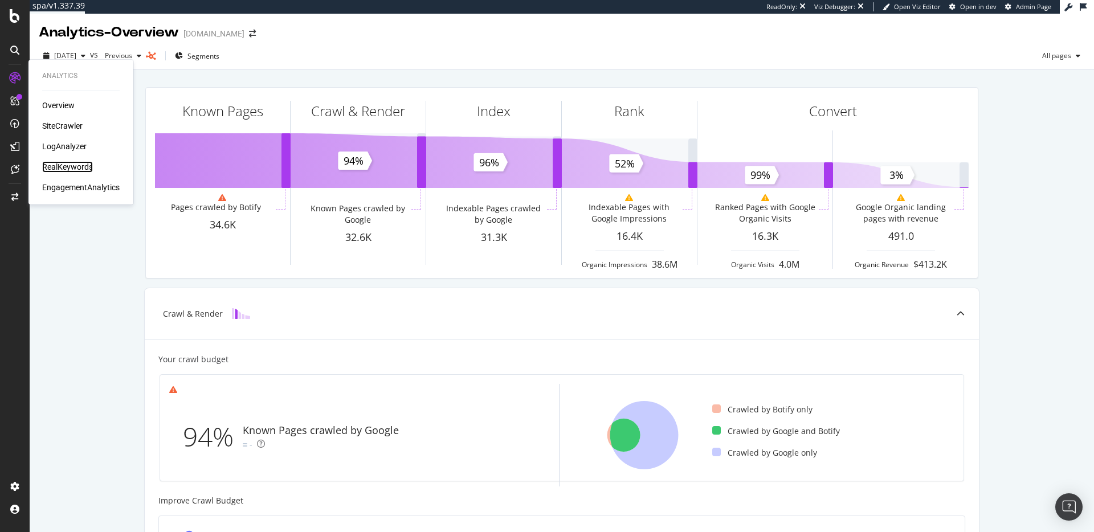
click at [63, 169] on div "RealKeywords" at bounding box center [67, 166] width 51 height 11
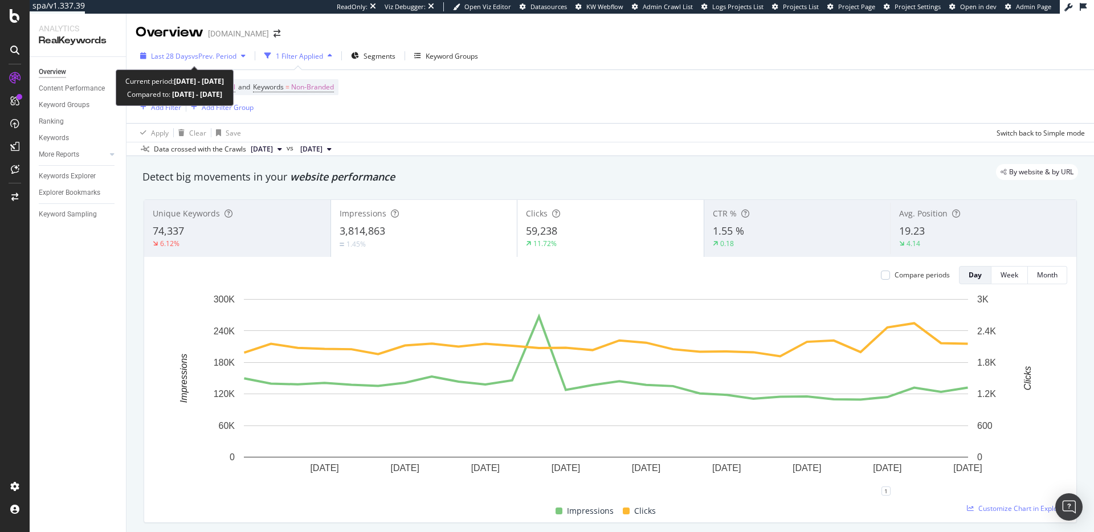
click at [223, 58] on span "vs Prev. Period" at bounding box center [213, 56] width 45 height 10
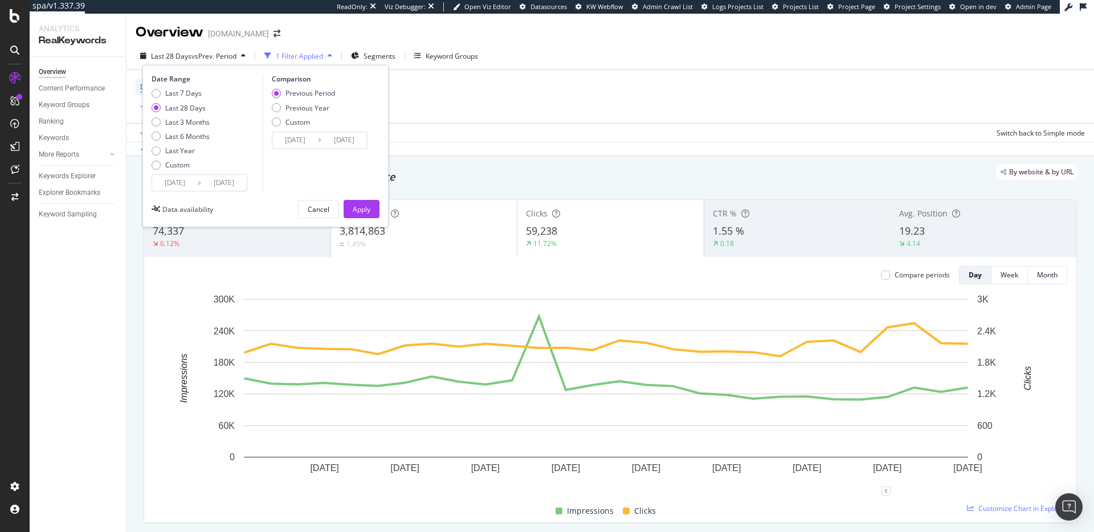
click at [175, 179] on input "[DATE]" at bounding box center [175, 183] width 46 height 16
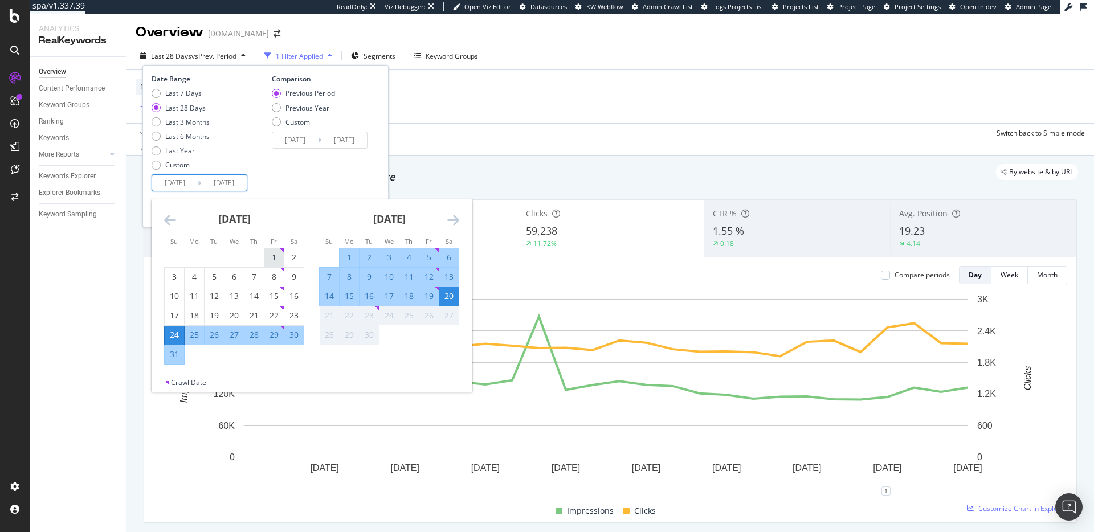
click at [276, 255] on div "1" at bounding box center [273, 257] width 19 height 11
type input "[DATE]"
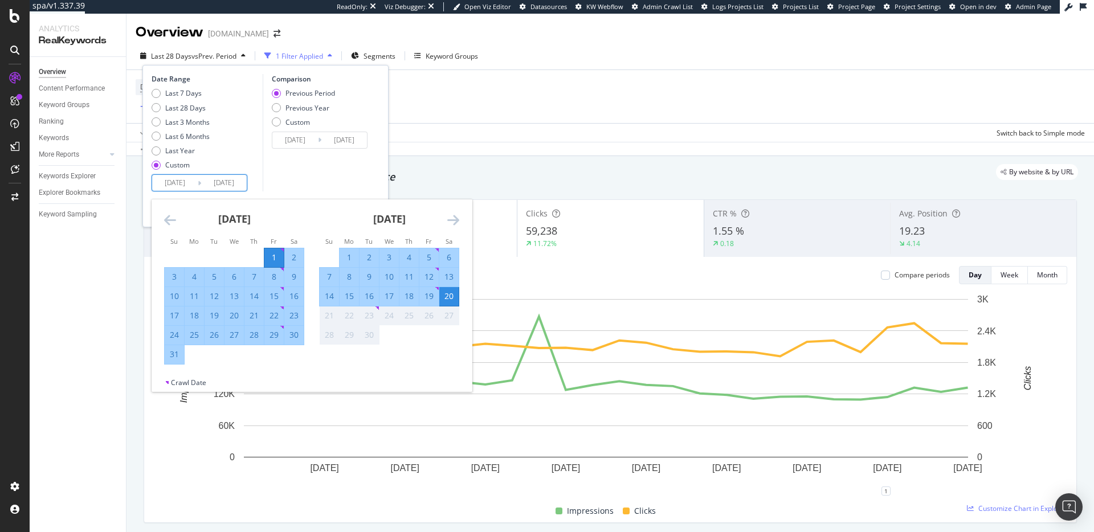
click at [175, 354] on div "31" at bounding box center [174, 354] width 19 height 11
type input "[DATE]"
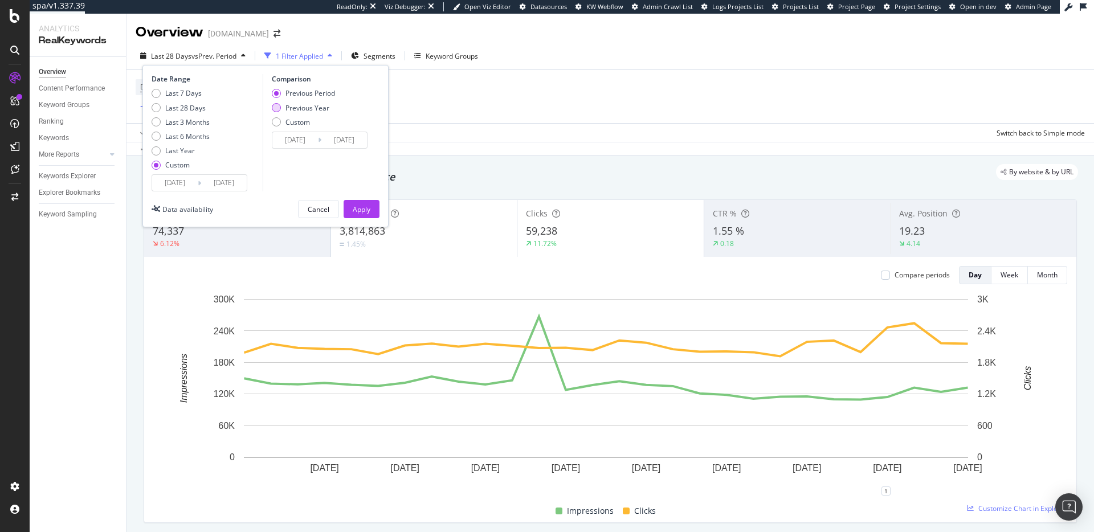
click at [298, 110] on div "Previous Year" at bounding box center [307, 108] width 44 height 10
type input "[DATE]"
click at [366, 211] on div "Apply" at bounding box center [362, 209] width 18 height 10
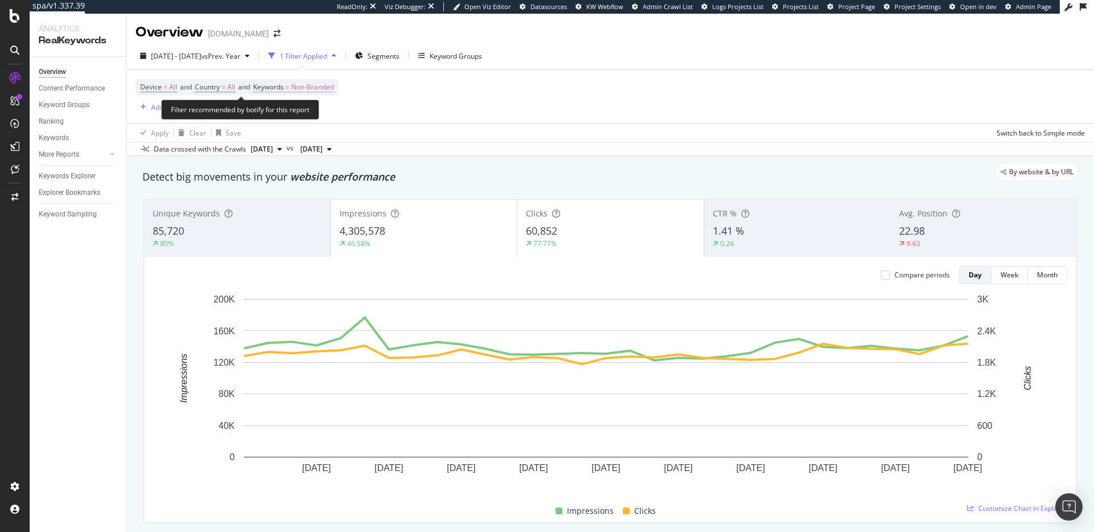
click at [306, 86] on span "Non-Branded" at bounding box center [312, 87] width 43 height 16
click at [302, 112] on span "Non-Branded" at bounding box center [292, 114] width 47 height 10
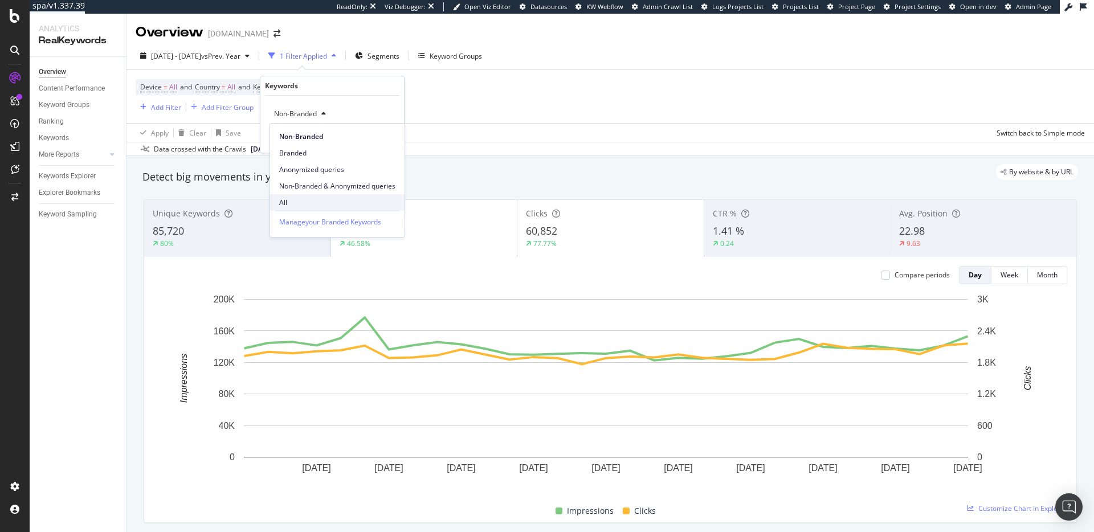
click at [299, 200] on span "All" at bounding box center [337, 203] width 116 height 10
click at [383, 141] on div "Apply" at bounding box center [386, 138] width 18 height 10
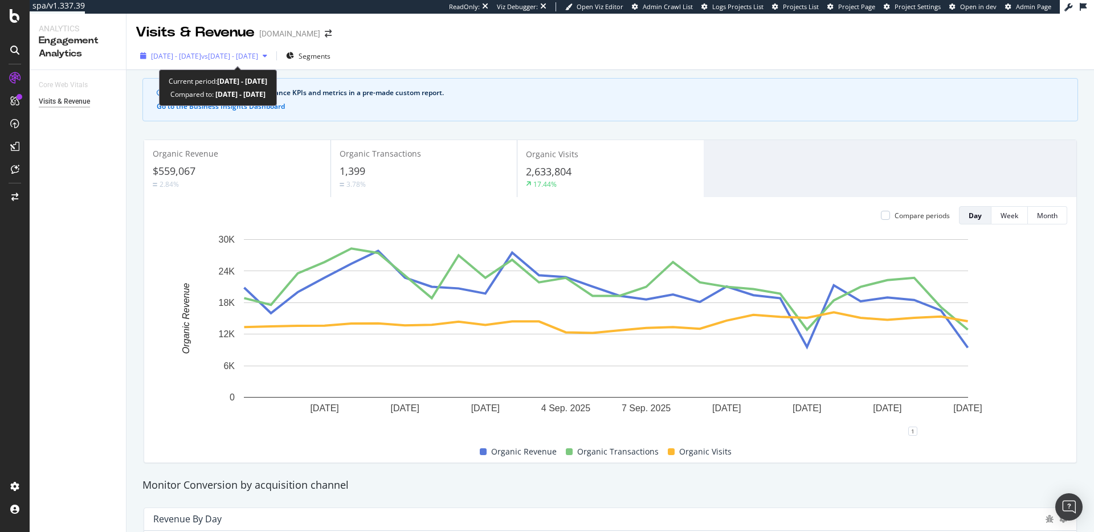
click at [258, 59] on span "vs [DATE] - [DATE]" at bounding box center [229, 56] width 57 height 10
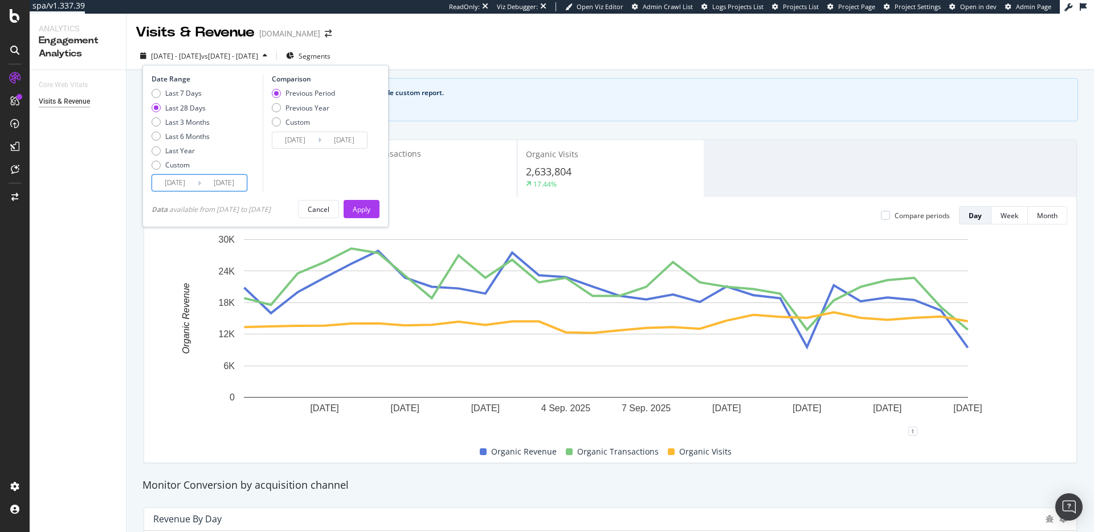
click at [174, 183] on input "[DATE]" at bounding box center [175, 183] width 46 height 16
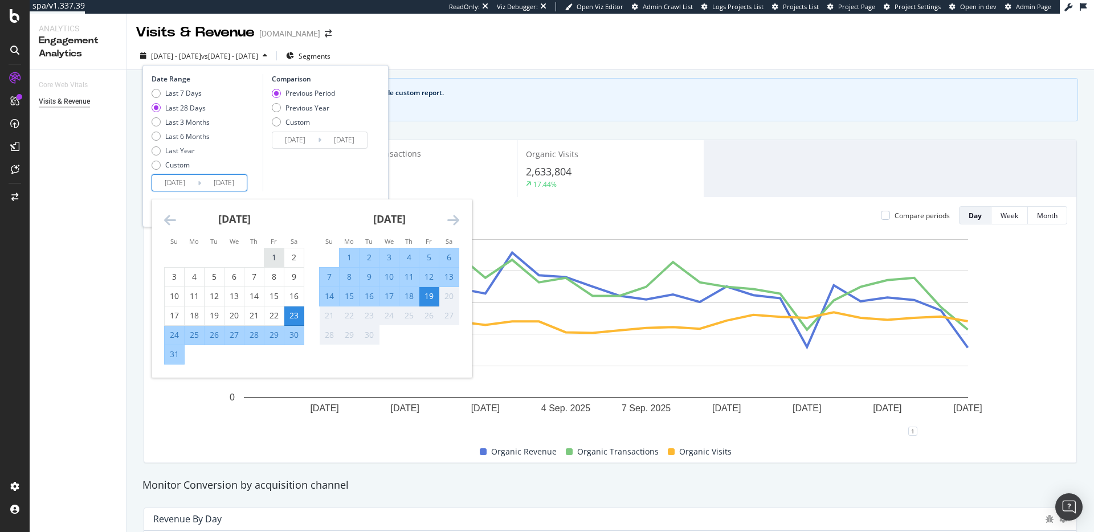
click at [272, 259] on div "1" at bounding box center [273, 257] width 19 height 11
type input "[DATE]"
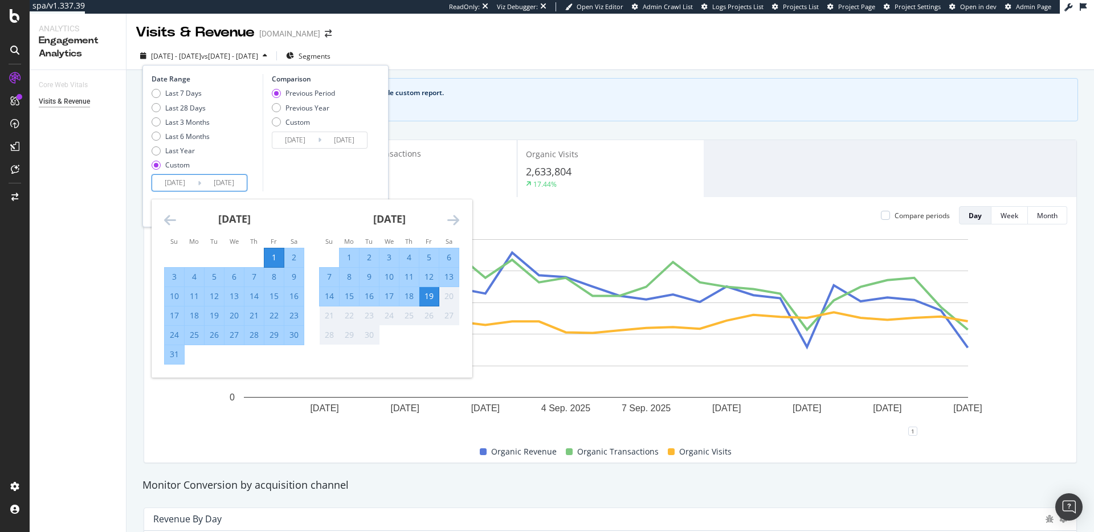
click at [173, 358] on div "31" at bounding box center [174, 354] width 19 height 11
type input "[DATE]"
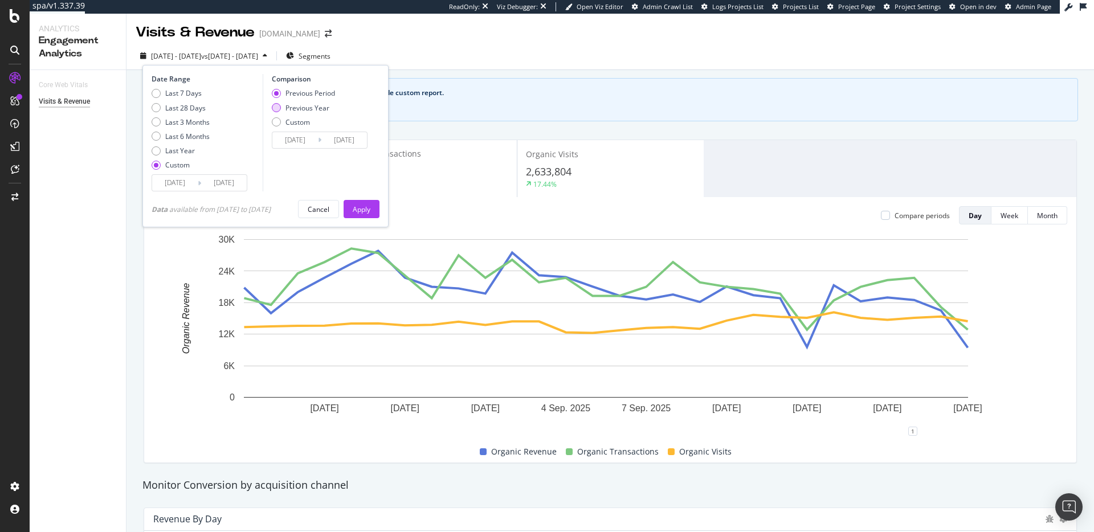
click at [306, 105] on div "Previous Year" at bounding box center [307, 108] width 44 height 10
type input "[DATE]"
click at [370, 214] on div "Apply" at bounding box center [362, 209] width 18 height 10
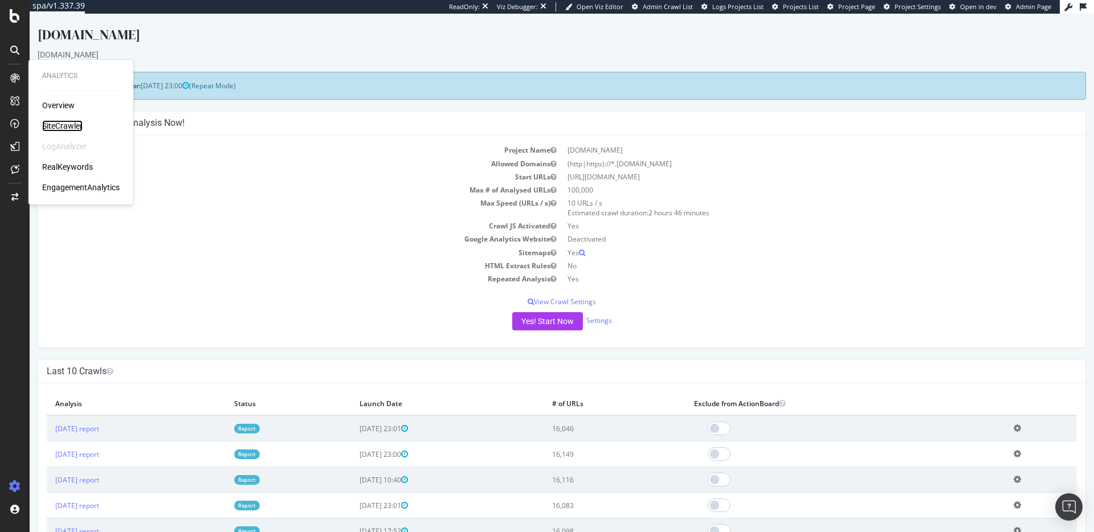
click at [58, 124] on div "SiteCrawler" at bounding box center [62, 125] width 40 height 11
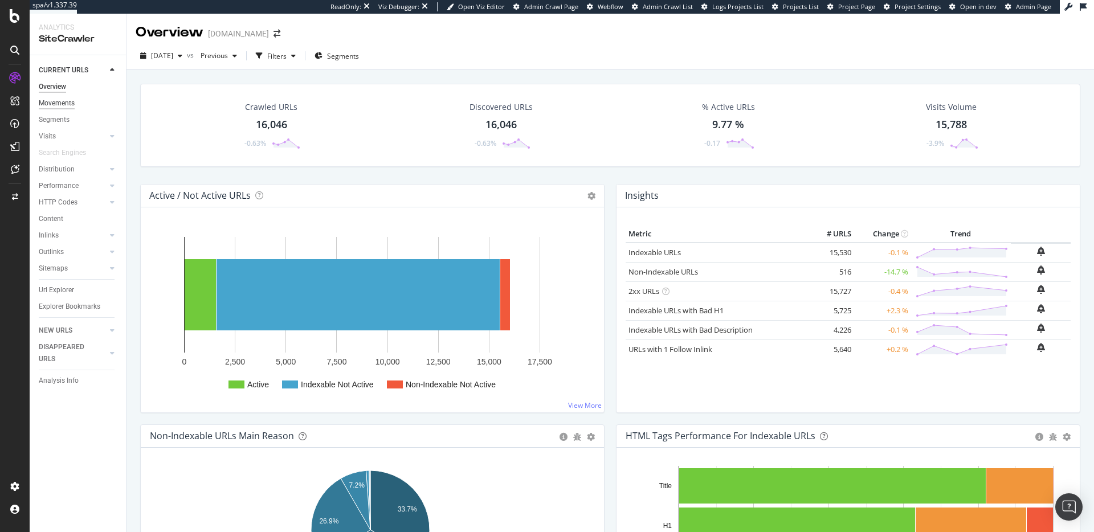
click at [54, 99] on div "Movements" at bounding box center [57, 103] width 36 height 12
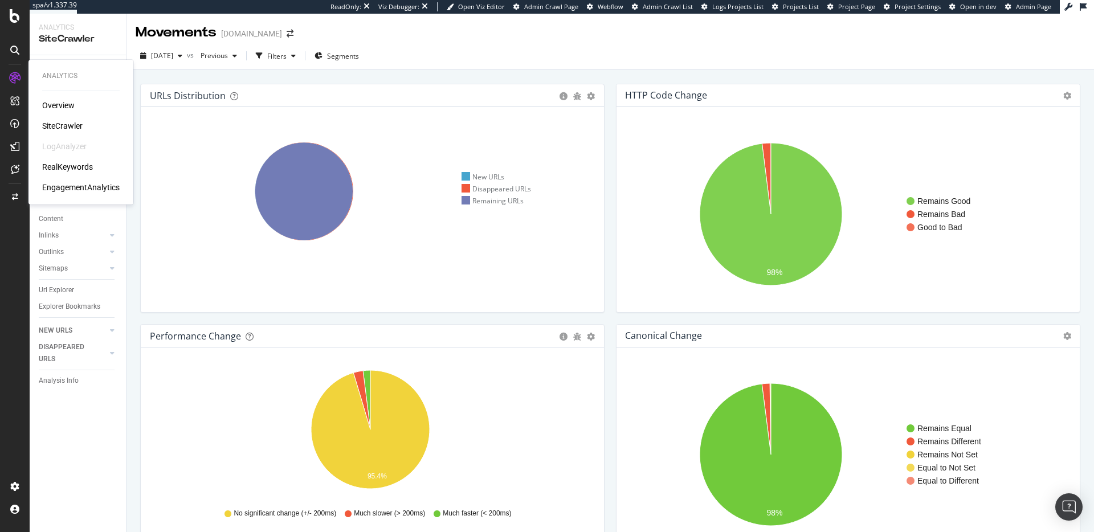
click at [68, 169] on div "RealKeywords" at bounding box center [67, 166] width 51 height 11
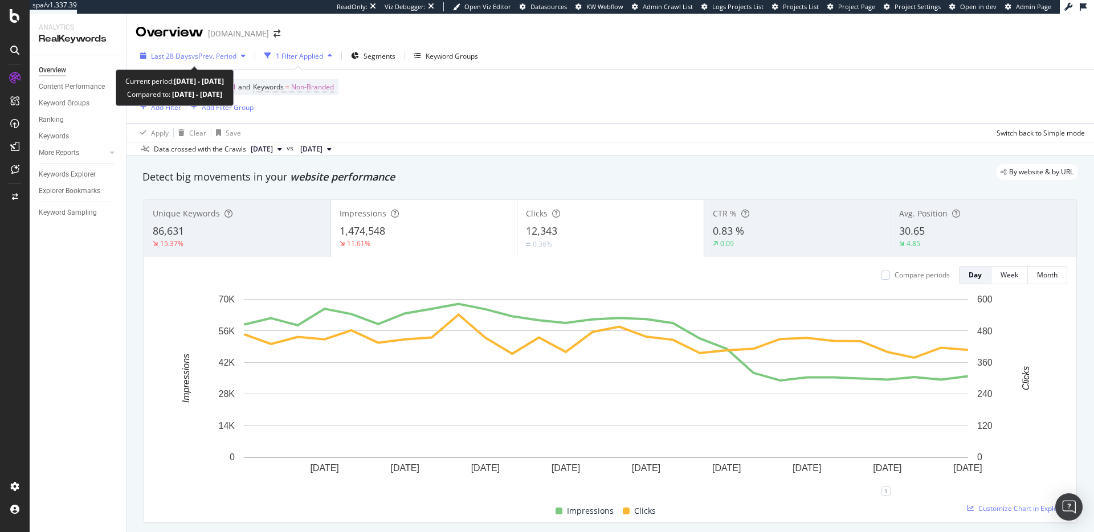
click at [214, 56] on span "vs Prev. Period" at bounding box center [213, 56] width 45 height 10
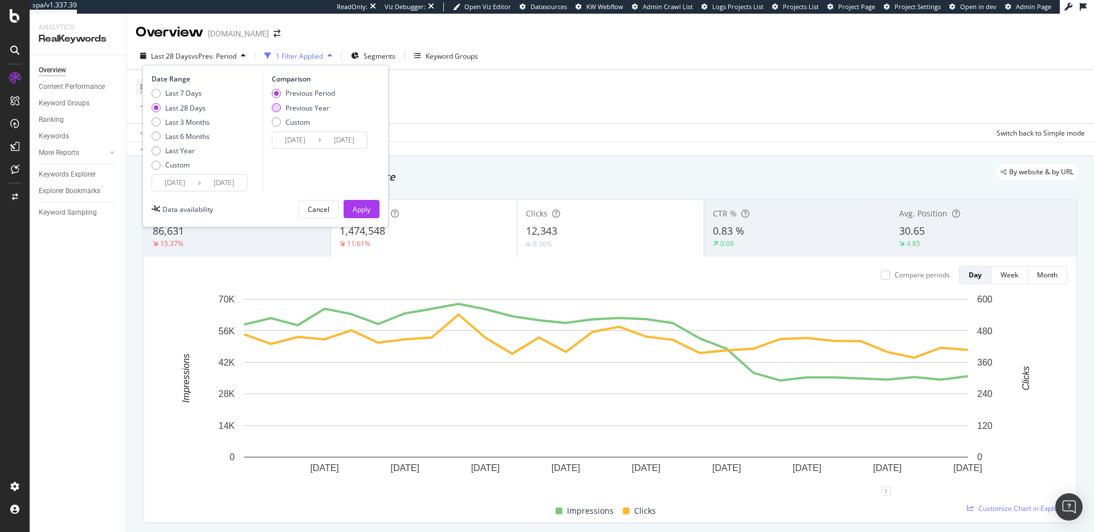
click at [297, 105] on div "Previous Year" at bounding box center [307, 108] width 44 height 10
type input "[DATE]"
click at [198, 126] on div "Last 3 Months" at bounding box center [187, 122] width 44 height 10
type input "[DATE]"
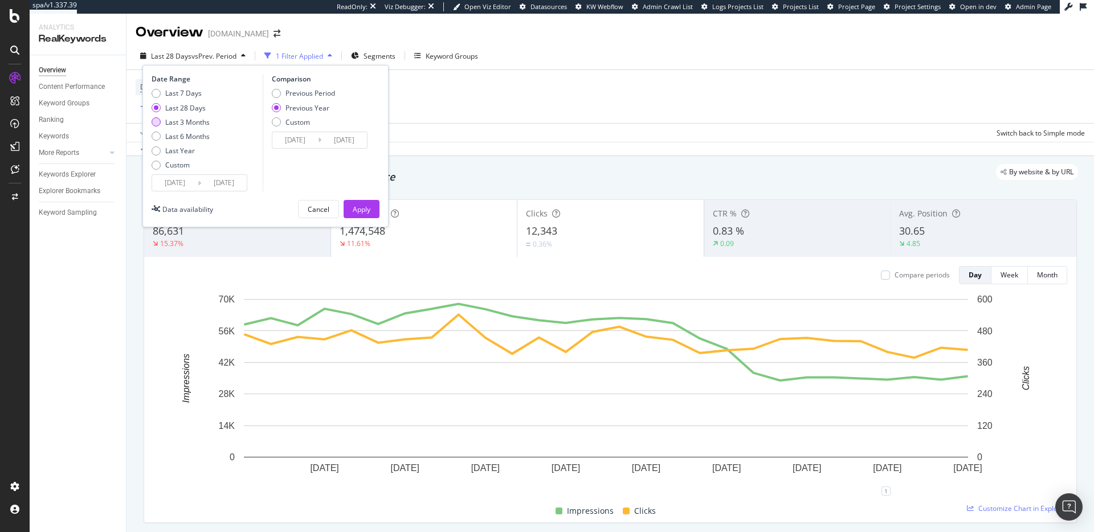
type input "[DATE]"
click at [362, 208] on div "Apply" at bounding box center [362, 209] width 18 height 10
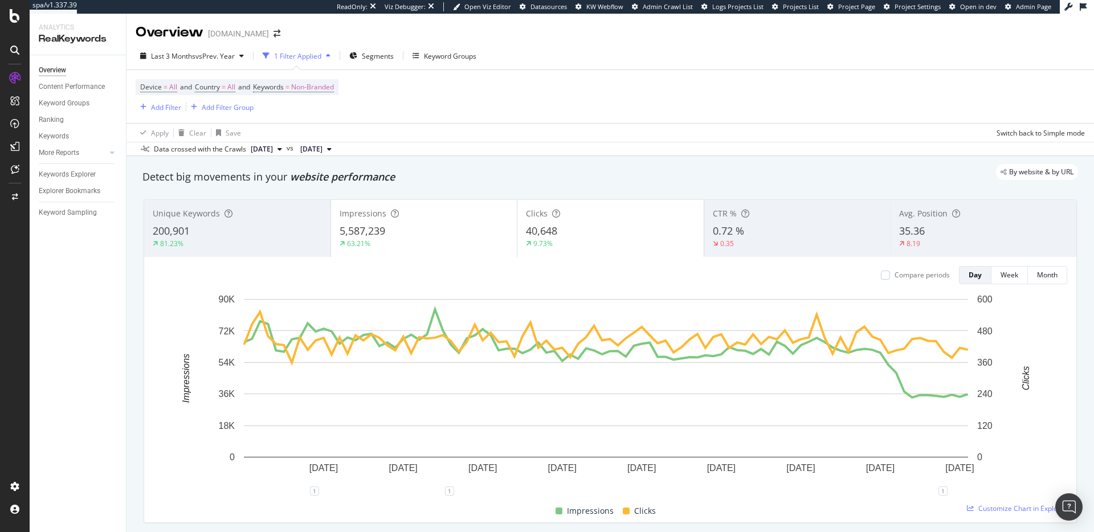
click at [650, 62] on div "Last 3 Months vs Prev. Year 1 Filter Applied Segments Keyword Groups" at bounding box center [609, 58] width 967 height 23
click at [940, 491] on div "1" at bounding box center [942, 490] width 9 height 9
click at [976, 434] on icon "pencil" at bounding box center [978, 430] width 8 height 8
click at [957, 384] on input "[DATE]" at bounding box center [928, 385] width 72 height 21
type input "[DATE]"
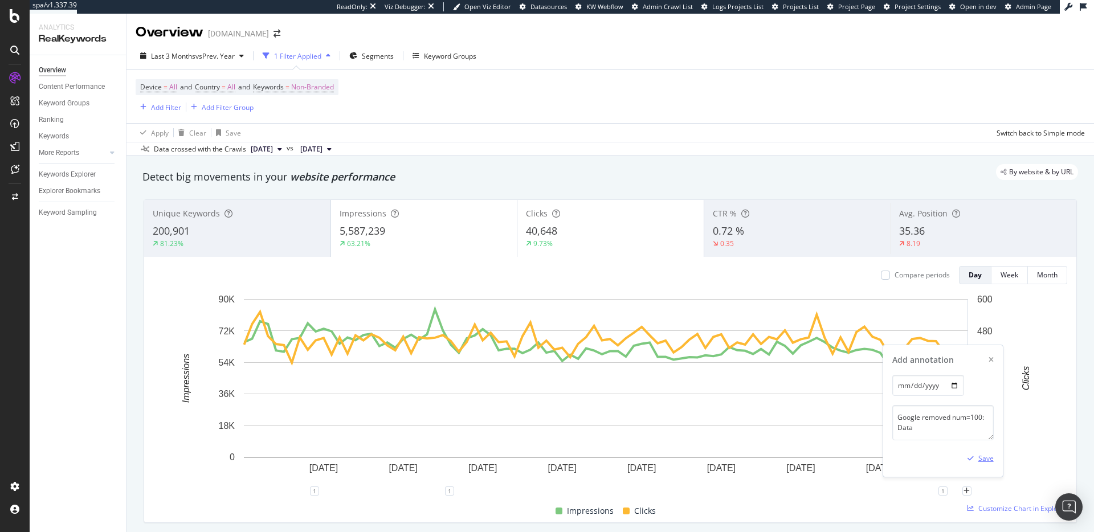
click at [979, 460] on div "Save" at bounding box center [985, 458] width 15 height 10
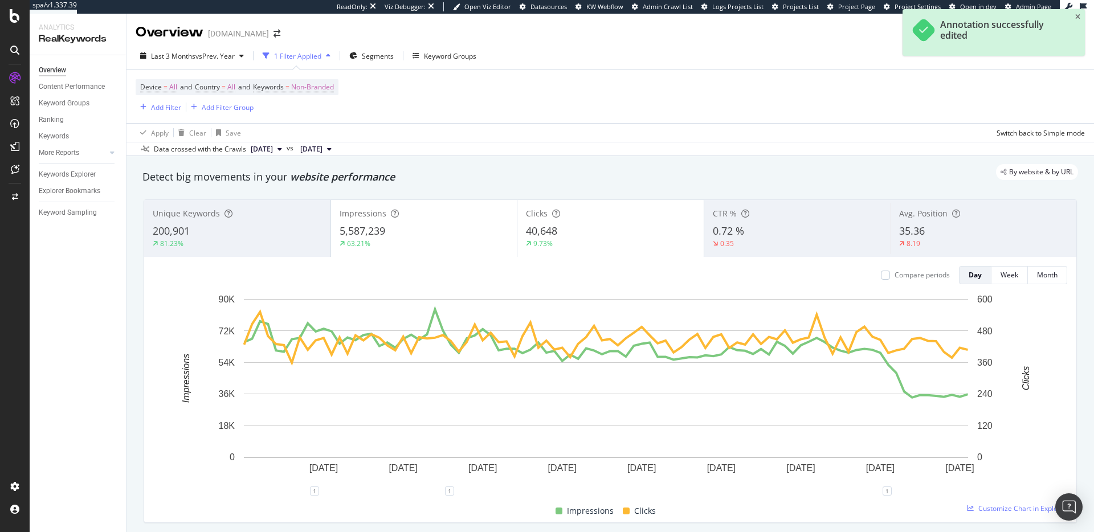
click at [841, 506] on div "Impressions Clicks" at bounding box center [606, 511] width 914 height 22
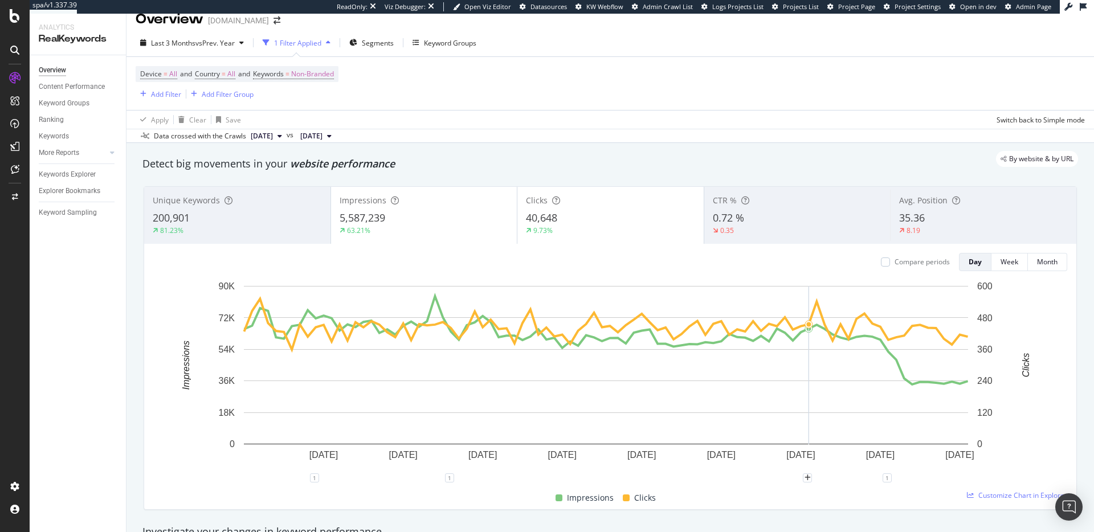
scroll to position [35, 0]
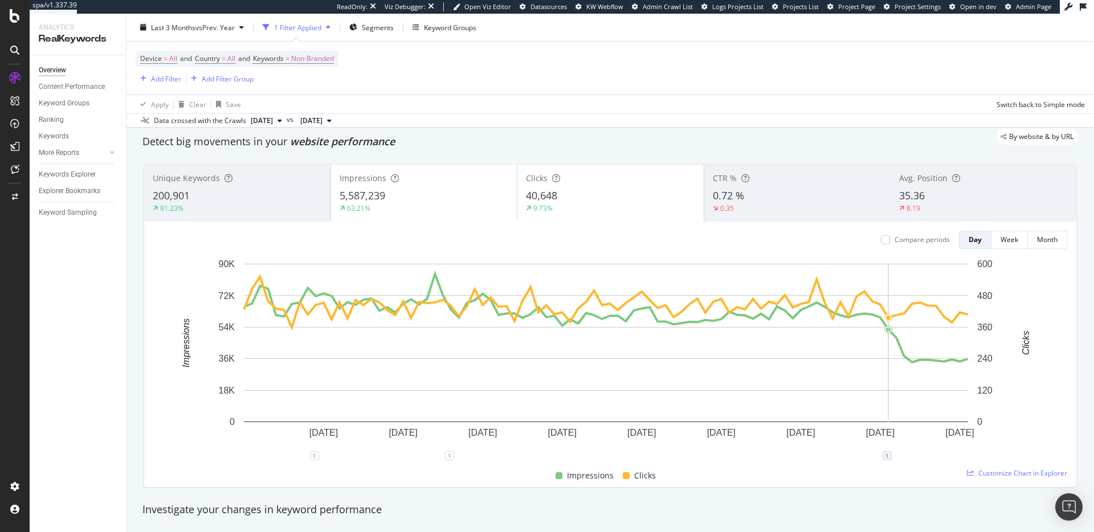
click at [889, 453] on div "1" at bounding box center [886, 455] width 9 height 9
drag, startPoint x: 838, startPoint y: 378, endPoint x: 855, endPoint y: 386, distance: 18.1
click at [855, 380] on div "Google removed num=100: Data" at bounding box center [886, 370] width 101 height 19
drag, startPoint x: 852, startPoint y: 386, endPoint x: 835, endPoint y: 378, distance: 18.9
click at [835, 378] on div "Google removed num=100: Data by [PERSON_NAME][DOMAIN_NAME]" at bounding box center [887, 382] width 120 height 63
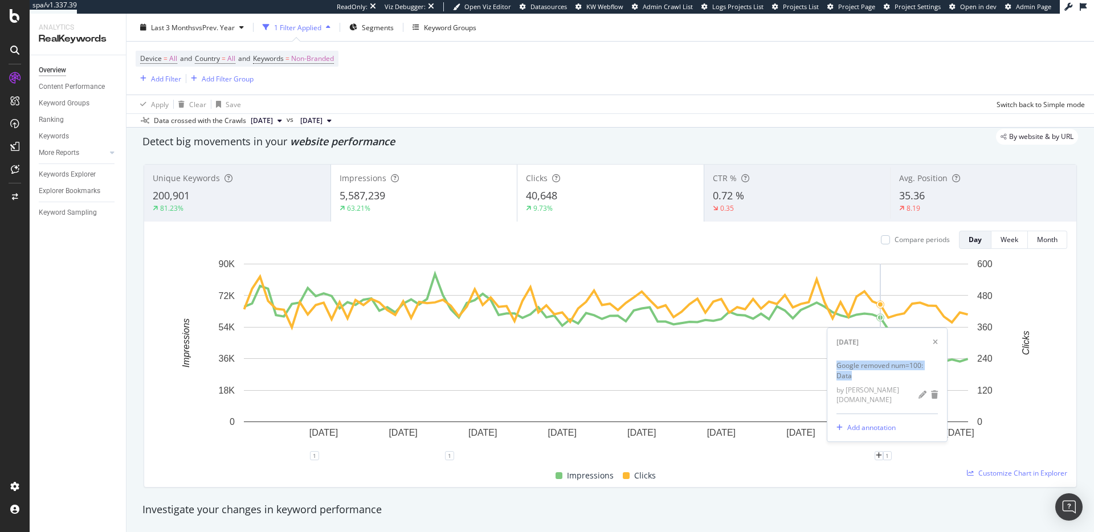
copy div "Google removed num=100: Data"
click at [935, 346] on icon "xmark" at bounding box center [934, 342] width 5 height 7
click at [911, 195] on span "35.36" at bounding box center [912, 196] width 26 height 14
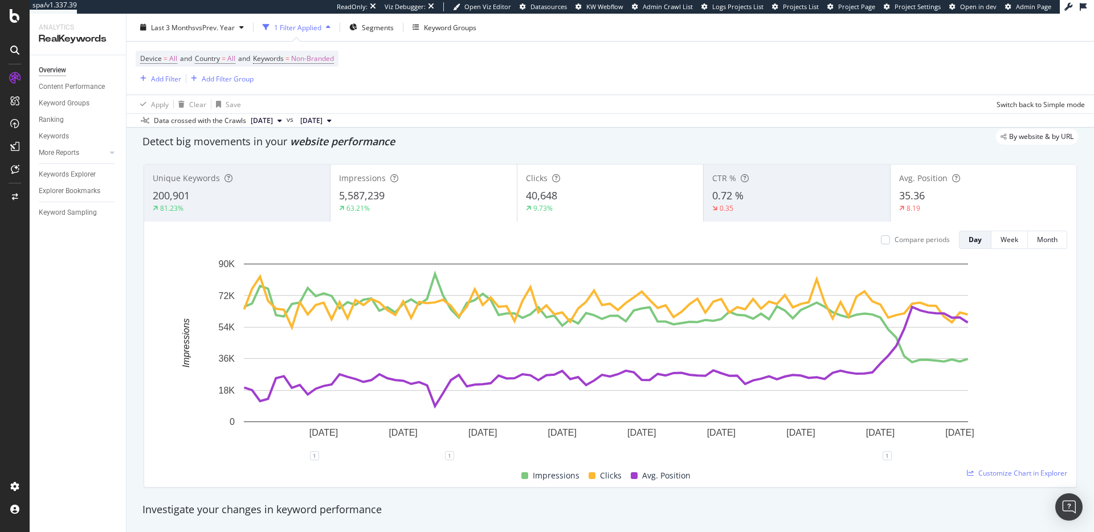
click at [911, 195] on span "35.36" at bounding box center [912, 196] width 26 height 14
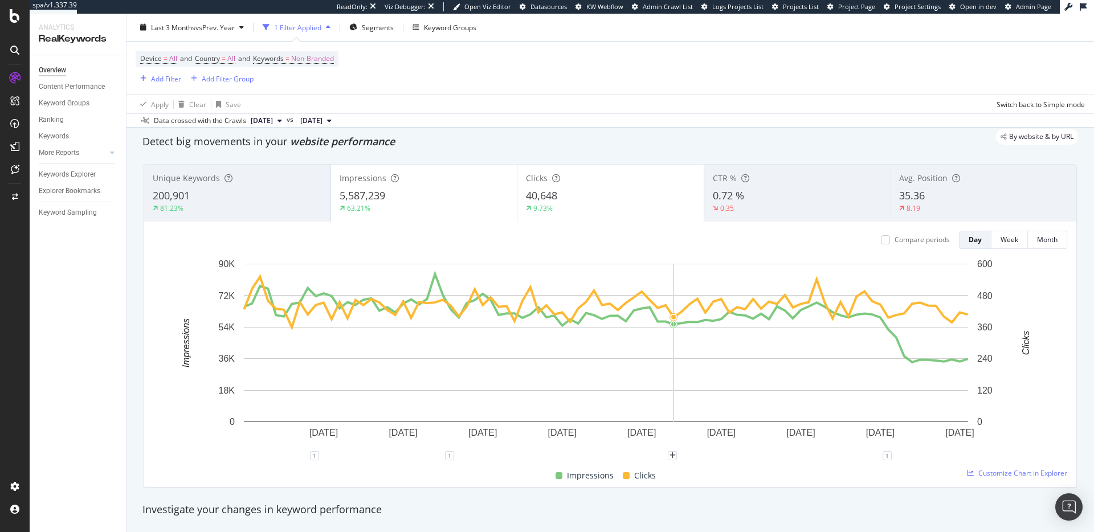
scroll to position [196, 0]
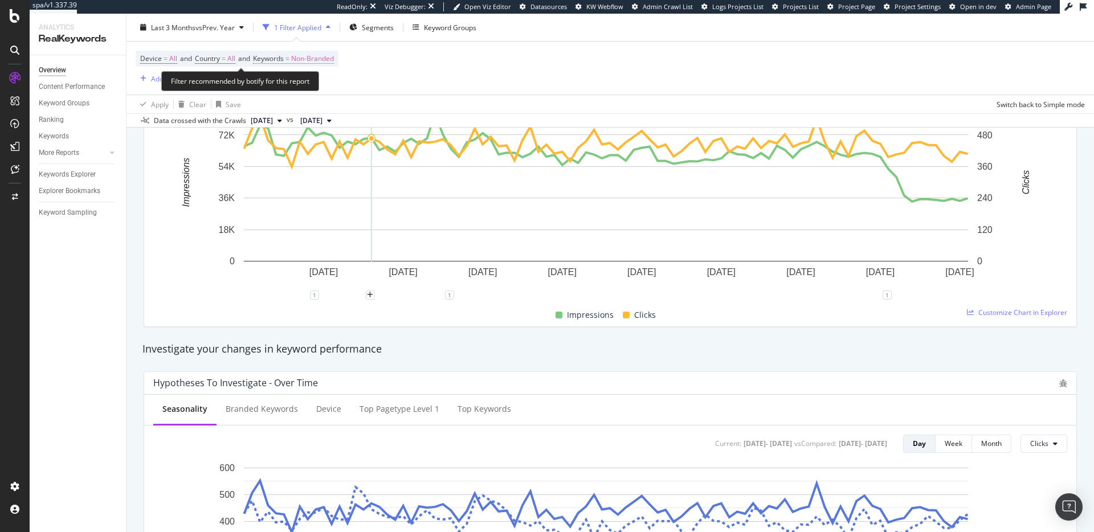
click at [333, 59] on span "Non-Branded" at bounding box center [312, 59] width 43 height 16
click at [329, 87] on div "button" at bounding box center [324, 85] width 14 height 7
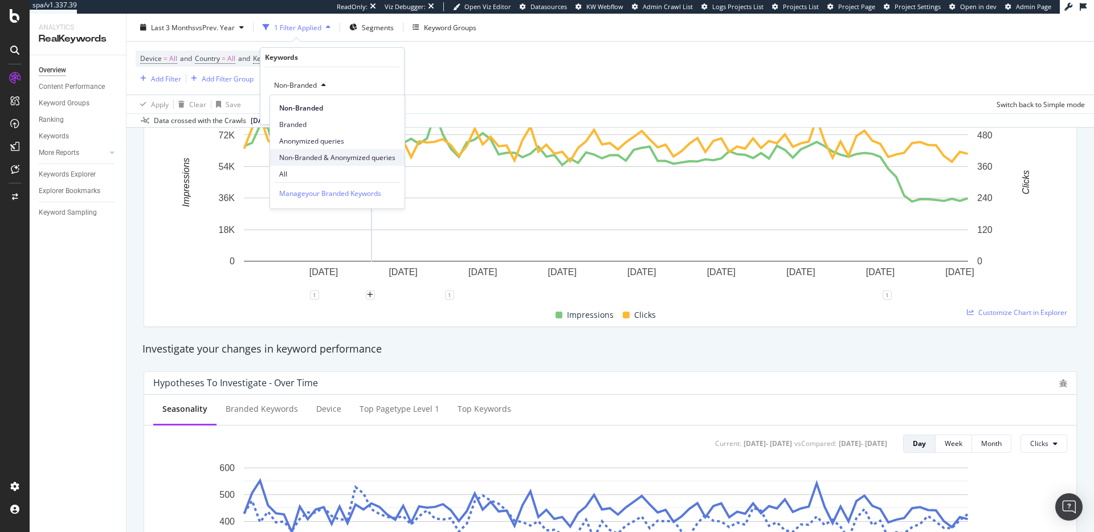
click at [321, 162] on div "Non-Branded & Anonymized queries" at bounding box center [337, 157] width 134 height 17
click at [389, 116] on div "Non-Branded & Anonymized queries Cancel Add filter Apply" at bounding box center [336, 95] width 153 height 57
click at [390, 113] on div "Apply" at bounding box center [395, 110] width 18 height 10
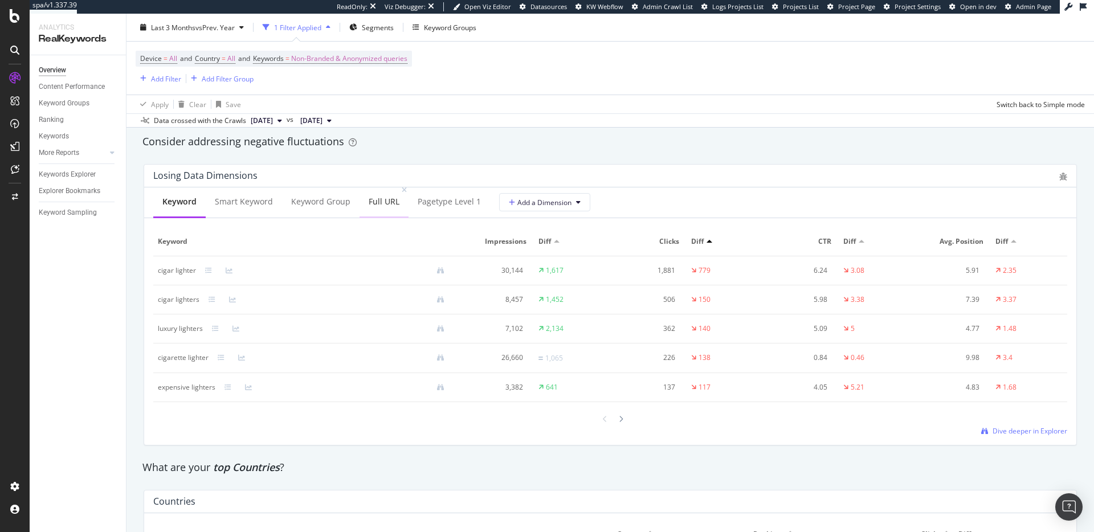
scroll to position [1362, 0]
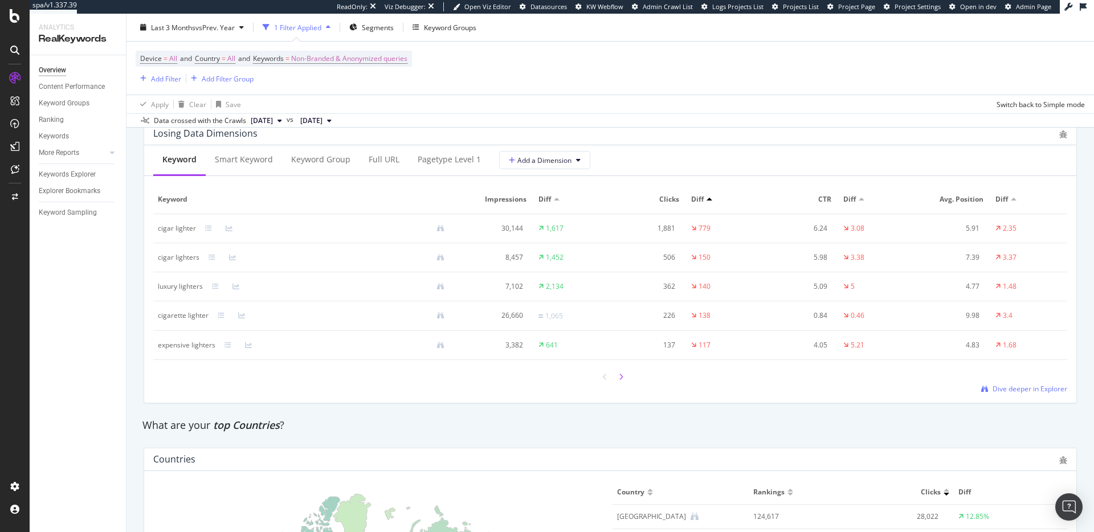
click at [619, 379] on div at bounding box center [621, 376] width 10 height 15
click at [619, 375] on icon at bounding box center [621, 377] width 5 height 7
click at [60, 213] on div "PageWorkers" at bounding box center [65, 212] width 47 height 11
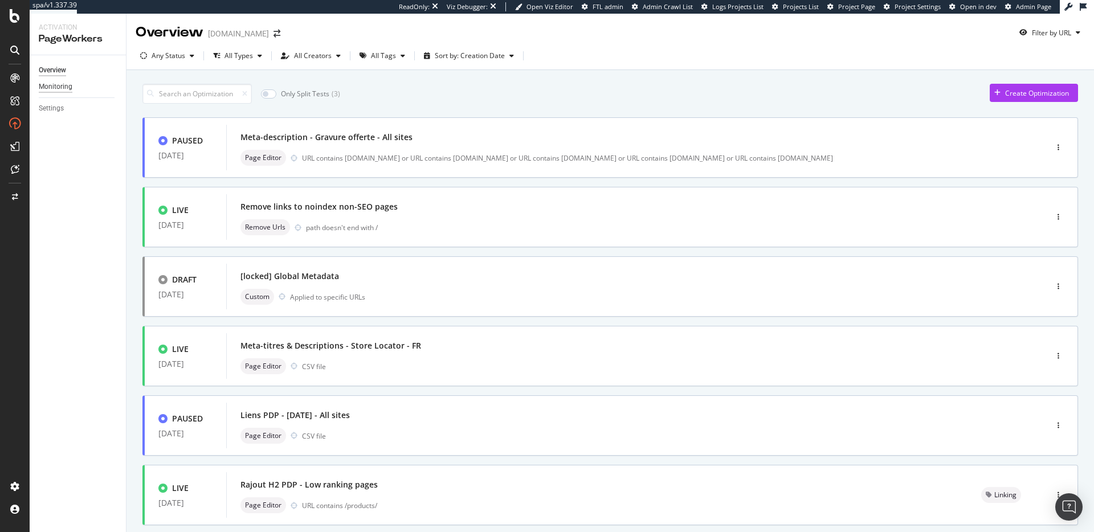
click at [62, 84] on div "Monitoring" at bounding box center [56, 87] width 34 height 12
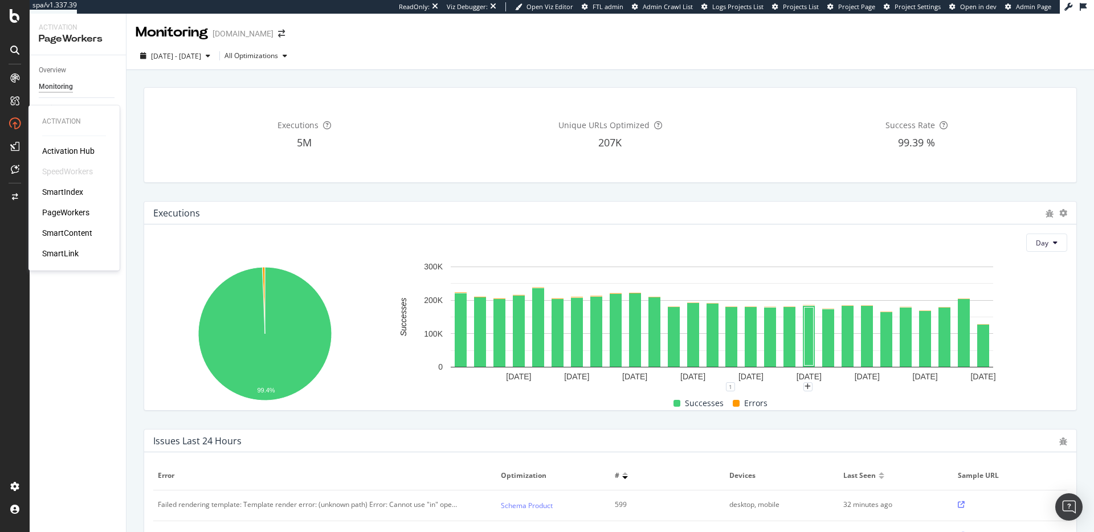
click at [68, 210] on div "PageWorkers" at bounding box center [65, 212] width 47 height 11
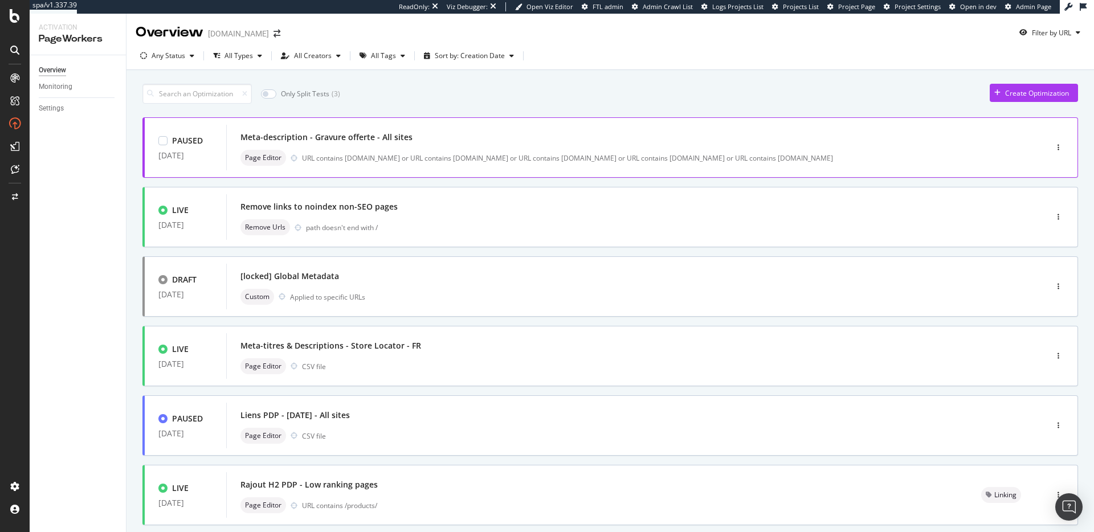
click at [576, 147] on div "Meta-description - Gravure offerte - All sites Page Editor URL contains [DOMAIN…" at bounding box center [619, 147] width 758 height 36
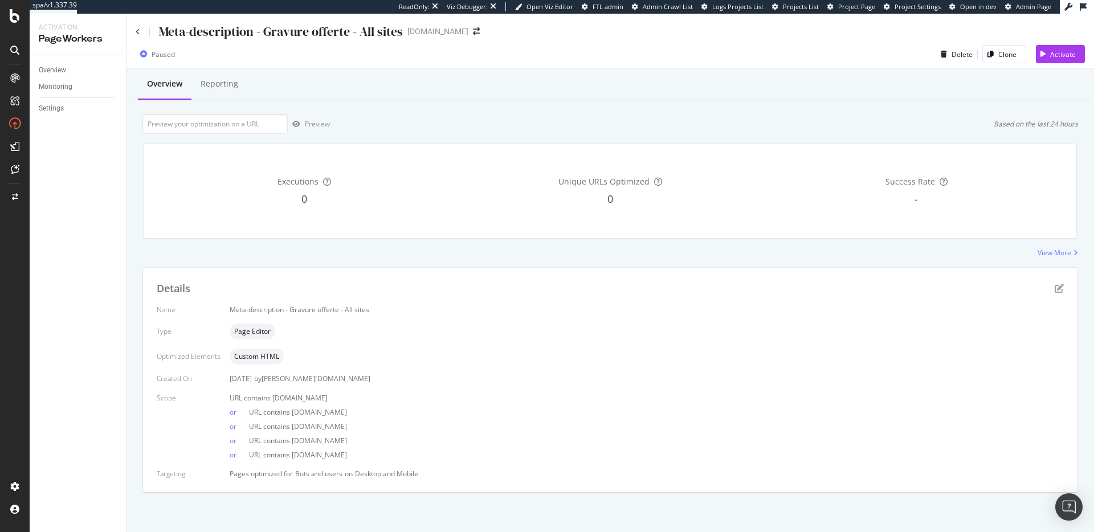
drag, startPoint x: 271, startPoint y: 398, endPoint x: 363, endPoint y: 394, distance: 92.4
click at [363, 394] on div "URL contains [DOMAIN_NAME]" at bounding box center [647, 398] width 834 height 10
click at [59, 66] on div "Overview" at bounding box center [52, 70] width 27 height 12
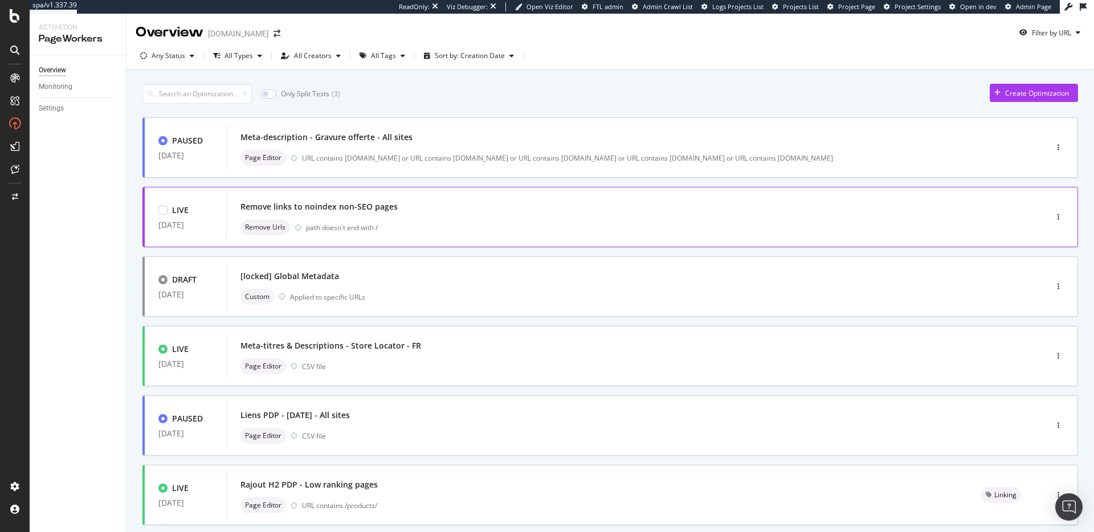
click at [538, 218] on div "Remove links to noindex non-SEO pages Remove Urls path doesn't end with /" at bounding box center [619, 217] width 758 height 36
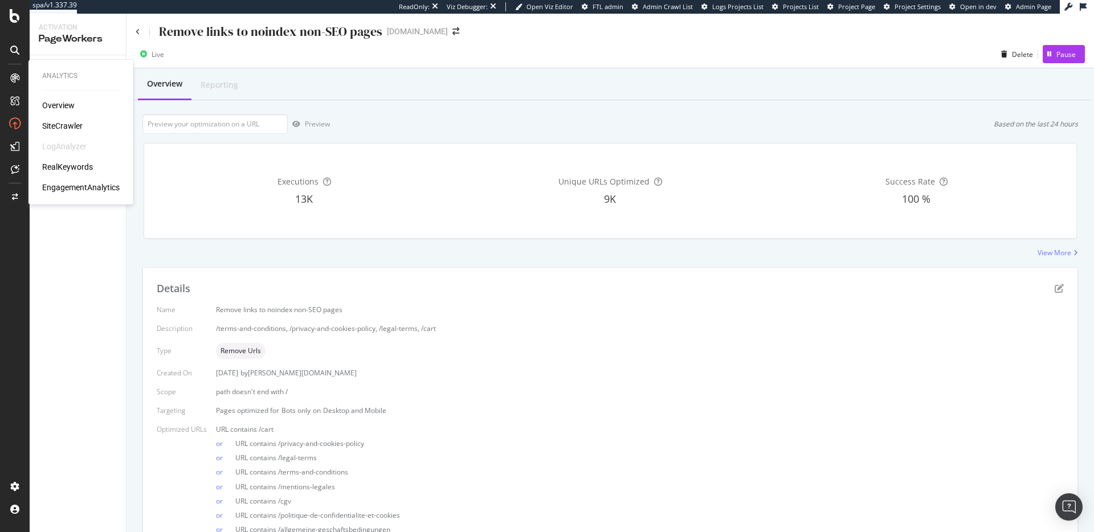
click at [75, 129] on div "SiteCrawler" at bounding box center [62, 125] width 40 height 11
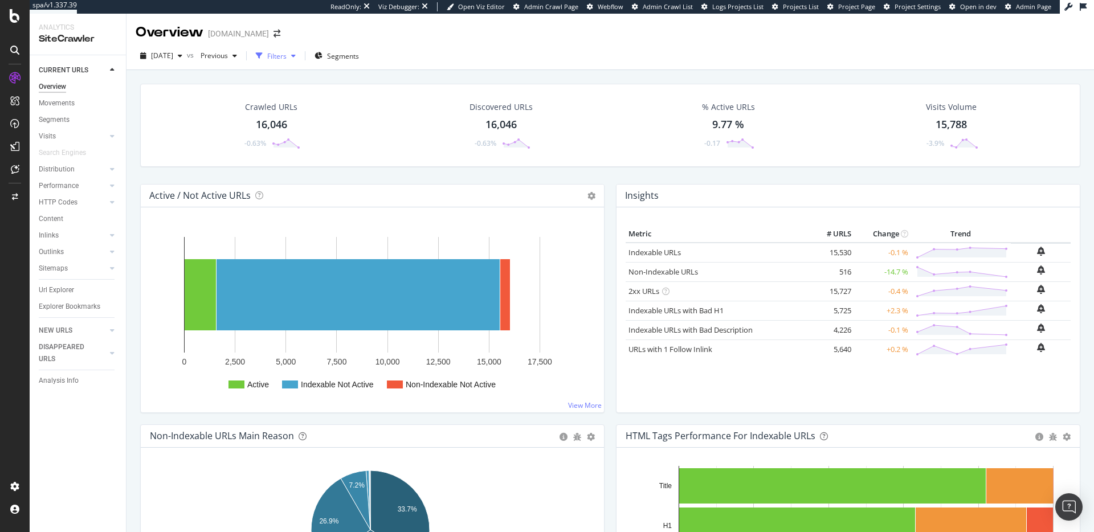
click at [287, 58] on div "Filters" at bounding box center [276, 56] width 19 height 10
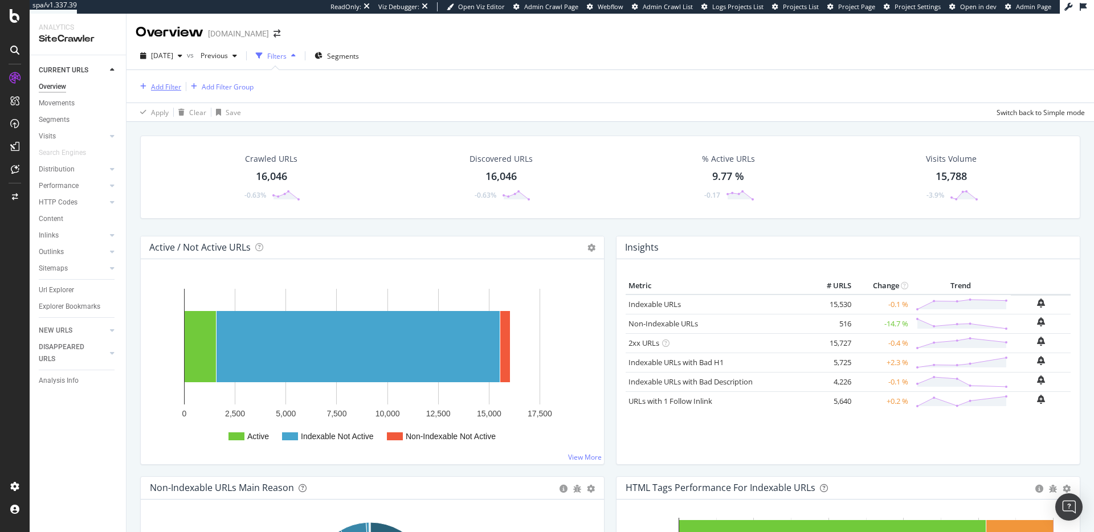
click at [158, 89] on div "Add Filter" at bounding box center [166, 87] width 30 height 10
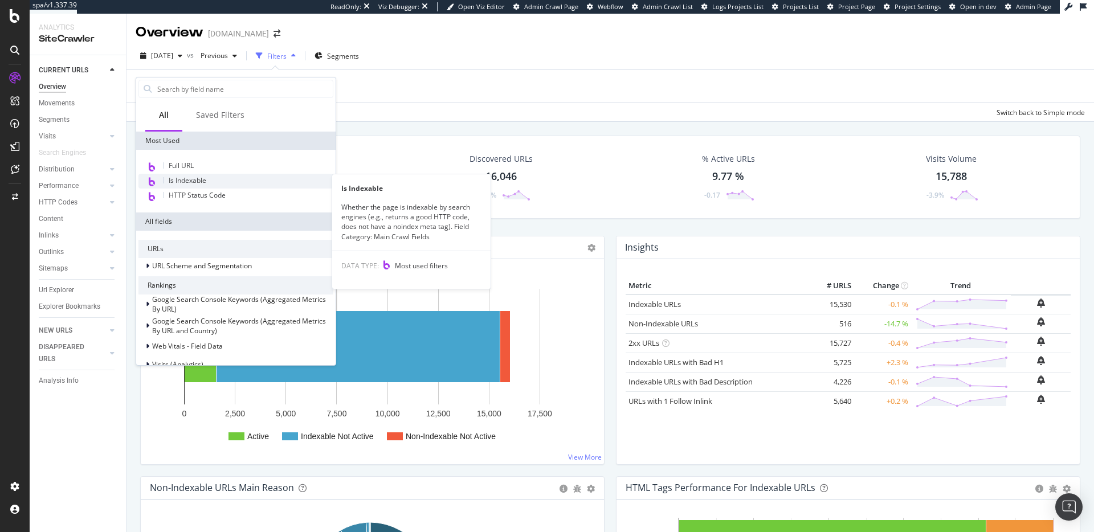
click at [189, 176] on span "Is Indexable" at bounding box center [188, 180] width 38 height 10
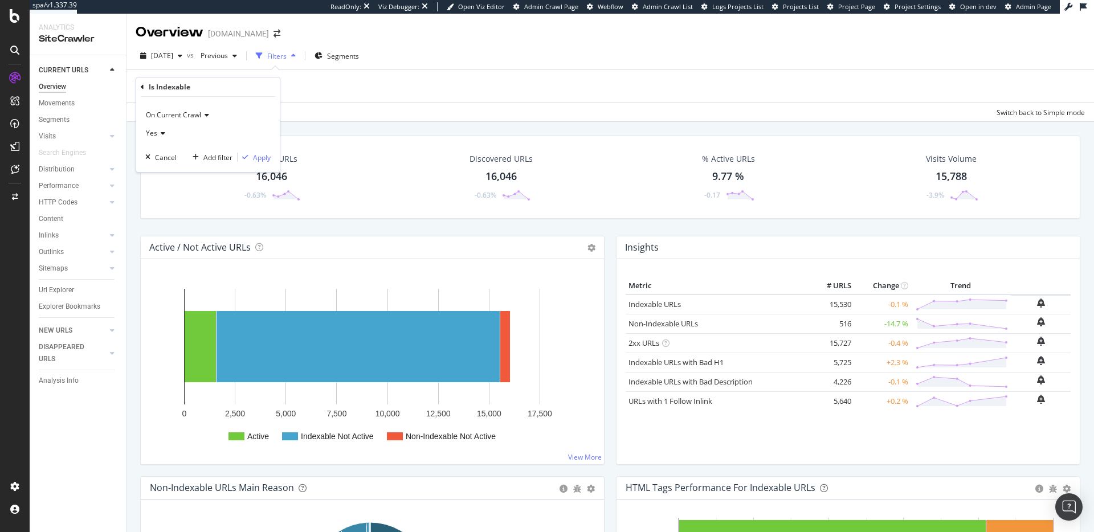
click at [153, 136] on span "Yes" at bounding box center [151, 133] width 11 height 10
click at [167, 171] on div "No" at bounding box center [209, 171] width 122 height 15
click at [262, 159] on div "Apply" at bounding box center [262, 158] width 18 height 10
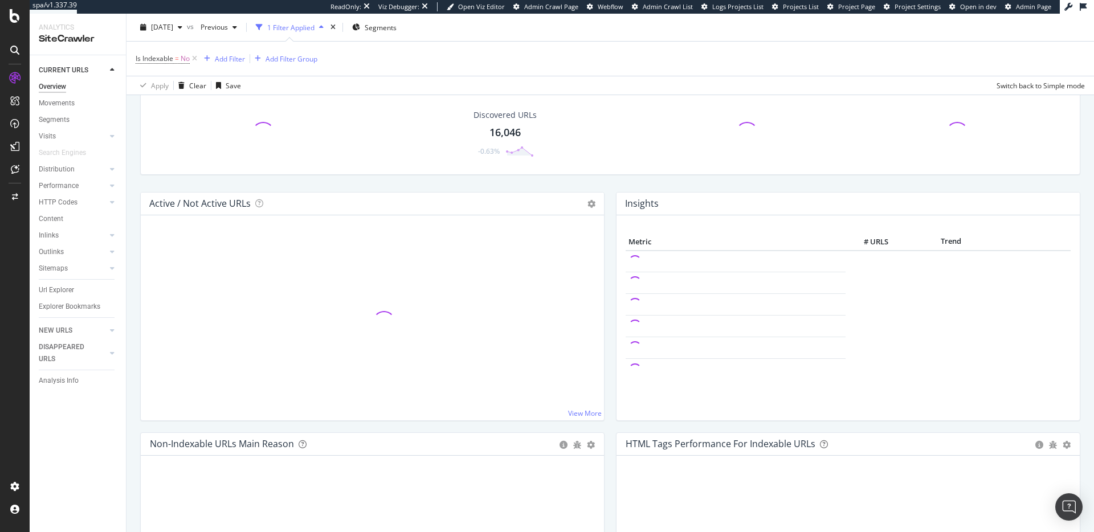
scroll to position [161, 0]
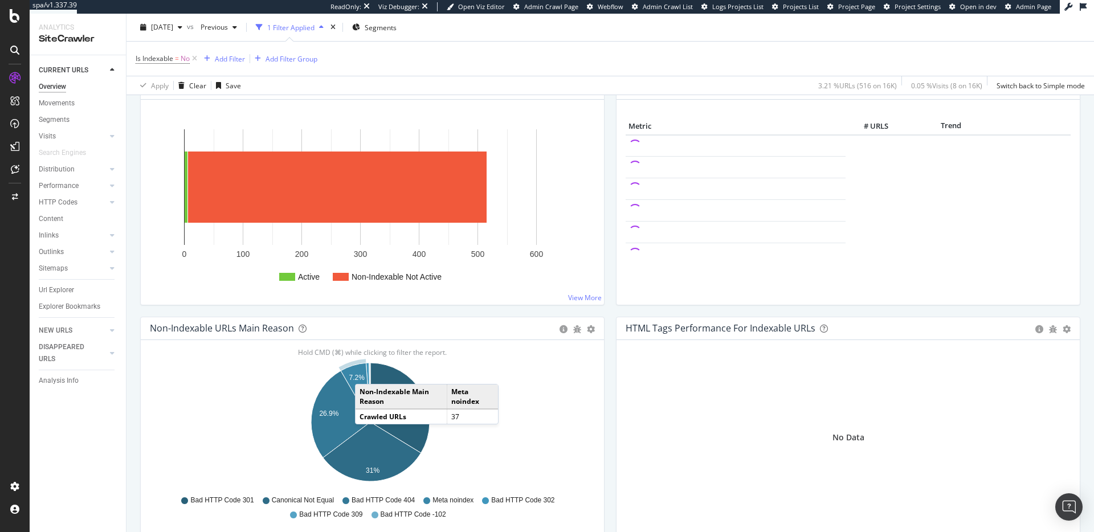
click at [366, 373] on icon "A chart." at bounding box center [356, 392] width 30 height 59
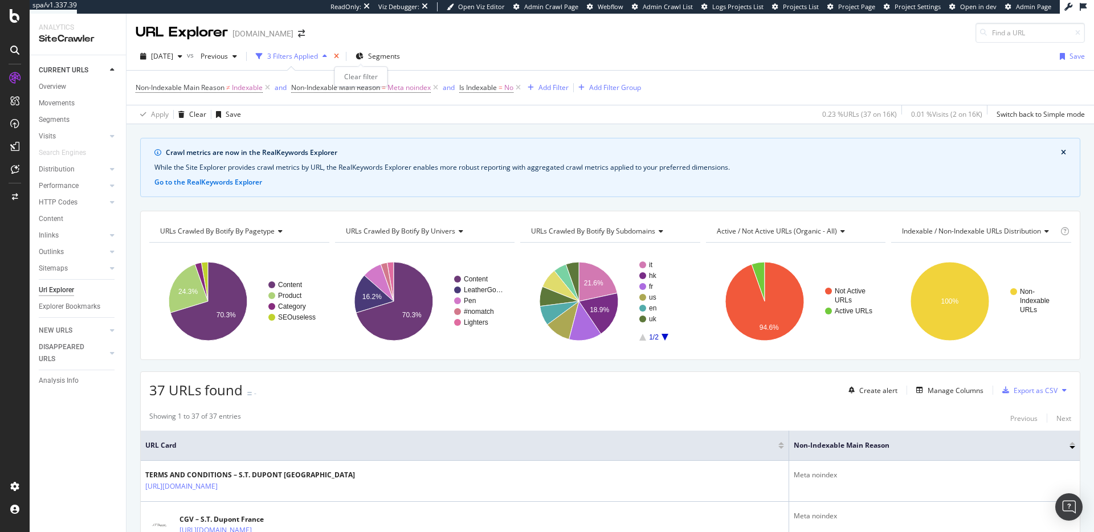
click at [339, 55] on icon "times" at bounding box center [336, 56] width 5 height 7
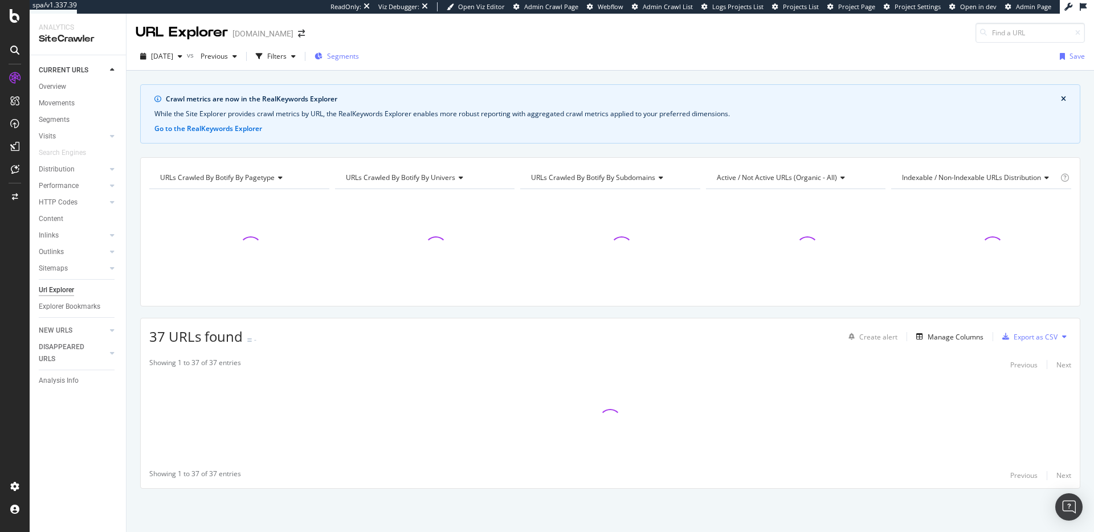
click at [358, 55] on span "Segments" at bounding box center [343, 56] width 32 height 10
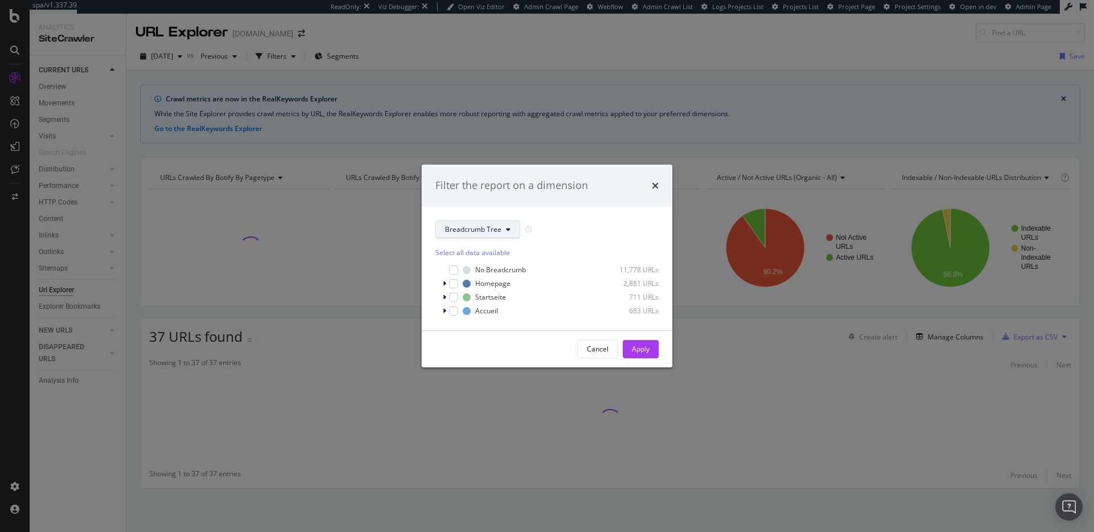
click at [486, 229] on span "Breadcrumb Tree" at bounding box center [473, 229] width 56 height 10
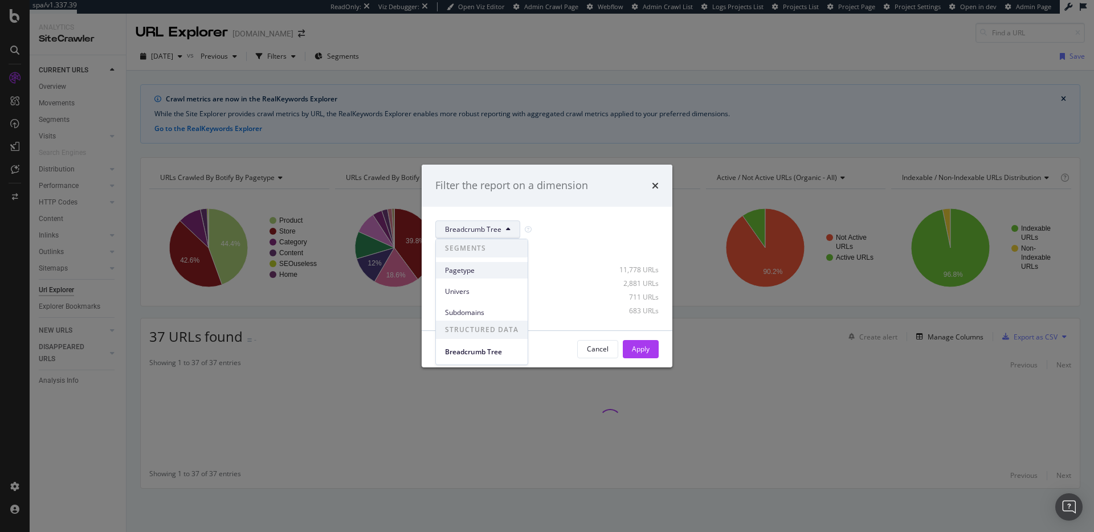
click at [484, 269] on span "Pagetype" at bounding box center [481, 270] width 73 height 10
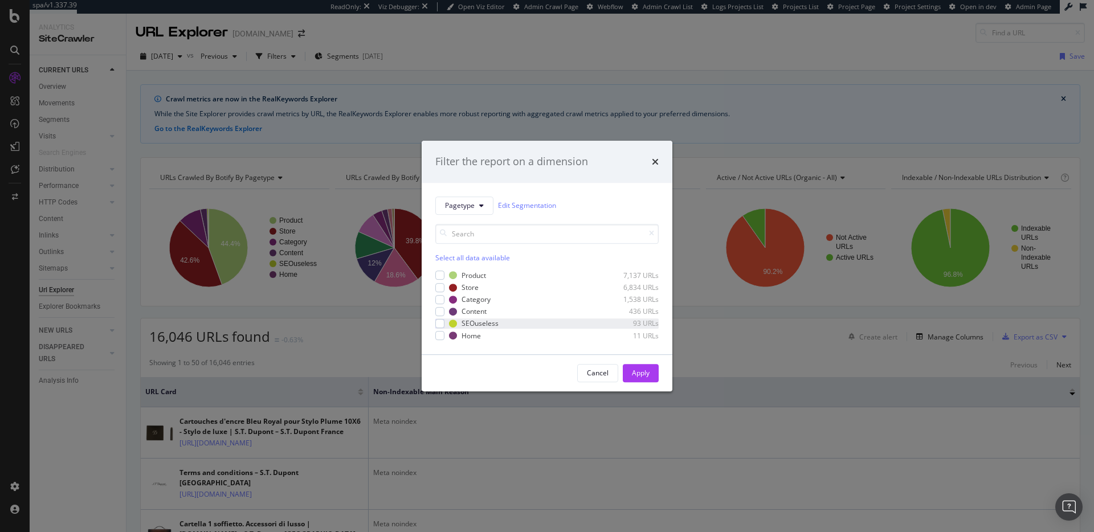
click at [444, 322] on div "SEOuseless 93 URLs" at bounding box center [546, 324] width 223 height 10
click at [633, 374] on div "Apply" at bounding box center [641, 373] width 18 height 10
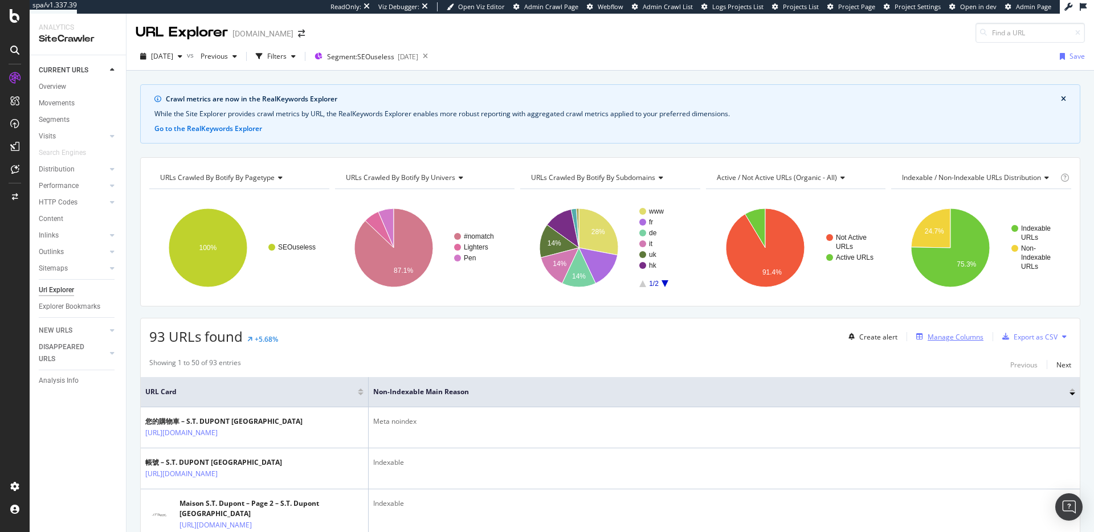
click at [938, 339] on div "Manage Columns" at bounding box center [955, 337] width 56 height 10
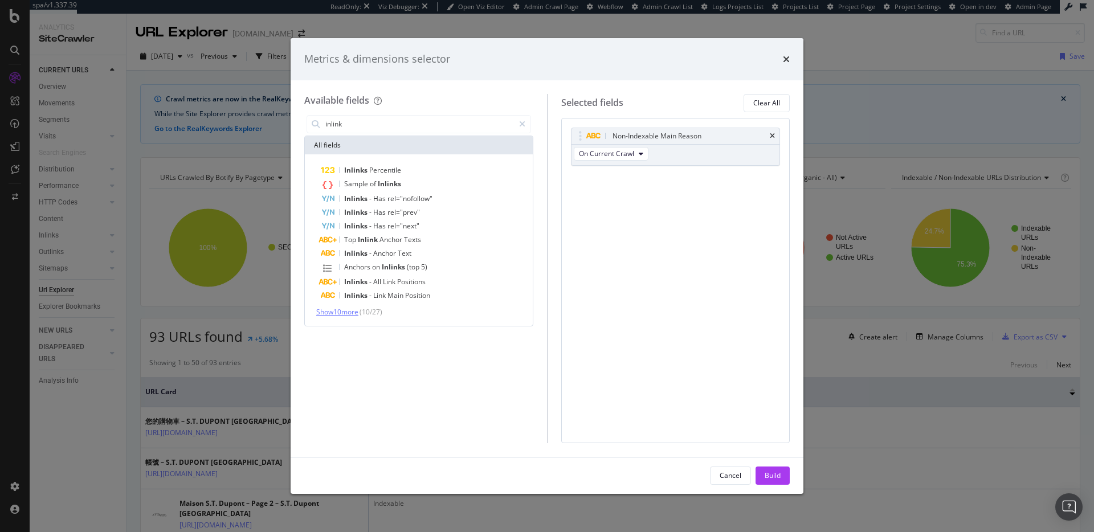
type input "inlink"
click at [334, 310] on span "Show 10 more" at bounding box center [337, 312] width 42 height 10
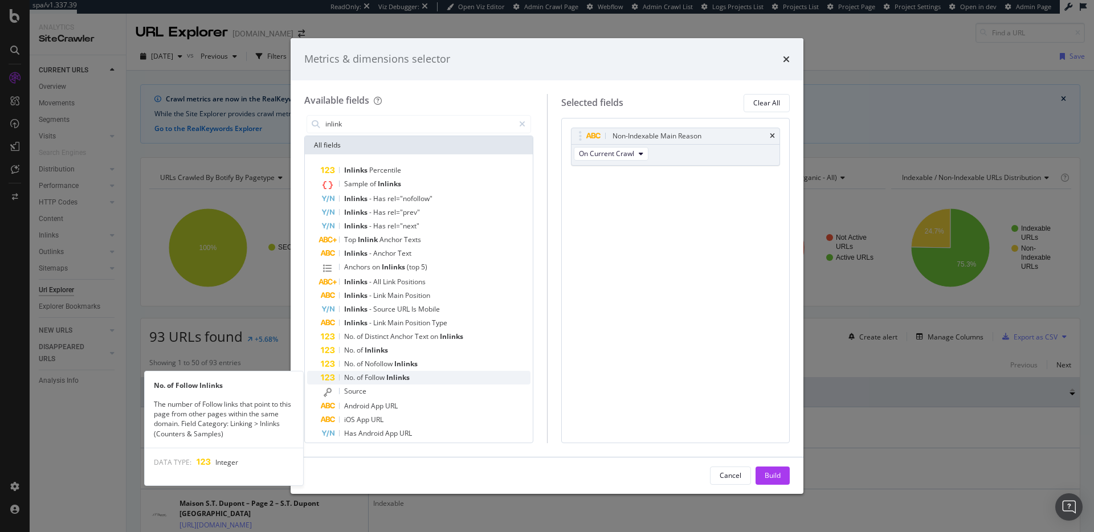
click at [395, 373] on span "Inlinks" at bounding box center [397, 378] width 23 height 10
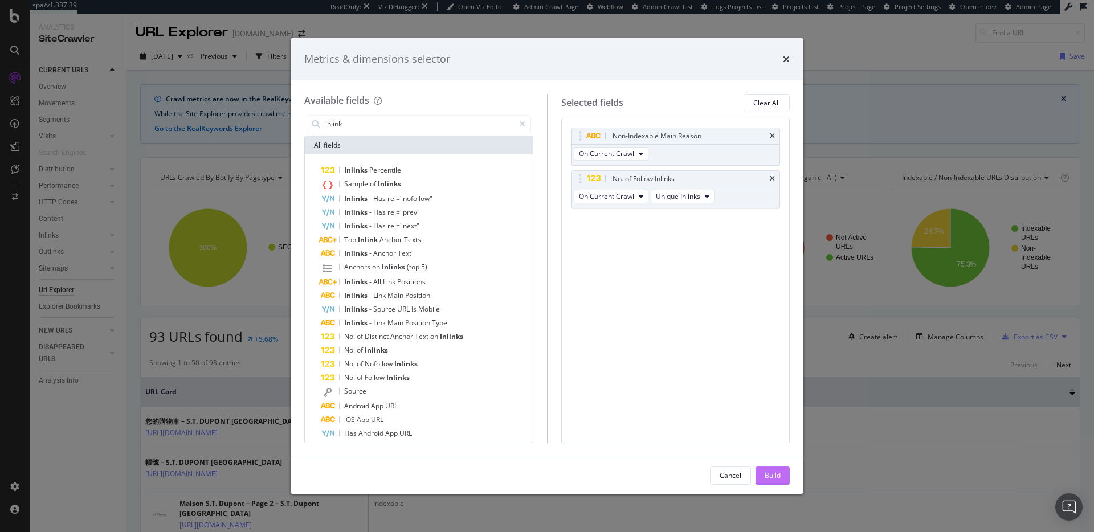
click at [764, 478] on div "Build" at bounding box center [772, 475] width 16 height 10
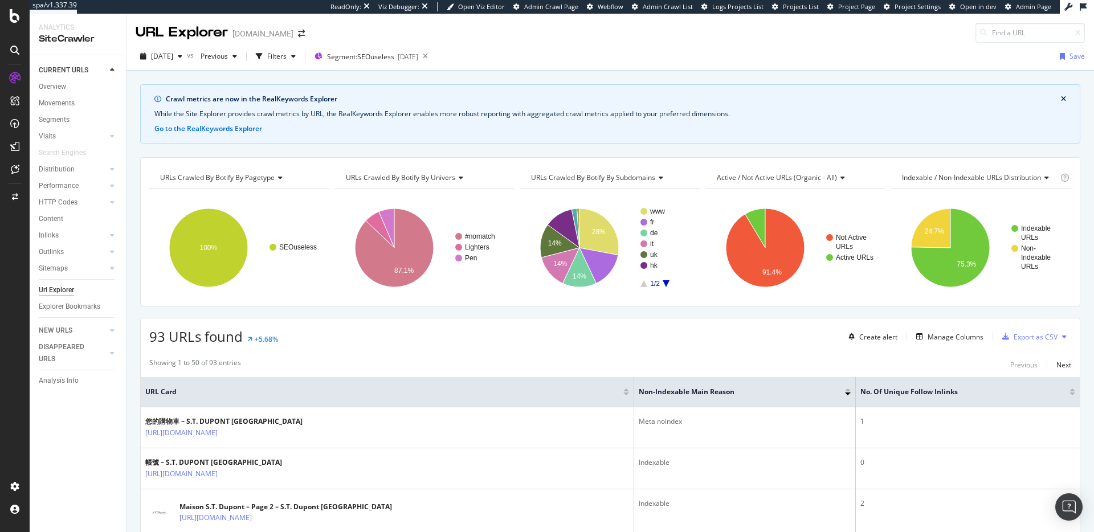
click at [1069, 394] on div at bounding box center [1072, 393] width 6 height 3
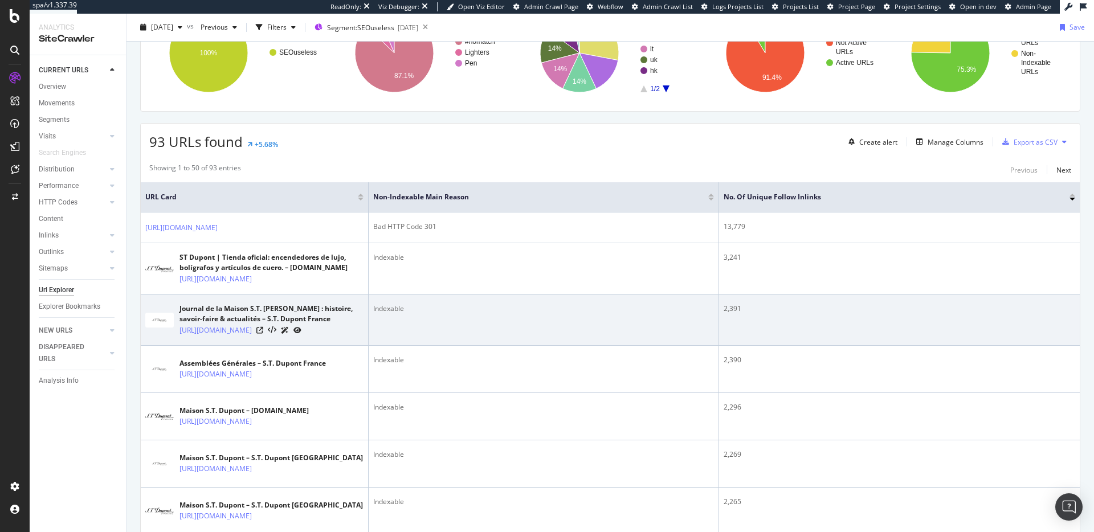
scroll to position [210, 0]
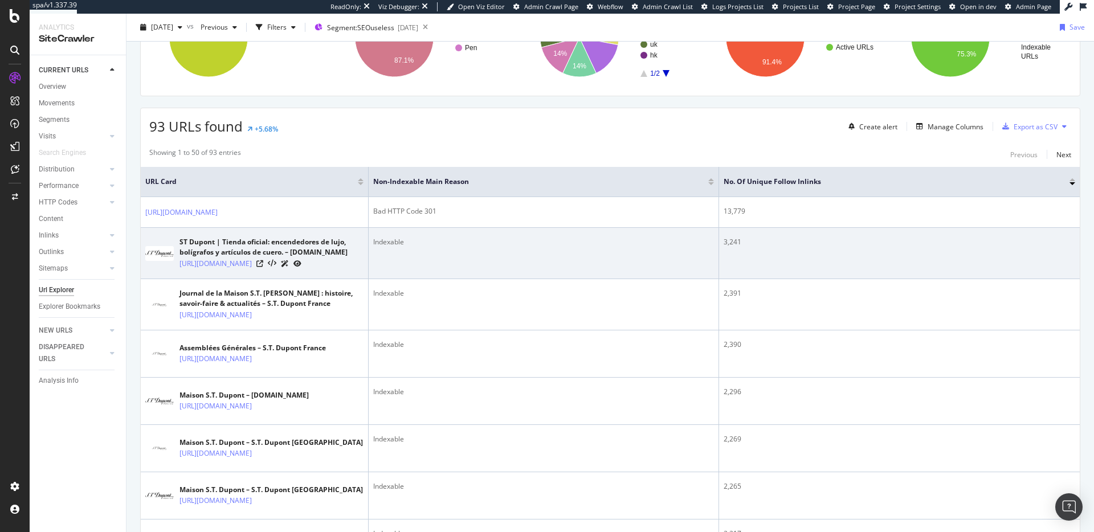
click at [289, 264] on div at bounding box center [278, 263] width 45 height 12
click at [263, 264] on icon at bounding box center [259, 263] width 7 height 7
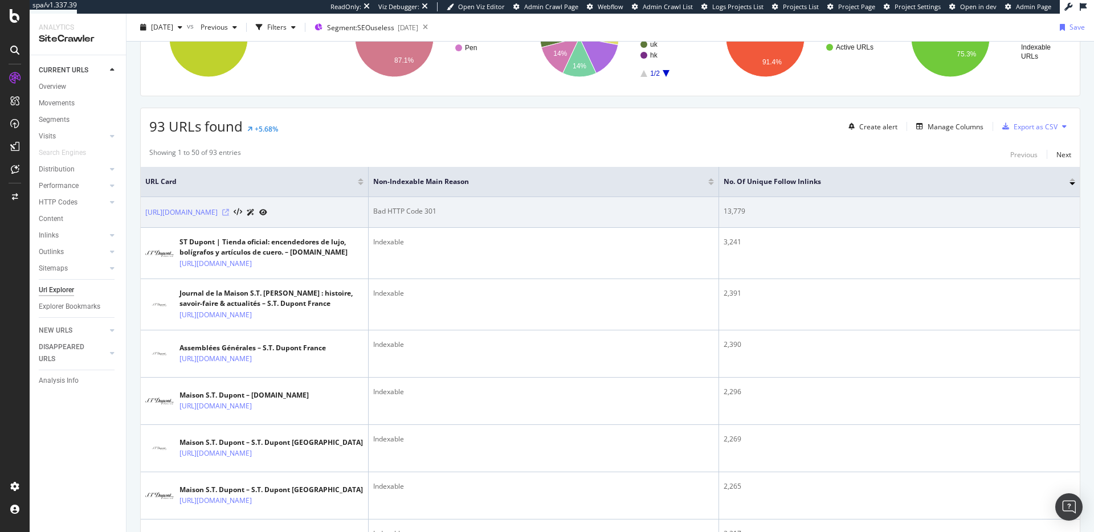
click at [229, 212] on icon at bounding box center [225, 212] width 7 height 7
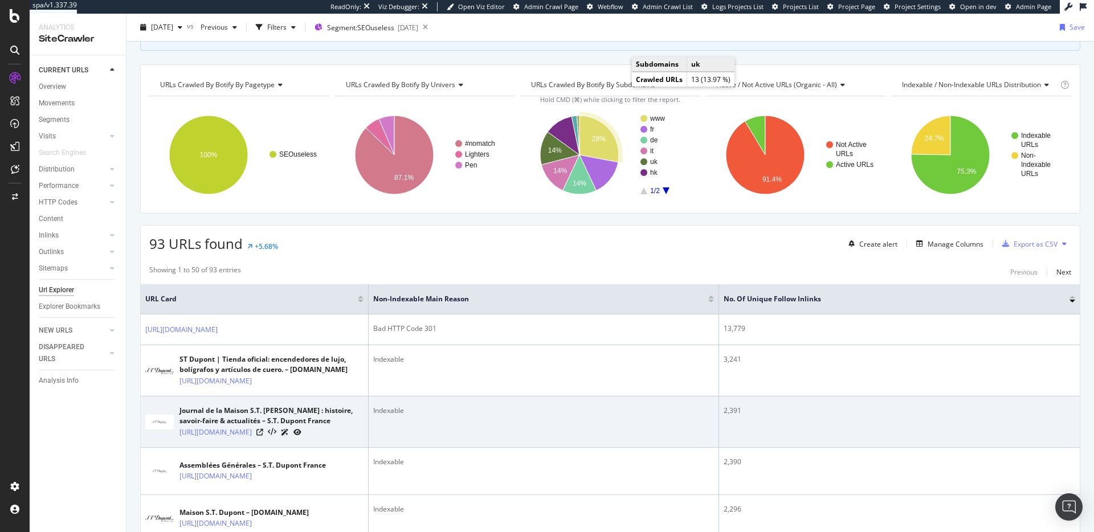
scroll to position [93, 0]
click at [263, 431] on icon at bounding box center [259, 431] width 7 height 7
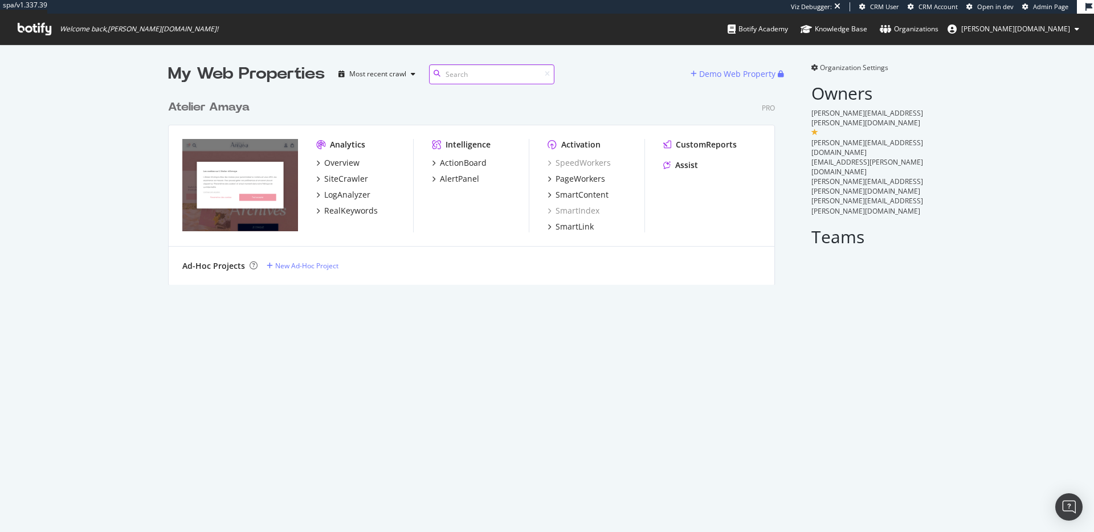
scroll to position [523, 1077]
click at [364, 214] on div "RealKeywords" at bounding box center [351, 210] width 54 height 11
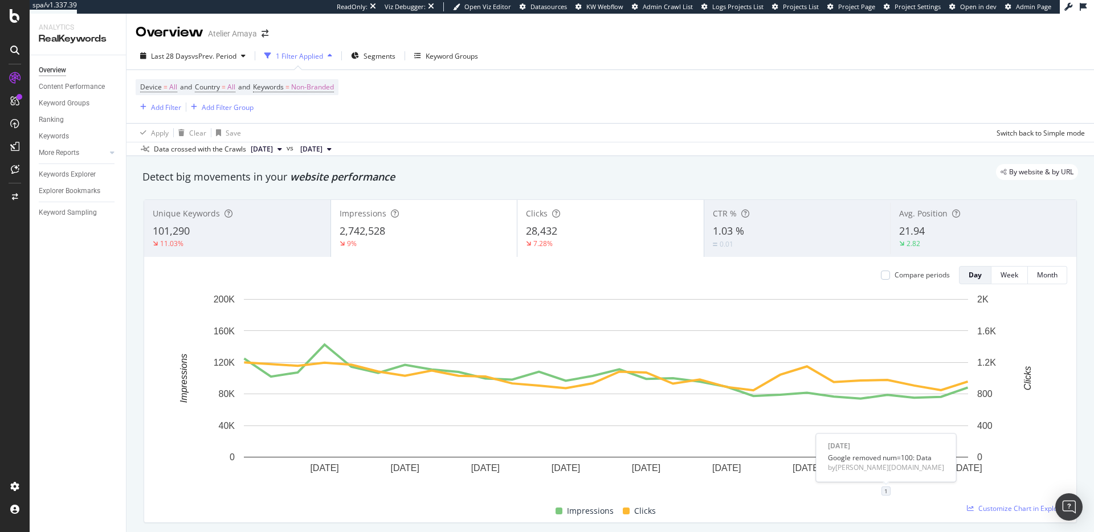
click at [889, 492] on div "1" at bounding box center [885, 490] width 9 height 9
click at [919, 434] on icon "pencil" at bounding box center [921, 430] width 8 height 8
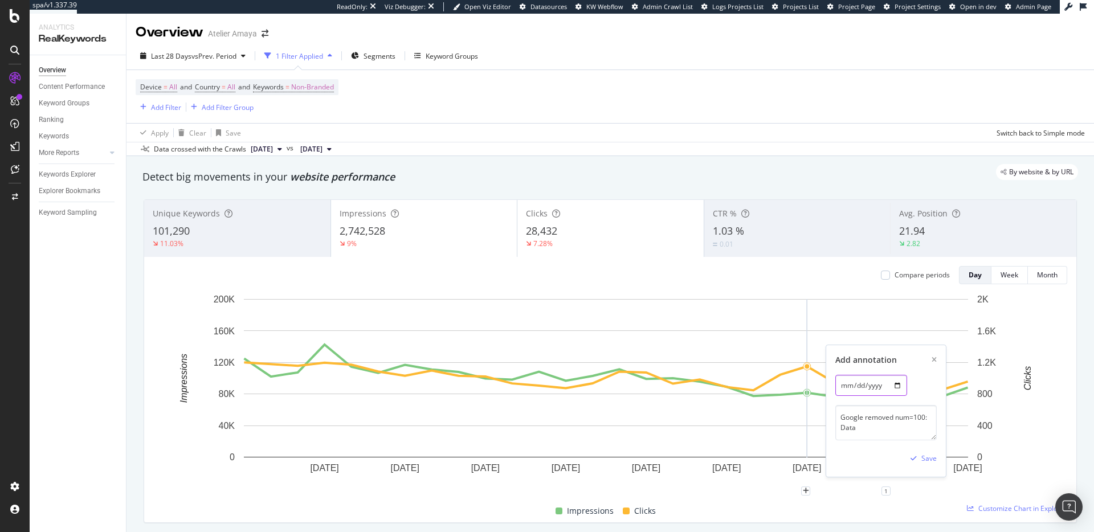
click at [899, 388] on input "[DATE]" at bounding box center [871, 385] width 72 height 21
type input "[DATE]"
click at [927, 456] on div "Save" at bounding box center [928, 458] width 15 height 10
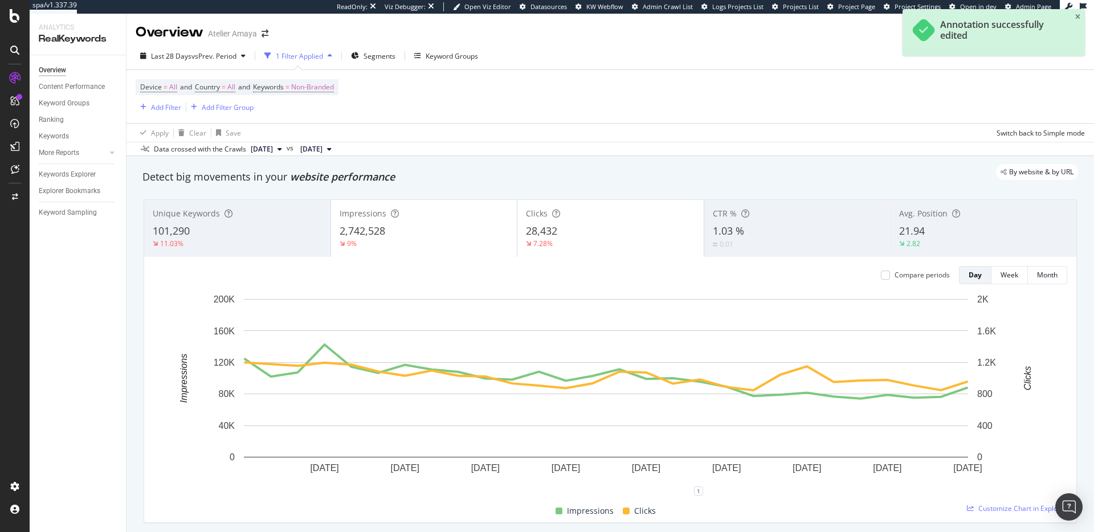
click at [883, 516] on div "Impressions Clicks" at bounding box center [606, 511] width 914 height 22
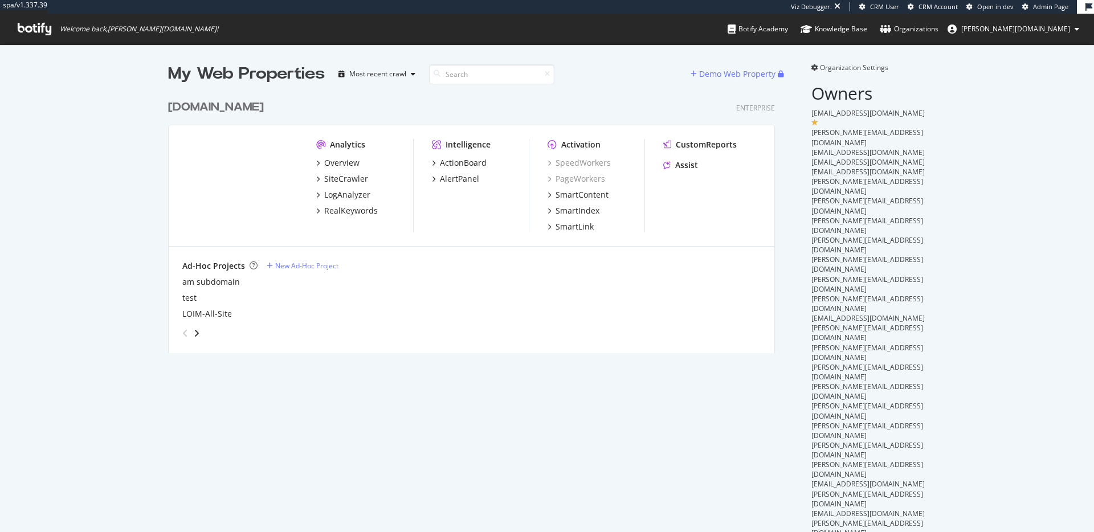
scroll to position [259, 607]
click at [343, 214] on div "RealKeywords" at bounding box center [351, 210] width 54 height 11
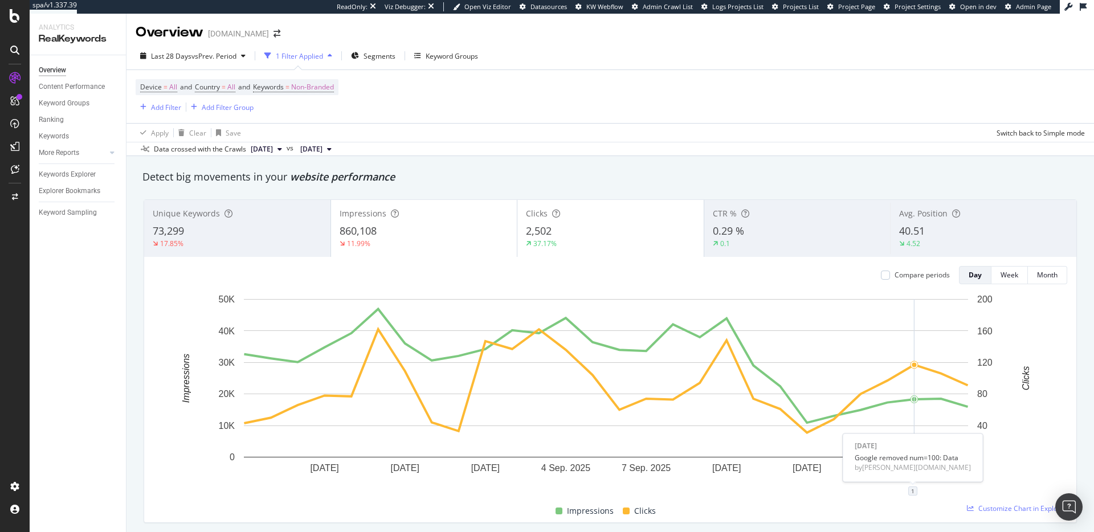
click at [912, 488] on div "1" at bounding box center [912, 490] width 9 height 9
click at [884, 382] on div "[DATE]" at bounding box center [873, 378] width 22 height 10
click at [950, 432] on icon "pencil" at bounding box center [948, 430] width 8 height 8
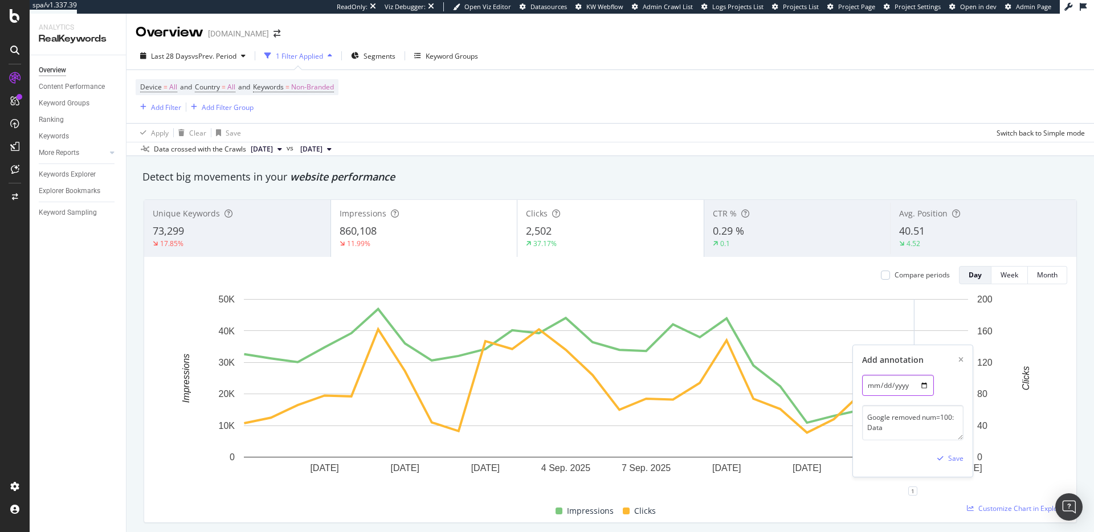
click at [923, 386] on input "[DATE]" at bounding box center [898, 385] width 72 height 21
type input "[DATE]"
click at [953, 458] on div "Save" at bounding box center [955, 458] width 15 height 10
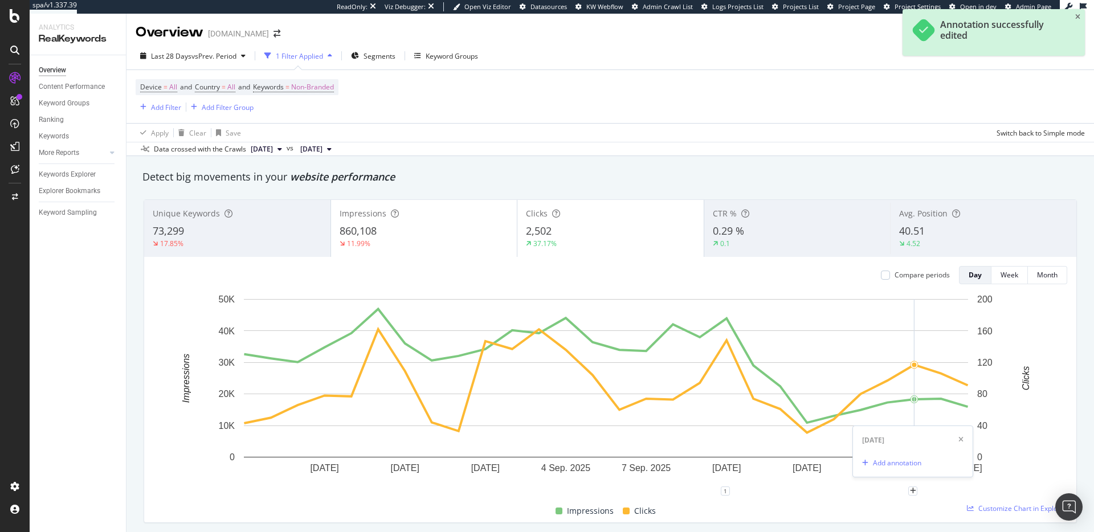
click at [817, 508] on div "Impressions Clicks" at bounding box center [606, 511] width 914 height 22
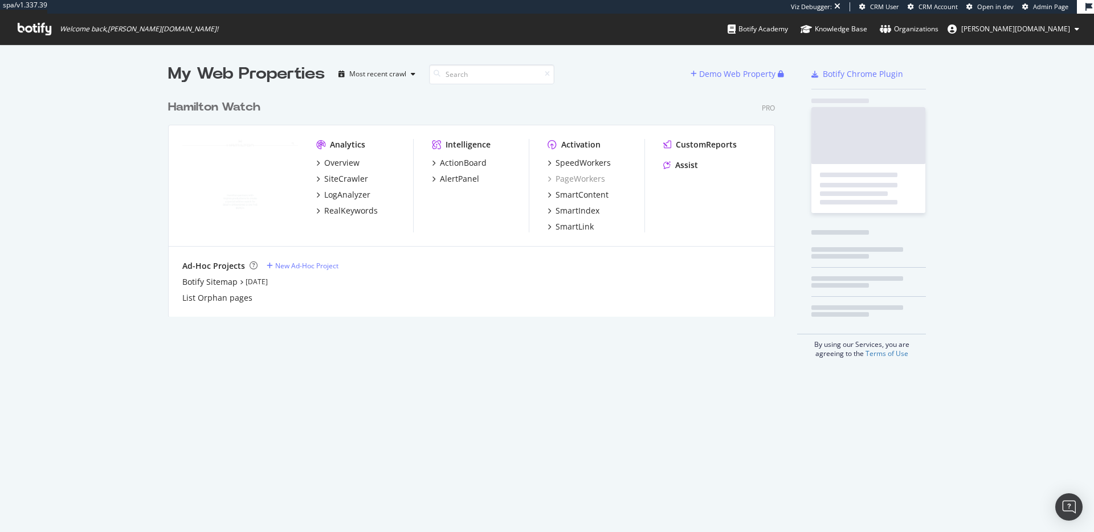
scroll to position [223, 607]
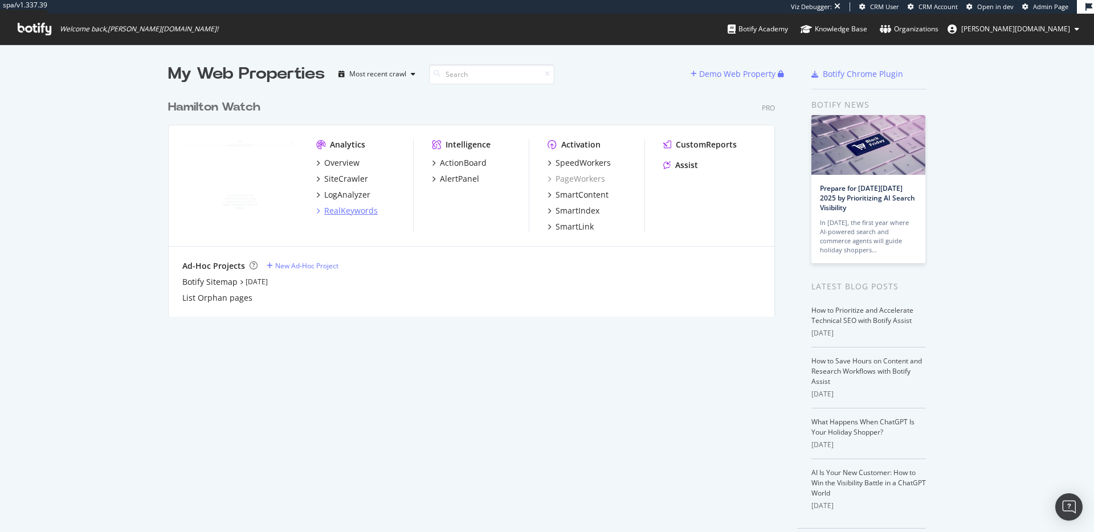
click at [347, 212] on div "RealKeywords" at bounding box center [351, 210] width 54 height 11
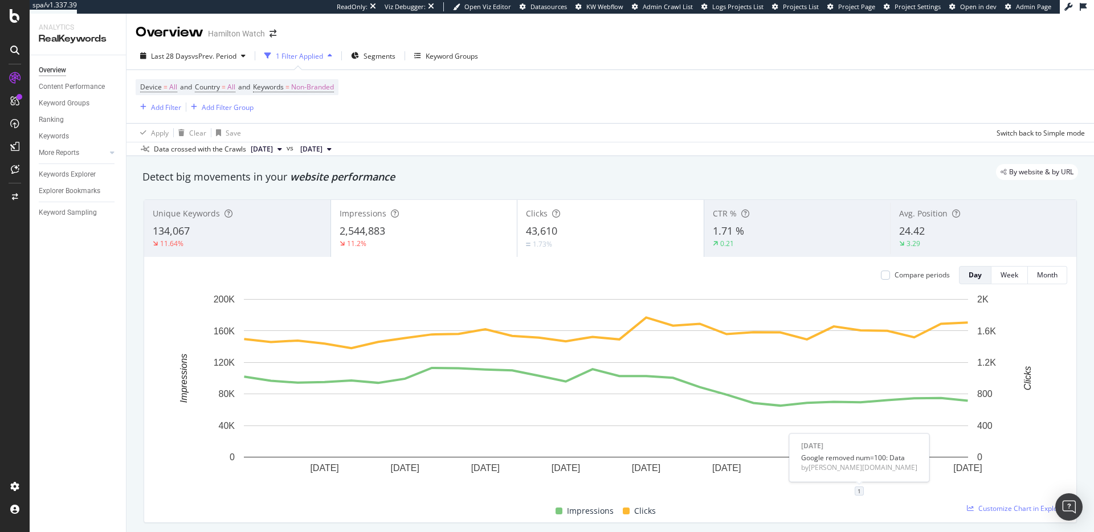
click at [857, 495] on div "1" at bounding box center [858, 490] width 9 height 9
click at [893, 434] on icon "pencil" at bounding box center [894, 430] width 8 height 8
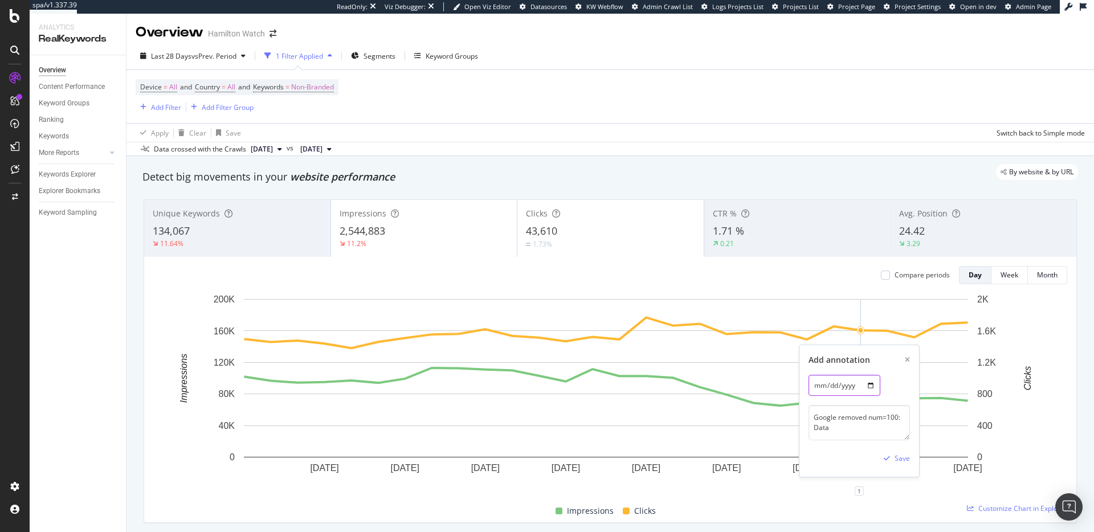
click at [871, 390] on input "[DATE]" at bounding box center [844, 385] width 72 height 21
type input "[DATE]"
click at [900, 456] on div "Save" at bounding box center [901, 458] width 15 height 10
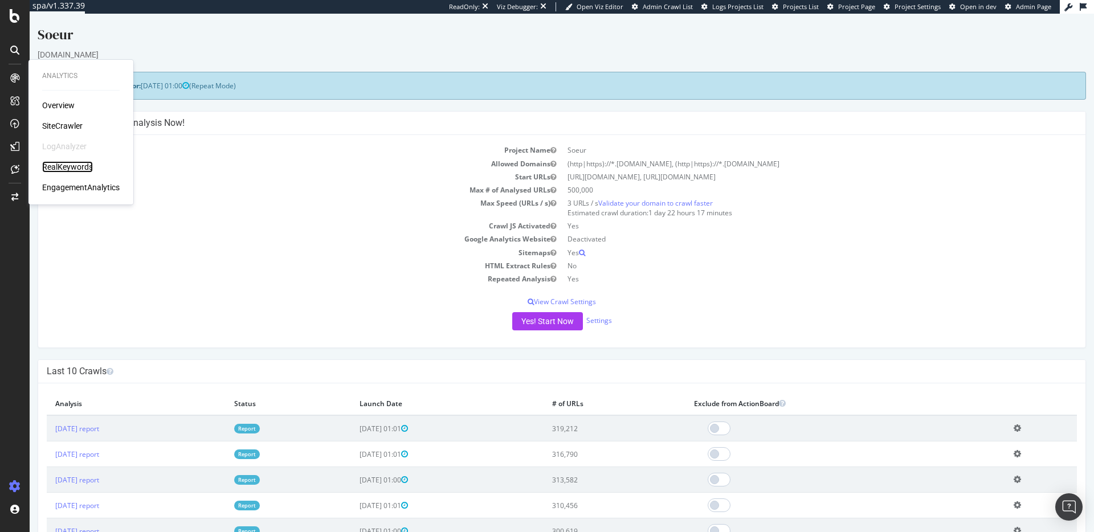
click div "RealKeywords"
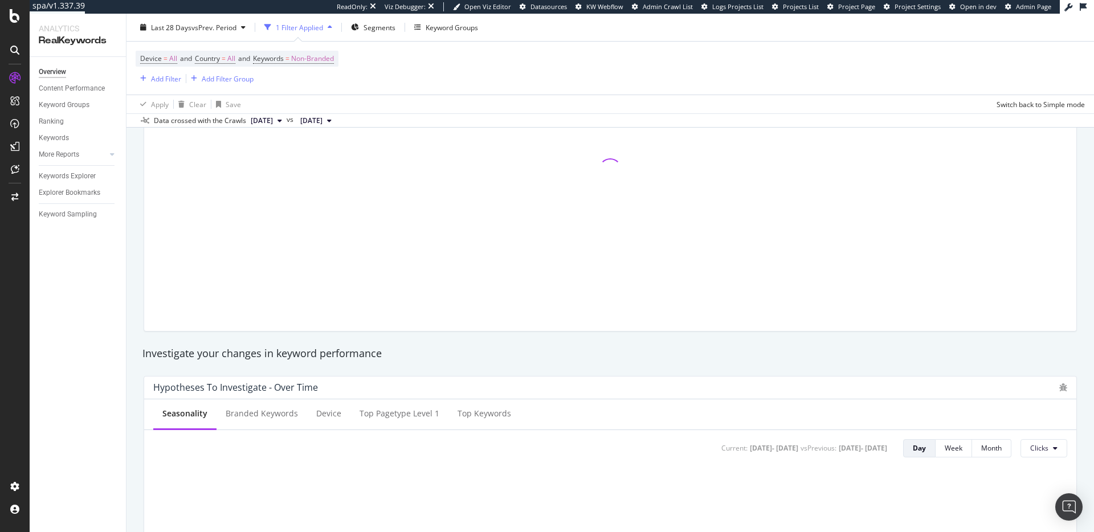
scroll to position [177, 0]
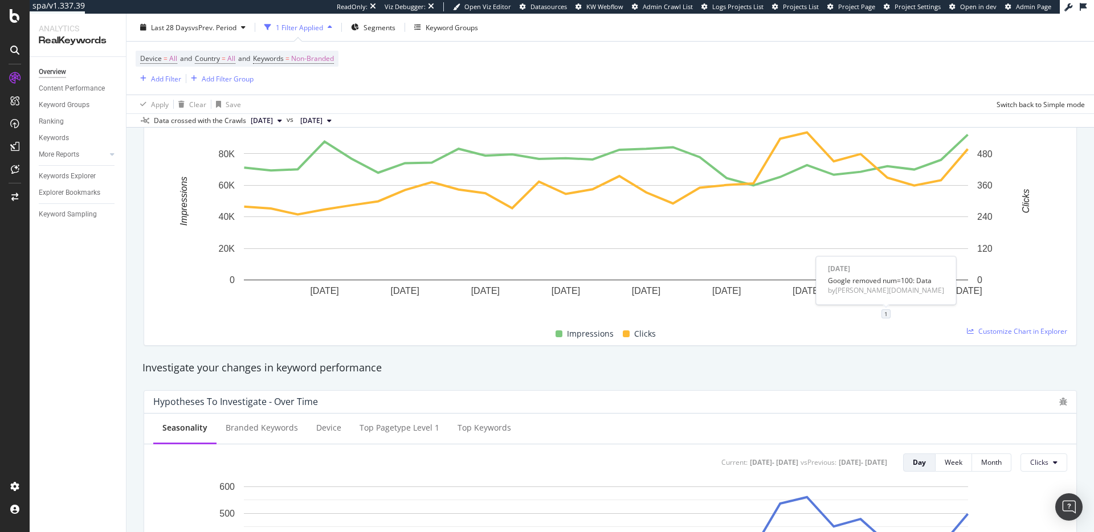
click div "1"
click icon "pencil"
click input "[DATE]"
type input "[DATE]"
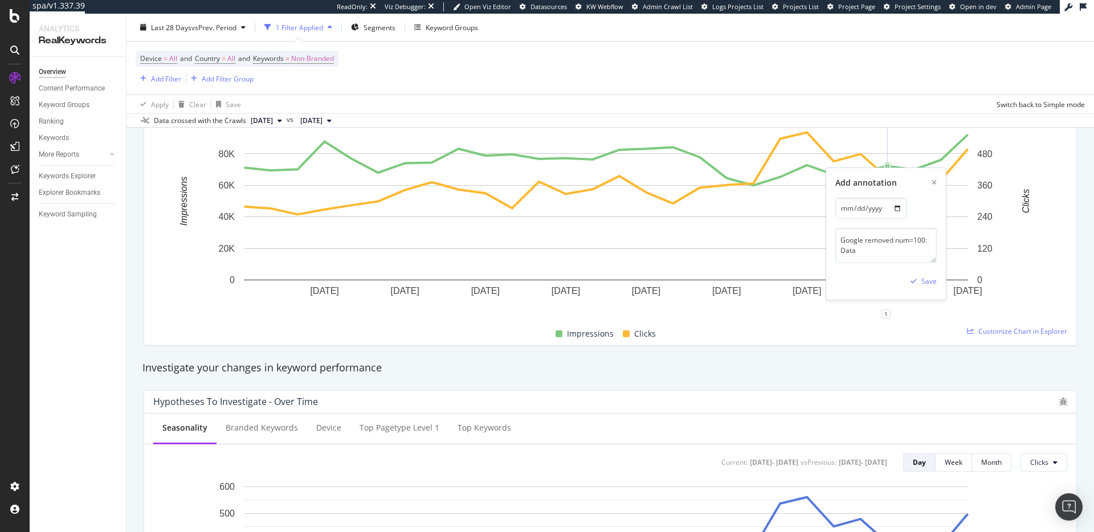
click div "Add annotation 2025-09-10 Google removed num=100: Data Save"
click div "Save"
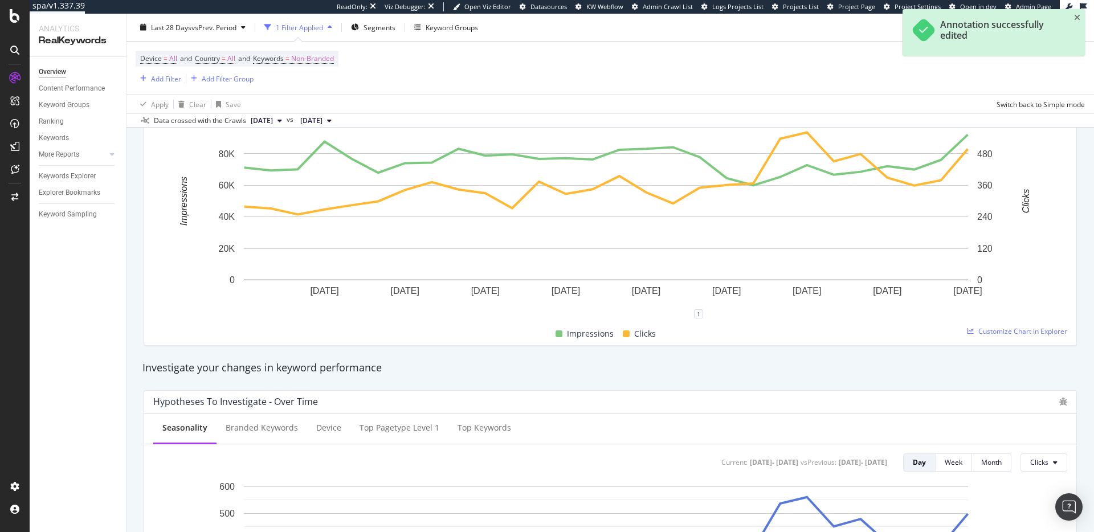
click div "Investigate your changes in keyword performance"
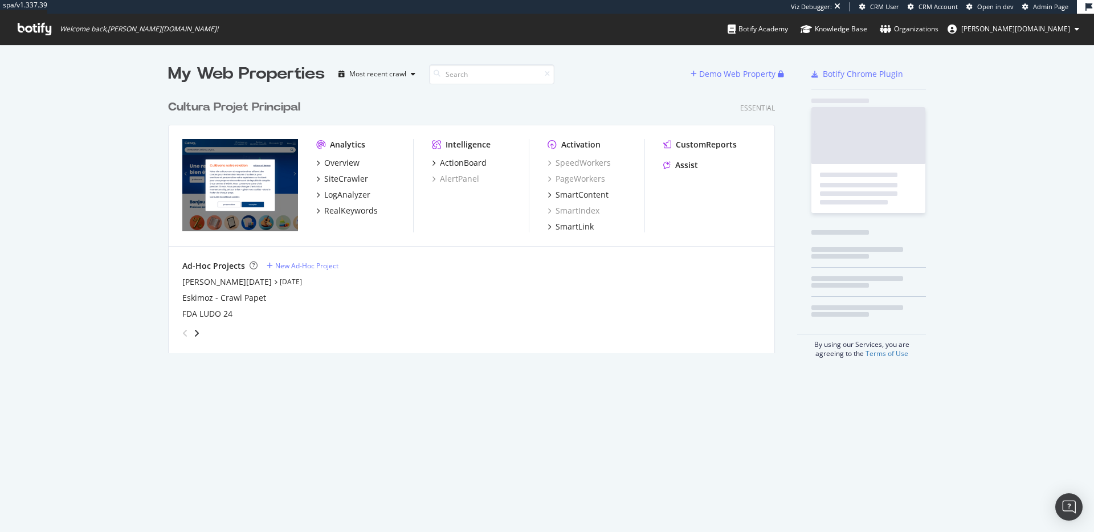
scroll to position [259, 607]
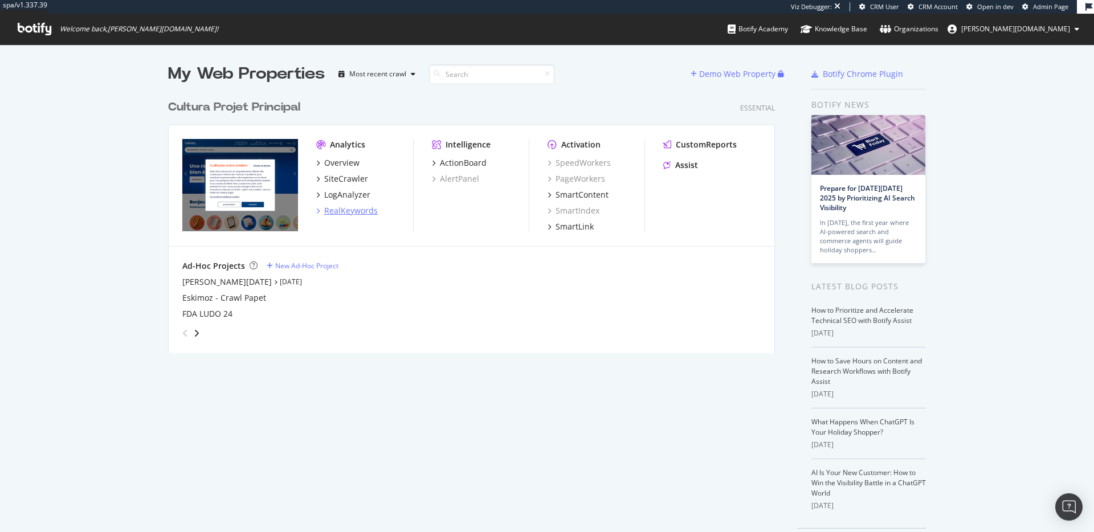
click at [360, 212] on div "RealKeywords" at bounding box center [351, 210] width 54 height 11
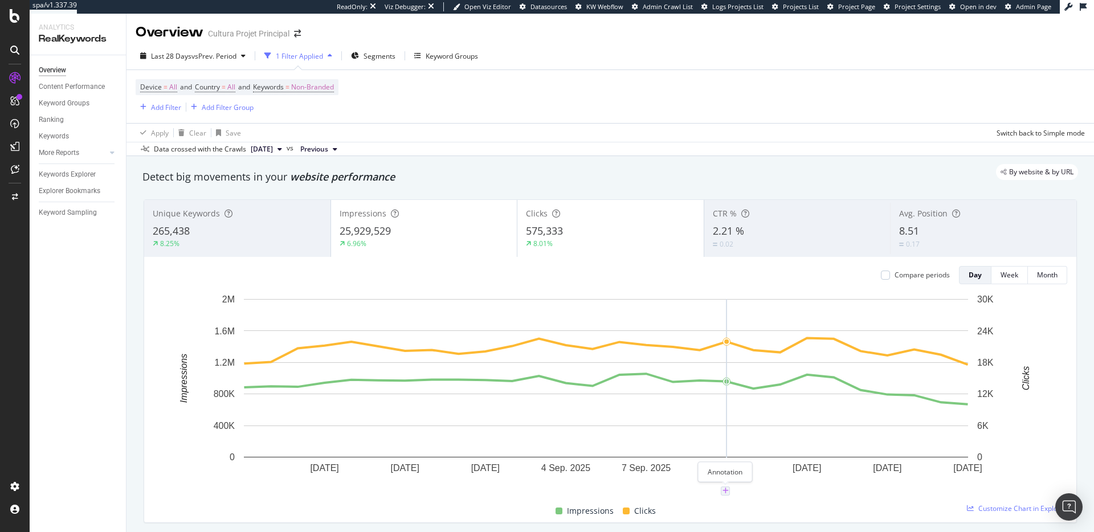
click at [727, 491] on icon "plus" at bounding box center [725, 491] width 6 height 7
click at [735, 420] on textarea at bounding box center [724, 422] width 101 height 35
paste textarea "Google removed num=100: Data"
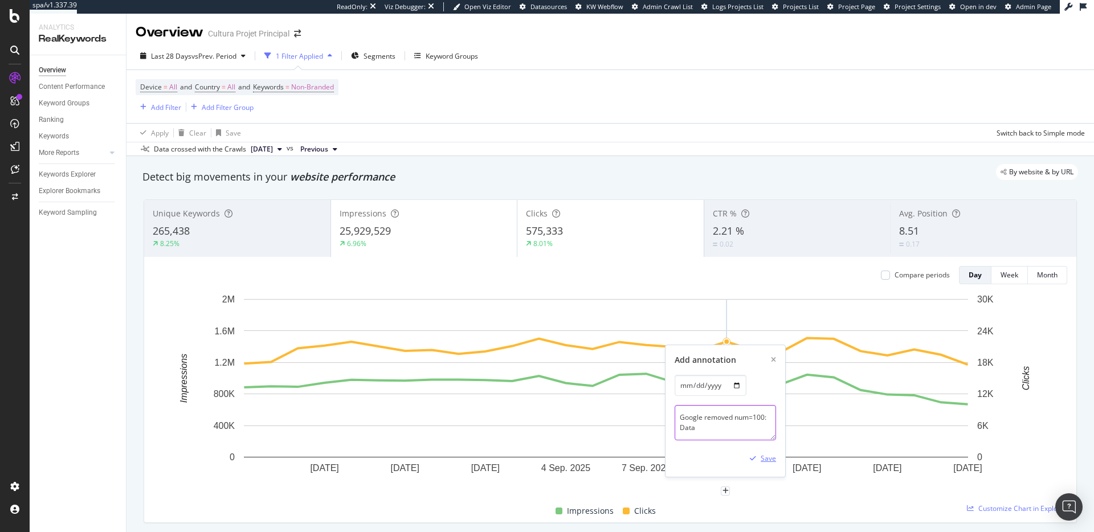
type textarea "Google removed num=100: Data"
click at [766, 459] on div "Save" at bounding box center [767, 458] width 15 height 10
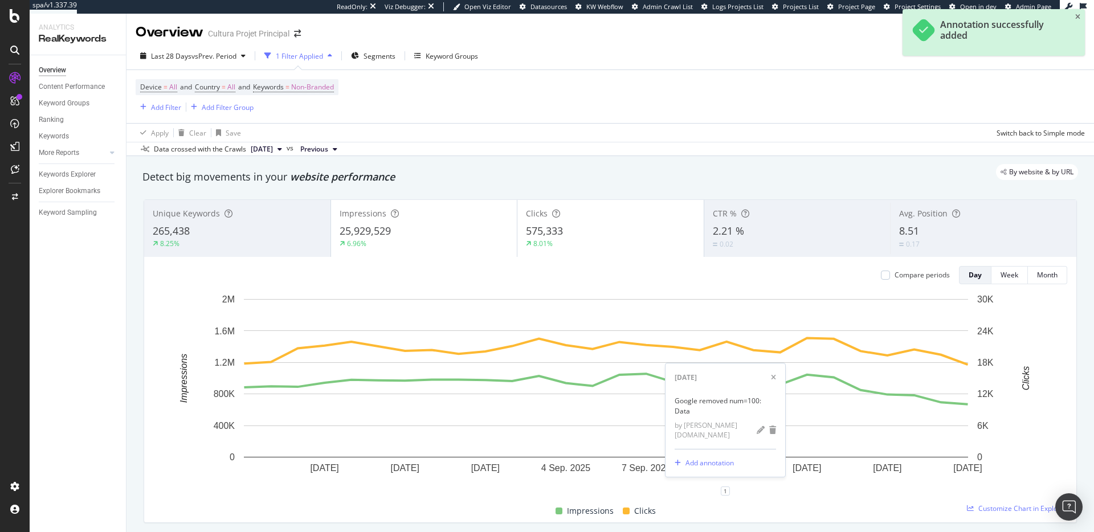
click at [761, 137] on div "Apply Clear Save Switch back to Simple mode" at bounding box center [609, 132] width 967 height 19
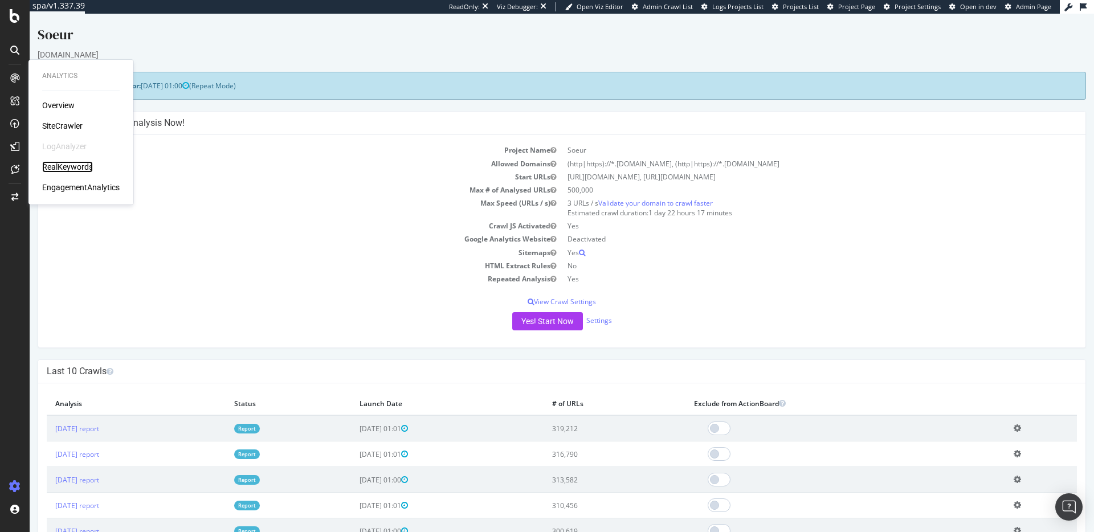
click at [69, 170] on div "RealKeywords" at bounding box center [67, 166] width 51 height 11
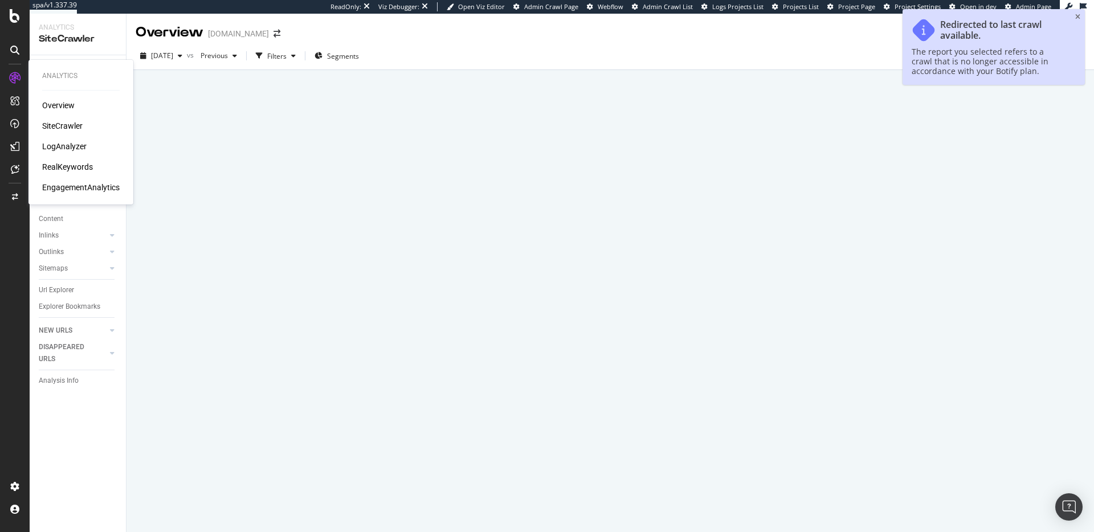
click at [58, 165] on div "RealKeywords" at bounding box center [67, 166] width 51 height 11
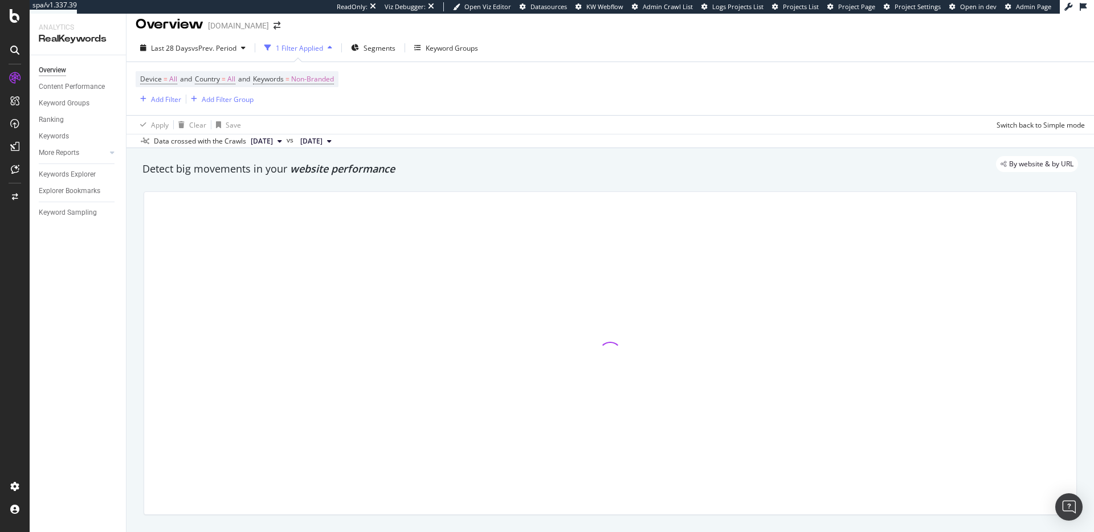
scroll to position [31, 0]
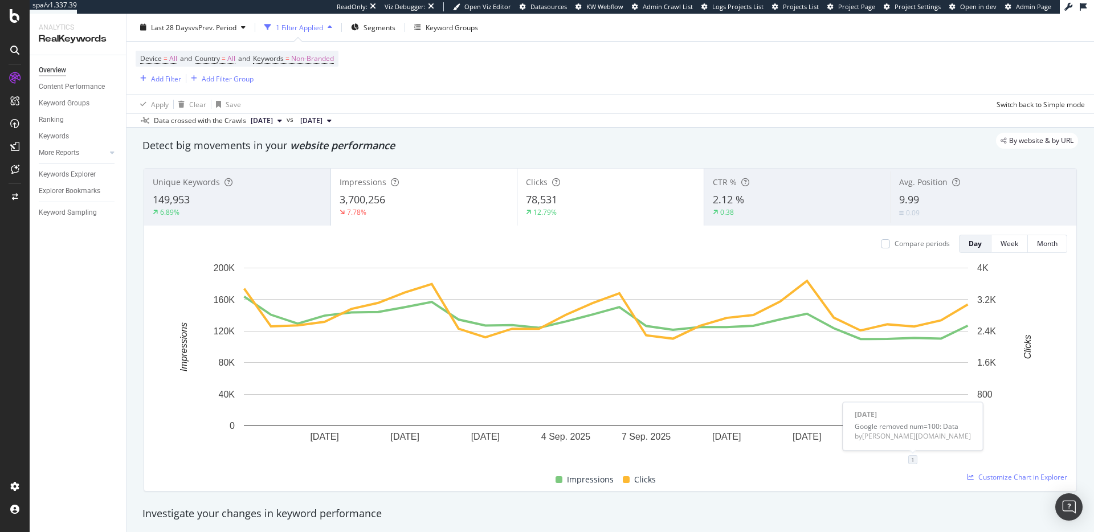
click at [911, 461] on div "1" at bounding box center [912, 459] width 9 height 9
click at [948, 403] on icon "pencil" at bounding box center [948, 399] width 8 height 8
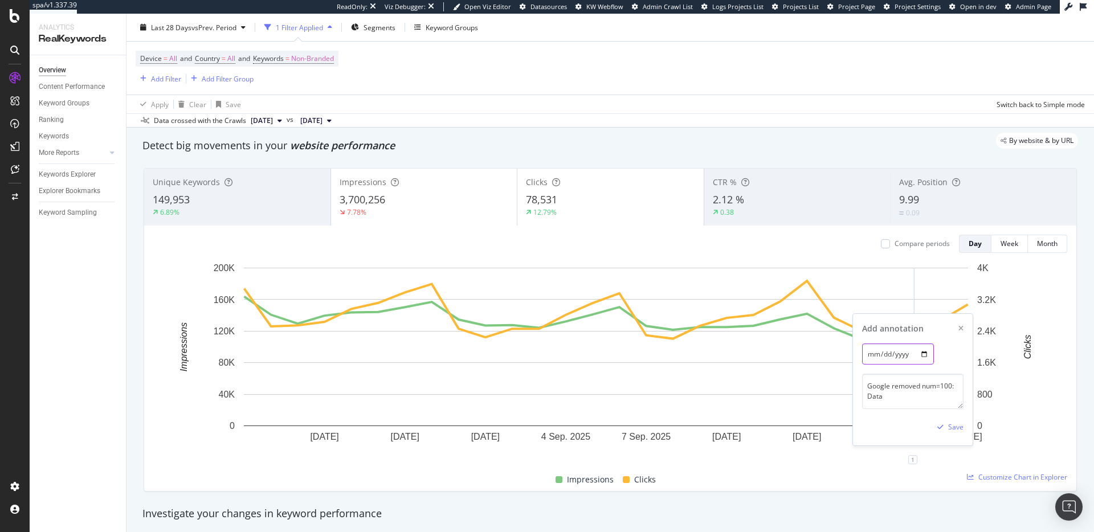
click at [924, 353] on input "[DATE]" at bounding box center [898, 353] width 72 height 21
type input "[DATE]"
click at [944, 427] on div "button" at bounding box center [939, 427] width 15 height 7
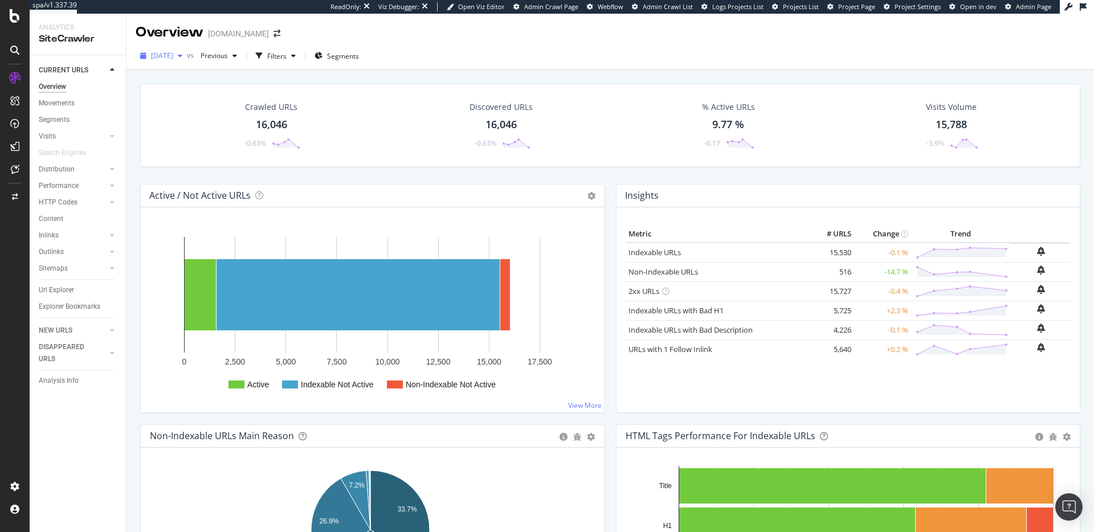
click at [173, 56] on span "[DATE]" at bounding box center [162, 56] width 22 height 10
click at [185, 119] on div "[DATE]" at bounding box center [181, 118] width 59 height 10
click at [173, 59] on span "[DATE]" at bounding box center [162, 56] width 22 height 10
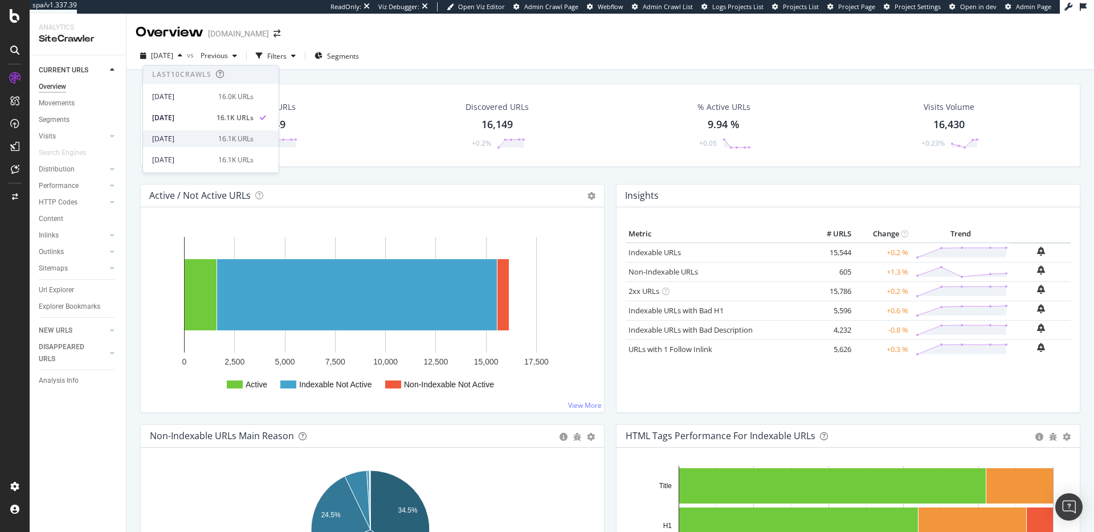
click at [195, 139] on div "[DATE]" at bounding box center [181, 139] width 59 height 10
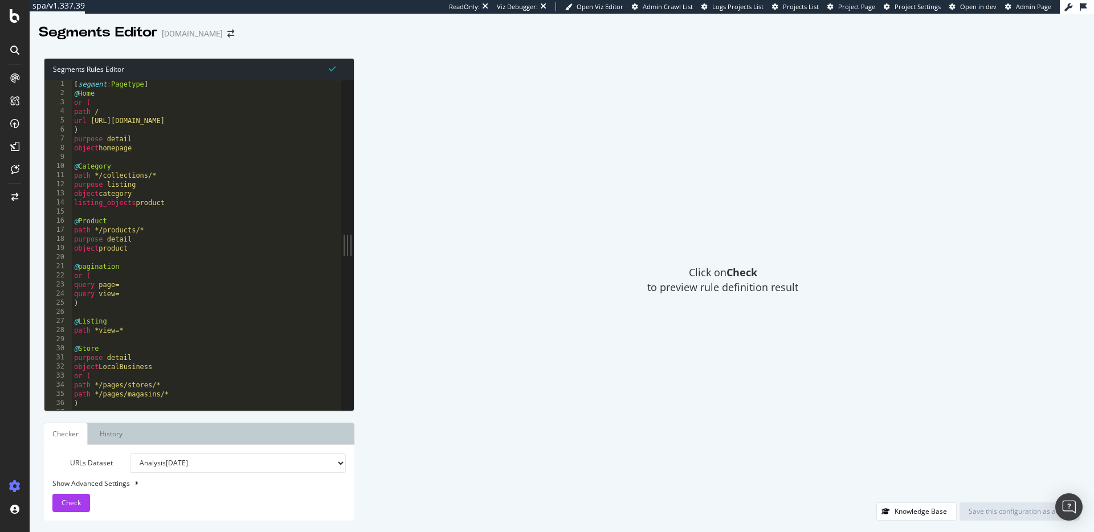
type textarea "url [URL][DOMAIN_NAME]"
click at [228, 121] on div "[ segment : Pagetype ] @ Home or ( path / url [URL][DOMAIN_NAME] ) purpose deta…" at bounding box center [202, 254] width 261 height 349
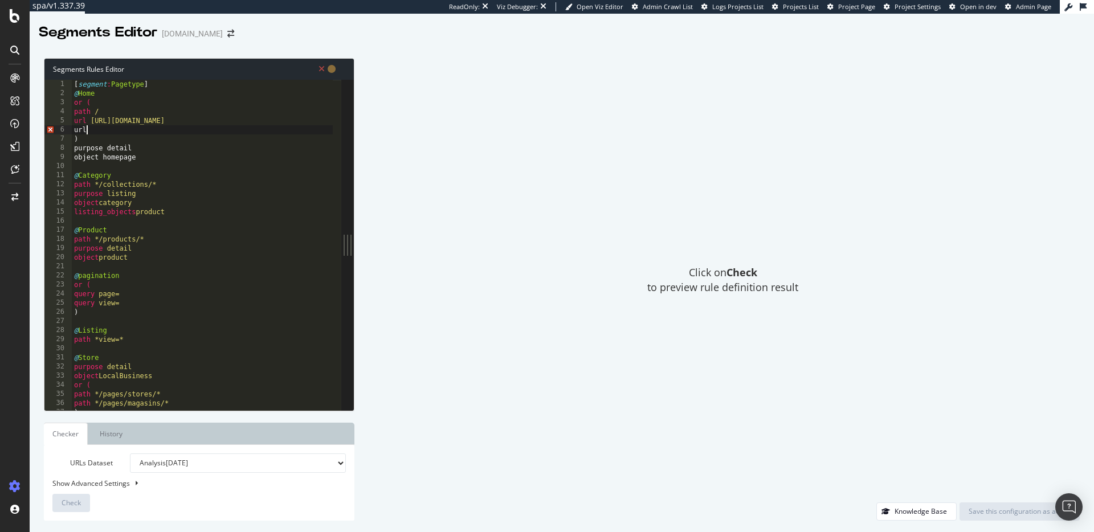
scroll to position [0, 1]
paste textarea "[URL][DOMAIN_NAME]"
type textarea "url [URL][DOMAIN_NAME]"
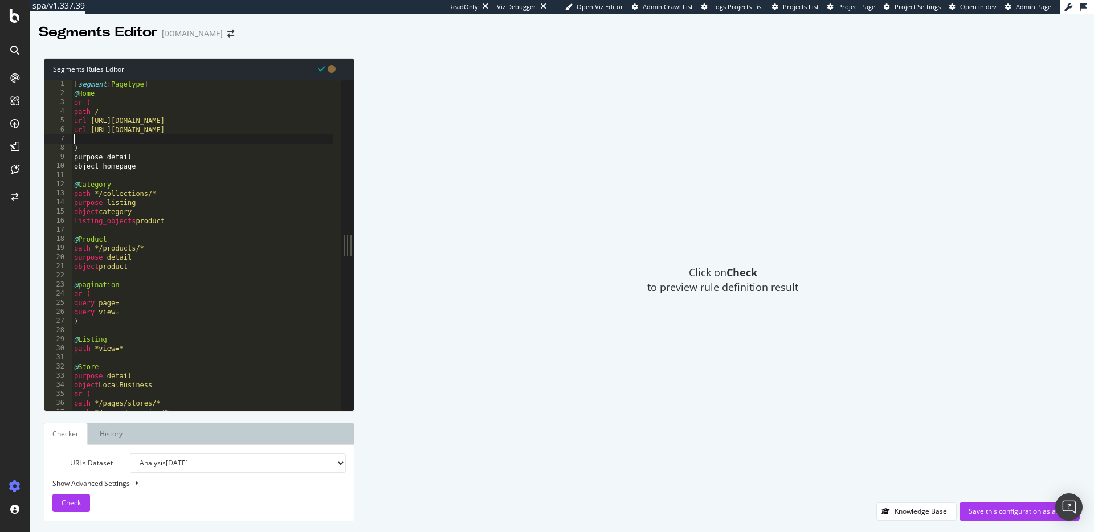
scroll to position [0, 0]
paste textarea "[URL][DOMAIN_NAME]"
click at [75, 138] on div "[ segment : Pagetype ] @ Home or ( path / url [URL][DOMAIN_NAME] url [URL][DOMA…" at bounding box center [202, 254] width 261 height 349
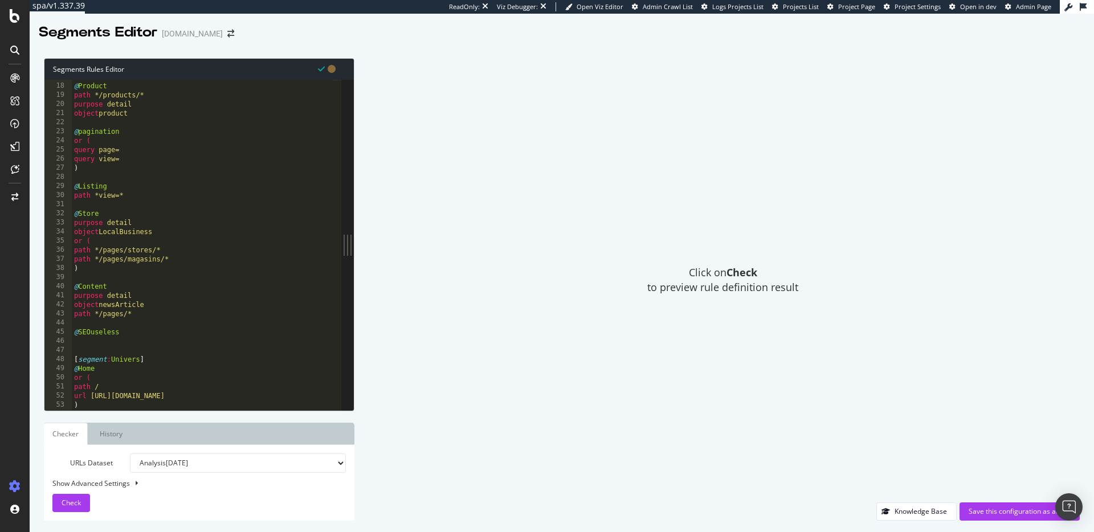
scroll to position [137, 0]
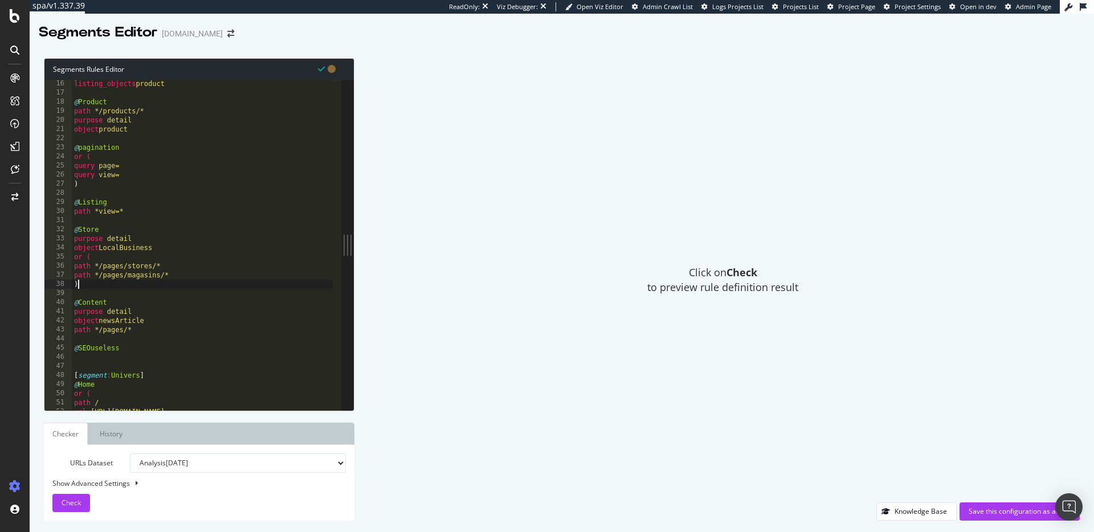
click at [107, 288] on div "listing_objects product @ Product path */products/* purpose detail object produ…" at bounding box center [202, 253] width 261 height 349
click at [154, 330] on div "listing_objects product @ Product path */products/* purpose detail object produ…" at bounding box center [202, 253] width 261 height 349
type textarea "path */pages/*"
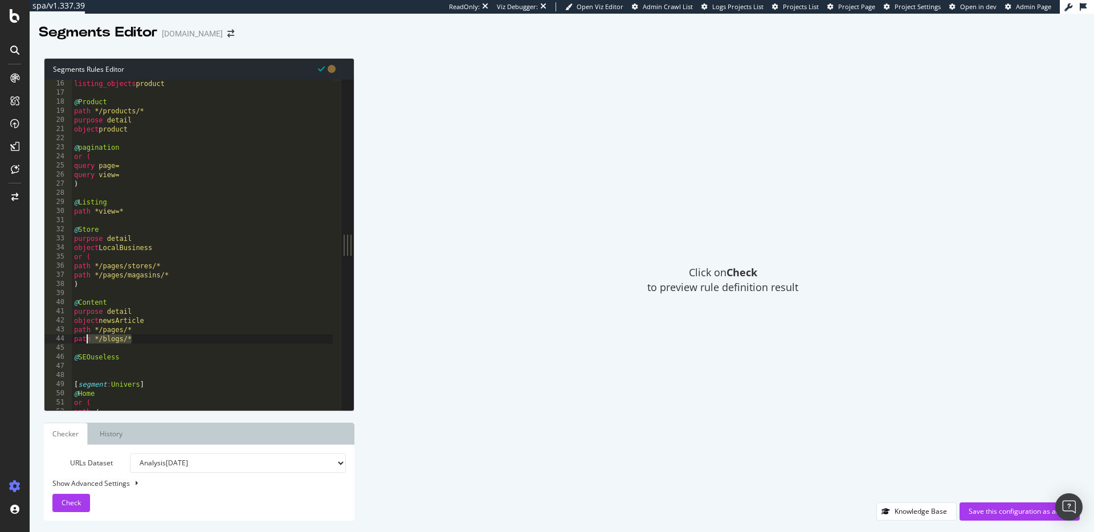
drag, startPoint x: 137, startPoint y: 340, endPoint x: 88, endPoint y: 342, distance: 49.0
click at [88, 342] on div "listing_objects product @ Product path */products/* purpose detail object produ…" at bounding box center [202, 253] width 261 height 349
click at [151, 329] on div "listing_objects product @ Product path */products/* purpose detail object produ…" at bounding box center [202, 253] width 261 height 349
type textarea "path */pages/*"
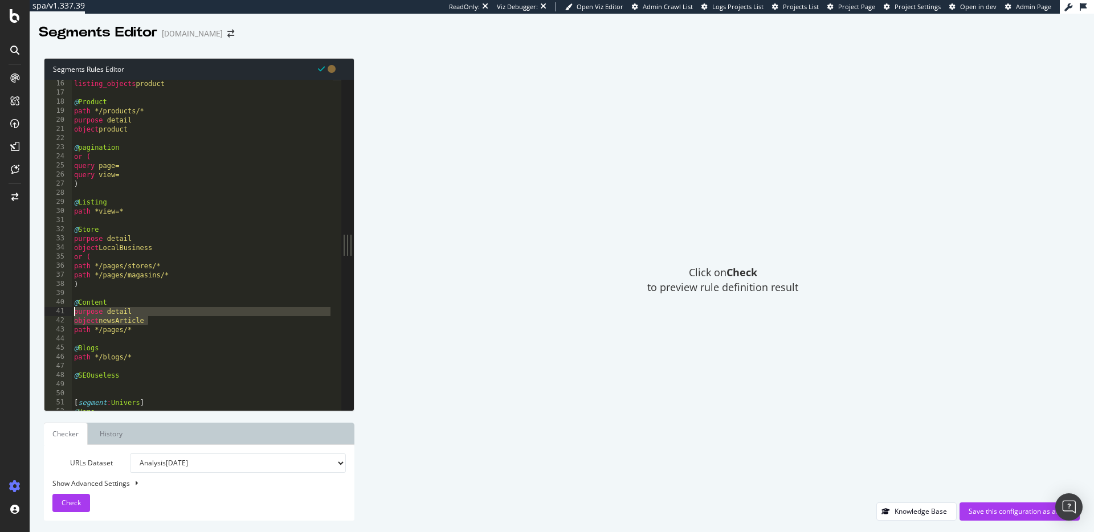
drag, startPoint x: 153, startPoint y: 318, endPoint x: 52, endPoint y: 312, distance: 101.6
click at [52, 312] on div "@Blogs 16 17 18 19 20 21 22 23 24 25 26 27 28 29 30 31 32 33 34 35 36 37 38 39 …" at bounding box center [192, 245] width 297 height 330
type textarea "purpose detail object newsArticle"
click at [148, 341] on div "listing_objects product @ Product path */products/* purpose detail object produ…" at bounding box center [202, 253] width 261 height 349
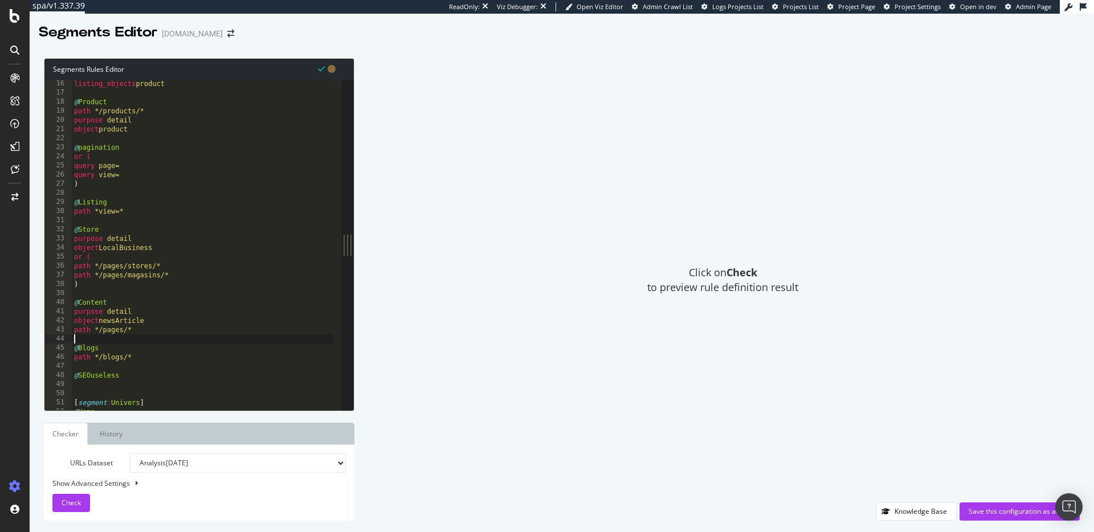
click at [146, 345] on div "listing_objects product @ Product path */products/* purpose detail object produ…" at bounding box center [202, 253] width 261 height 349
type textarea "@Blogs"
paste textarea "object newsArticle"
click at [120, 364] on div "listing_objects product @ Product path */products/* purpose detail object produ…" at bounding box center [202, 253] width 261 height 349
type textarea "object Article"
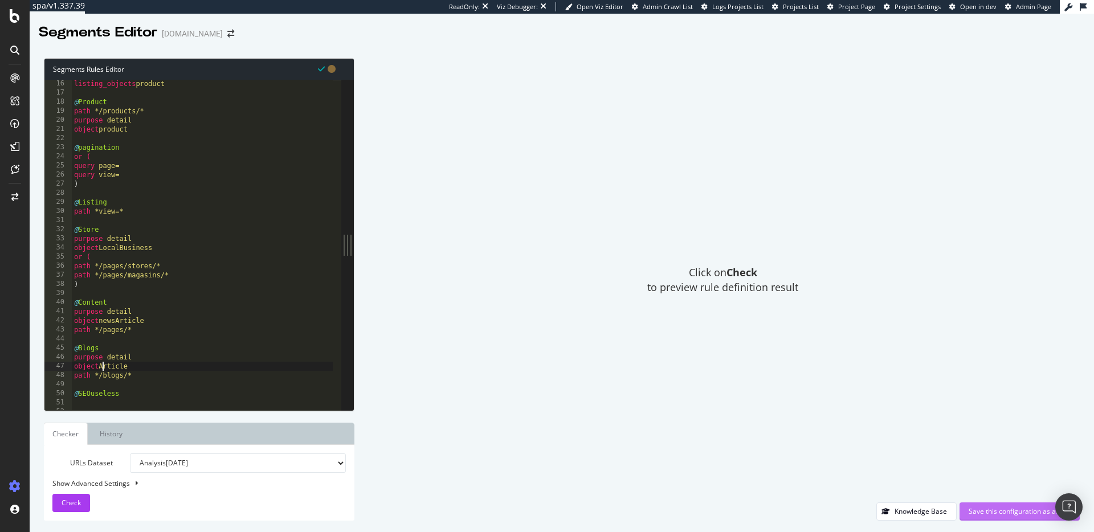
click at [989, 506] on div "Save this configuration as active" at bounding box center [1019, 511] width 102 height 10
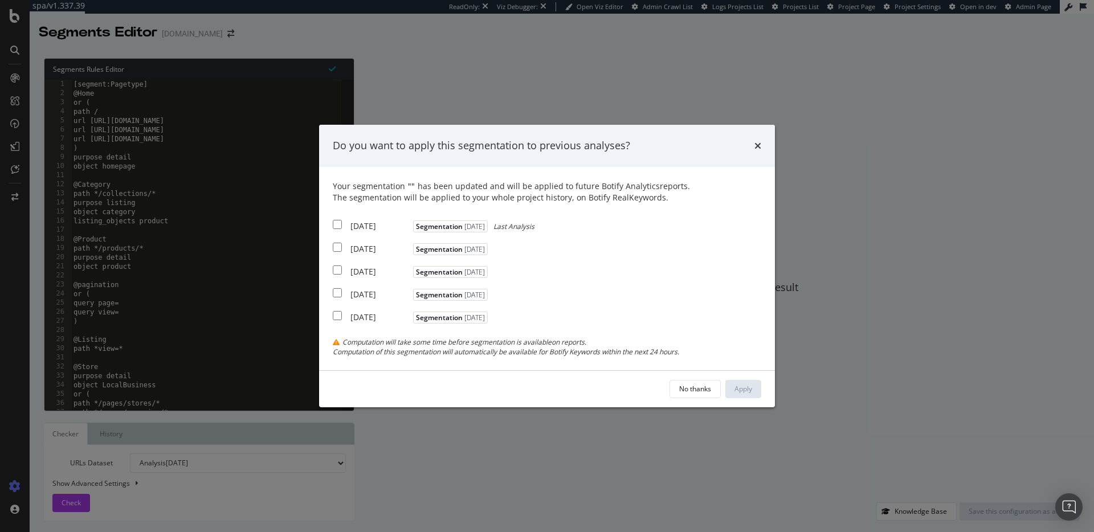
click at [340, 226] on input "modal" at bounding box center [337, 224] width 9 height 9
checkbox input "true"
click at [749, 393] on div "Apply" at bounding box center [743, 389] width 18 height 10
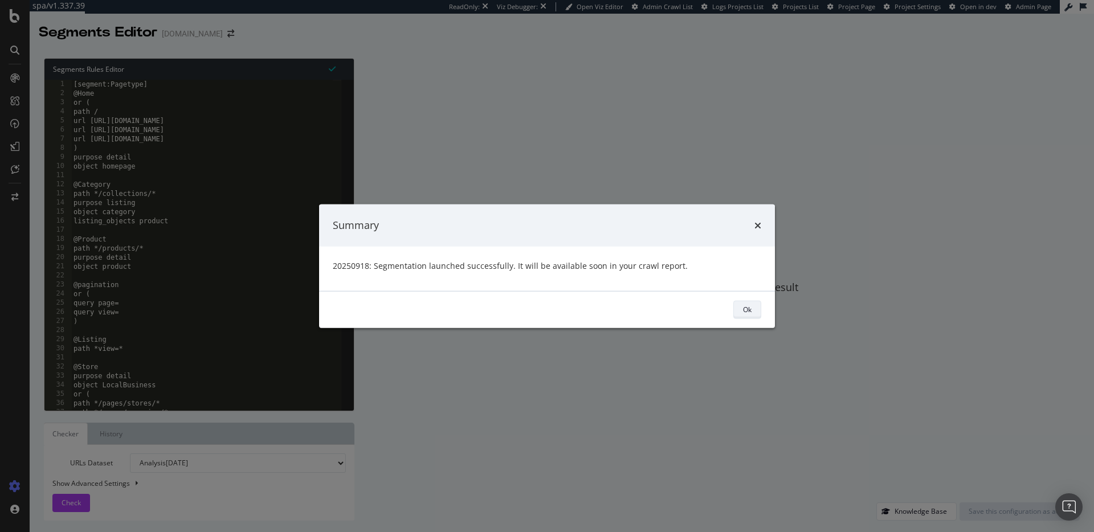
click at [754, 310] on button "Ok" at bounding box center [747, 309] width 28 height 18
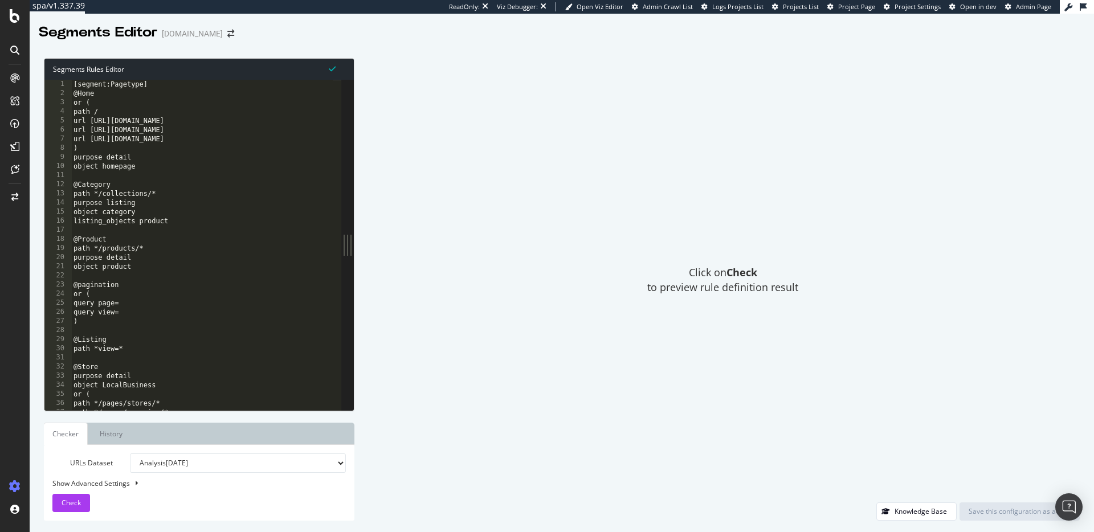
type textarea ")"
click at [245, 322] on div "[segment:Pagetype] @Home or ( path / url [URL][DOMAIN_NAME] url [URL][DOMAIN_NA…" at bounding box center [201, 254] width 261 height 349
